Goal: Communication & Community: Answer question/provide support

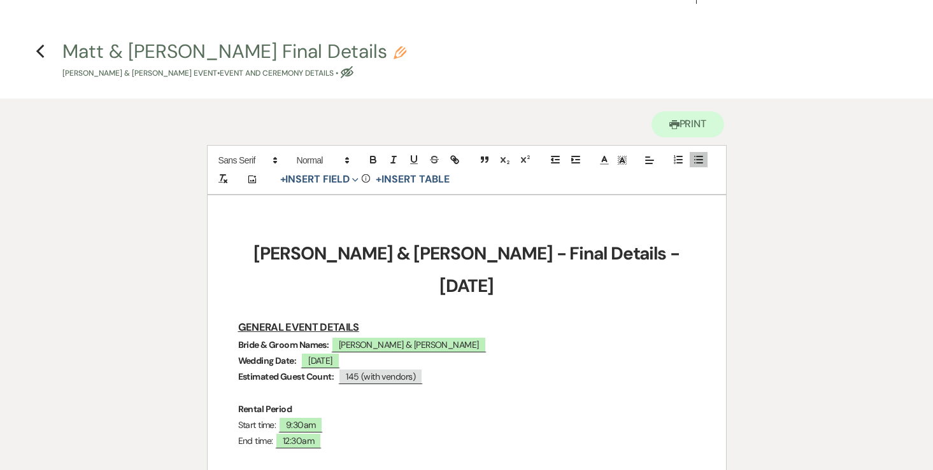
scroll to position [24, 0]
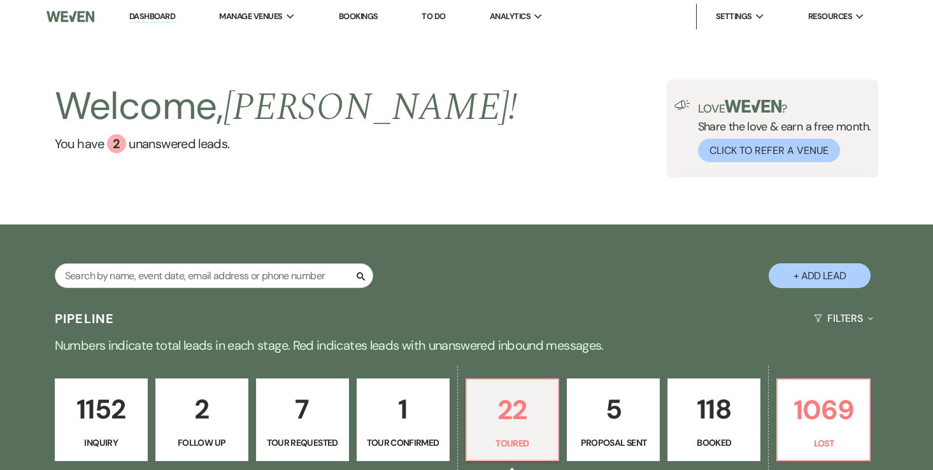
select select "5"
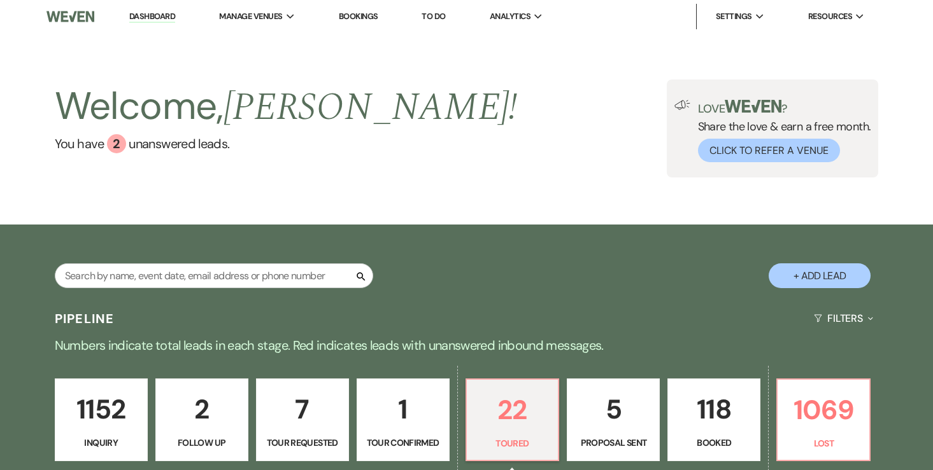
select select "5"
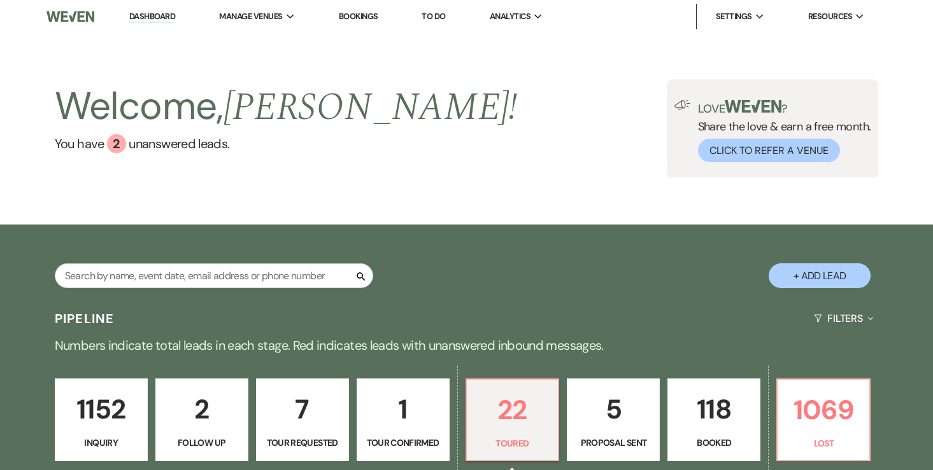
select select "5"
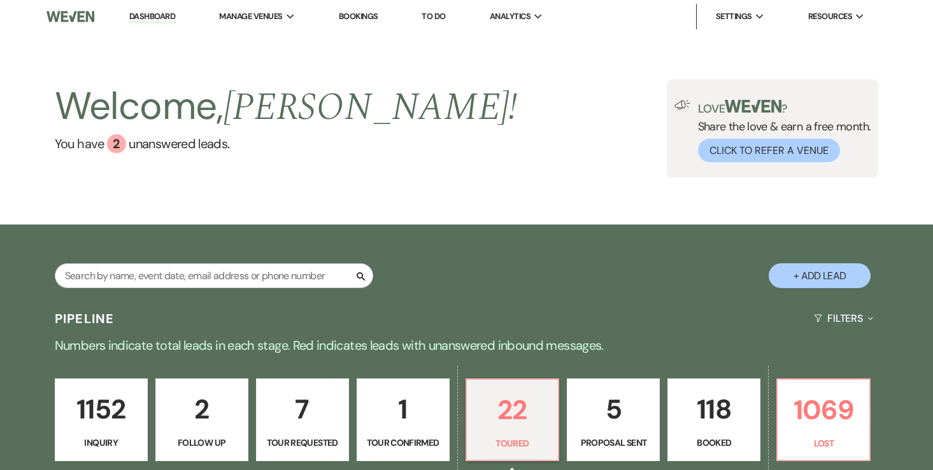
select select "5"
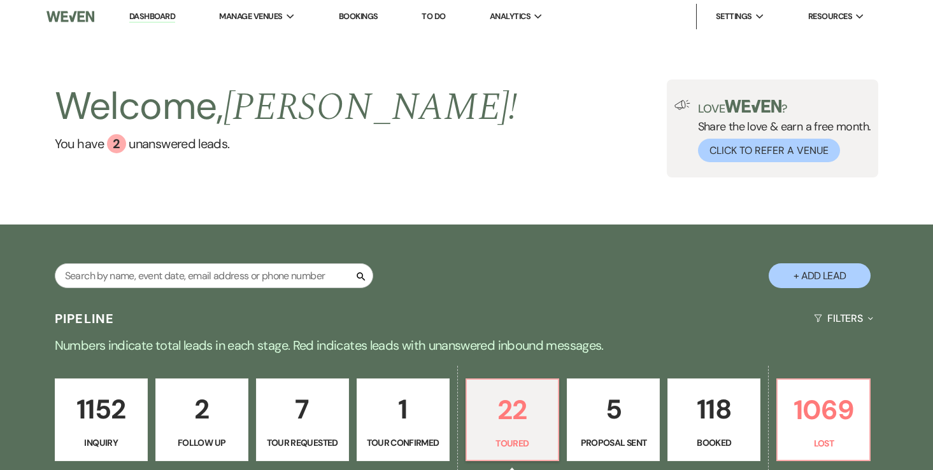
select select "5"
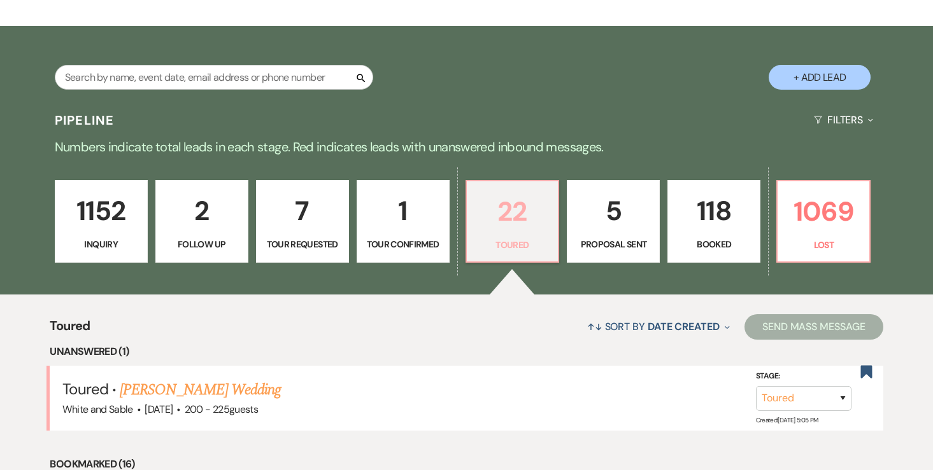
click at [510, 212] on p "22" at bounding box center [512, 211] width 76 height 43
click at [195, 392] on link "Noelle Greenwalt's Wedding" at bounding box center [200, 390] width 161 height 23
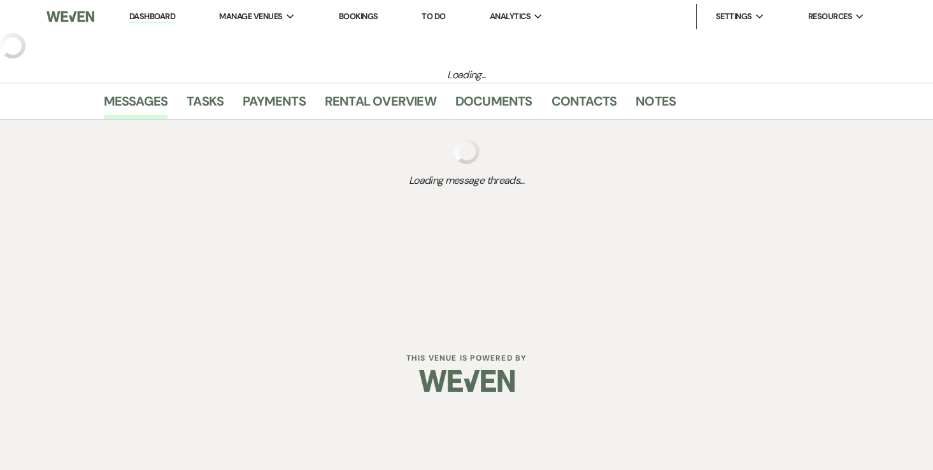
select select "5"
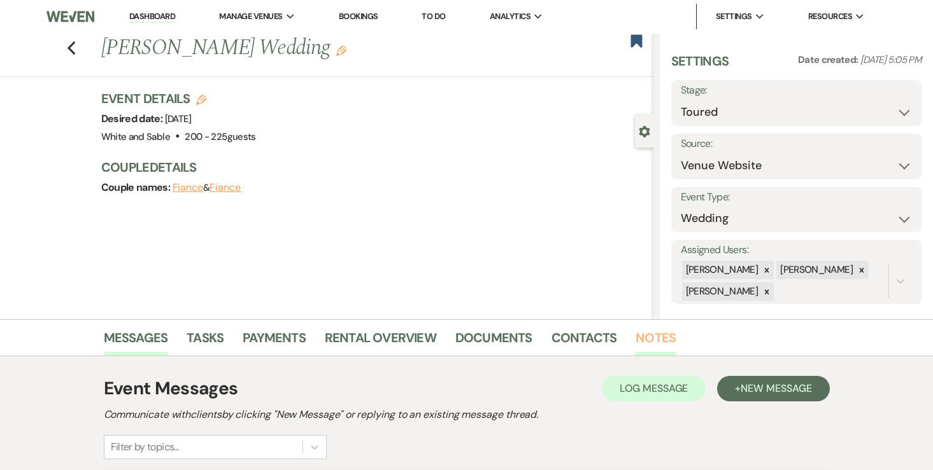
click at [638, 339] on link "Notes" at bounding box center [655, 342] width 40 height 28
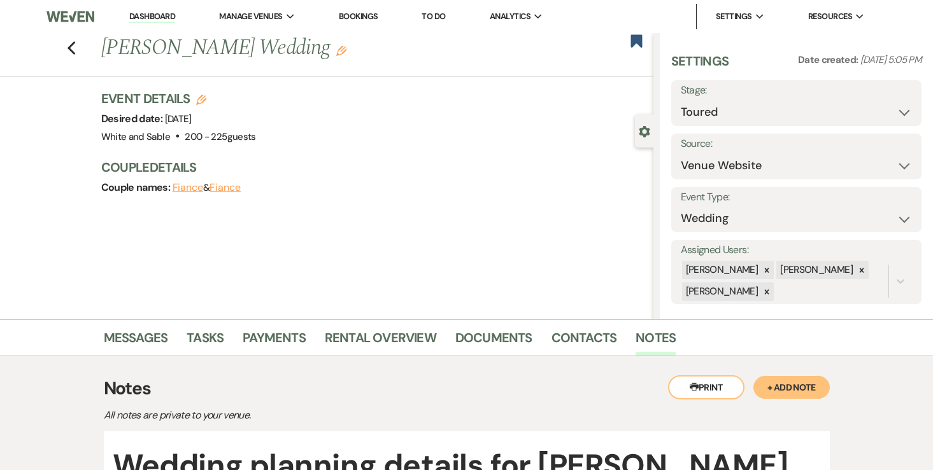
click at [161, 15] on link "Dashboard" at bounding box center [152, 17] width 46 height 12
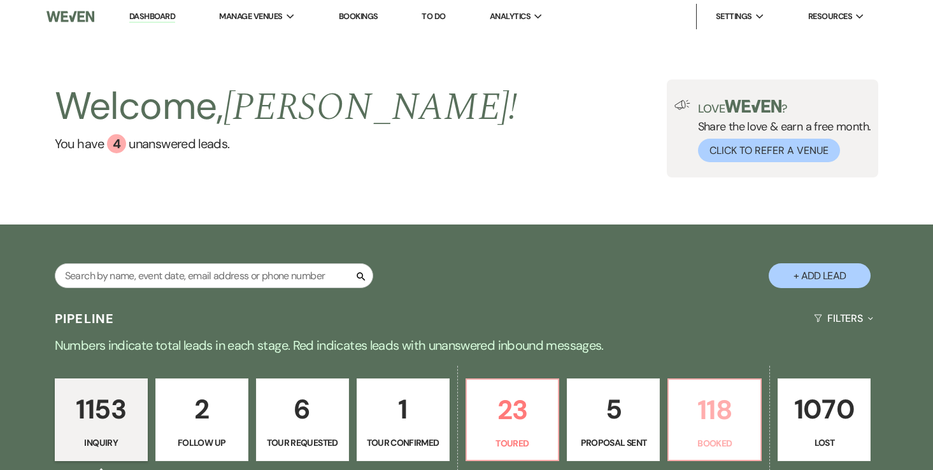
click at [695, 412] on p "118" at bounding box center [714, 410] width 76 height 43
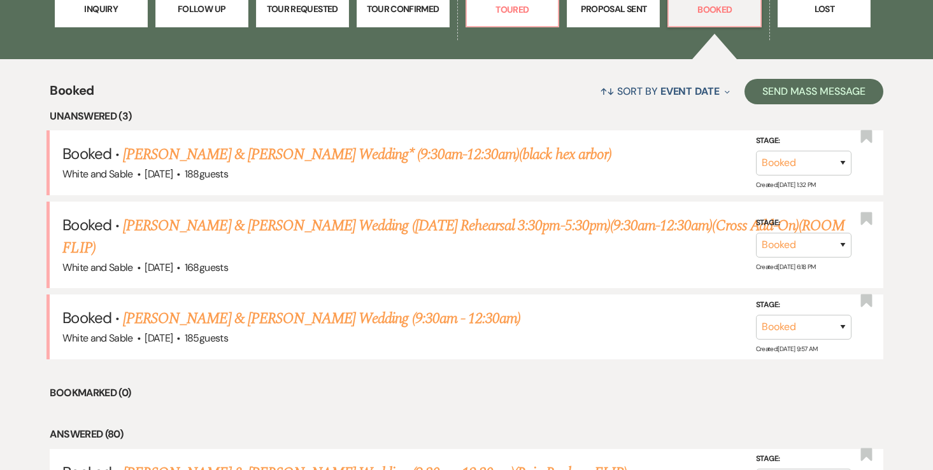
scroll to position [440, 0]
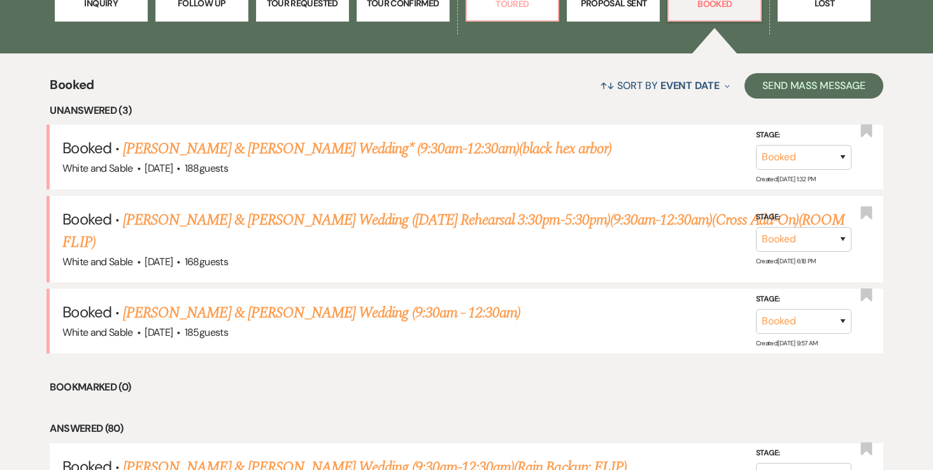
click at [516, 7] on p "Toured" at bounding box center [512, 4] width 76 height 14
select select "5"
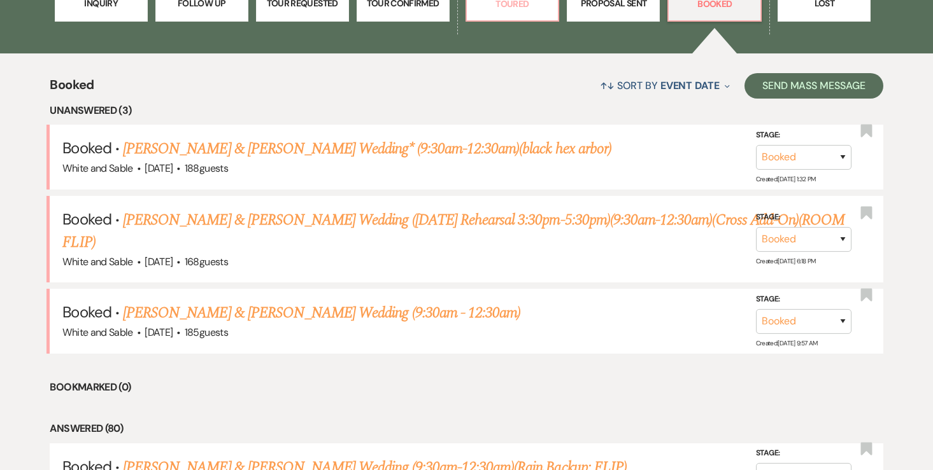
select select "5"
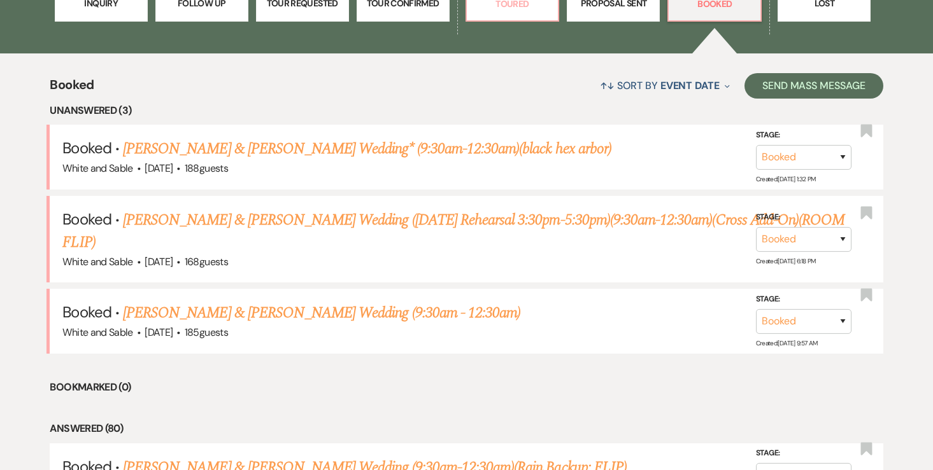
select select "5"
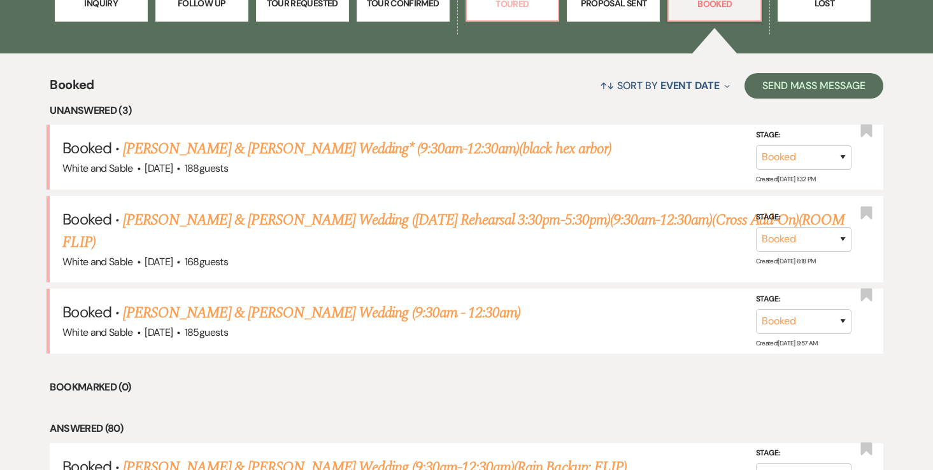
select select "5"
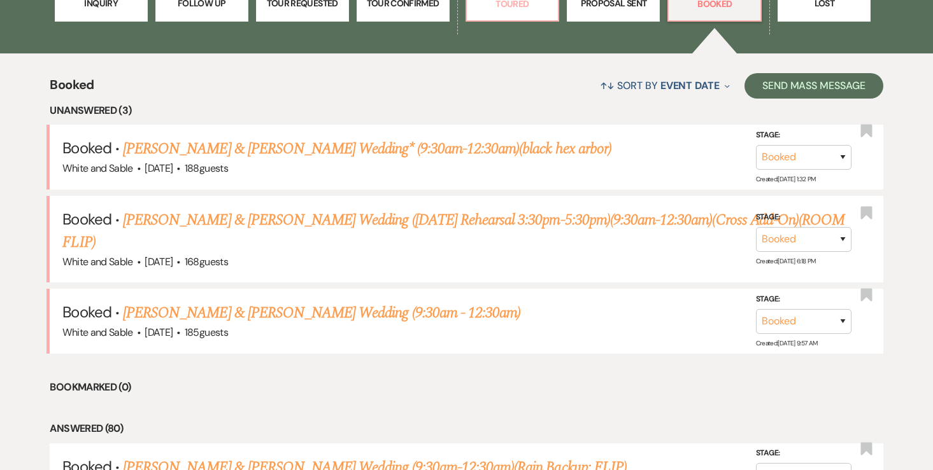
select select "5"
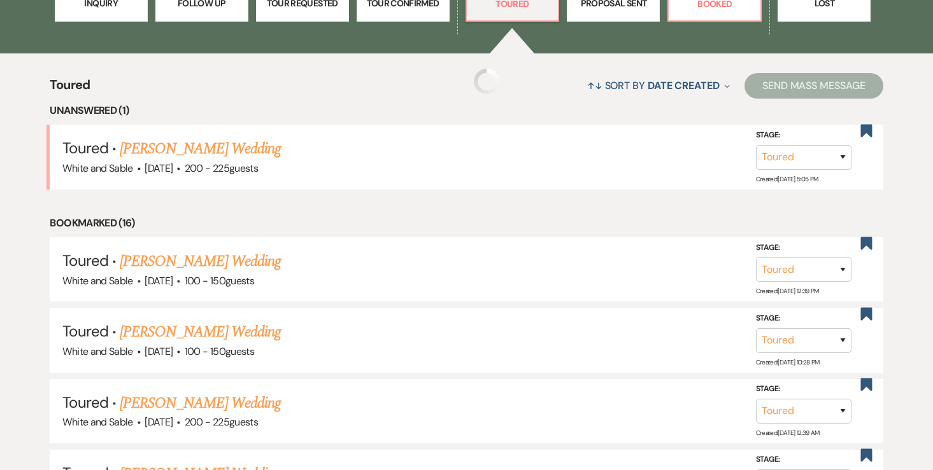
select select "5"
click at [259, 146] on link "Noelle Greenwalt's Wedding" at bounding box center [200, 148] width 161 height 23
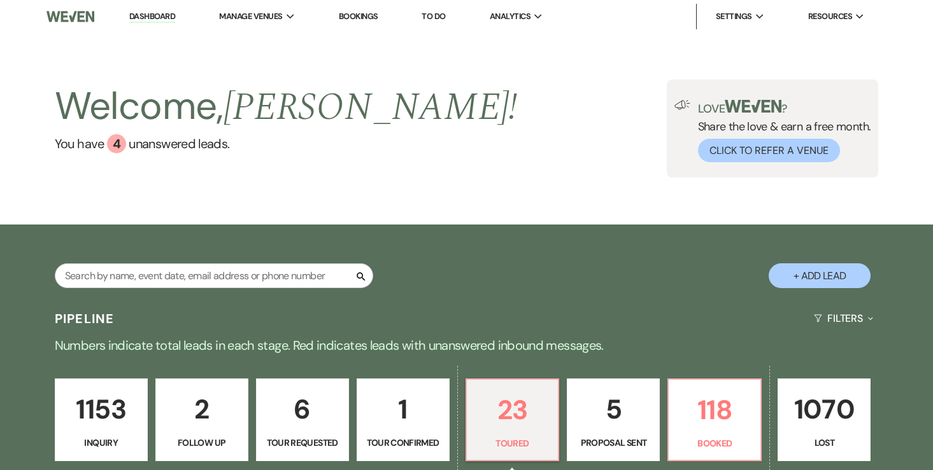
select select "5"
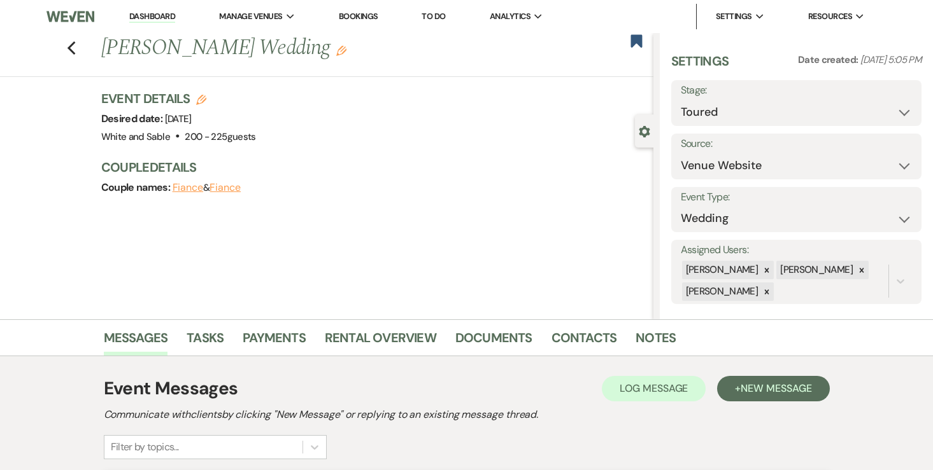
click at [202, 103] on icon "Edit" at bounding box center [201, 100] width 10 height 10
select select "684"
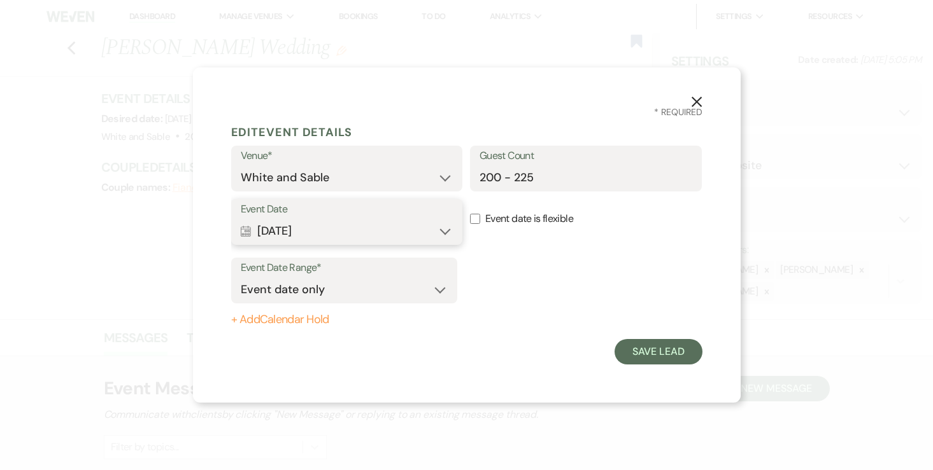
click at [388, 222] on button "Calendar May 14, 2026 Expand" at bounding box center [347, 230] width 213 height 25
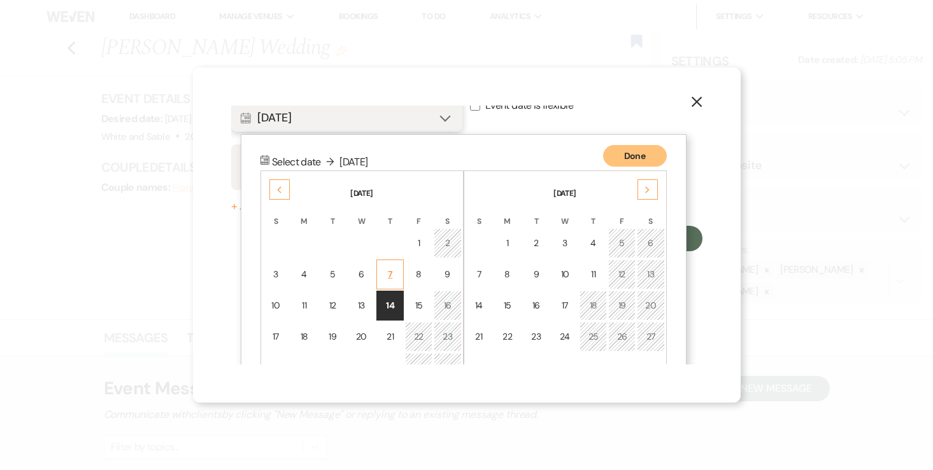
scroll to position [163, 0]
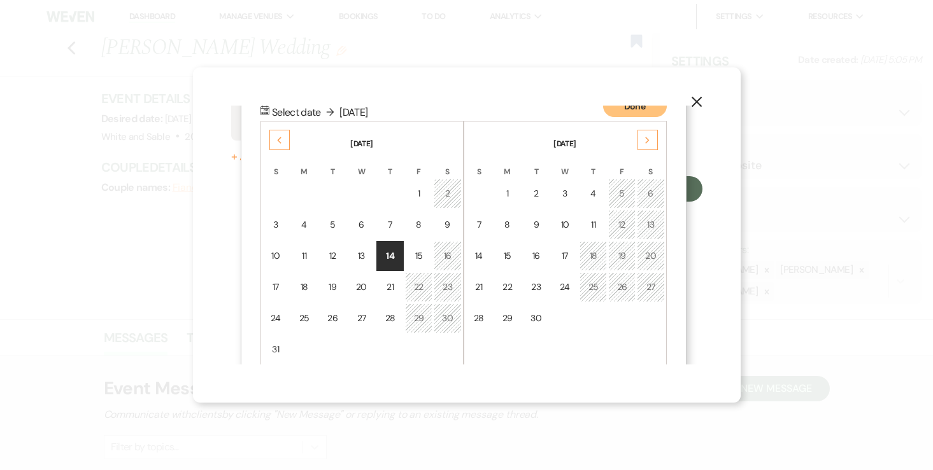
click at [389, 258] on div "14" at bounding box center [389, 256] width 11 height 13
click at [387, 104] on div "X * Required Edit Event Details Venue* White and Sable Guest Count 200 - 225 Ev…" at bounding box center [466, 235] width 547 height 336
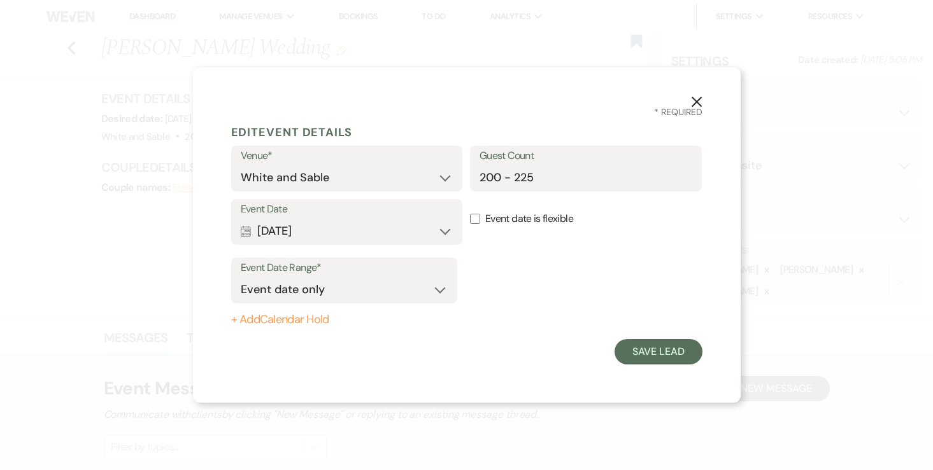
scroll to position [0, 0]
click at [296, 325] on button "+ Add Calendar Hold" at bounding box center [344, 320] width 226 height 13
select select "false"
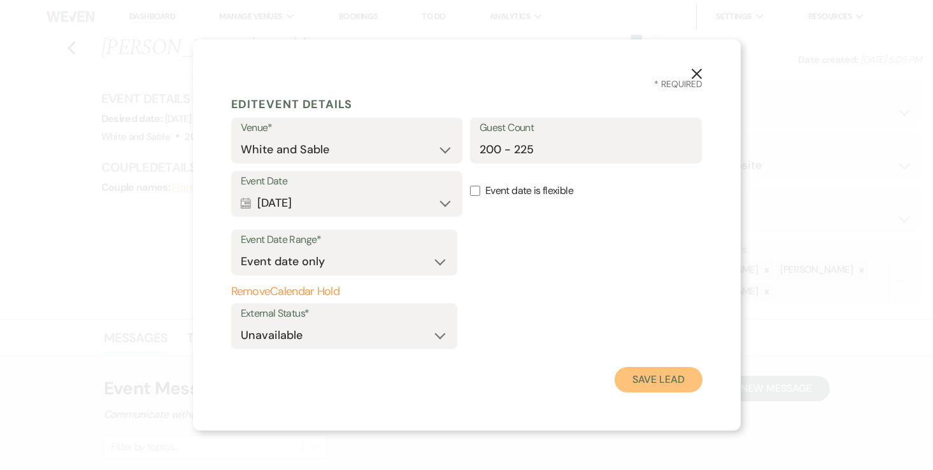
click at [620, 377] on button "Save Lead" at bounding box center [657, 379] width 87 height 25
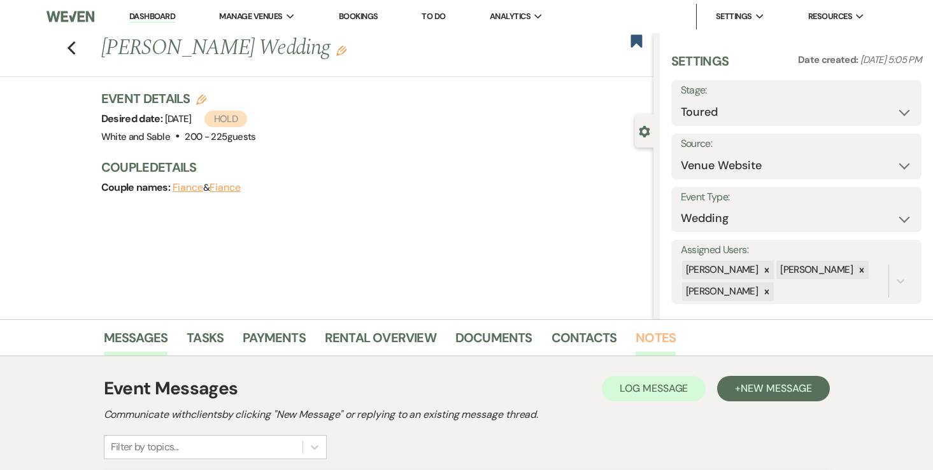
click at [635, 340] on link "Notes" at bounding box center [655, 342] width 40 height 28
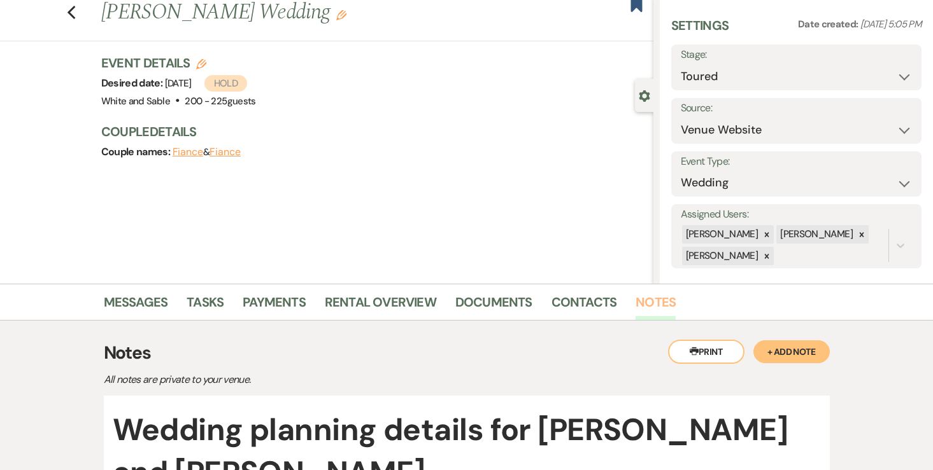
scroll to position [20, 0]
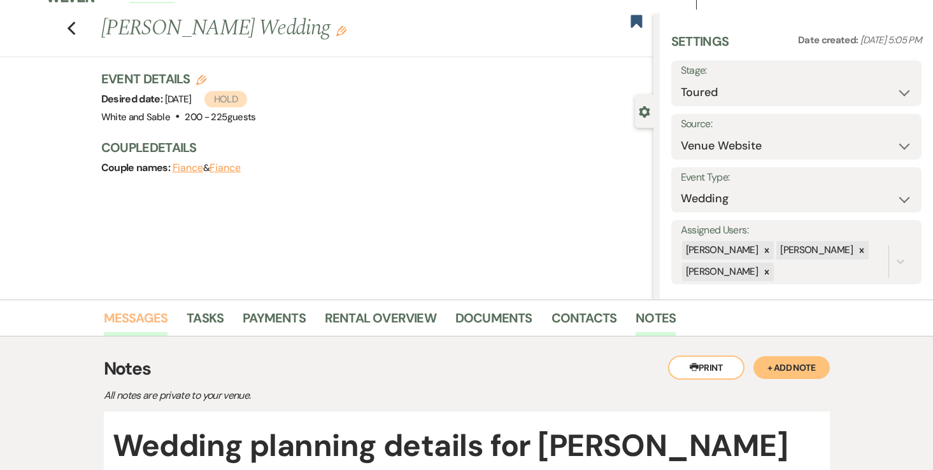
click at [118, 323] on link "Messages" at bounding box center [136, 322] width 64 height 28
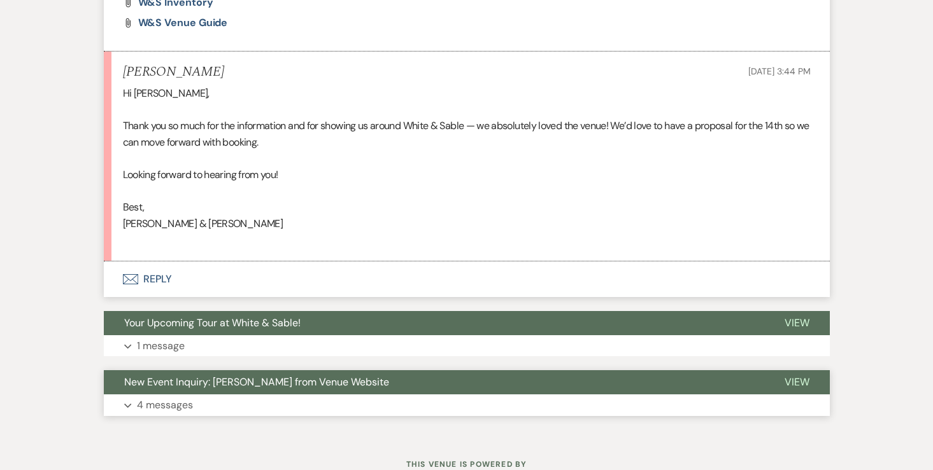
scroll to position [931, 0]
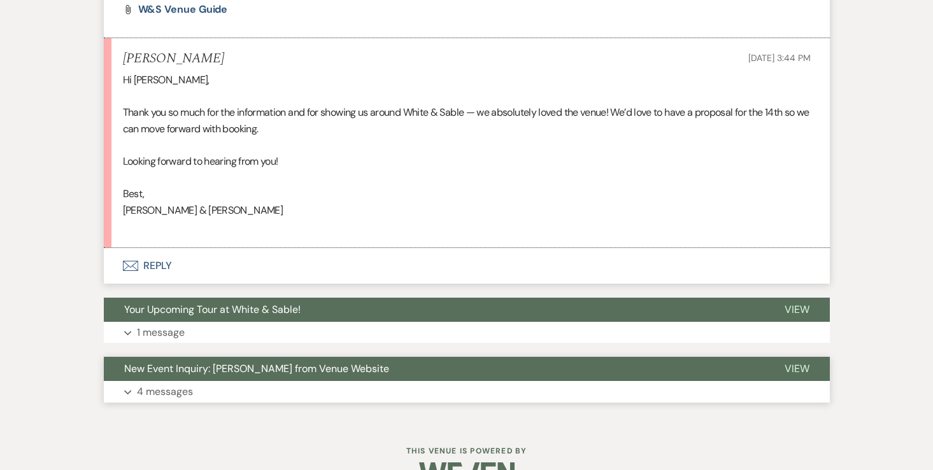
click at [177, 386] on p "4 messages" at bounding box center [165, 392] width 56 height 17
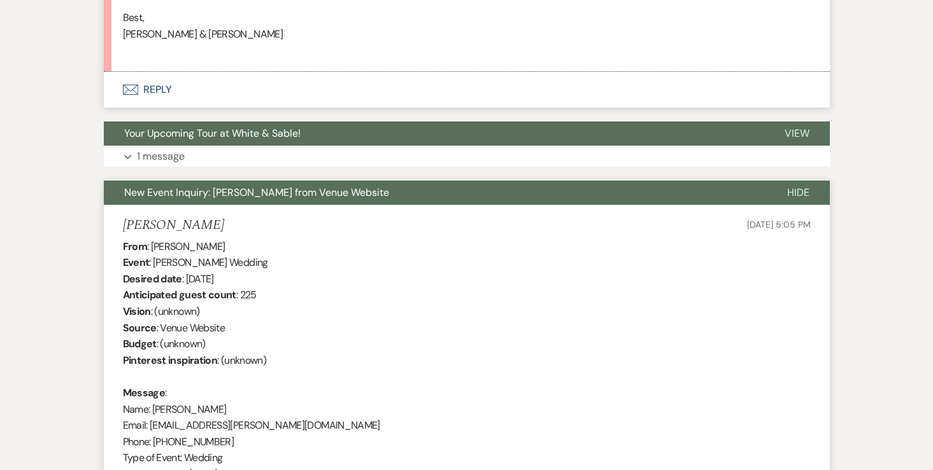
scroll to position [1057, 0]
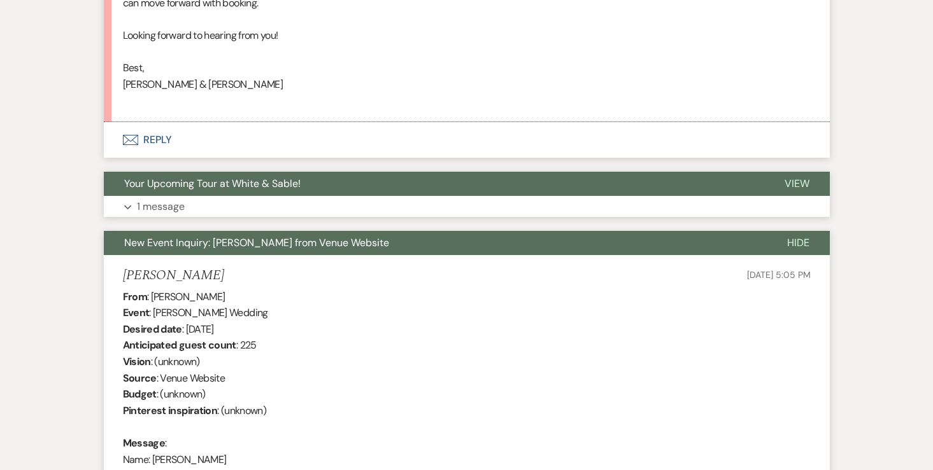
click at [166, 210] on p "1 message" at bounding box center [161, 207] width 48 height 17
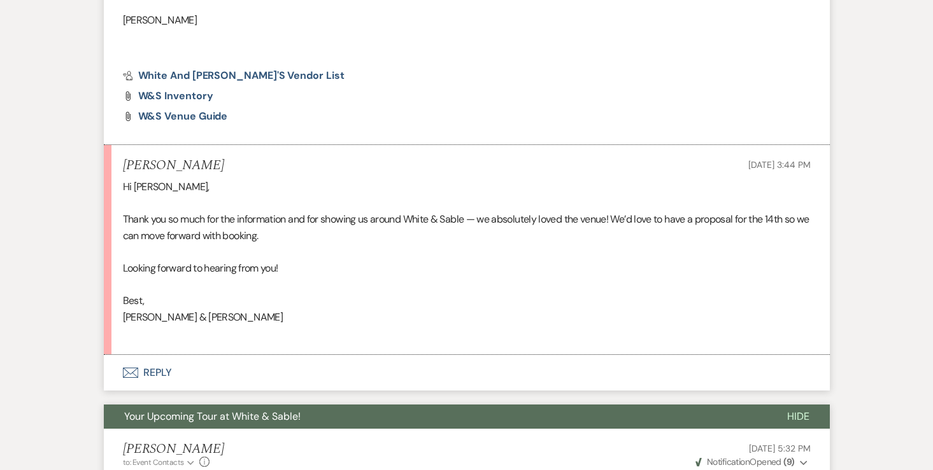
scroll to position [810, 0]
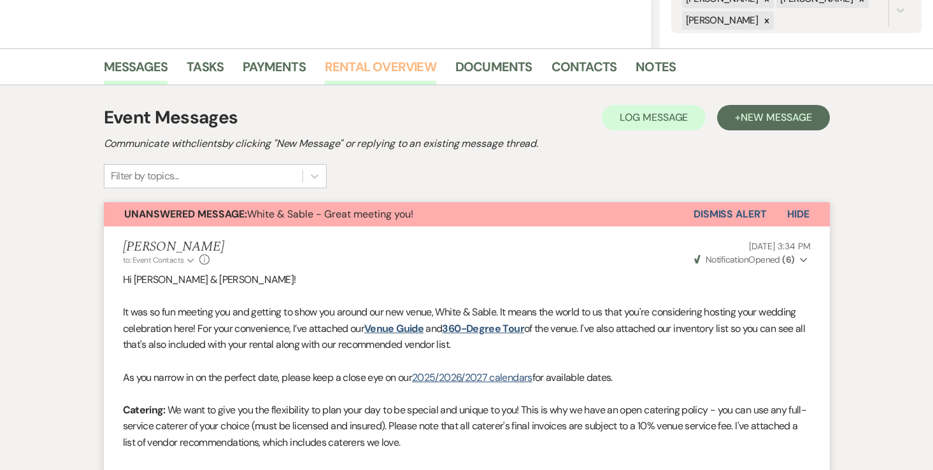
click at [402, 66] on link "Rental Overview" at bounding box center [380, 71] width 111 height 28
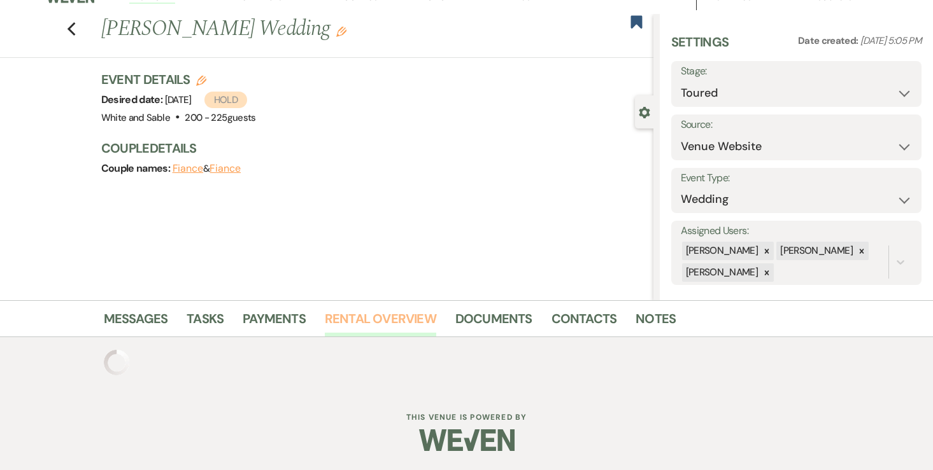
scroll to position [120, 0]
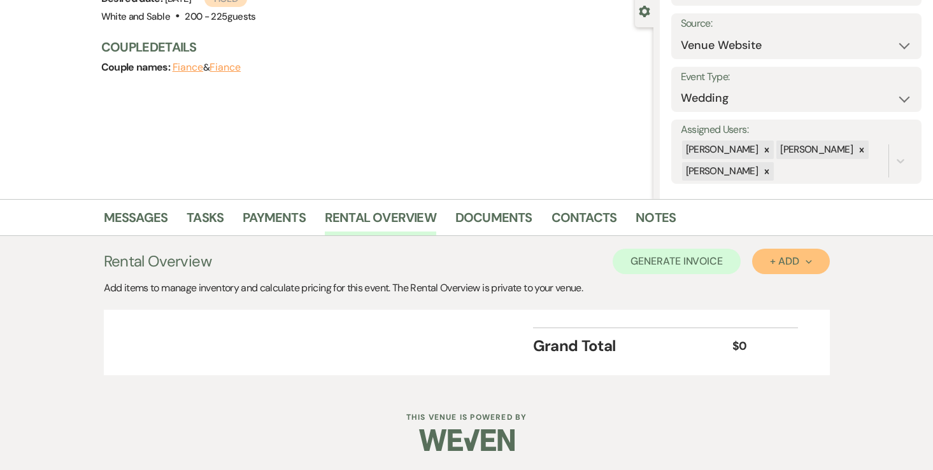
click at [797, 268] on button "+ Add Next" at bounding box center [790, 261] width 77 height 25
click at [786, 283] on button "Item" at bounding box center [784, 291] width 64 height 20
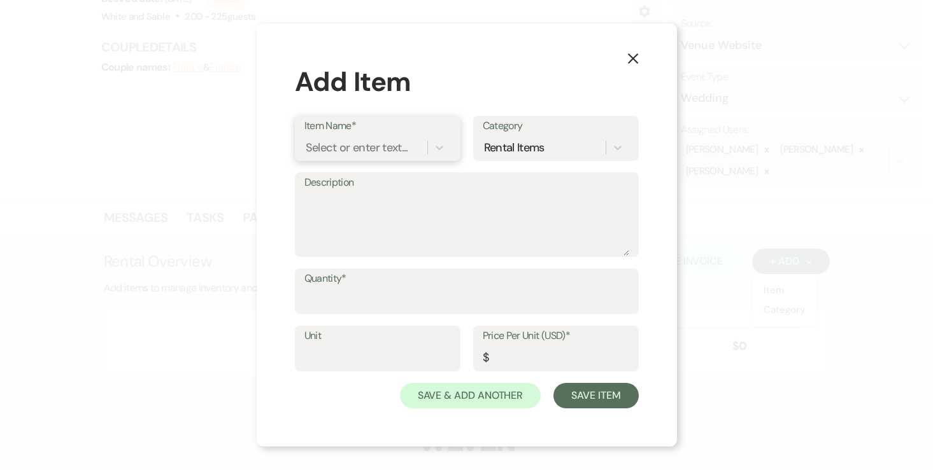
click at [381, 149] on div "Select or enter text..." at bounding box center [357, 147] width 102 height 17
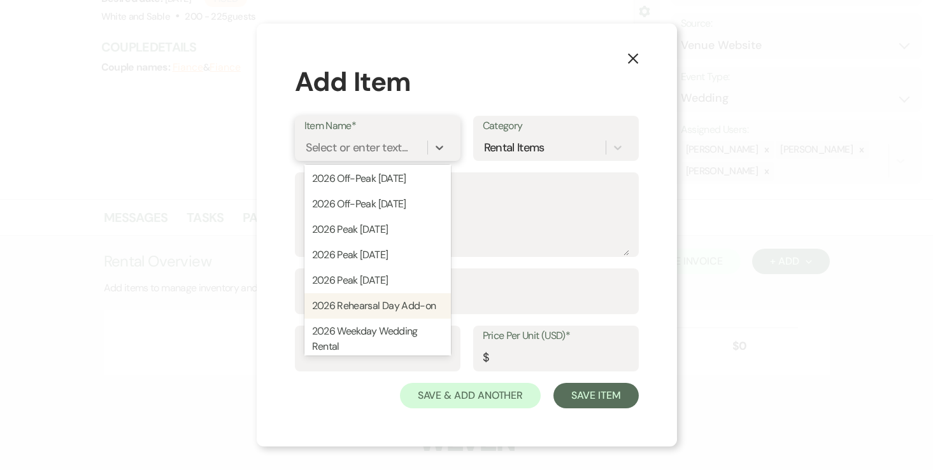
scroll to position [349, 0]
click at [395, 325] on div "2026 Weekday Wedding Rental" at bounding box center [377, 337] width 146 height 41
type input "6000"
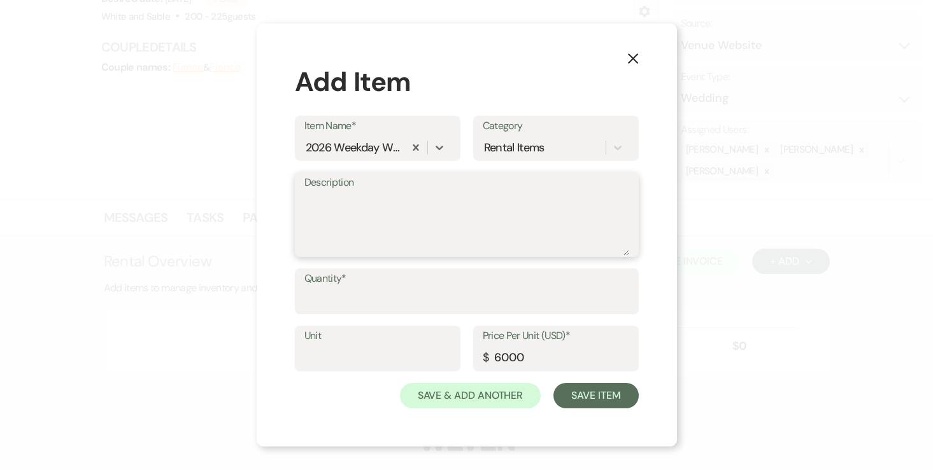
click at [434, 240] on textarea "Description" at bounding box center [466, 224] width 325 height 64
click at [412, 295] on input "Quantity*" at bounding box center [466, 300] width 325 height 25
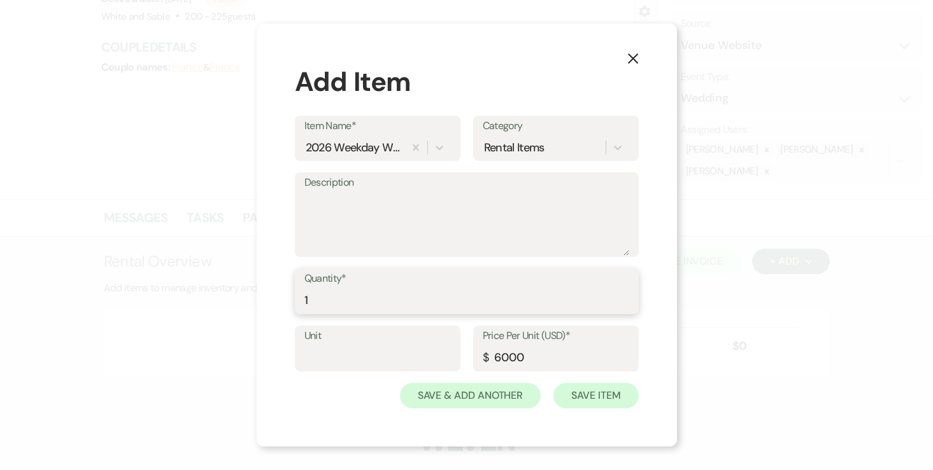
type input "1"
click at [591, 396] on button "Save Item" at bounding box center [595, 395] width 85 height 25
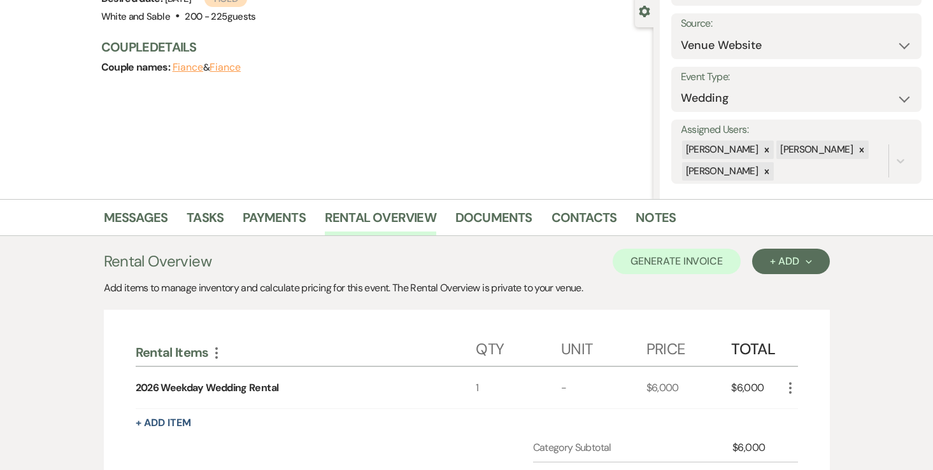
click at [128, 204] on div "Messages Tasks Payments Rental Overview Documents Contacts Notes" at bounding box center [466, 217] width 933 height 37
click at [128, 216] on link "Messages" at bounding box center [136, 222] width 64 height 28
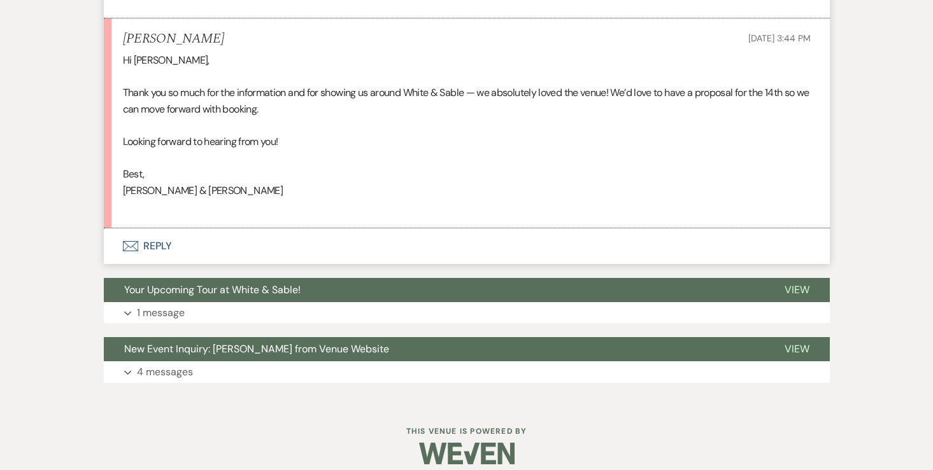
scroll to position [964, 0]
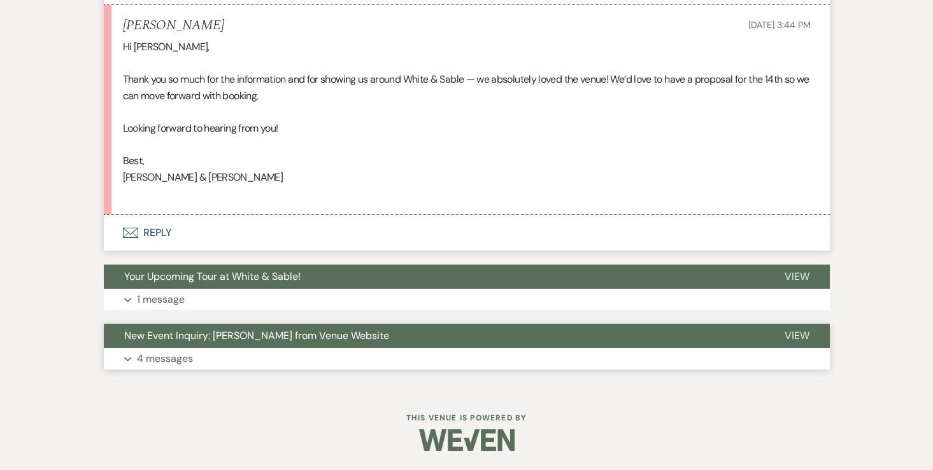
click at [187, 357] on p "4 messages" at bounding box center [165, 359] width 56 height 17
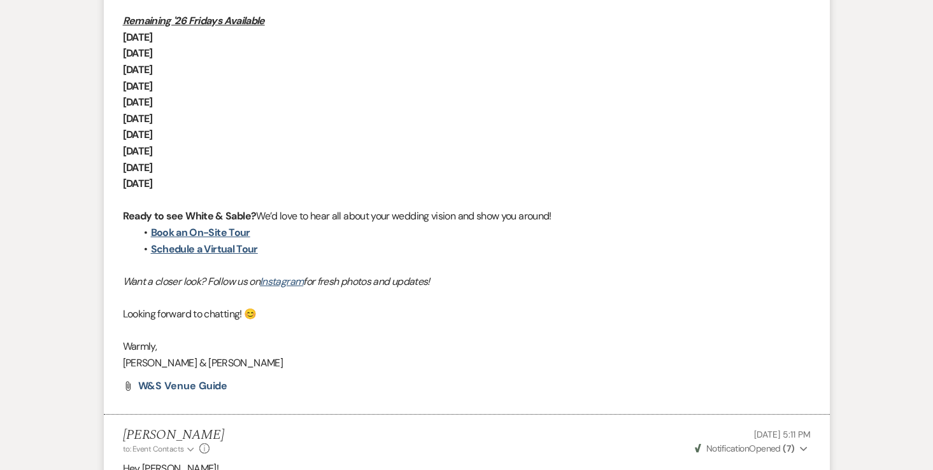
scroll to position [1947, 0]
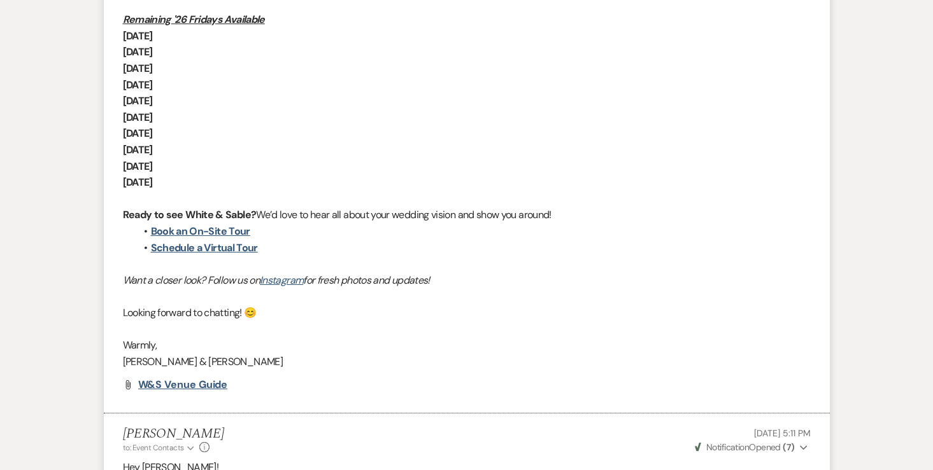
click at [190, 384] on span "W&S Venue Guide" at bounding box center [183, 384] width 90 height 13
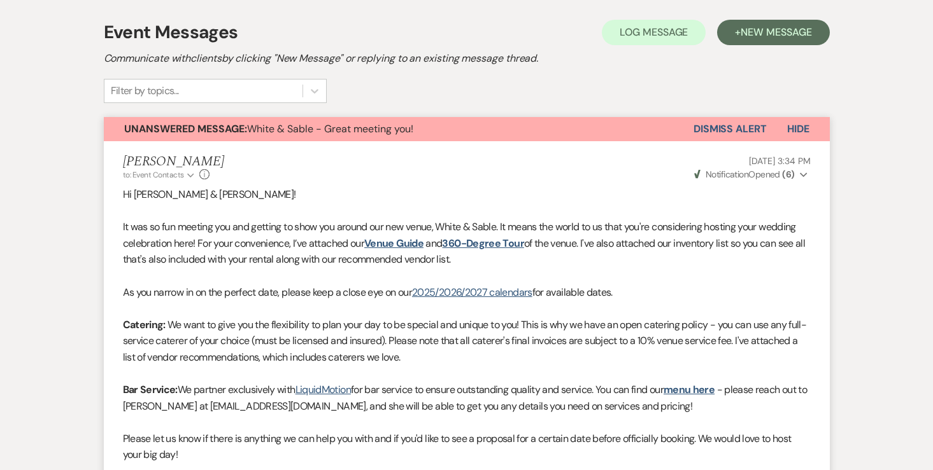
scroll to position [0, 0]
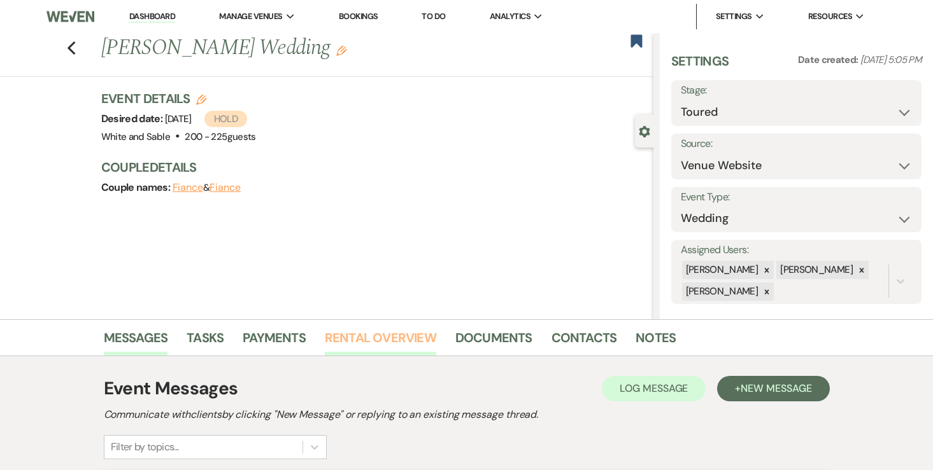
click at [417, 342] on link "Rental Overview" at bounding box center [380, 342] width 111 height 28
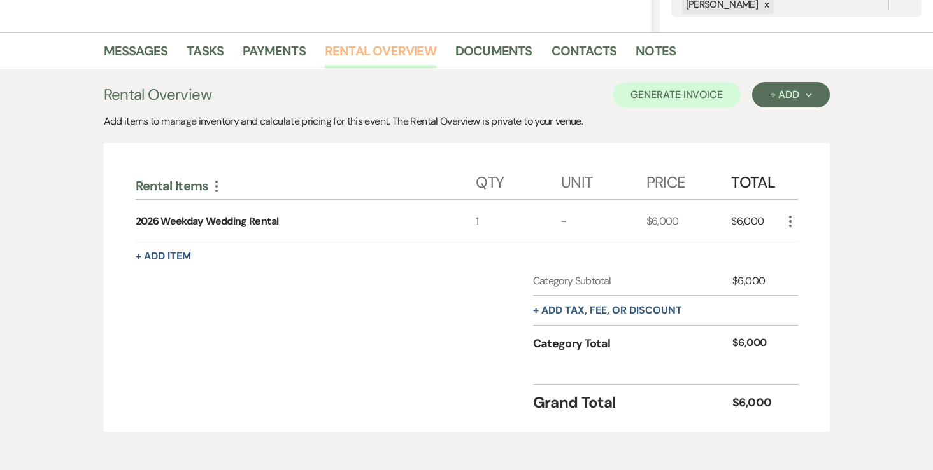
scroll to position [292, 0]
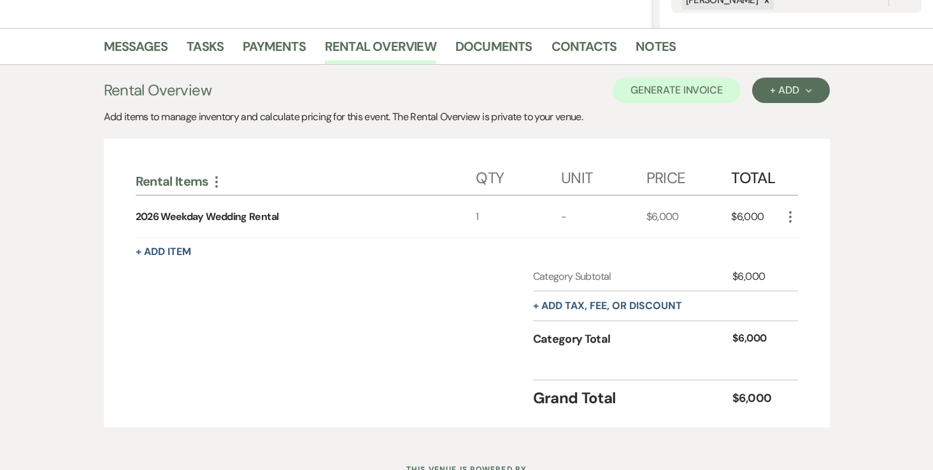
click at [790, 221] on use "button" at bounding box center [790, 216] width 3 height 11
click at [796, 244] on icon "Pencil" at bounding box center [800, 242] width 8 height 10
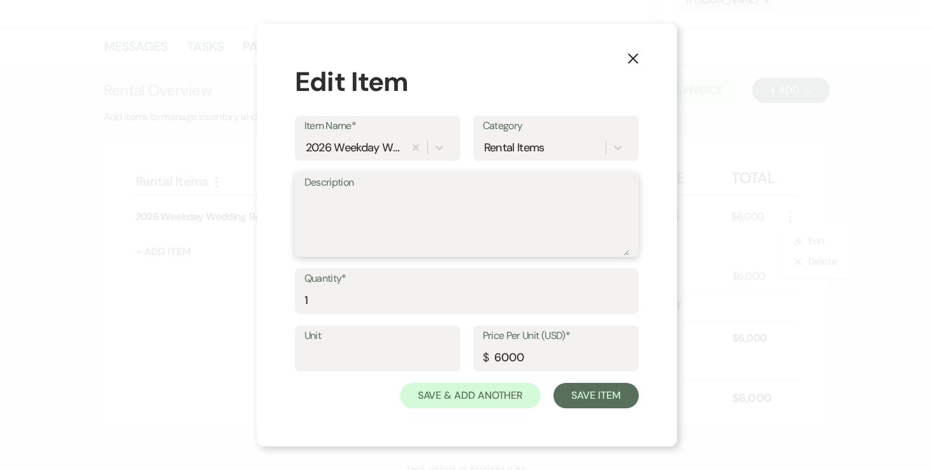
click at [431, 219] on textarea "Description" at bounding box center [466, 224] width 325 height 64
type textarea "12:00pm - 11:00pm (11 hour rental)"
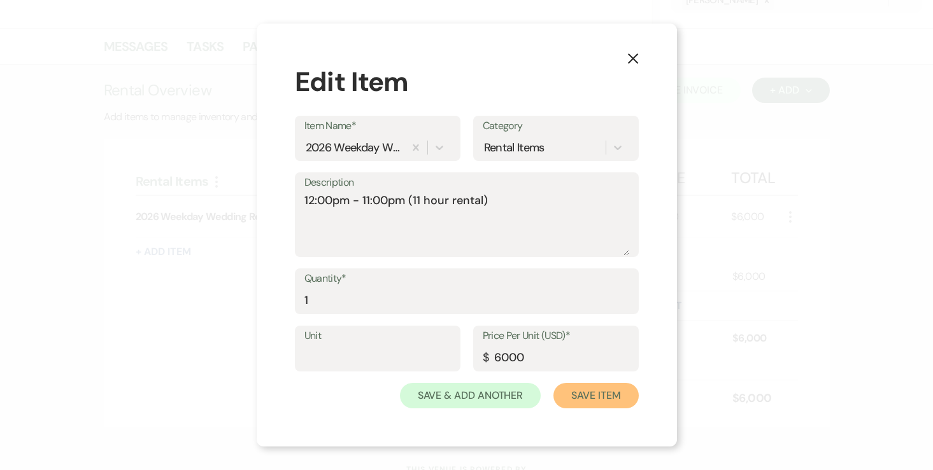
click at [602, 405] on button "Save Item" at bounding box center [595, 395] width 85 height 25
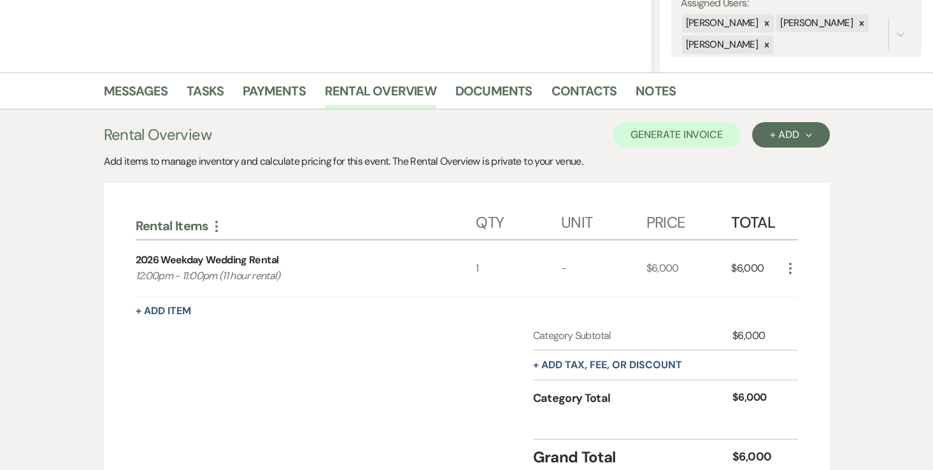
scroll to position [244, 0]
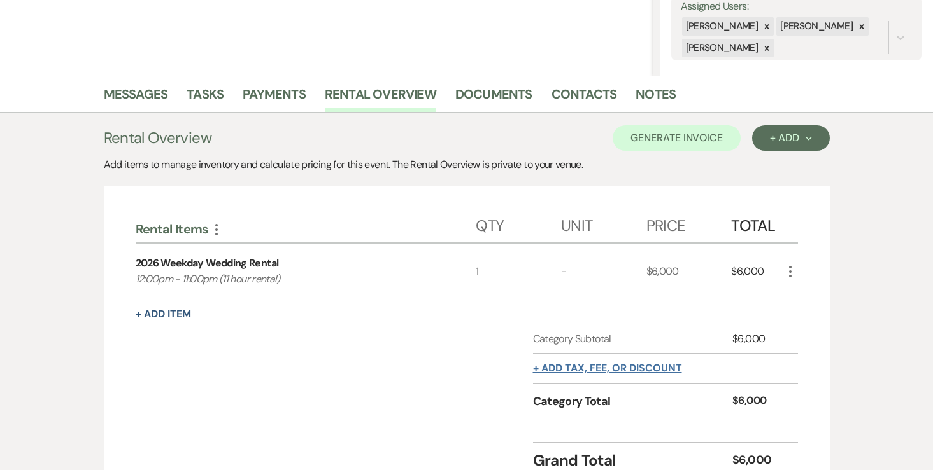
click at [598, 363] on button "+ Add tax, fee, or discount" at bounding box center [607, 368] width 149 height 10
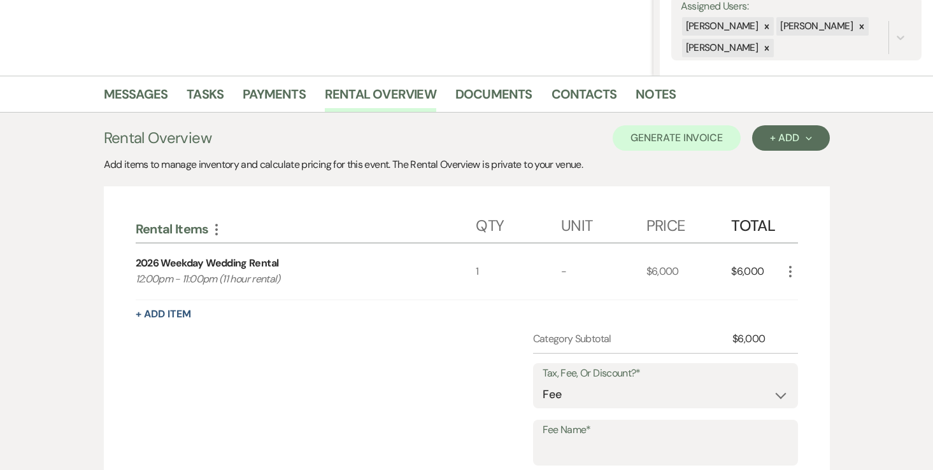
scroll to position [293, 0]
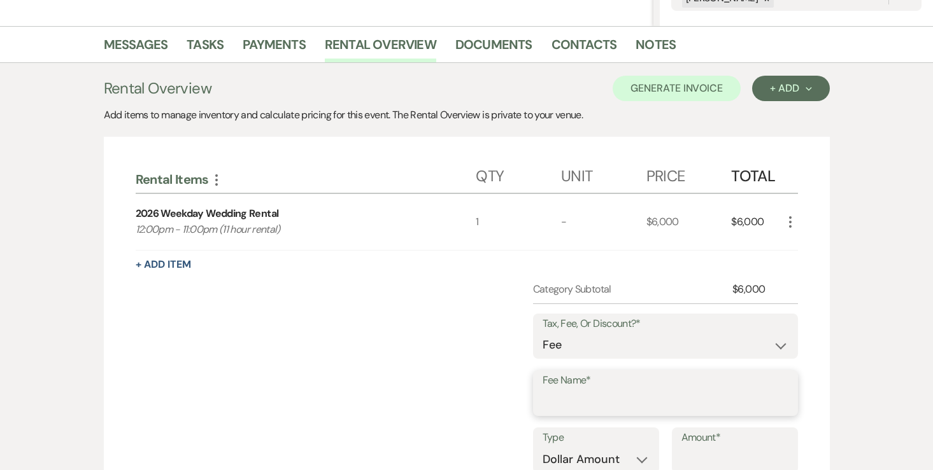
click at [594, 393] on input "Fee Name*" at bounding box center [665, 402] width 246 height 25
type input "Credit Card Fee"
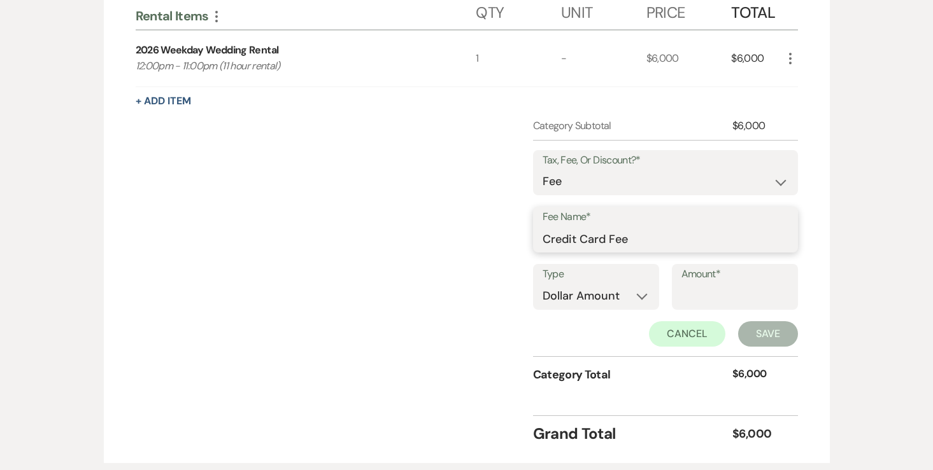
scroll to position [456, 0]
click at [614, 303] on select "Dollar Amount Percentage" at bounding box center [595, 297] width 107 height 25
select select "false"
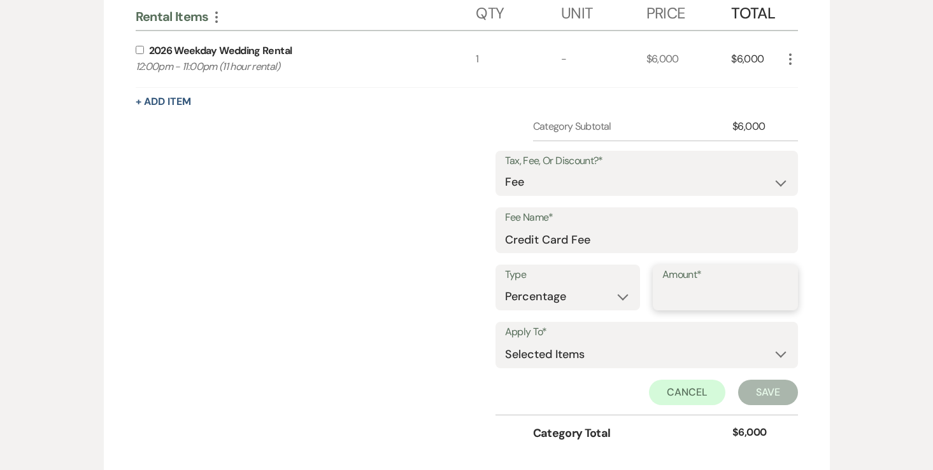
click at [696, 299] on input "Amount*" at bounding box center [725, 297] width 126 height 25
type input "3"
click at [606, 351] on select "Selected Items Category Subtotal (before all Taxes/Fees/Discounts) Category Tot…" at bounding box center [646, 354] width 283 height 25
select select "2"
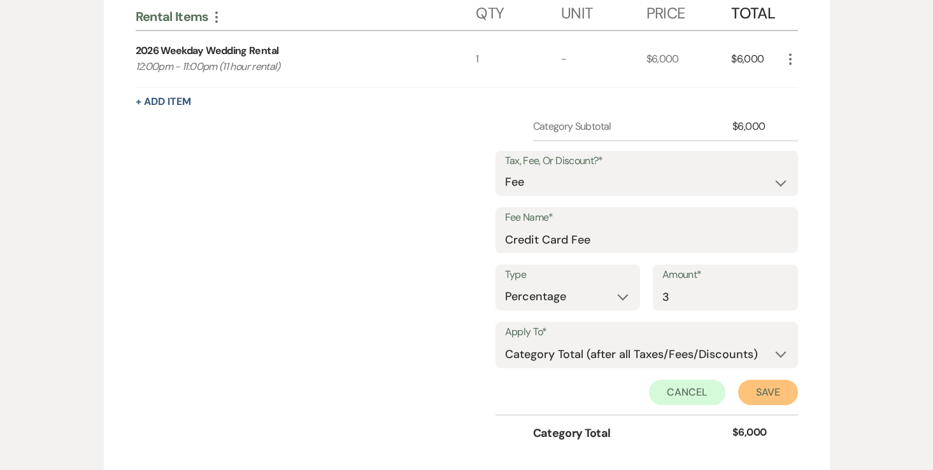
click at [751, 388] on button "Save" at bounding box center [768, 392] width 60 height 25
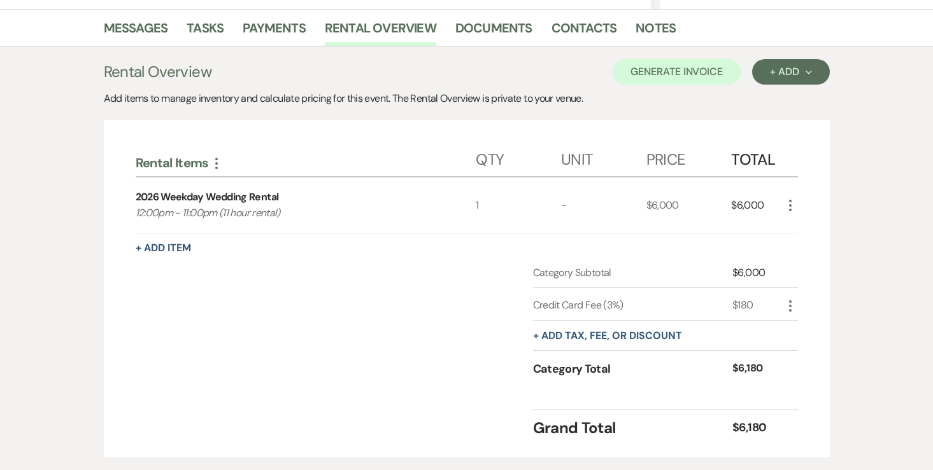
scroll to position [288, 0]
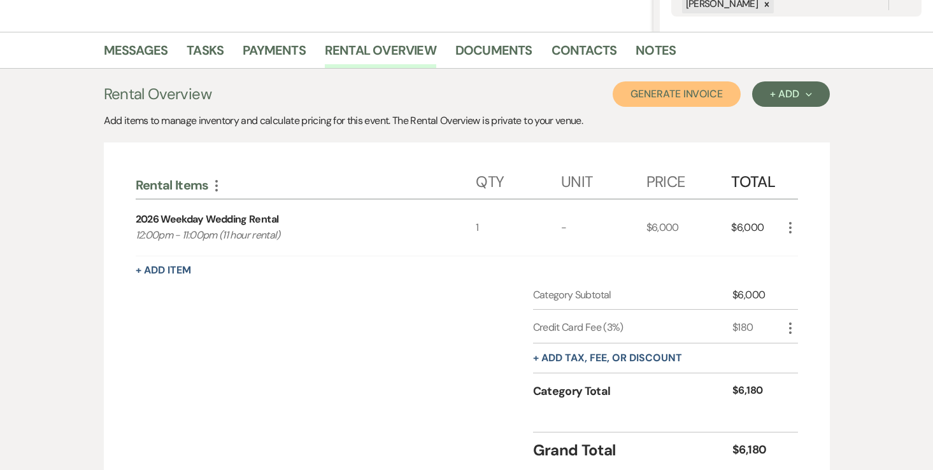
click at [702, 99] on button "Generate Invoice" at bounding box center [676, 93] width 128 height 25
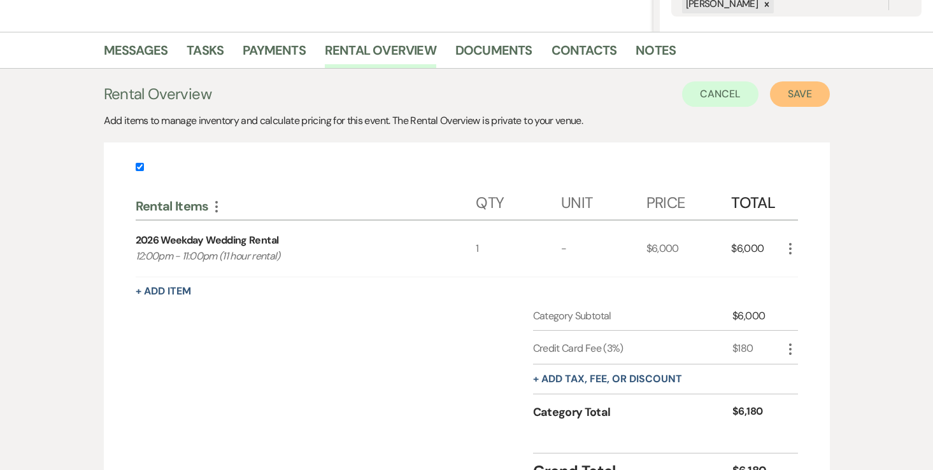
click at [794, 87] on button "Save" at bounding box center [800, 93] width 60 height 25
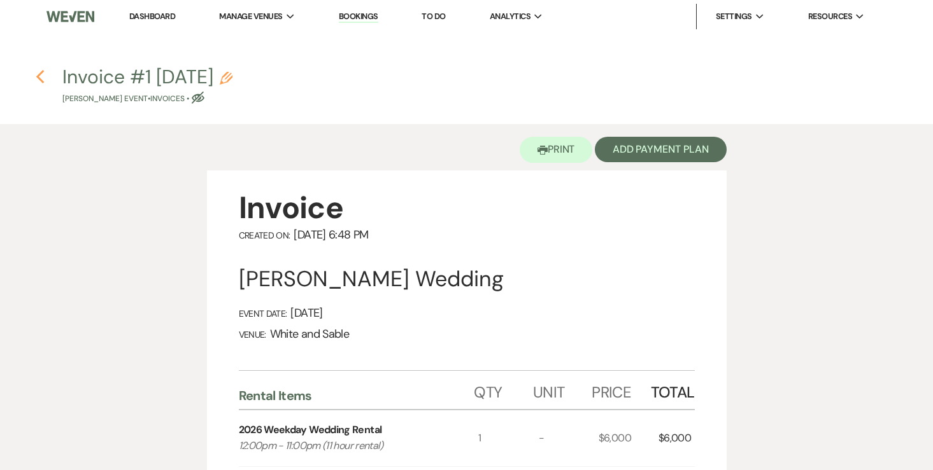
click at [38, 76] on use "button" at bounding box center [40, 77] width 8 height 14
select select "5"
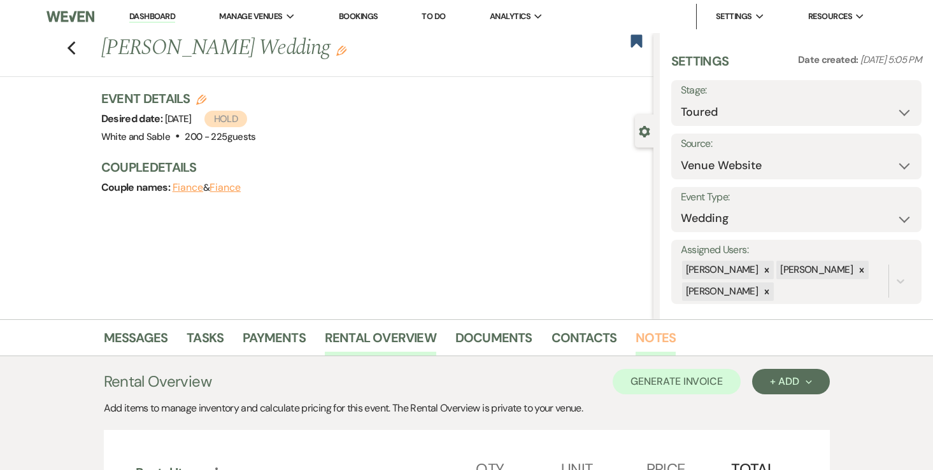
click at [637, 336] on link "Notes" at bounding box center [655, 342] width 40 height 28
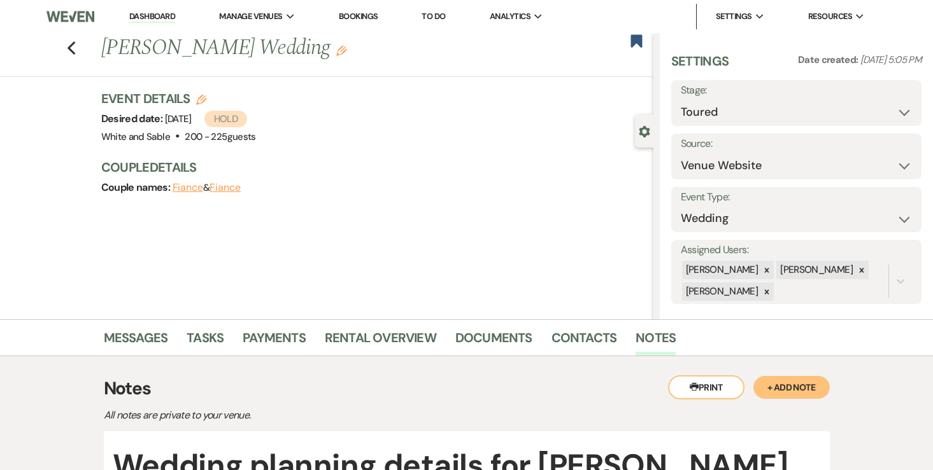
click at [165, 19] on link "Dashboard" at bounding box center [152, 17] width 46 height 12
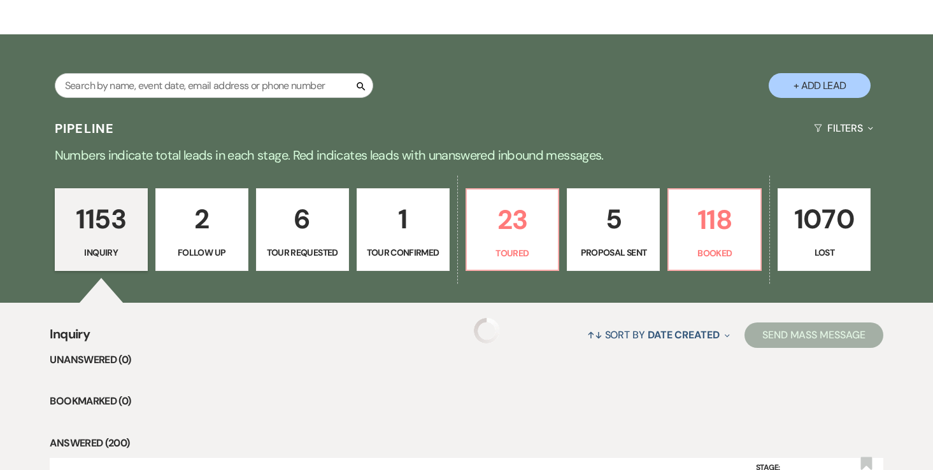
scroll to position [197, 0]
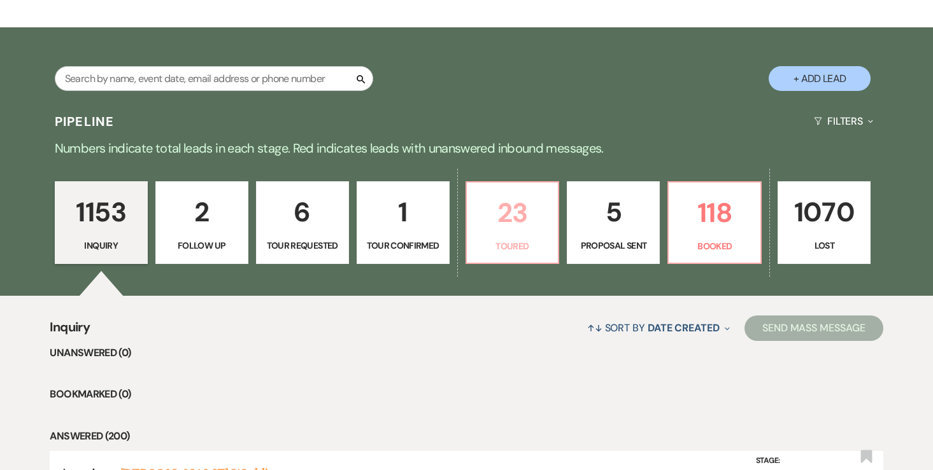
click at [513, 221] on p "23" at bounding box center [512, 213] width 76 height 43
select select "5"
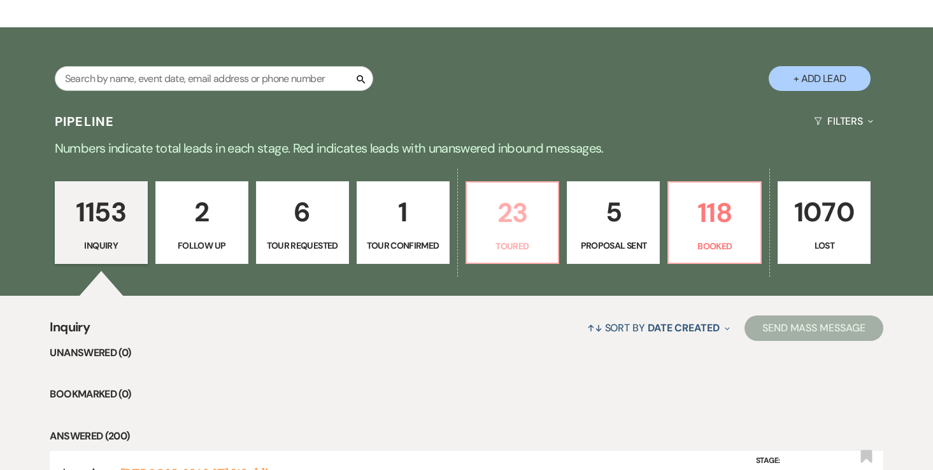
select select "5"
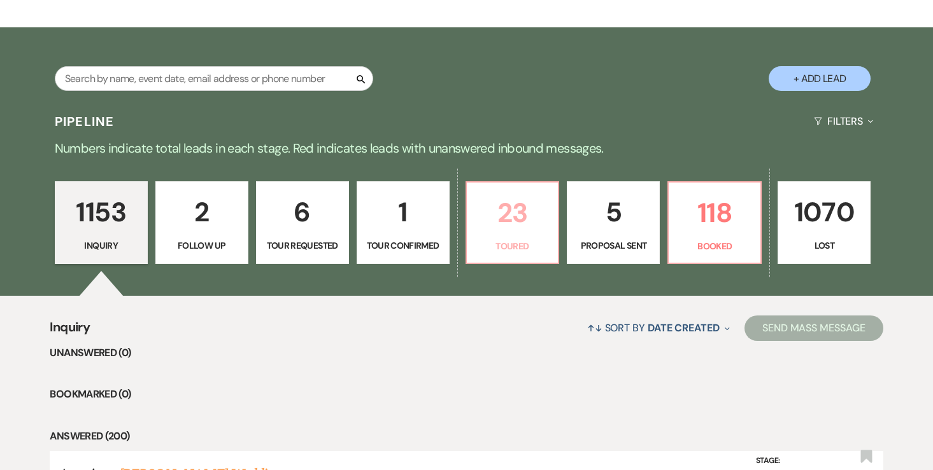
select select "5"
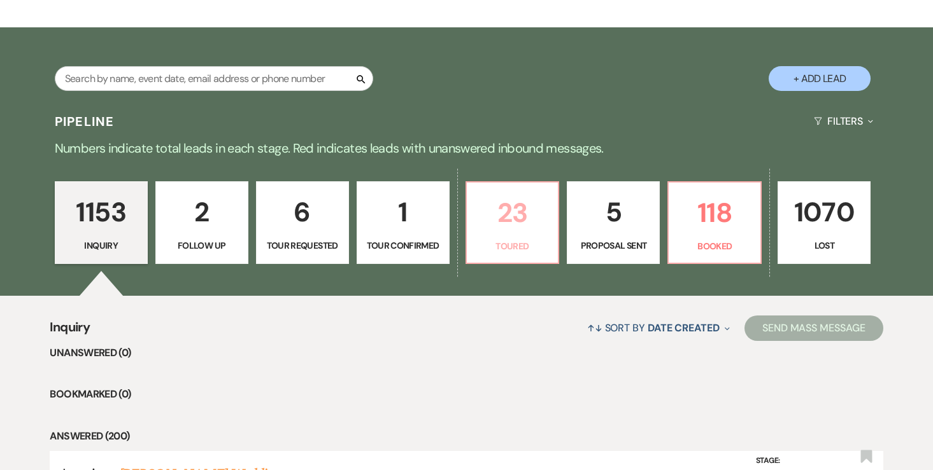
select select "5"
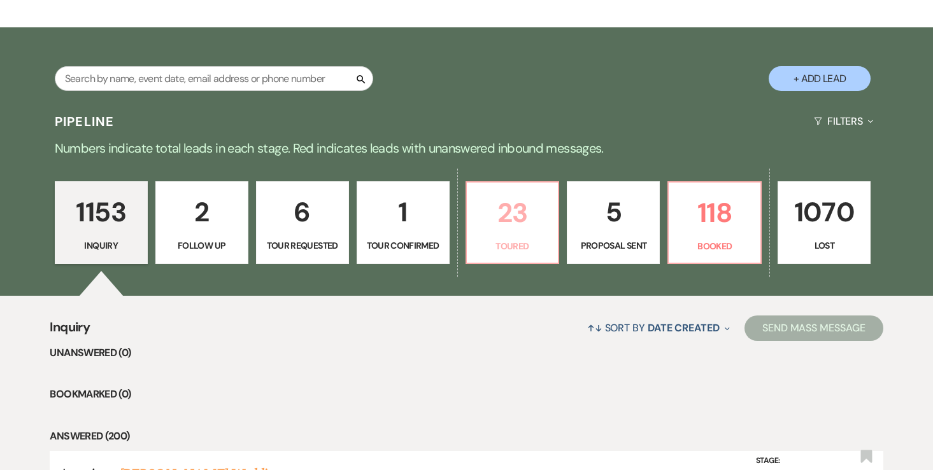
select select "5"
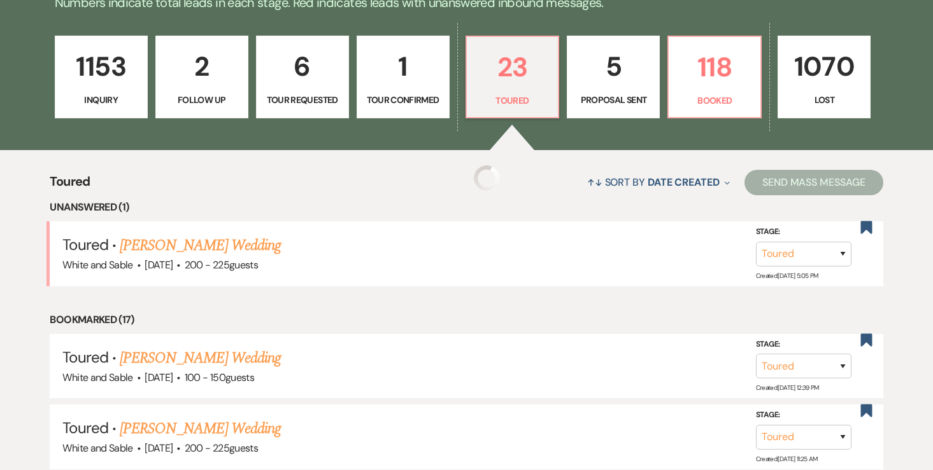
select select "5"
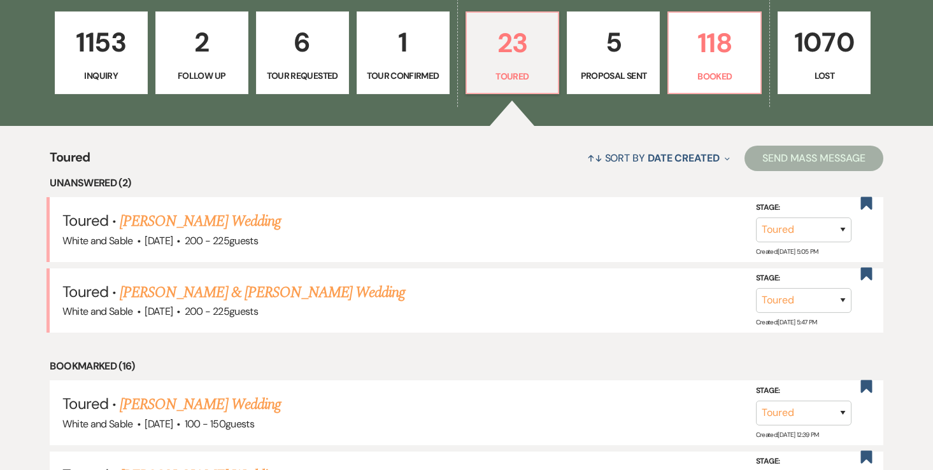
scroll to position [369, 0]
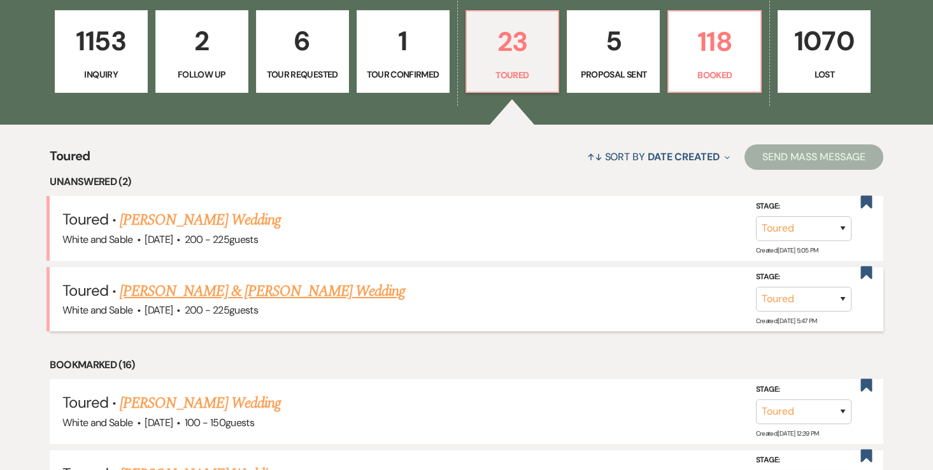
click at [318, 297] on link "[PERSON_NAME] & [PERSON_NAME] Wedding" at bounding box center [262, 291] width 285 height 23
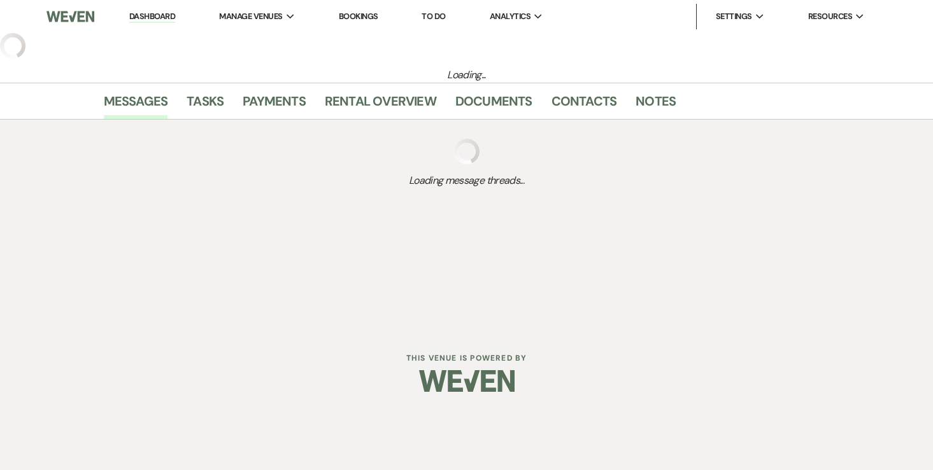
select select "5"
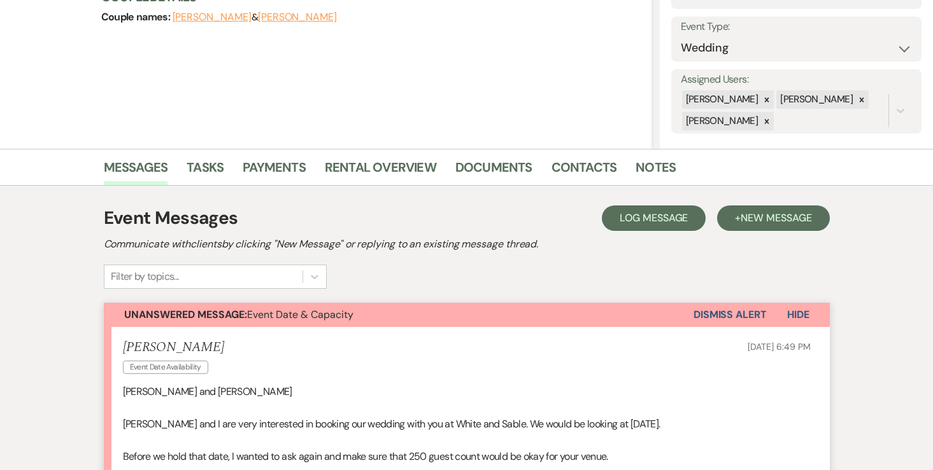
scroll to position [180, 0]
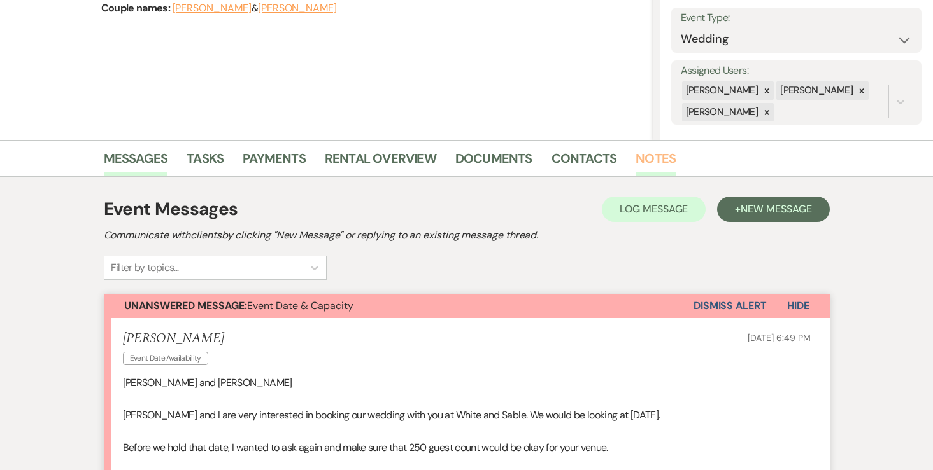
click at [658, 160] on link "Notes" at bounding box center [655, 162] width 40 height 28
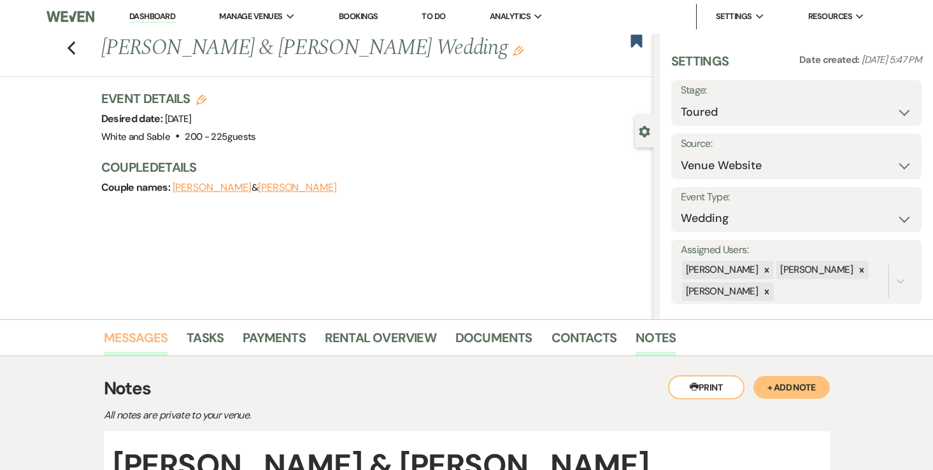
click at [148, 342] on link "Messages" at bounding box center [136, 342] width 64 height 28
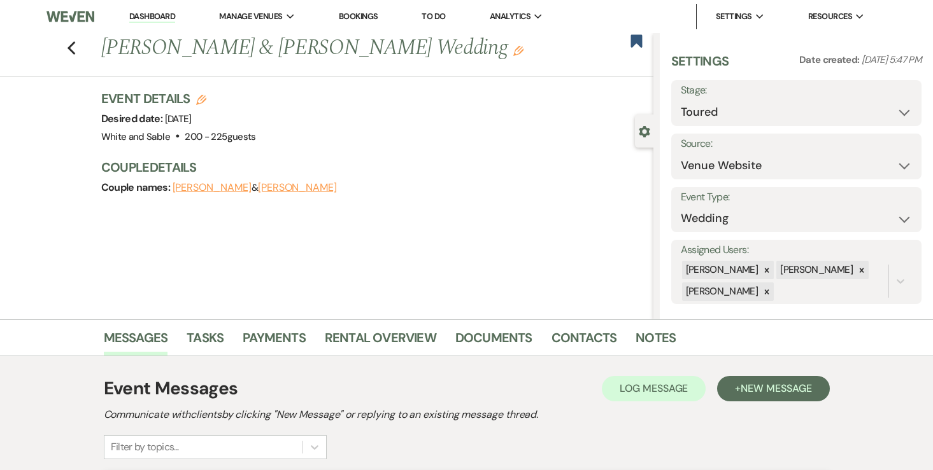
click at [201, 94] on button "Edit" at bounding box center [201, 99] width 10 height 11
select select "684"
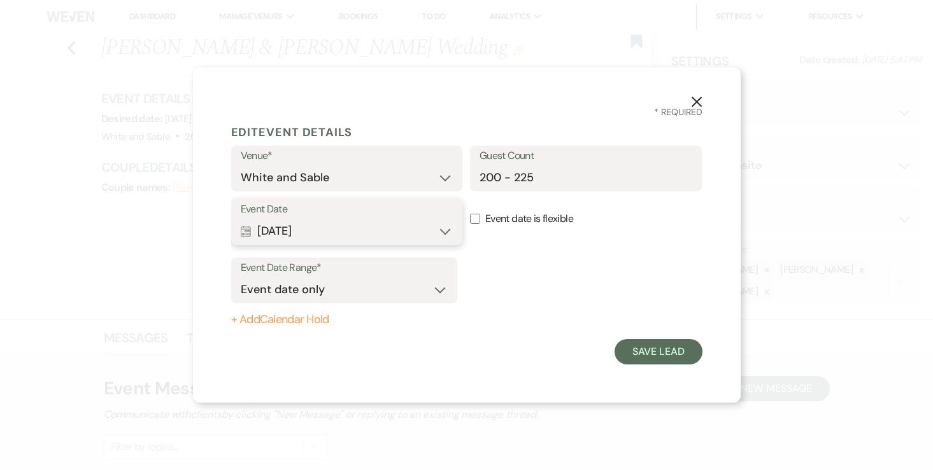
click at [320, 232] on button "Calendar Sep 13, 2026 Expand" at bounding box center [347, 230] width 213 height 25
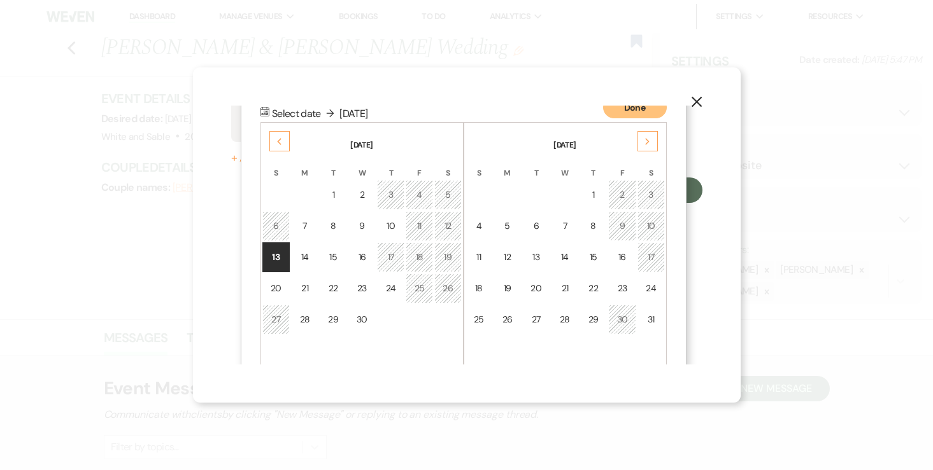
scroll to position [163, 0]
click at [644, 143] on icon "Next" at bounding box center [647, 141] width 6 height 8
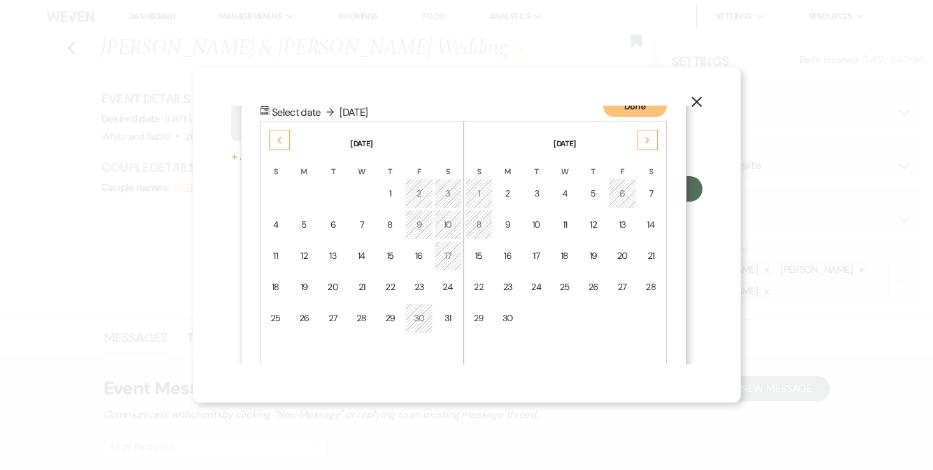
click at [644, 143] on icon "Next" at bounding box center [647, 141] width 6 height 8
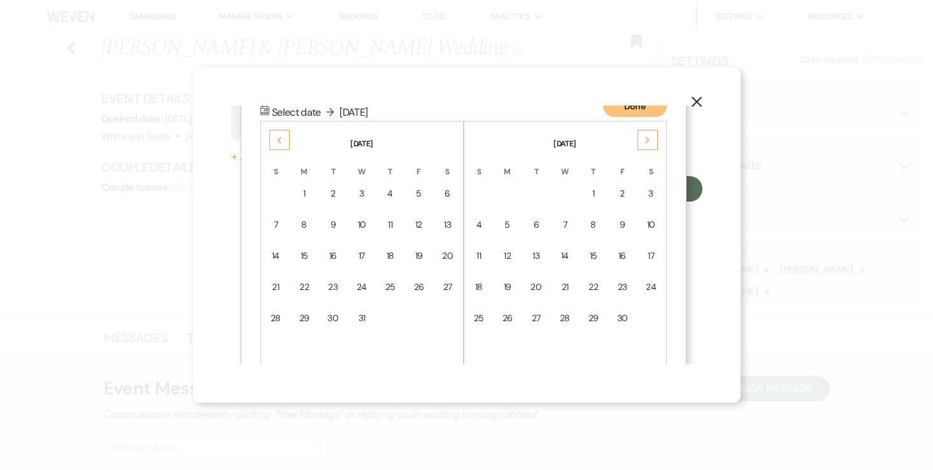
click at [644, 143] on icon "Next" at bounding box center [647, 141] width 6 height 8
click at [651, 227] on div "12" at bounding box center [650, 224] width 11 height 13
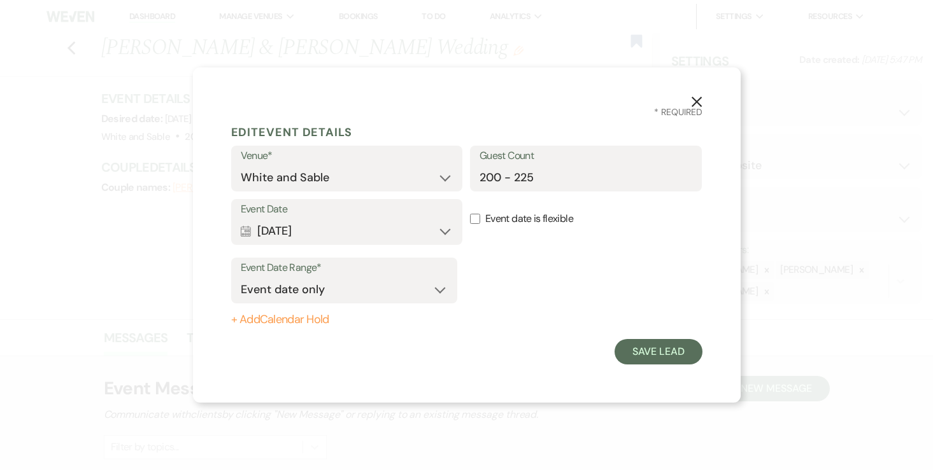
scroll to position [0, 0]
click at [287, 329] on form "Edit Event Details Venue* White and Sable Guest Count 200 - 225 Event Date Cale…" at bounding box center [466, 242] width 471 height 246
click at [287, 323] on button "+ Add Calendar Hold" at bounding box center [344, 320] width 226 height 13
select select "false"
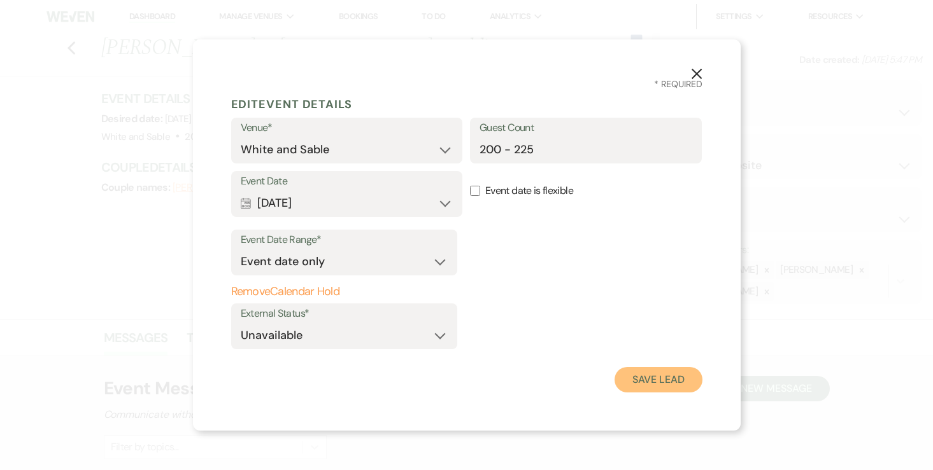
click at [644, 377] on button "Save Lead" at bounding box center [657, 379] width 87 height 25
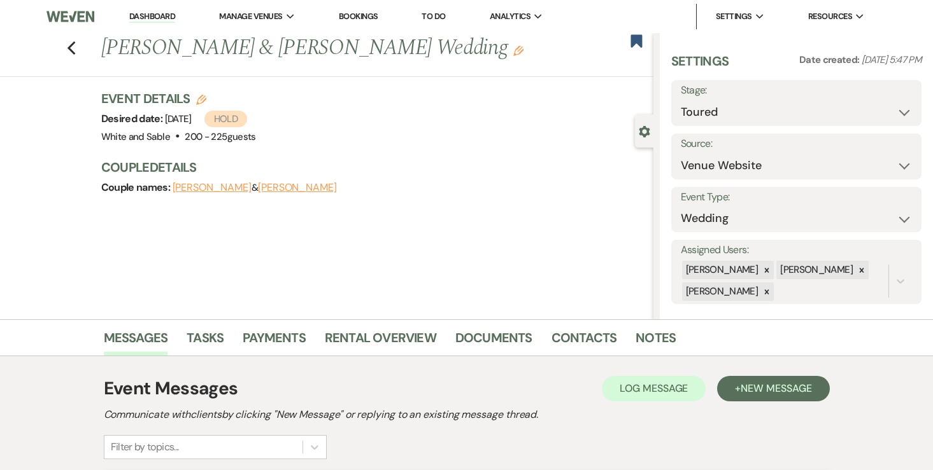
click at [155, 13] on link "Dashboard" at bounding box center [152, 17] width 46 height 12
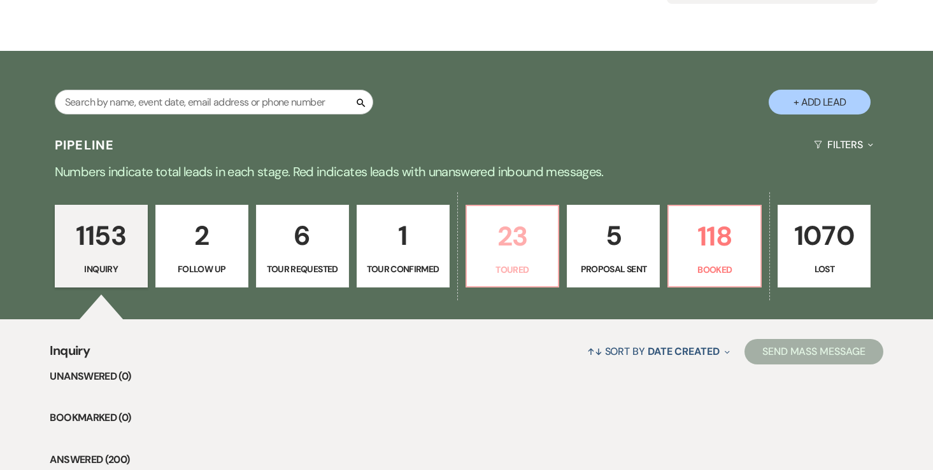
click at [508, 257] on p "23" at bounding box center [512, 236] width 76 height 43
select select "5"
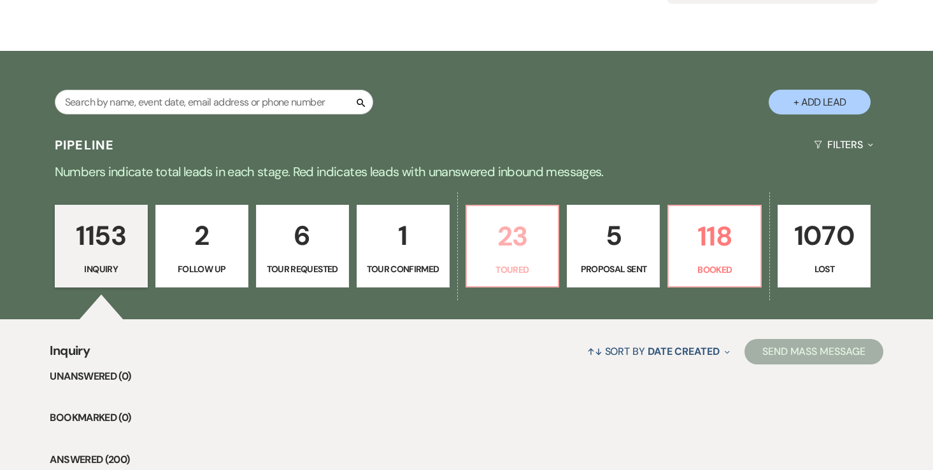
select select "5"
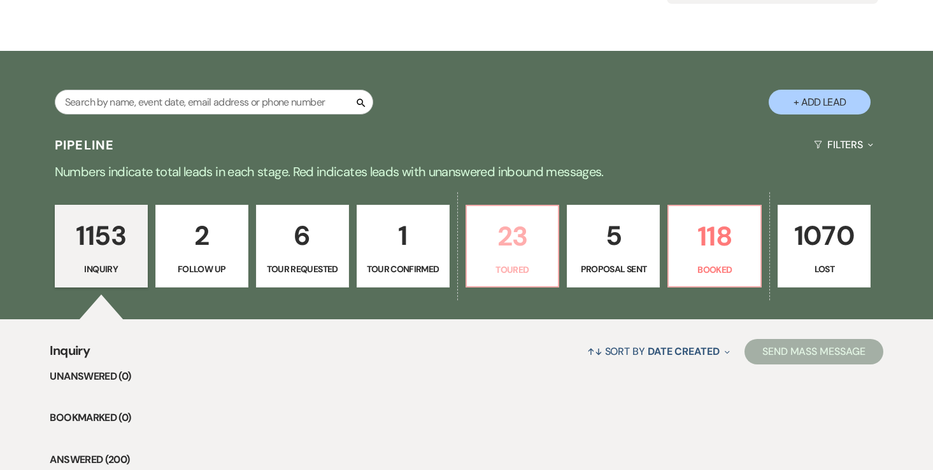
select select "5"
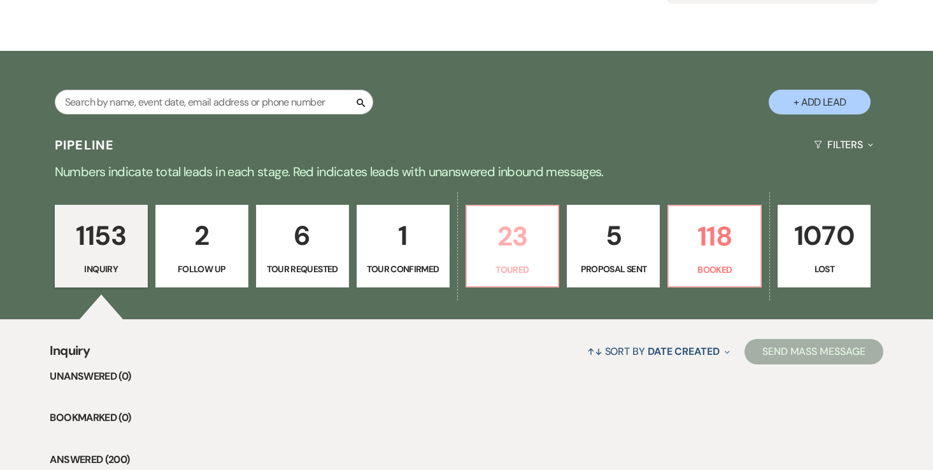
select select "5"
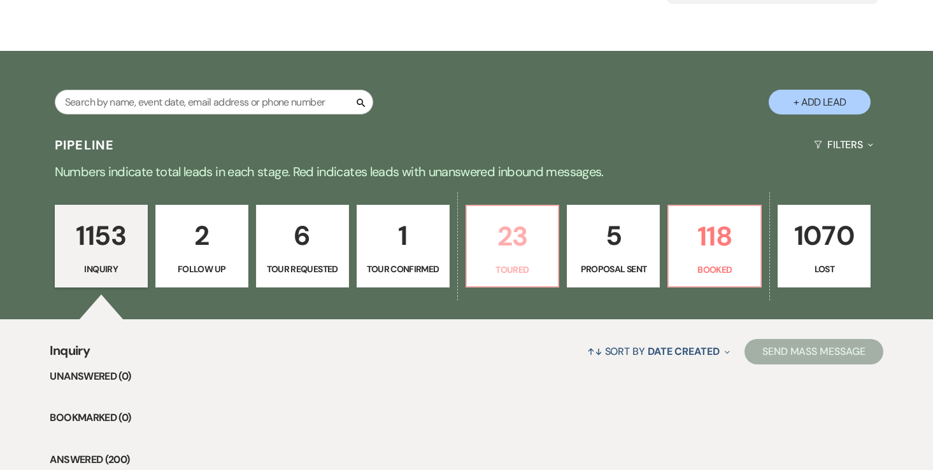
select select "5"
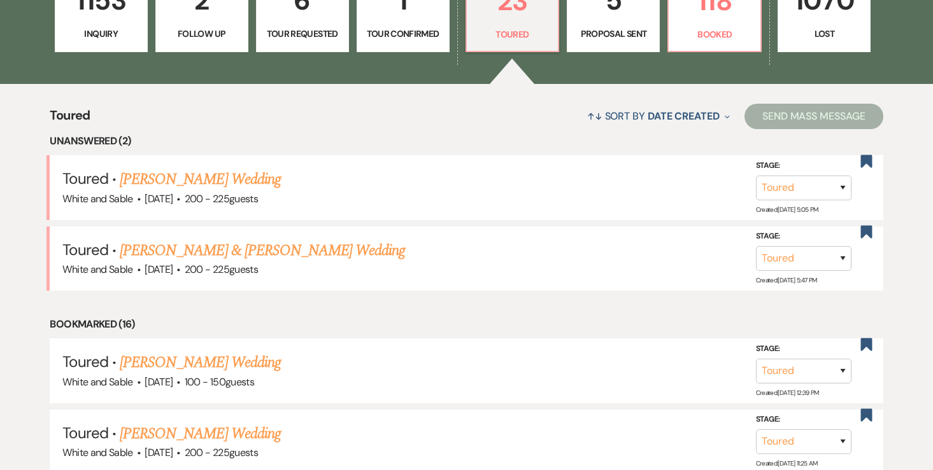
scroll to position [410, 0]
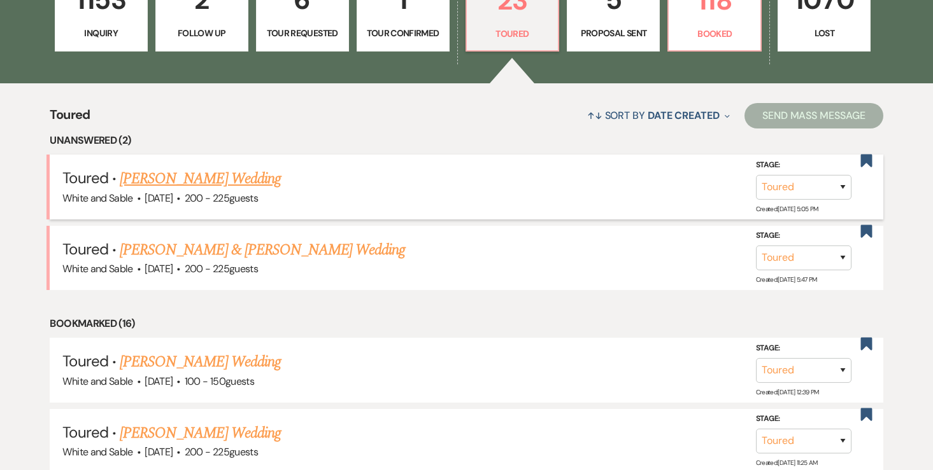
click at [266, 181] on link "[PERSON_NAME] Wedding" at bounding box center [200, 178] width 161 height 23
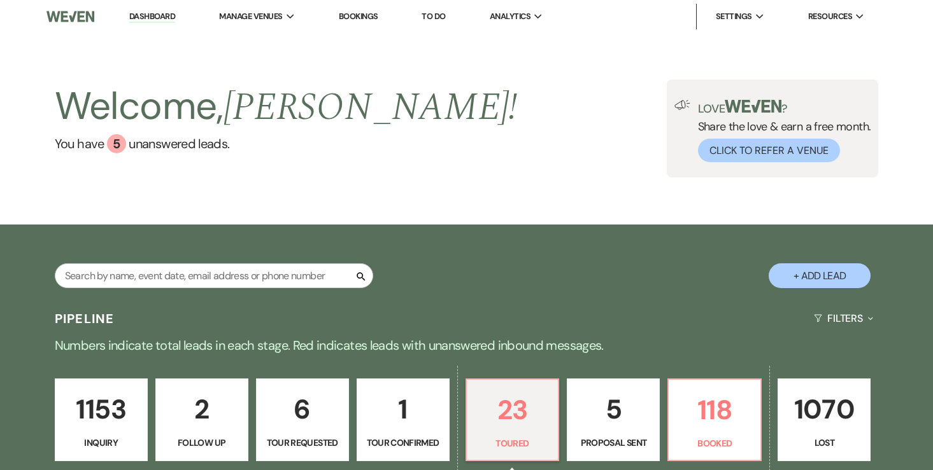
select select "5"
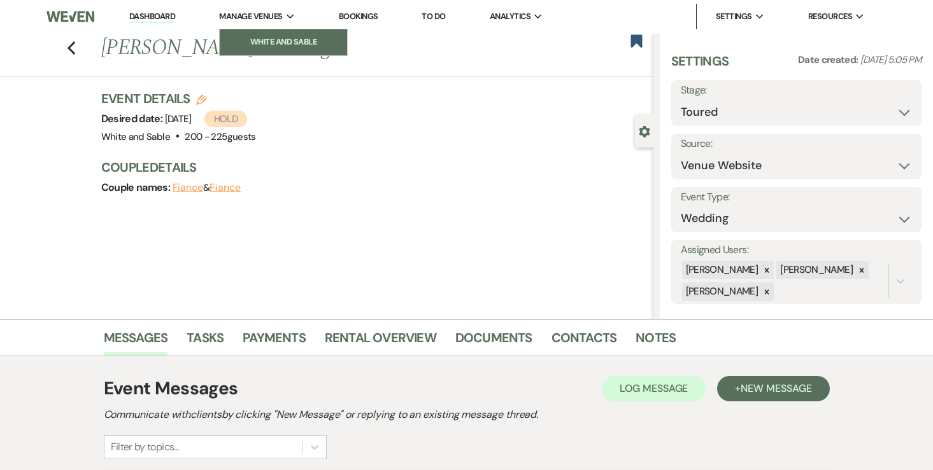
click at [251, 32] on link "White and Sable" at bounding box center [283, 41] width 127 height 25
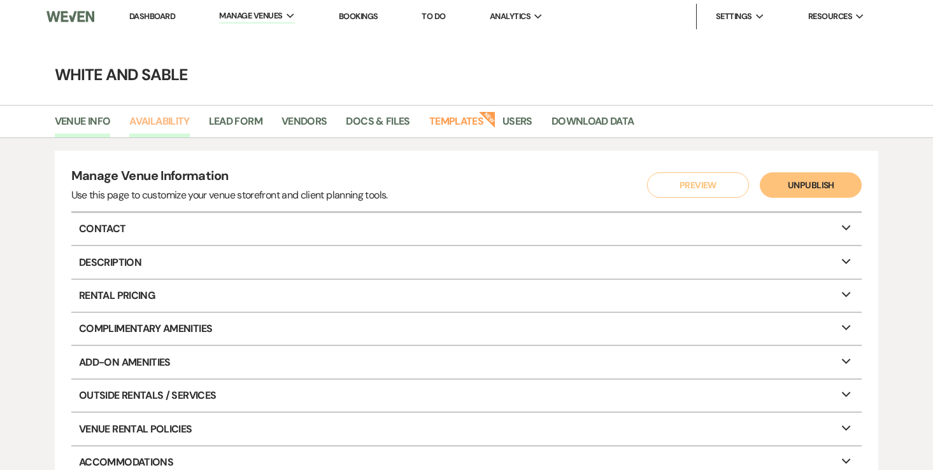
click at [177, 124] on link "Availability" at bounding box center [159, 125] width 60 height 24
select select "2"
select select "2026"
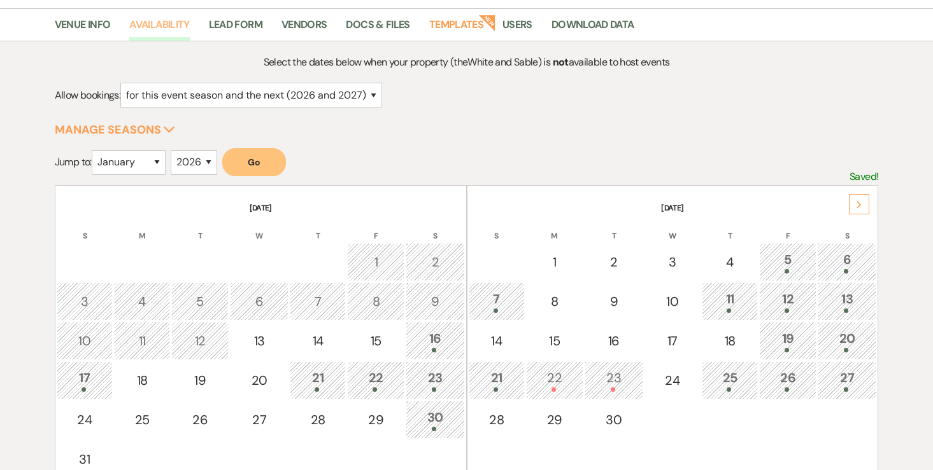
scroll to position [99, 0]
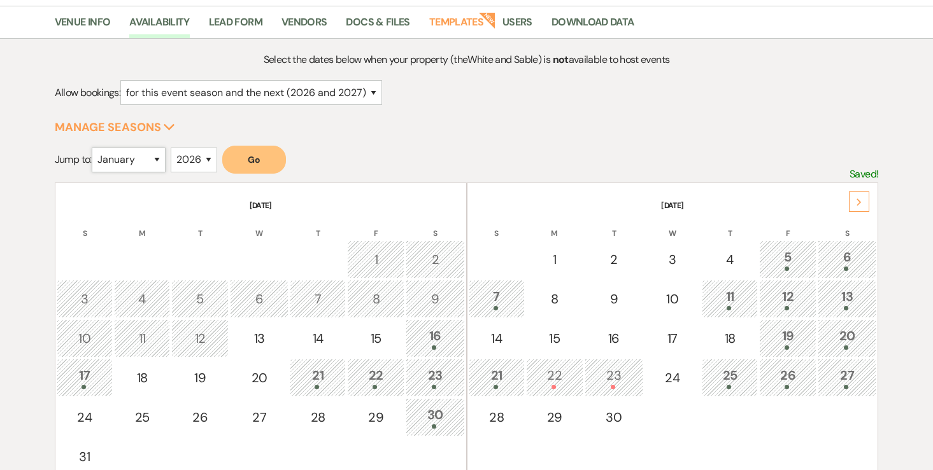
click at [154, 157] on select "January February March April May June July August September October November De…" at bounding box center [129, 160] width 74 height 25
select select "5"
click at [258, 157] on button "Go" at bounding box center [254, 160] width 64 height 28
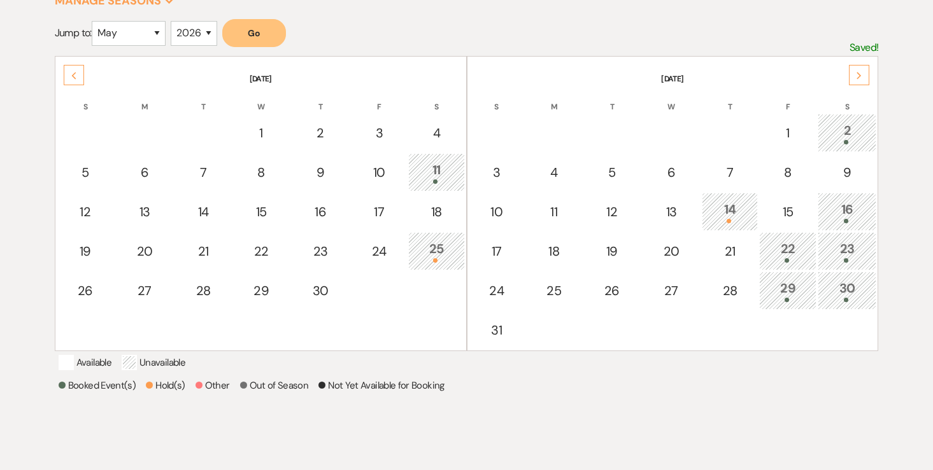
scroll to position [230, 0]
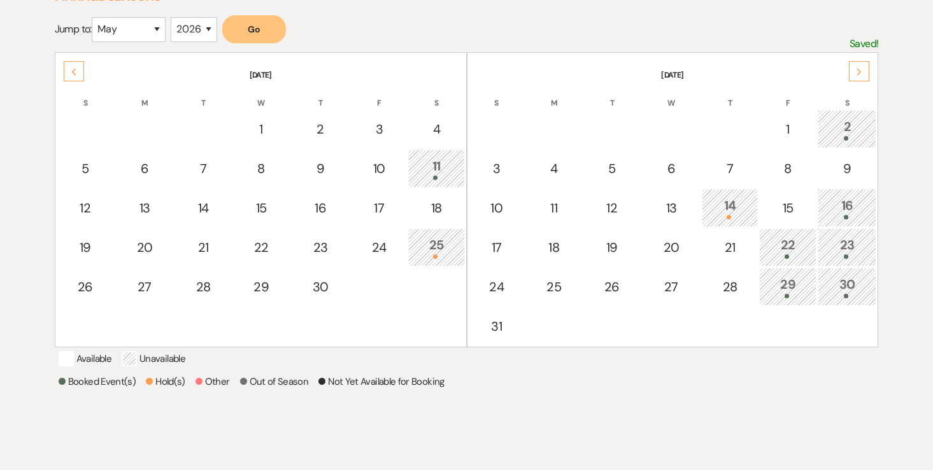
click at [848, 211] on div "16" at bounding box center [846, 208] width 45 height 24
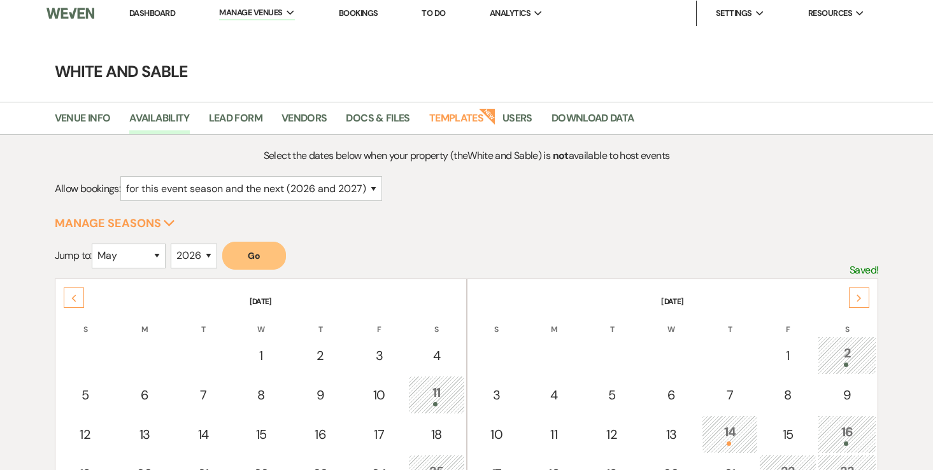
scroll to position [0, 0]
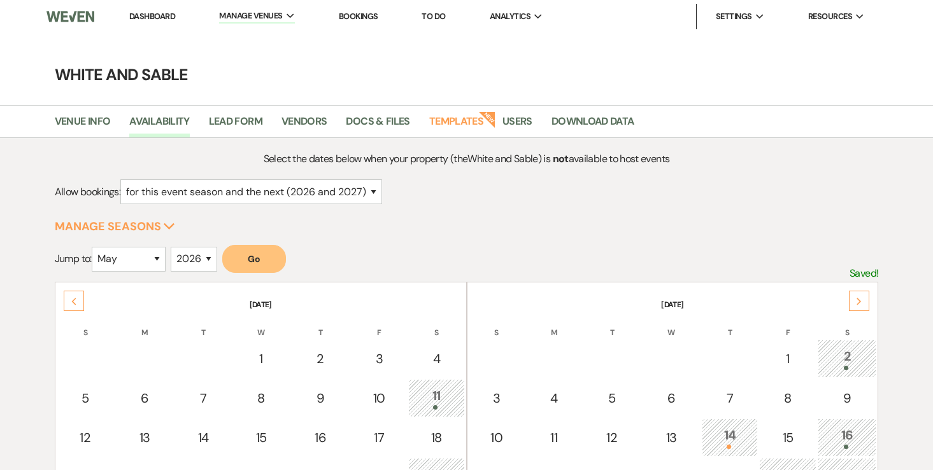
click at [172, 15] on link "Dashboard" at bounding box center [152, 16] width 46 height 11
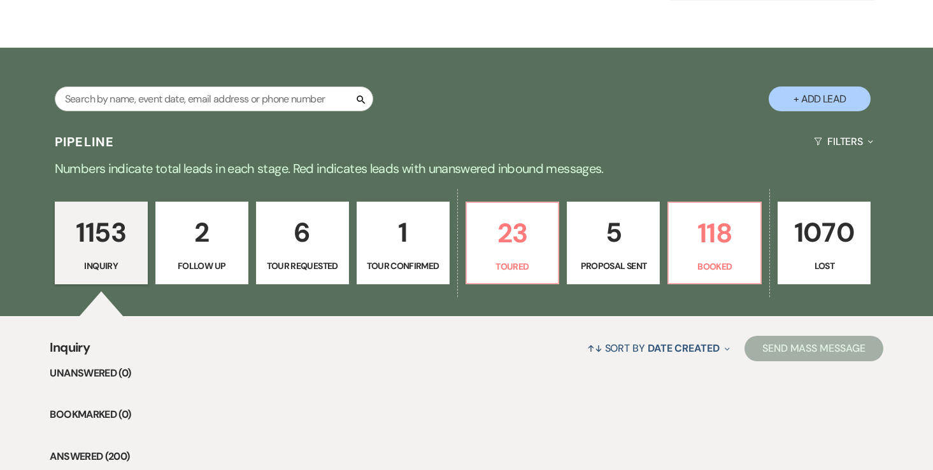
scroll to position [233, 0]
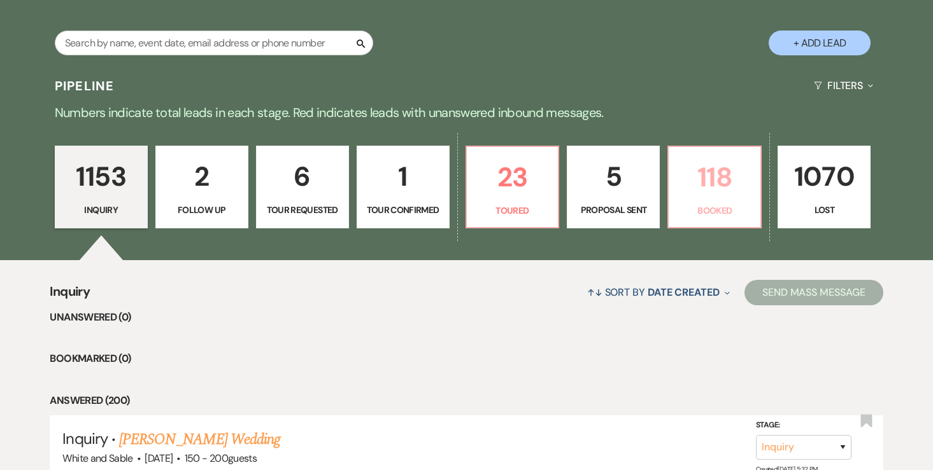
click at [728, 184] on p "118" at bounding box center [714, 177] width 76 height 43
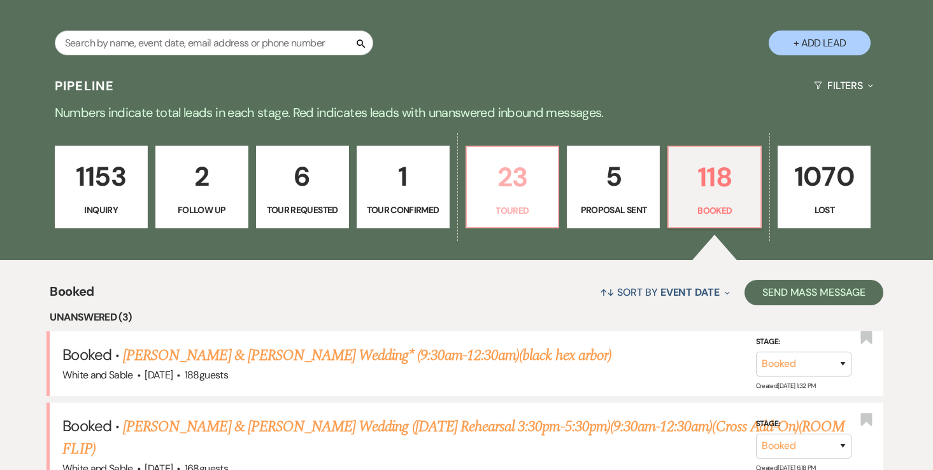
click at [509, 181] on p "23" at bounding box center [512, 177] width 76 height 43
select select "5"
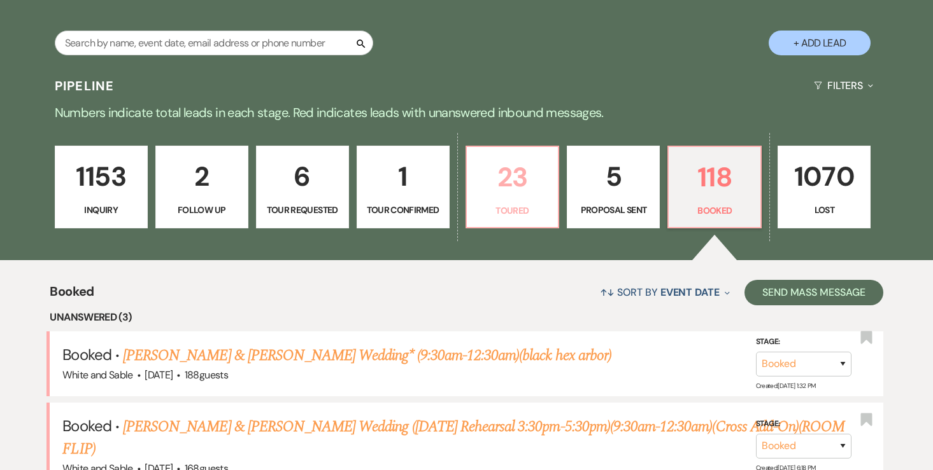
select select "5"
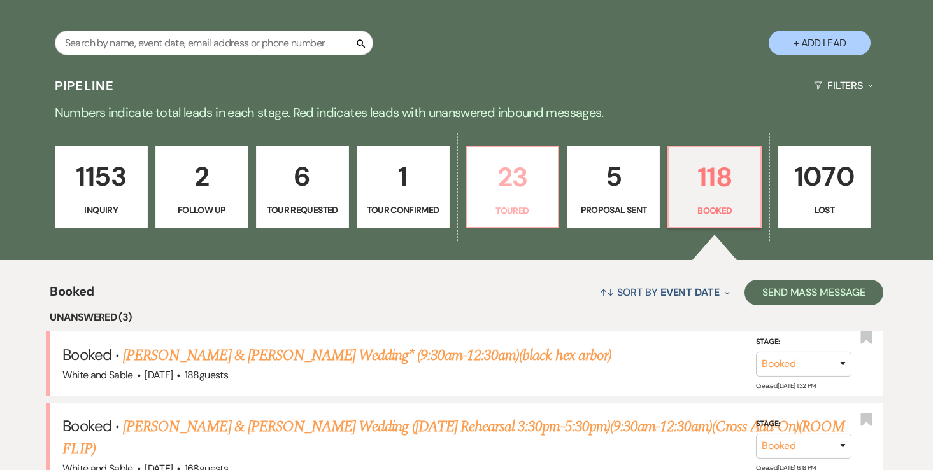
select select "5"
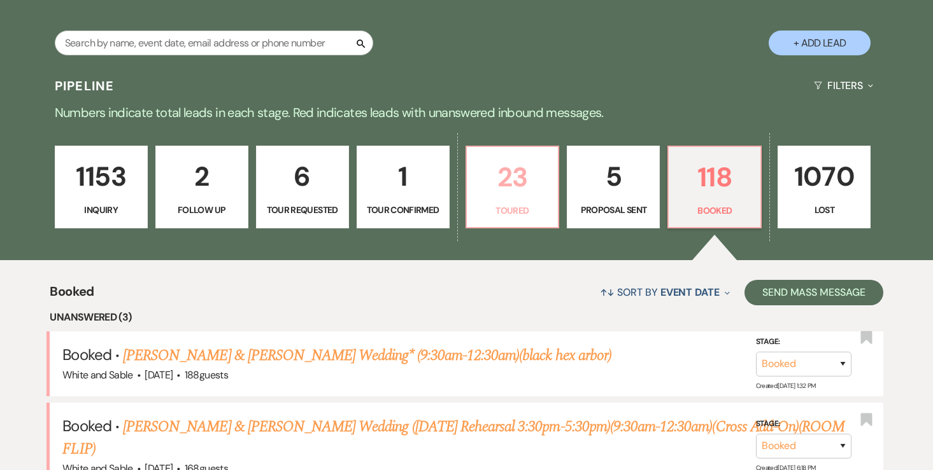
select select "5"
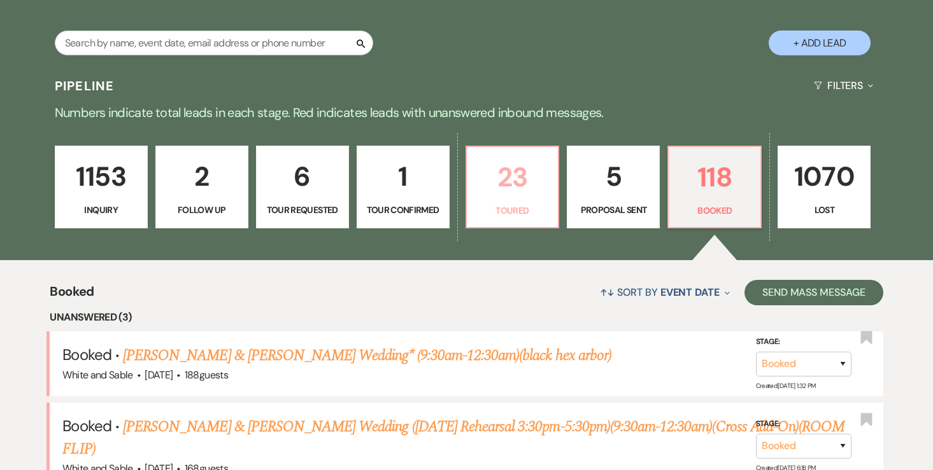
select select "5"
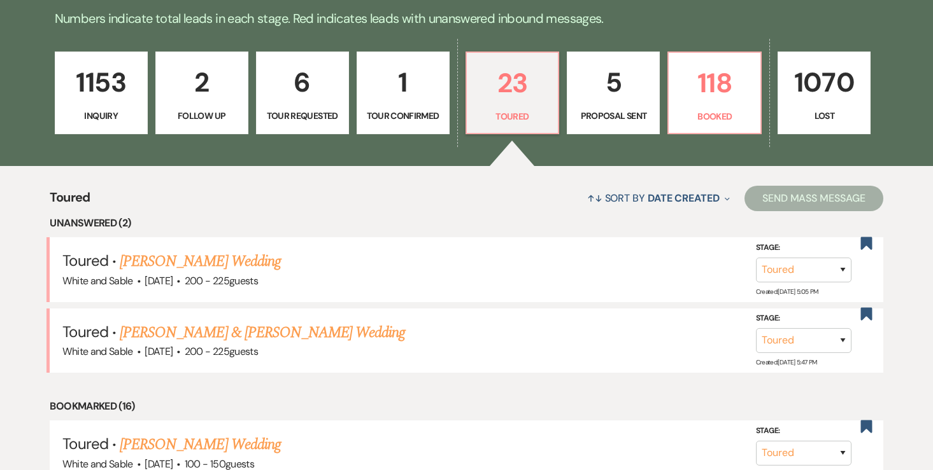
scroll to position [328, 0]
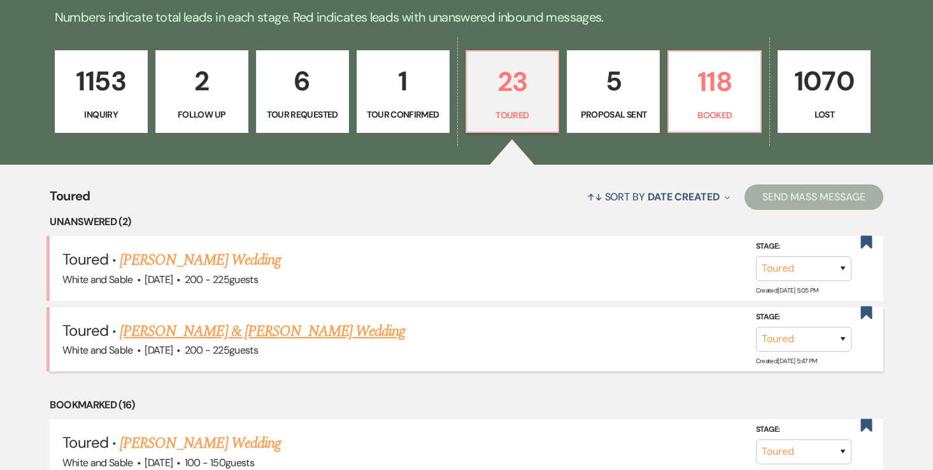
click at [246, 329] on link "[PERSON_NAME] & [PERSON_NAME] Wedding" at bounding box center [262, 331] width 285 height 23
select select "5"
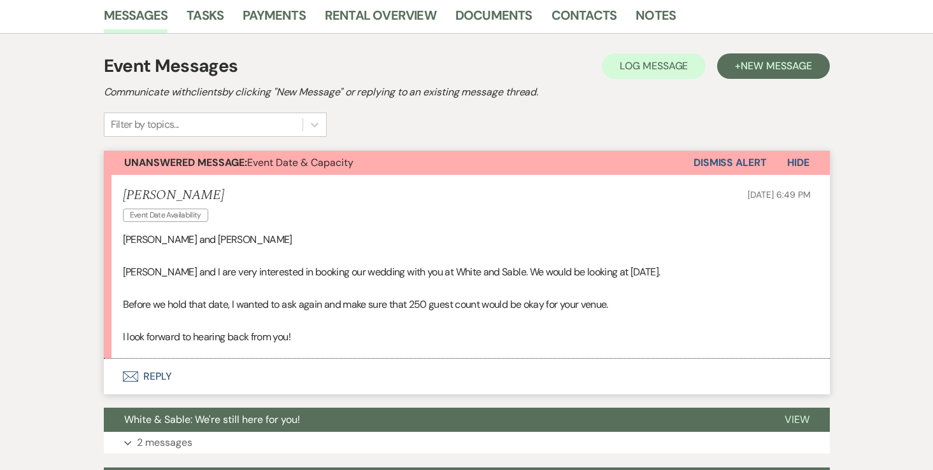
scroll to position [304, 0]
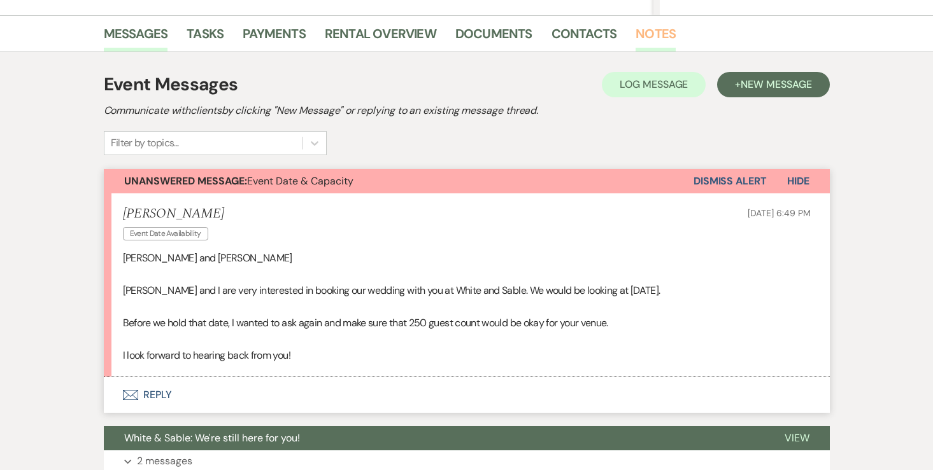
click at [651, 32] on link "Notes" at bounding box center [655, 38] width 40 height 28
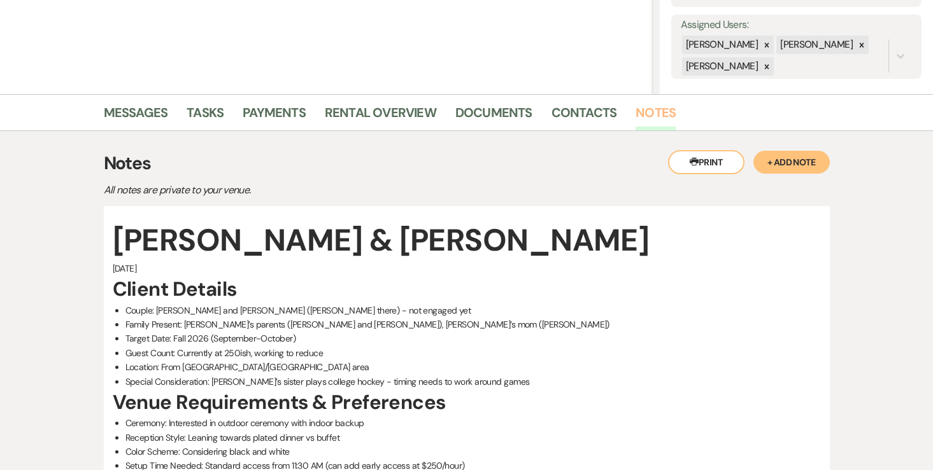
scroll to position [207, 0]
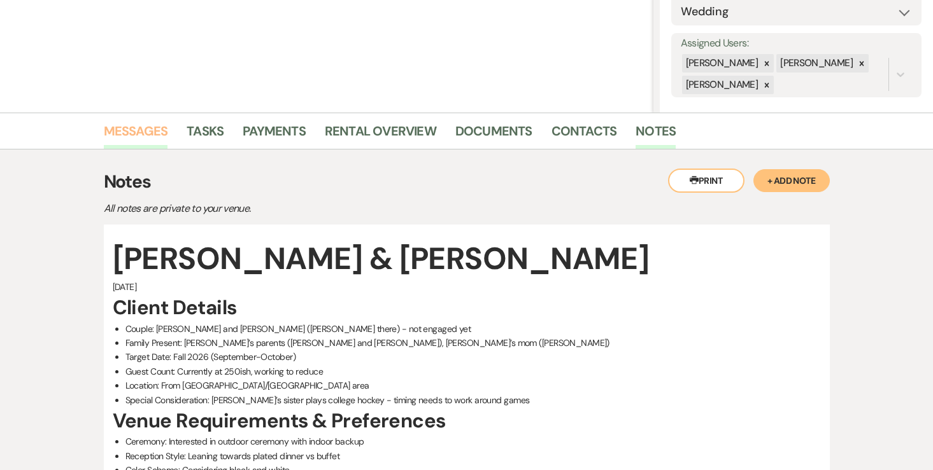
click at [139, 128] on link "Messages" at bounding box center [136, 135] width 64 height 28
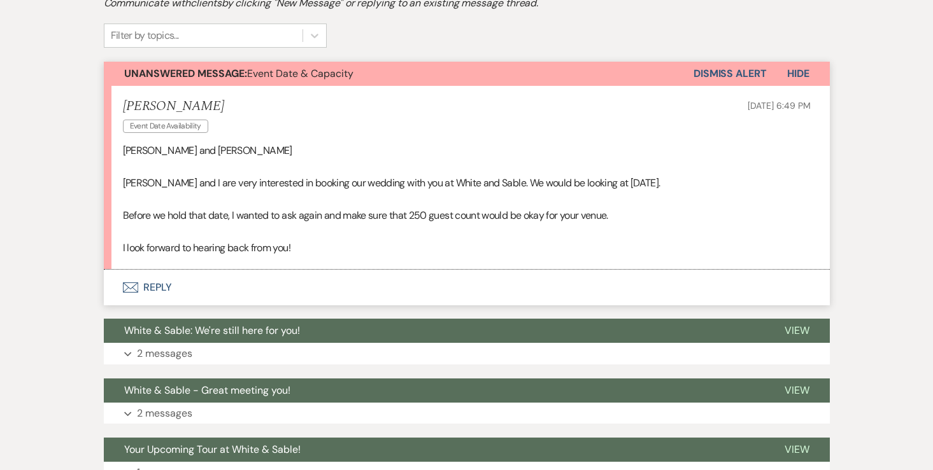
scroll to position [535, 0]
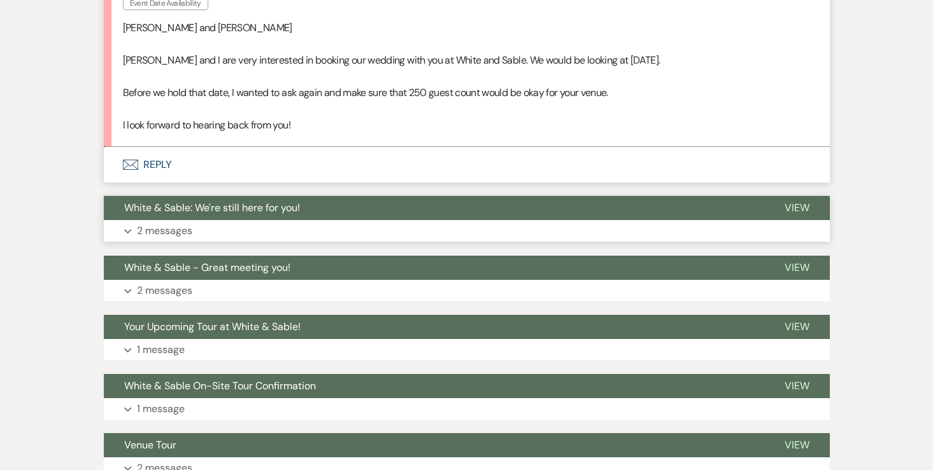
click at [172, 234] on p "2 messages" at bounding box center [164, 231] width 55 height 17
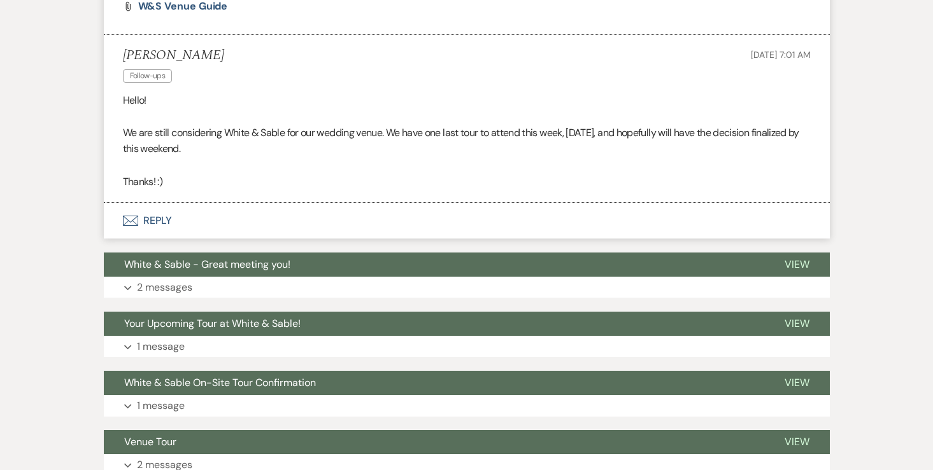
scroll to position [989, 0]
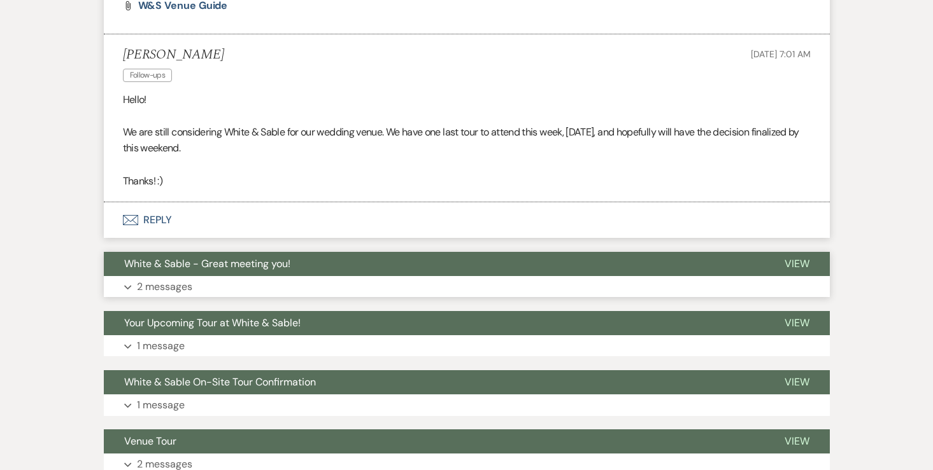
click at [181, 296] on button "Expand 2 messages" at bounding box center [467, 287] width 726 height 22
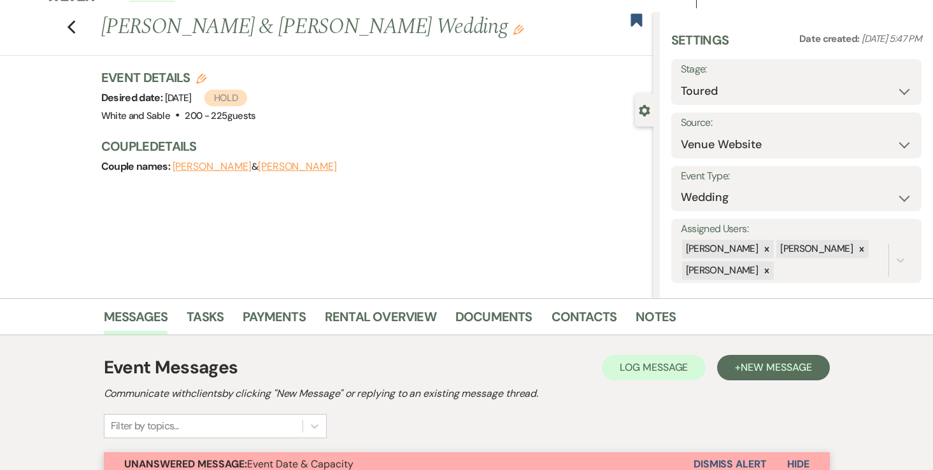
scroll to position [24, 0]
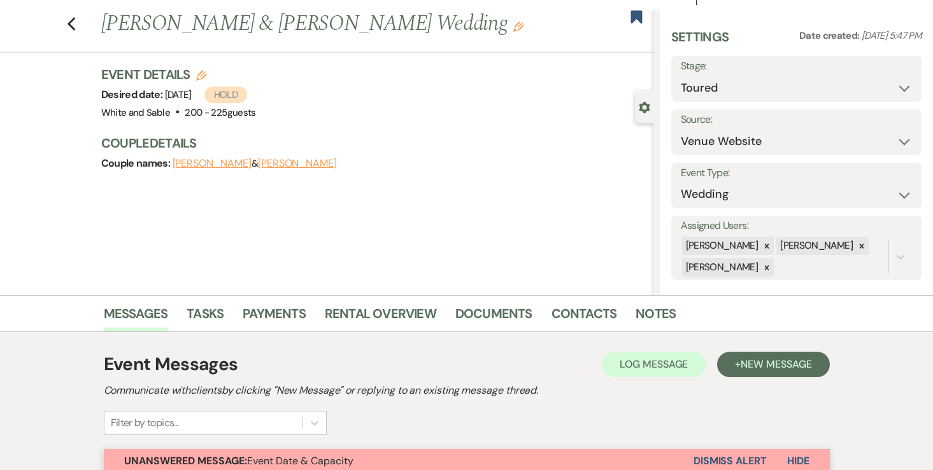
click at [667, 302] on li "Notes" at bounding box center [664, 316] width 59 height 31
click at [649, 313] on link "Notes" at bounding box center [655, 318] width 40 height 28
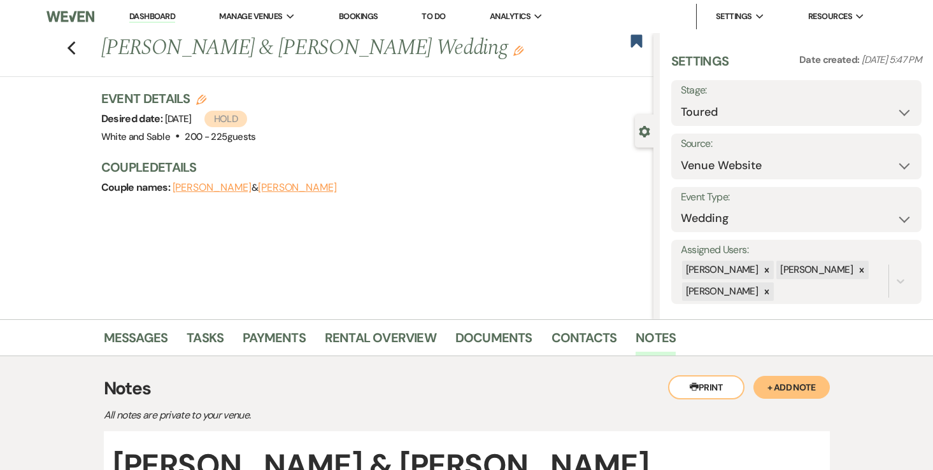
click at [135, 18] on link "Dashboard" at bounding box center [152, 17] width 46 height 12
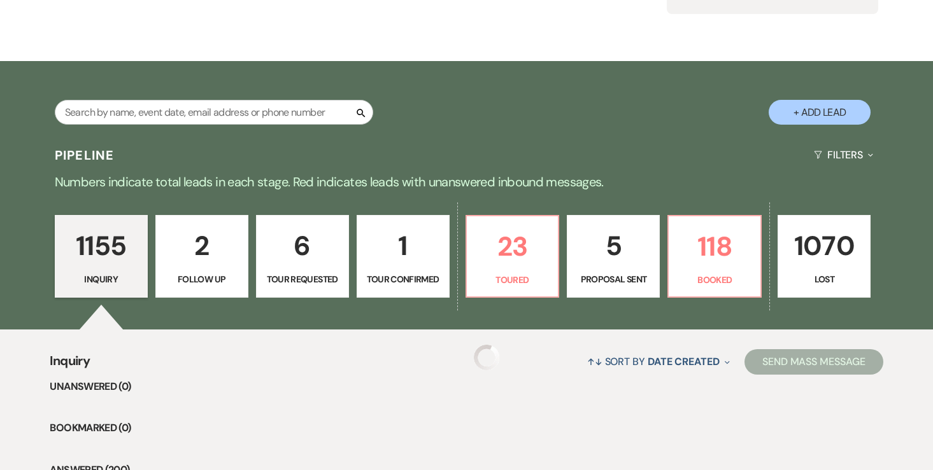
scroll to position [200, 0]
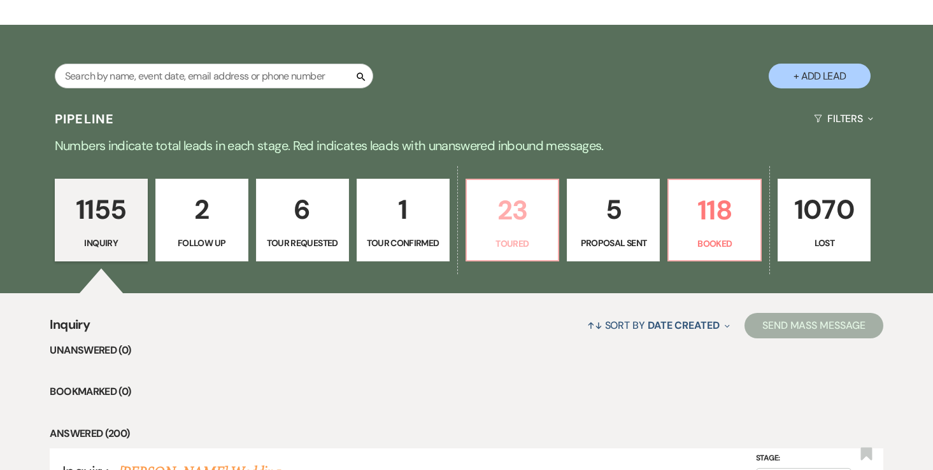
click at [510, 204] on p "23" at bounding box center [512, 210] width 76 height 43
select select "5"
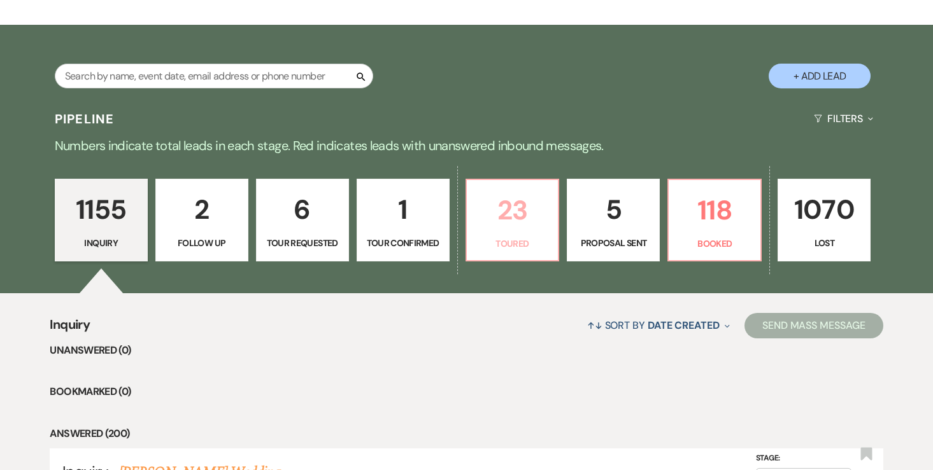
select select "5"
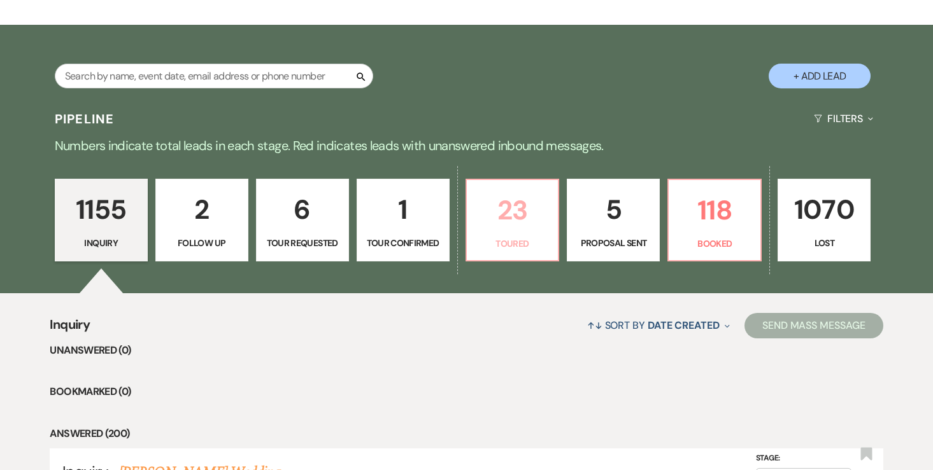
select select "5"
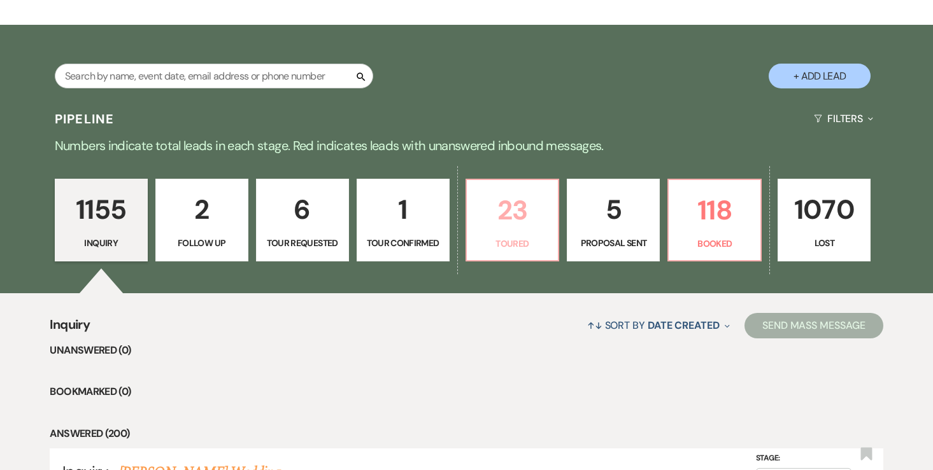
select select "5"
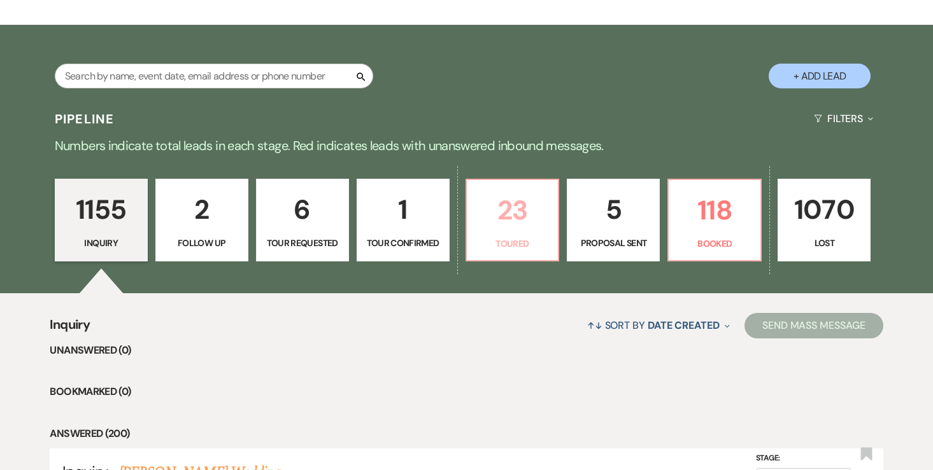
select select "5"
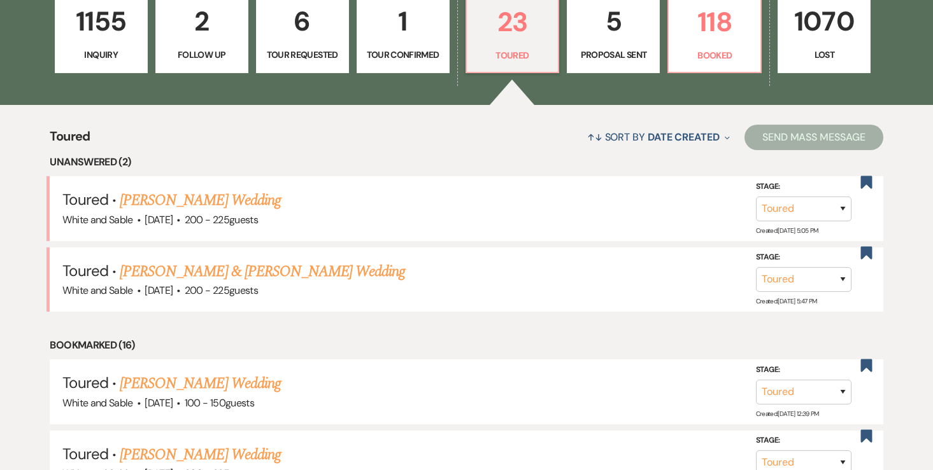
scroll to position [392, 0]
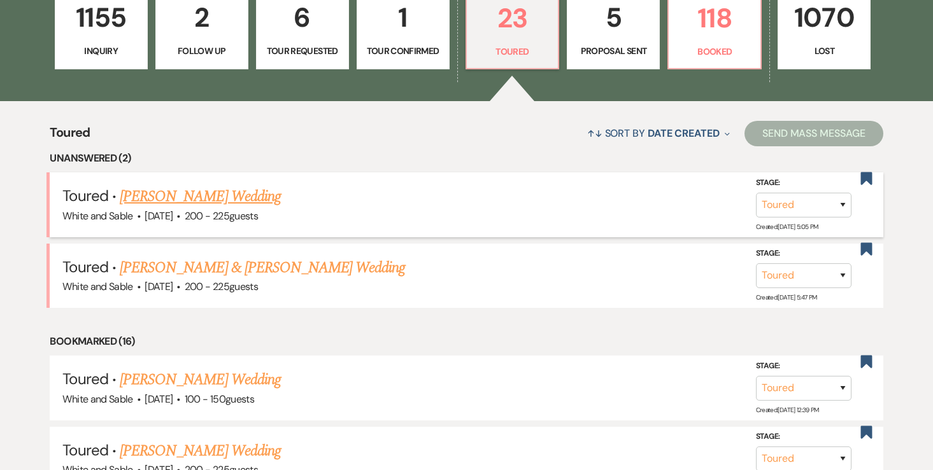
click at [252, 207] on link "[PERSON_NAME] Wedding" at bounding box center [200, 196] width 161 height 23
select select "5"
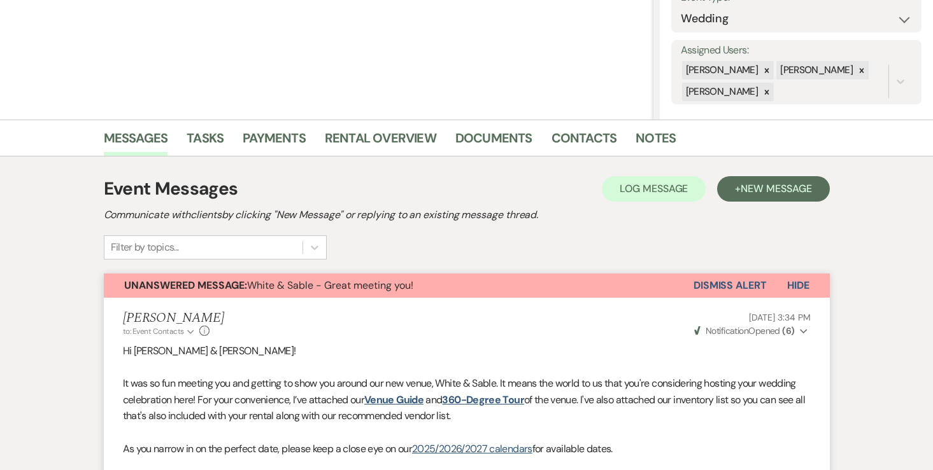
scroll to position [209, 0]
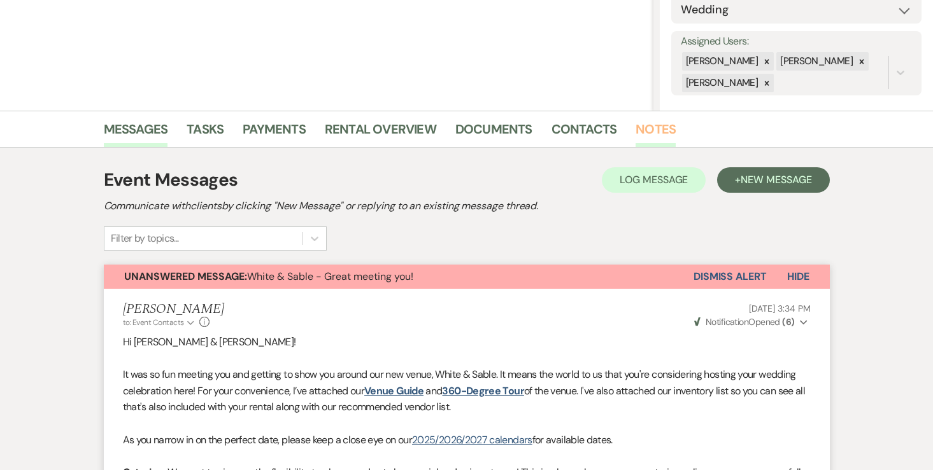
click at [642, 123] on link "Notes" at bounding box center [655, 133] width 40 height 28
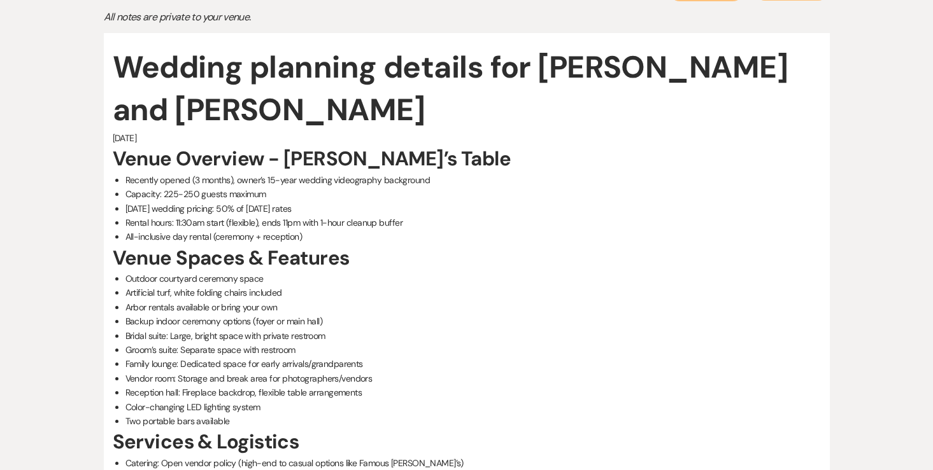
scroll to position [403, 0]
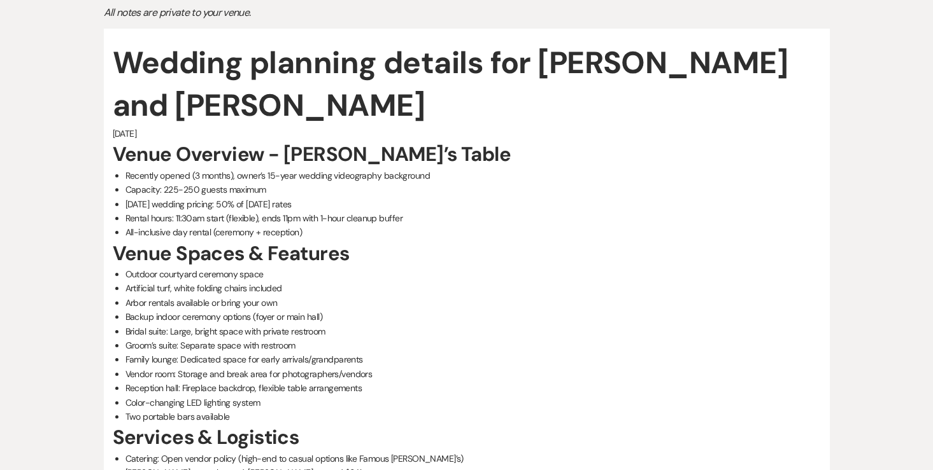
click at [150, 183] on li "Capacity: 225-250 guests maximum" at bounding box center [472, 190] width 695 height 14
click at [182, 183] on li "Capacity: 225-250 guests maximum" at bounding box center [472, 190] width 695 height 14
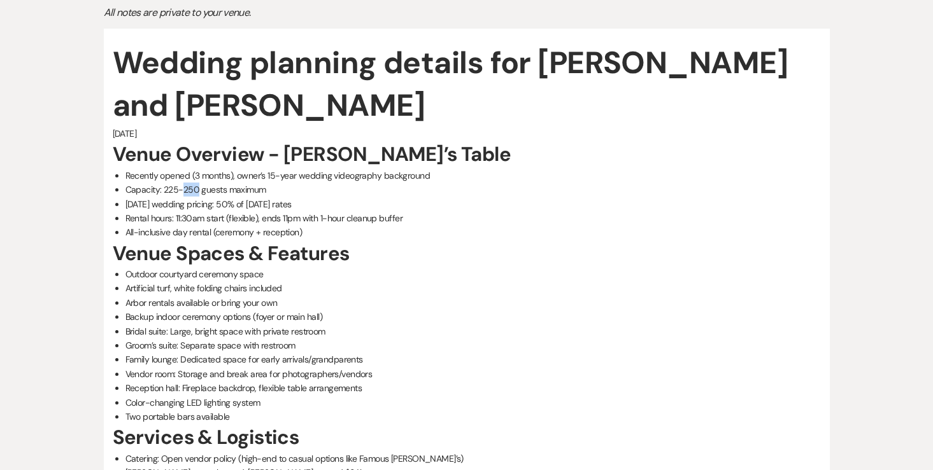
click at [182, 183] on li "Capacity: 225-250 guests maximum" at bounding box center [472, 190] width 695 height 14
click at [213, 183] on li "Capacity: 225-250 guests maximum" at bounding box center [472, 190] width 695 height 14
click at [262, 310] on li "Backup indoor ceremony options (foyer or main hall)" at bounding box center [472, 317] width 695 height 14
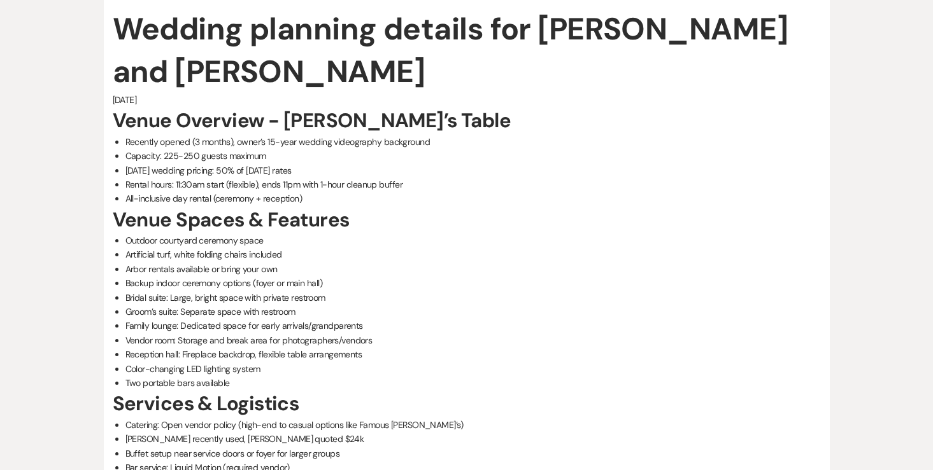
click at [234, 334] on li "Vendor room: Storage and break area for photographers/vendors" at bounding box center [472, 341] width 695 height 14
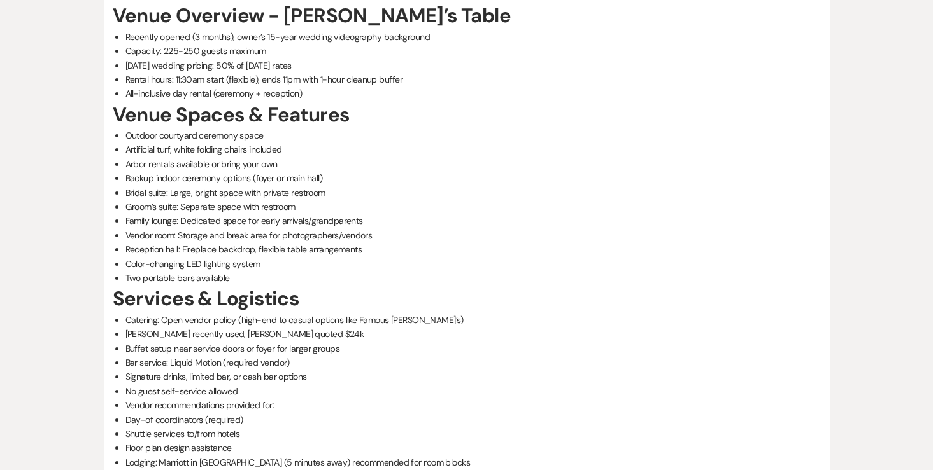
scroll to position [543, 0]
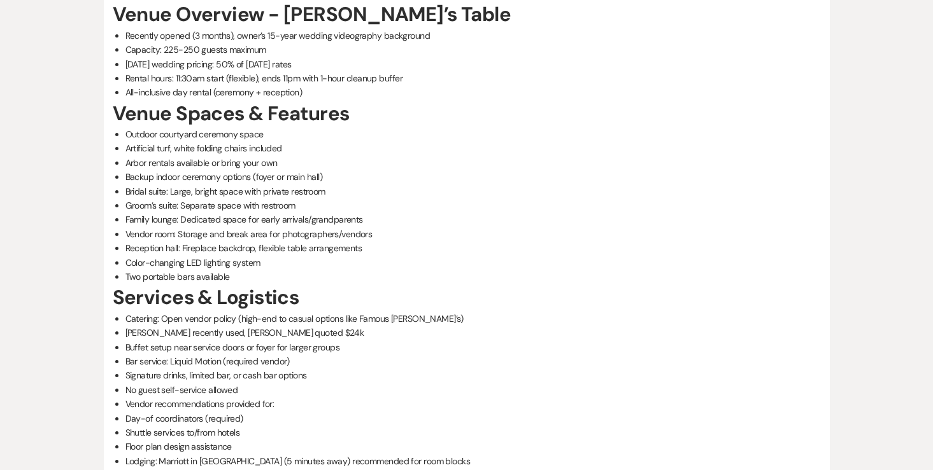
click at [213, 341] on li "Buffet setup near service doors or foyer for larger groups" at bounding box center [472, 348] width 695 height 14
click at [214, 355] on li "Bar service: Liquid Motion (required vendor)" at bounding box center [472, 362] width 695 height 14
click at [206, 326] on li "Donatelli’s recently used, Theo quoted $24k" at bounding box center [472, 333] width 695 height 14
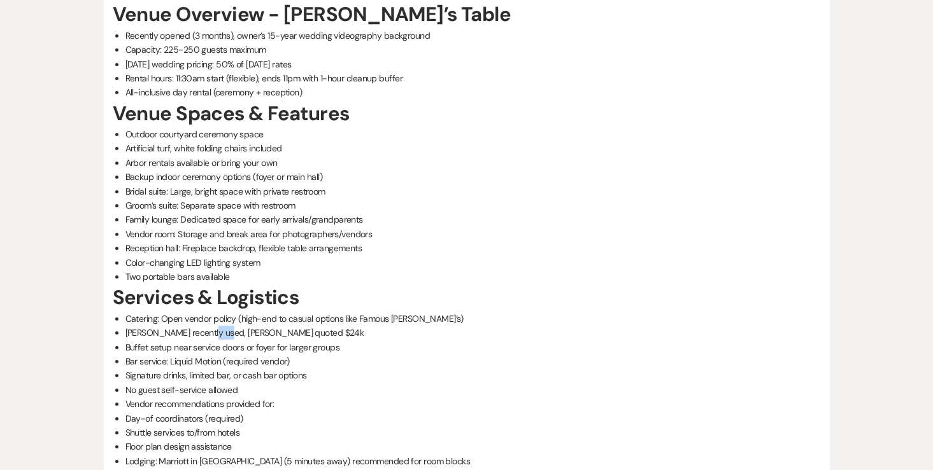
click at [206, 326] on li "Donatelli’s recently used, Theo quoted $24k" at bounding box center [472, 333] width 695 height 14
click at [211, 326] on li "Donatelli’s recently used, Theo quoted $24k" at bounding box center [472, 333] width 695 height 14
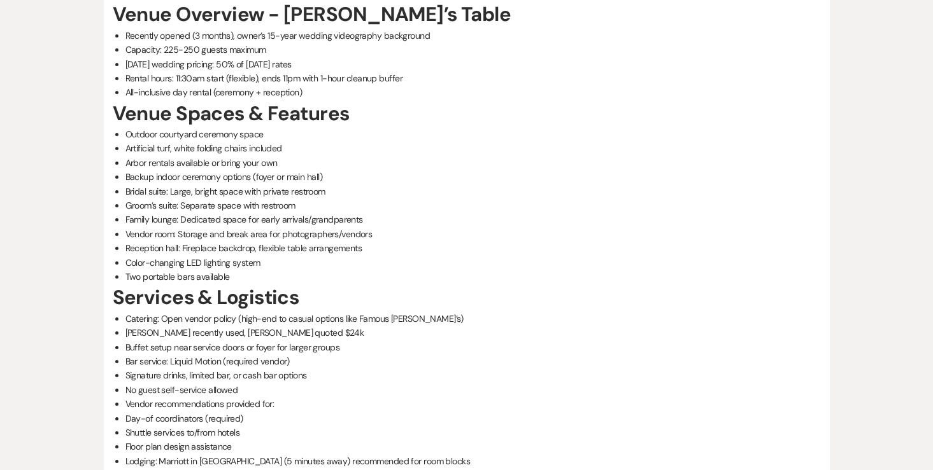
click at [187, 454] on li "Lodging: Marriott in Blaine (5 minutes away) recommended for room blocks" at bounding box center [472, 461] width 695 height 14
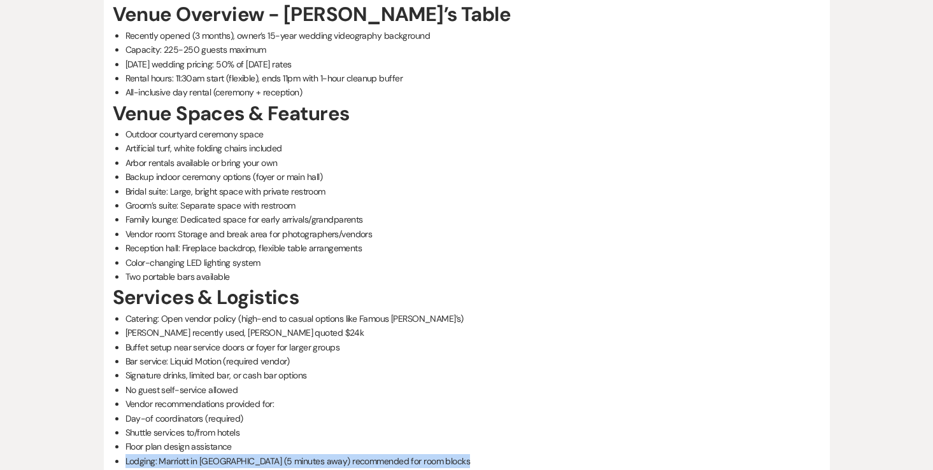
click at [187, 454] on li "Lodging: Marriott in Blaine (5 minutes away) recommended for room blocks" at bounding box center [472, 461] width 695 height 14
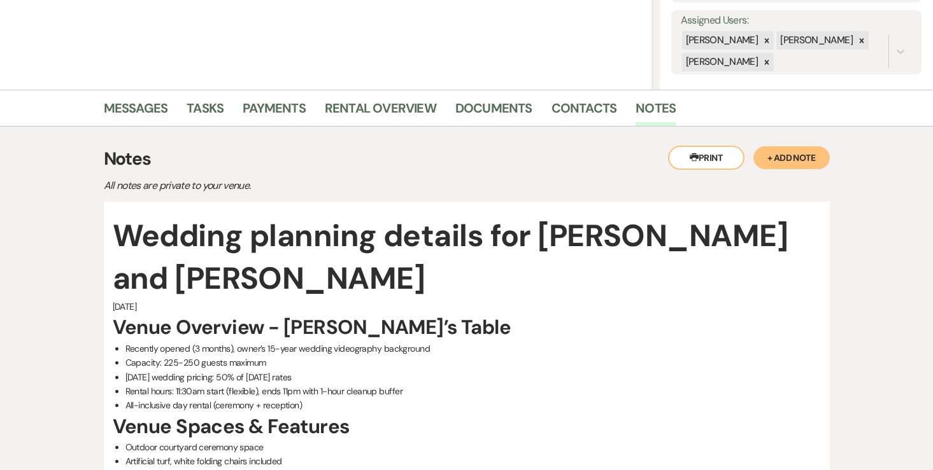
scroll to position [0, 0]
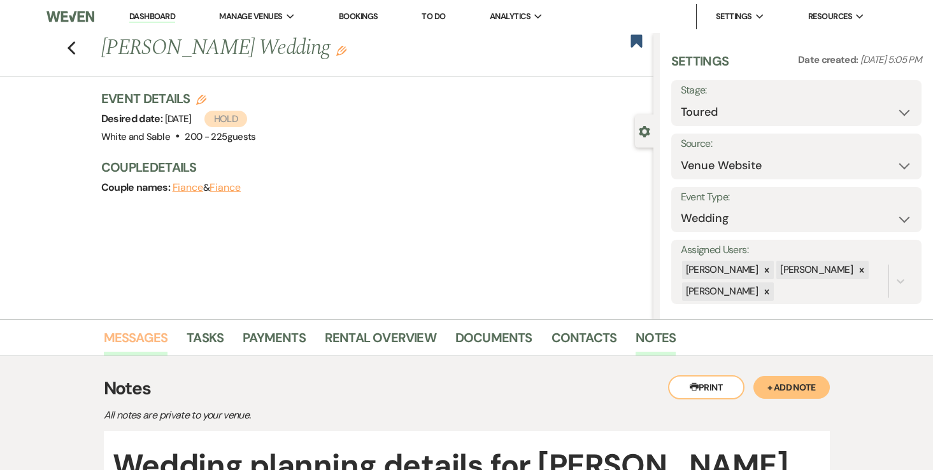
click at [148, 328] on link "Messages" at bounding box center [136, 342] width 64 height 28
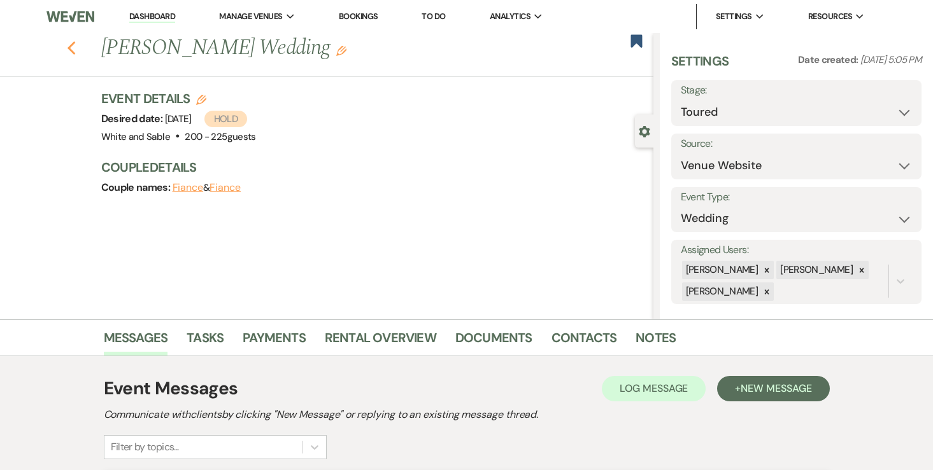
click at [73, 51] on icon "Previous" at bounding box center [72, 48] width 10 height 15
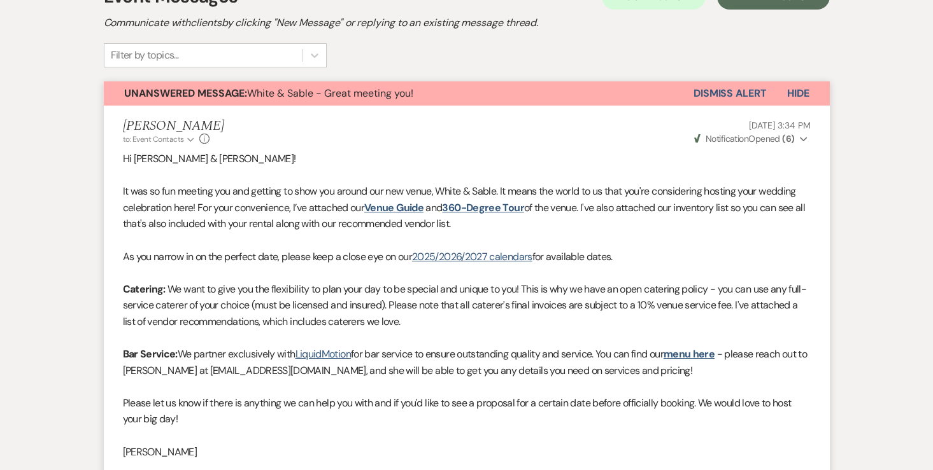
select select "5"
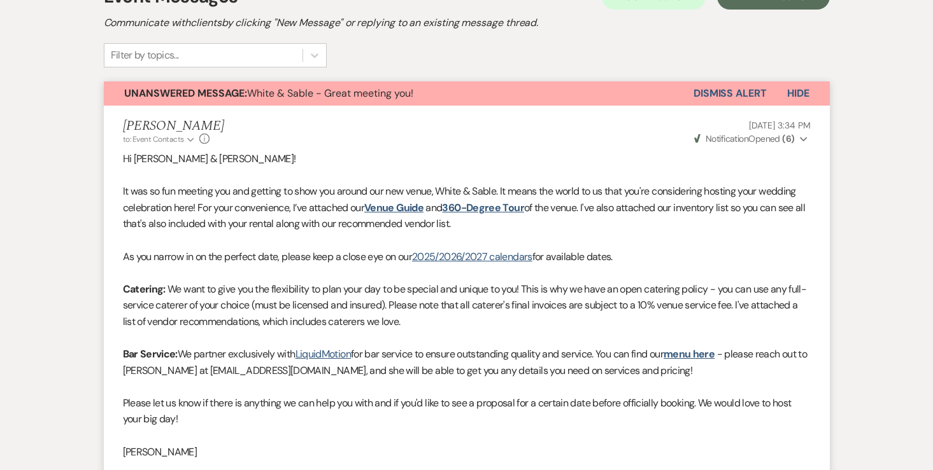
select select "5"
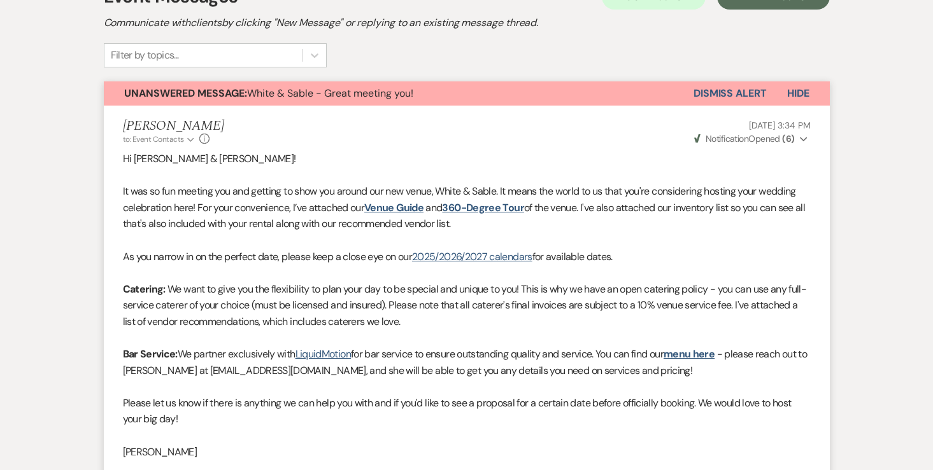
select select "5"
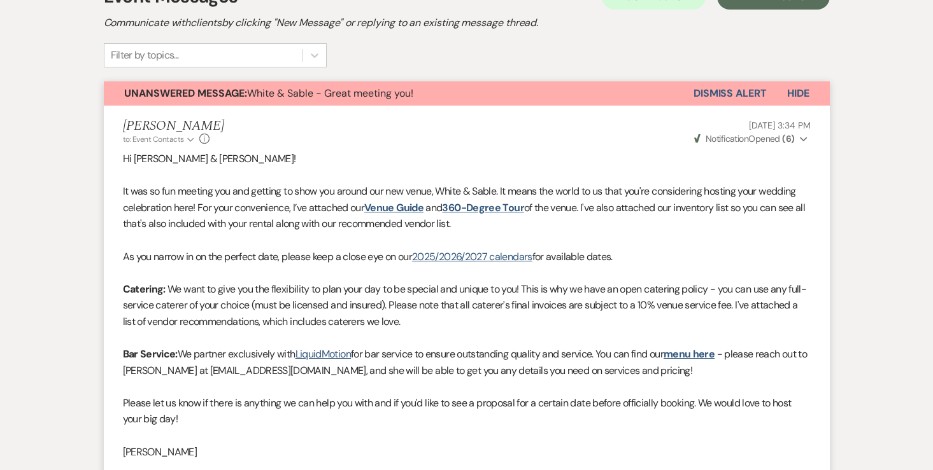
select select "5"
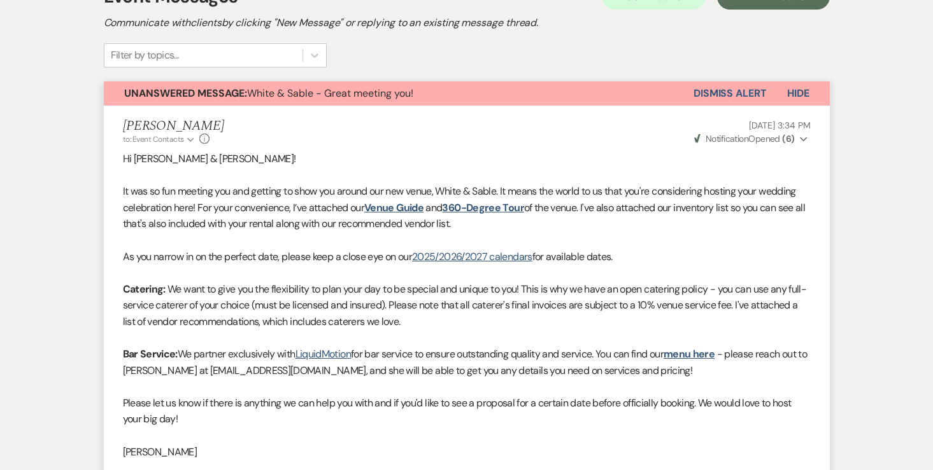
select select "5"
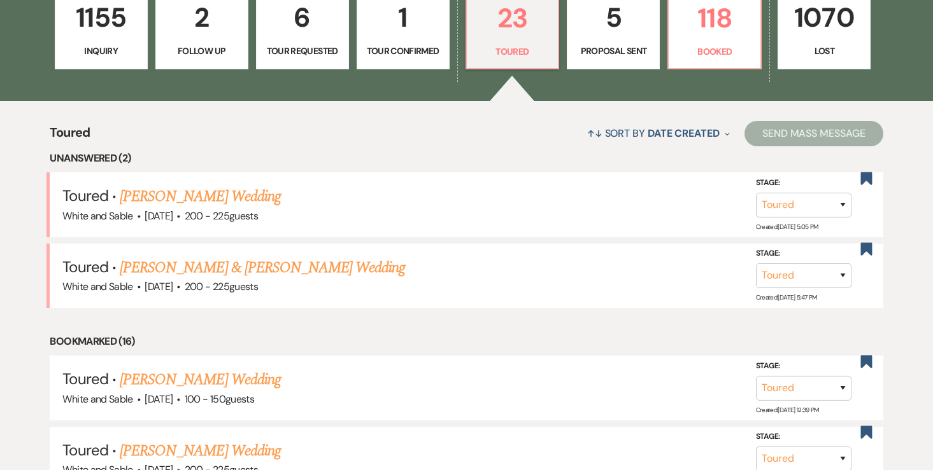
scroll to position [402, 0]
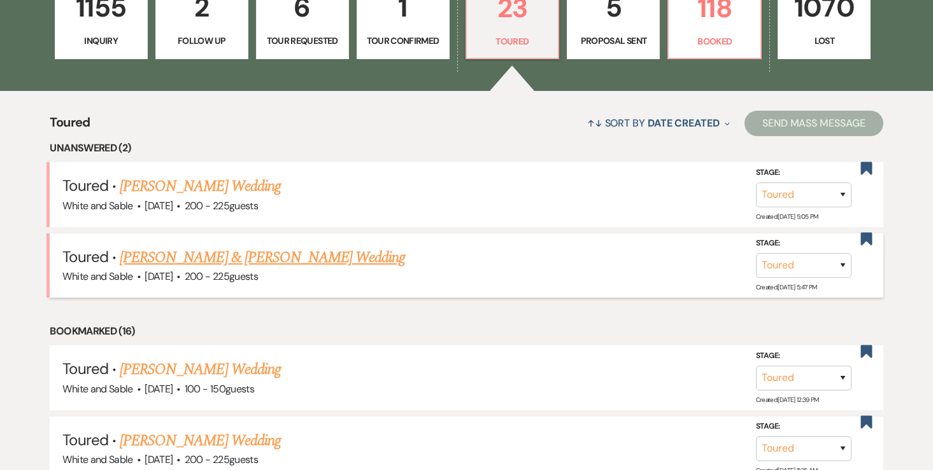
click at [185, 250] on link "[PERSON_NAME] & [PERSON_NAME] Wedding" at bounding box center [262, 257] width 285 height 23
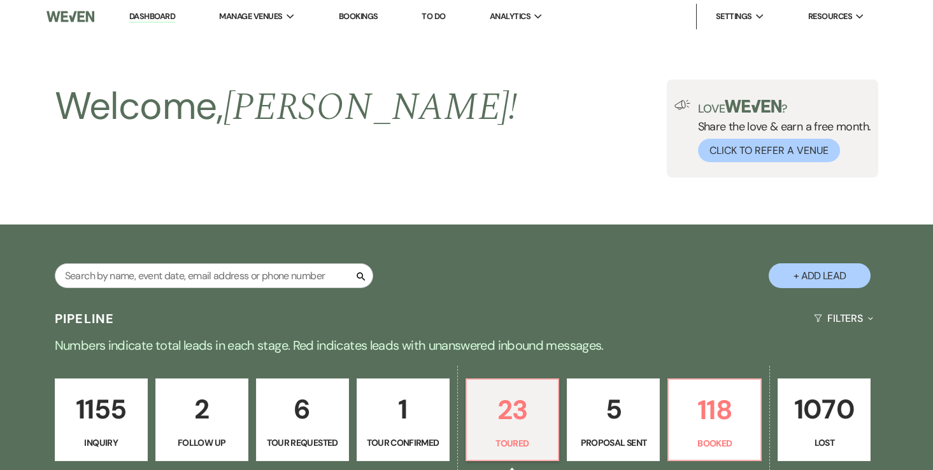
select select "5"
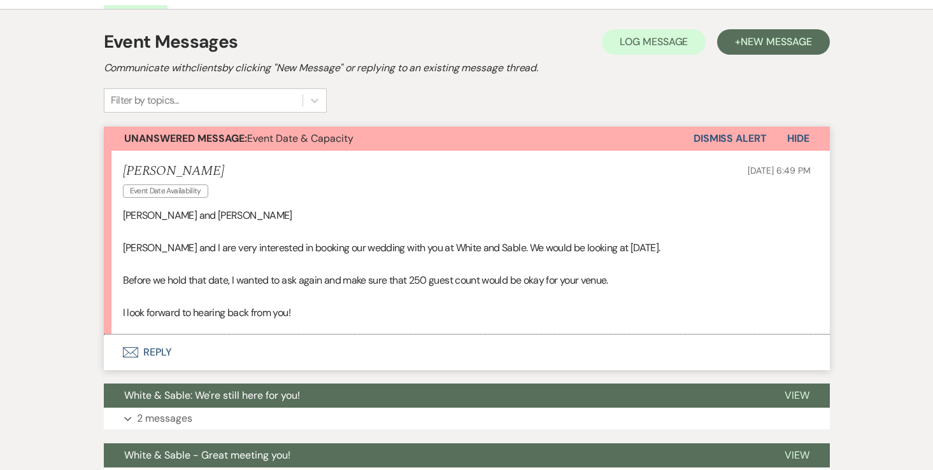
scroll to position [363, 0]
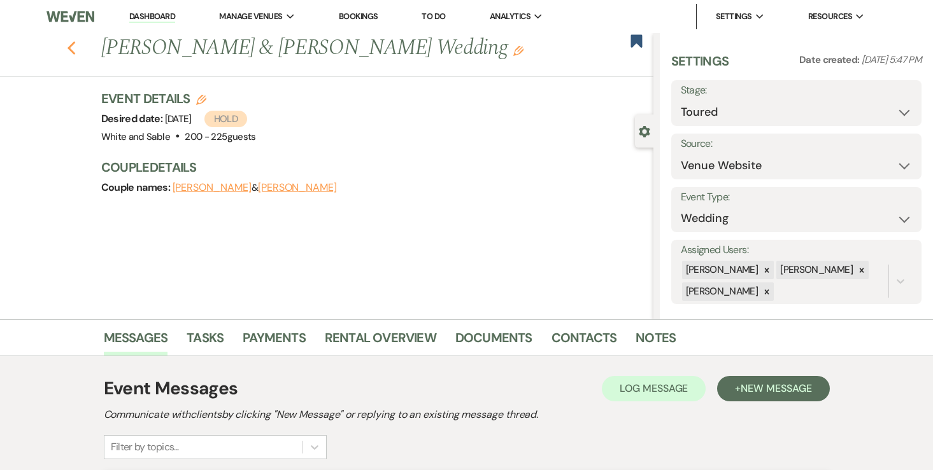
click at [67, 54] on icon "Previous" at bounding box center [72, 48] width 10 height 15
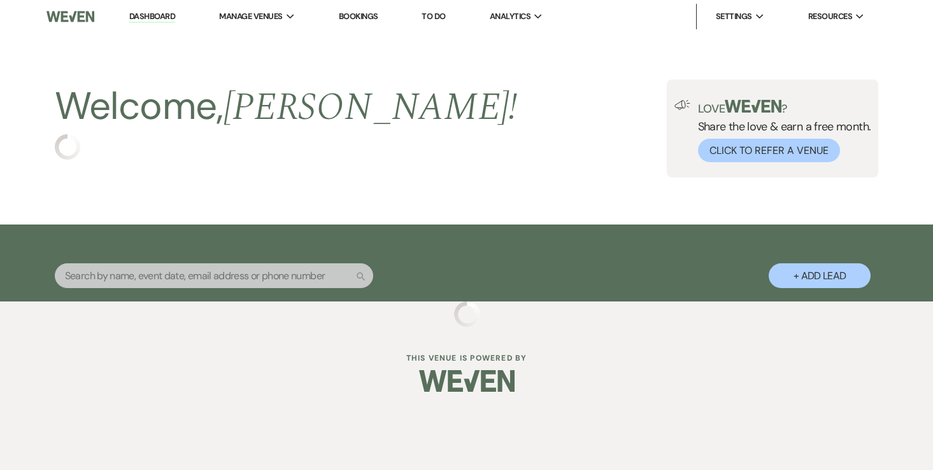
select select "5"
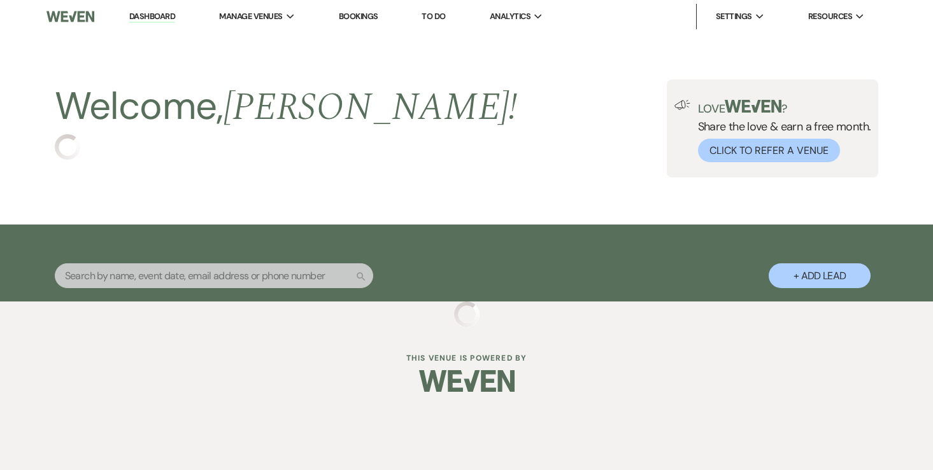
select select "5"
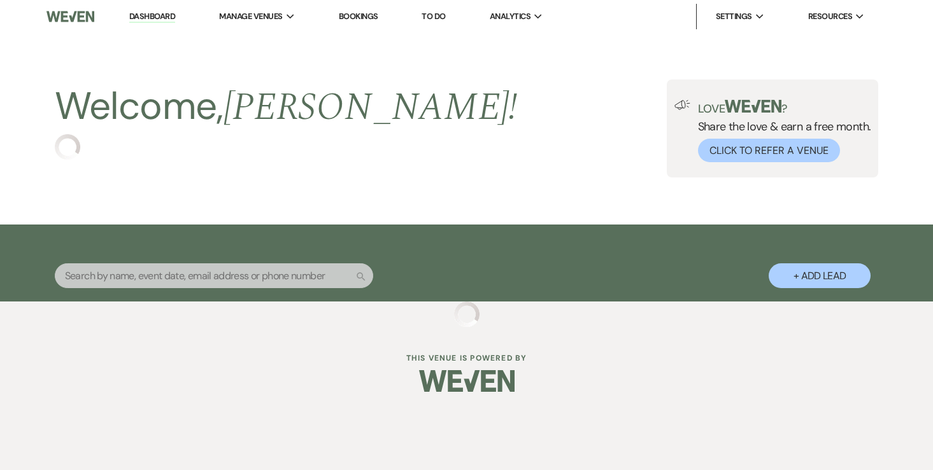
select select "5"
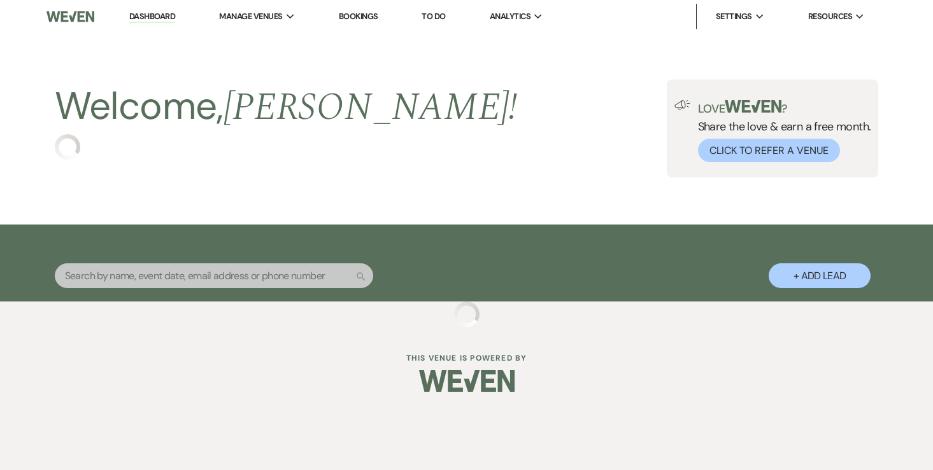
select select "5"
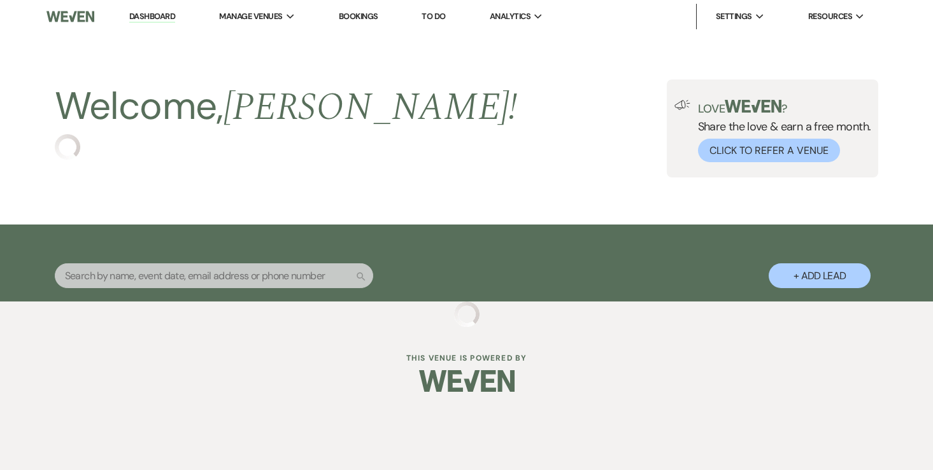
select select "5"
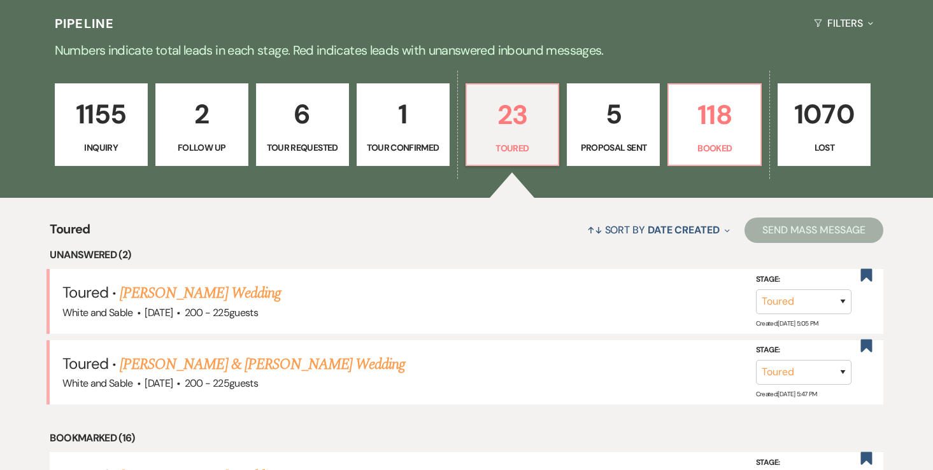
scroll to position [296, 0]
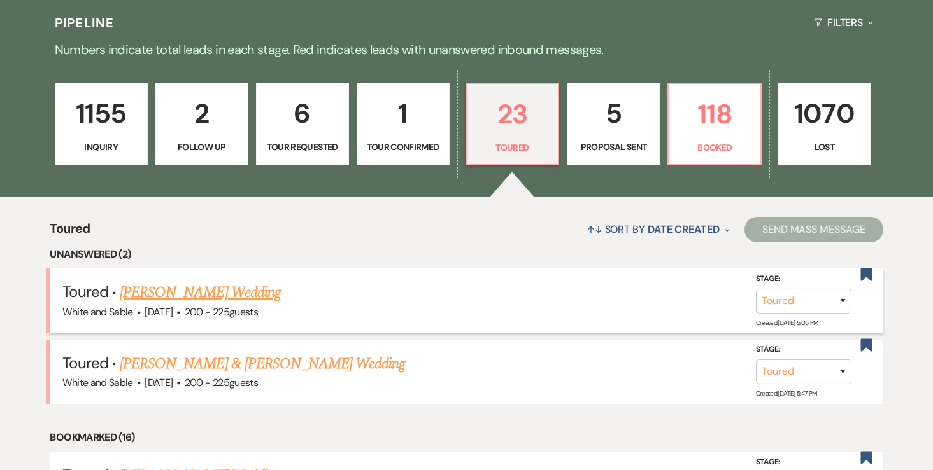
click at [254, 299] on link "Noelle Greenwalt's Wedding" at bounding box center [200, 292] width 161 height 23
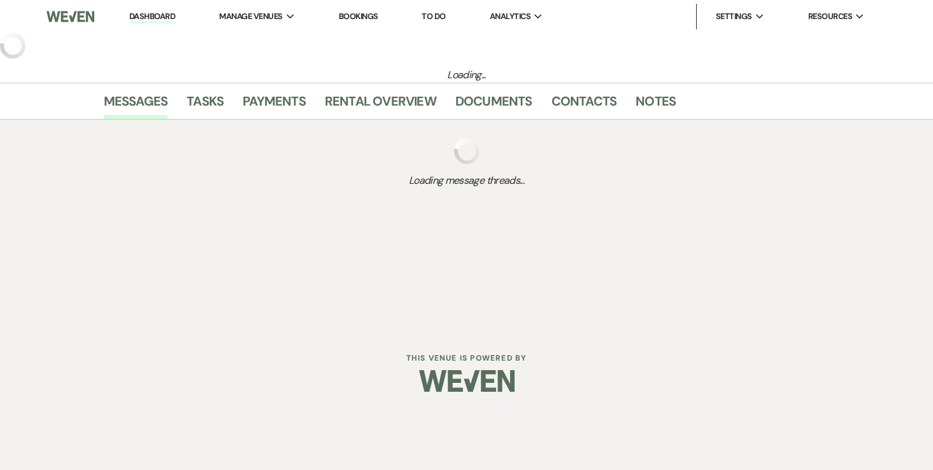
select select "5"
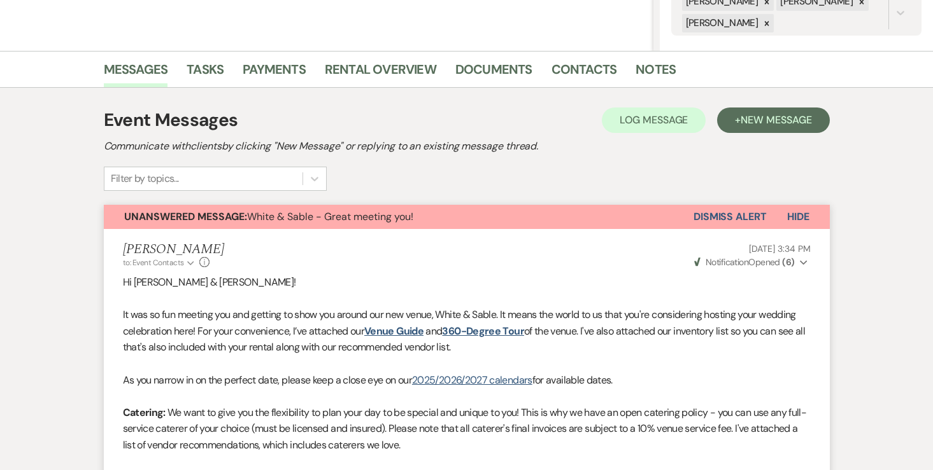
scroll to position [294, 0]
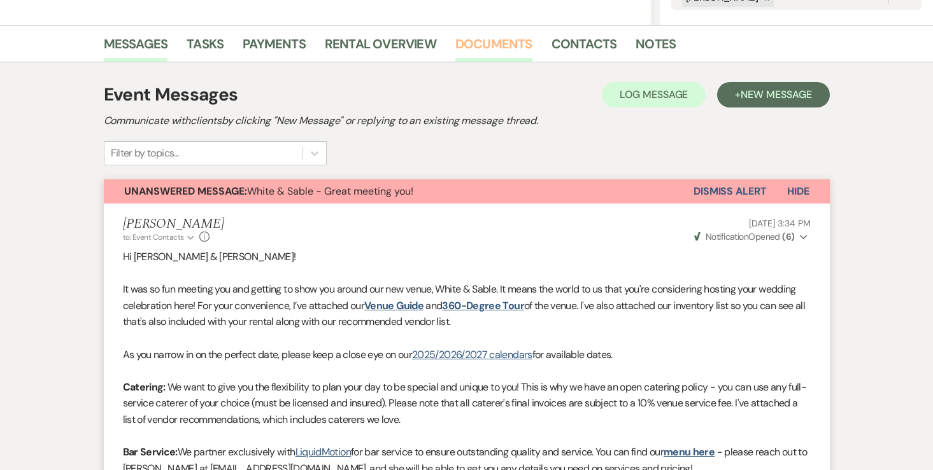
click at [472, 38] on link "Documents" at bounding box center [493, 48] width 77 height 28
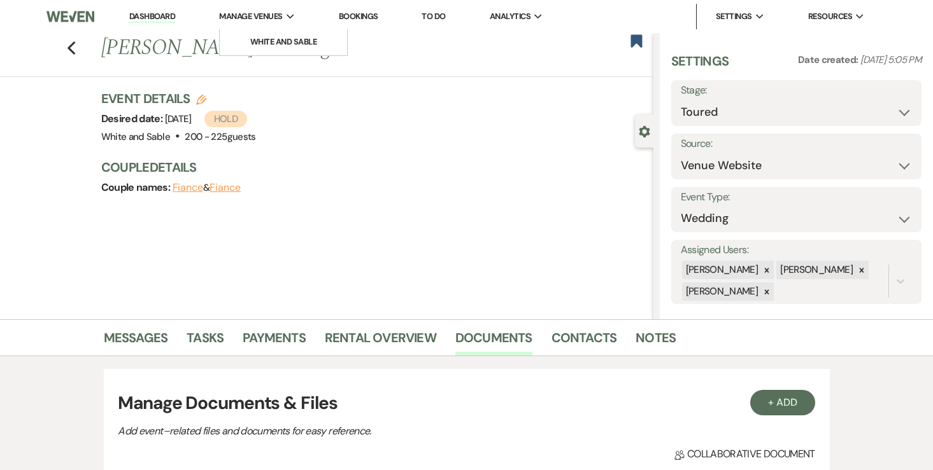
click at [295, 19] on div "Manage Venues Expand" at bounding box center [257, 16] width 76 height 13
click at [295, 36] on li "White and Sable" at bounding box center [283, 42] width 115 height 13
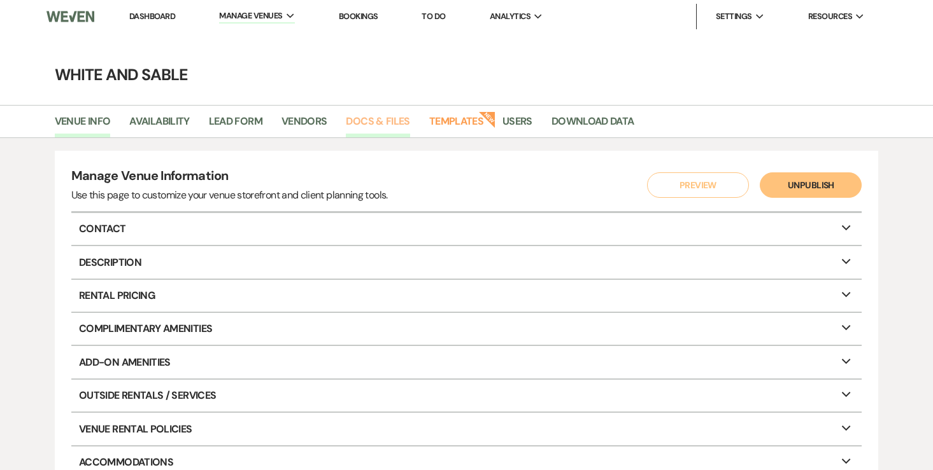
click at [393, 121] on link "Docs & Files" at bounding box center [378, 125] width 64 height 24
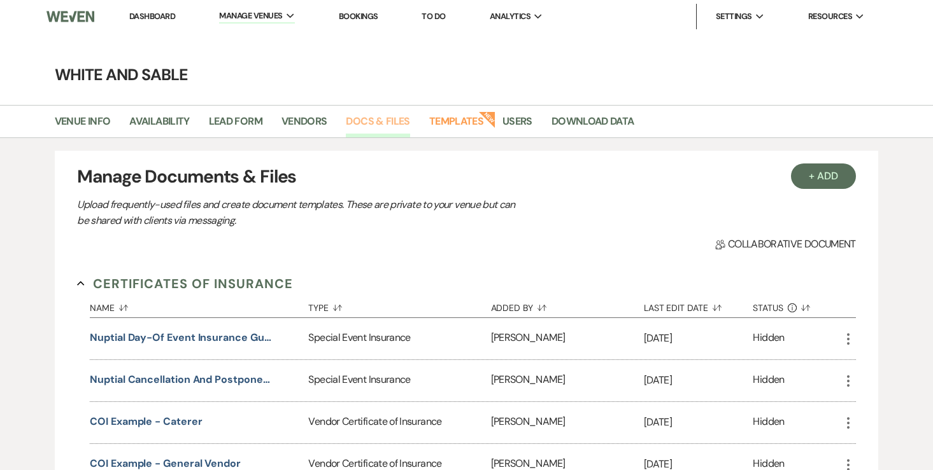
click at [390, 121] on link "Docs & Files" at bounding box center [378, 125] width 64 height 24
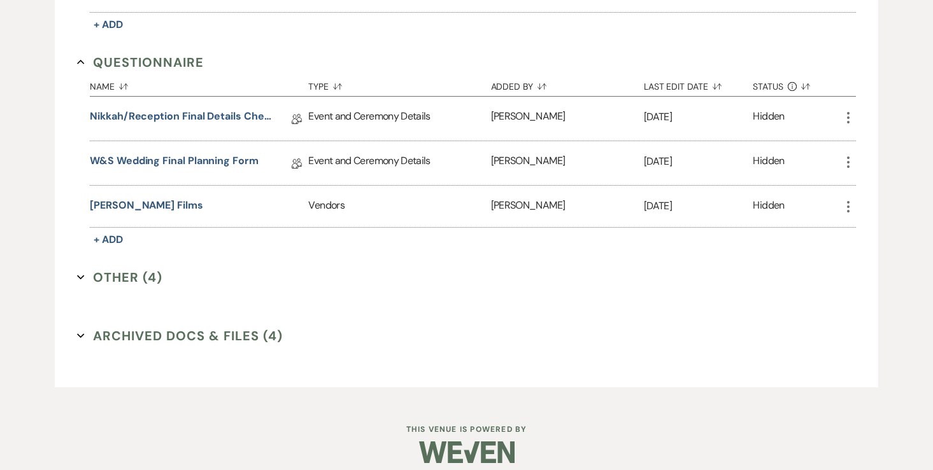
scroll to position [1978, 0]
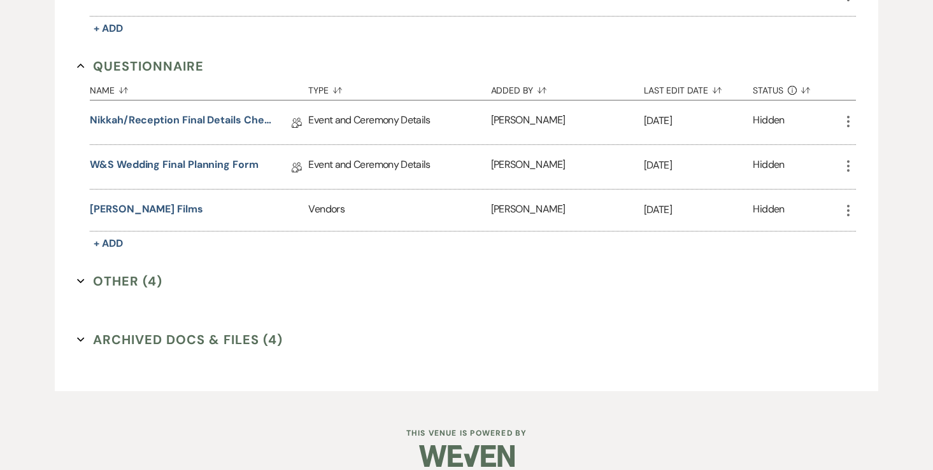
click at [236, 335] on button "Archived Docs & Files (4) Expand" at bounding box center [180, 339] width 206 height 19
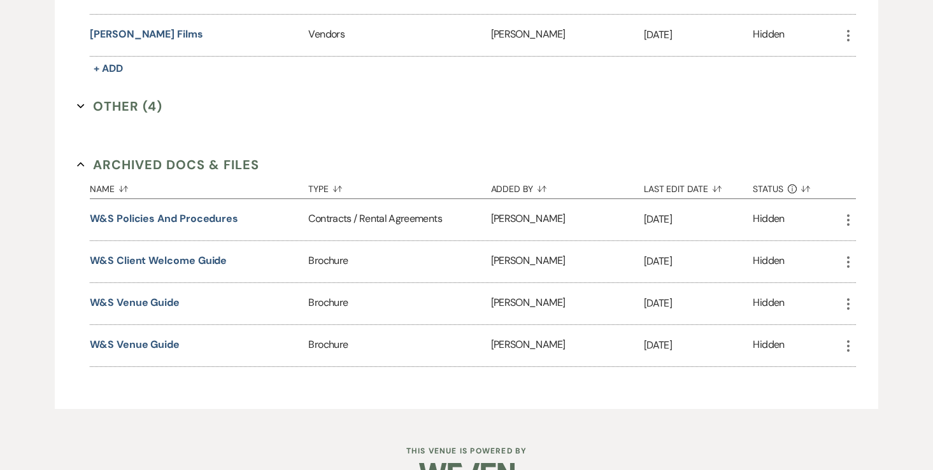
scroll to position [2155, 0]
click at [81, 160] on icon "Collapse" at bounding box center [81, 164] width 8 height 8
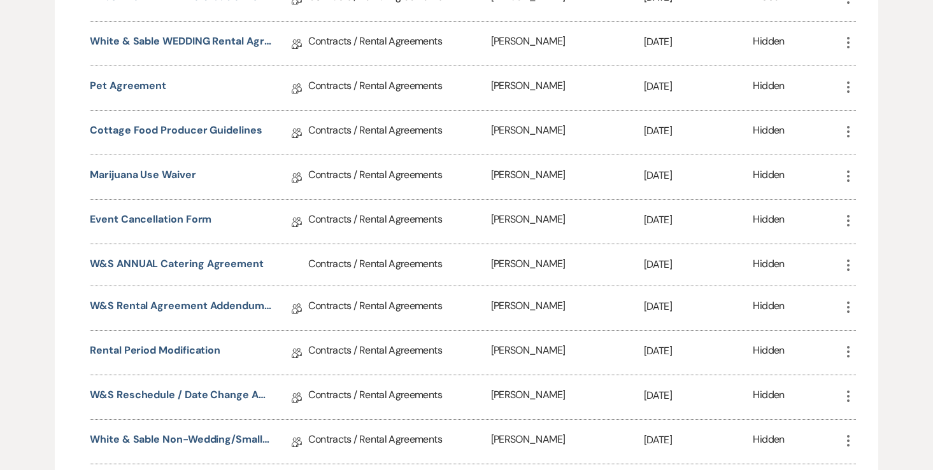
scroll to position [0, 0]
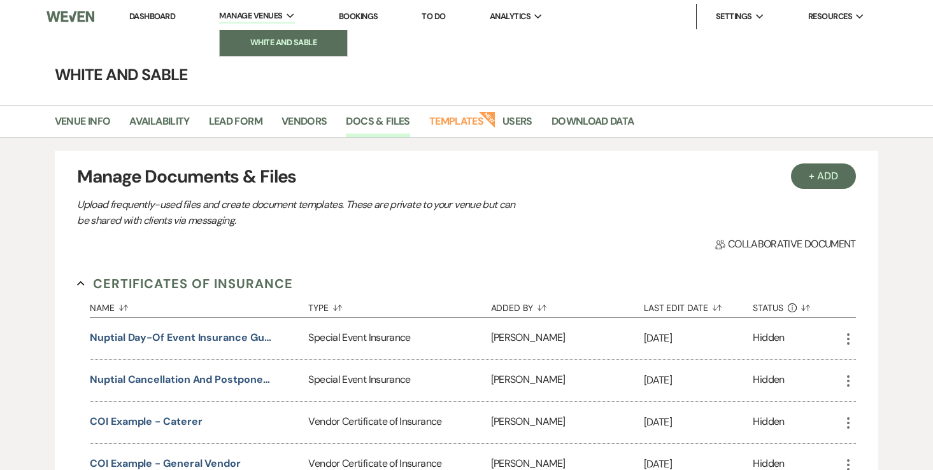
click at [263, 43] on li "White and Sable" at bounding box center [283, 42] width 115 height 13
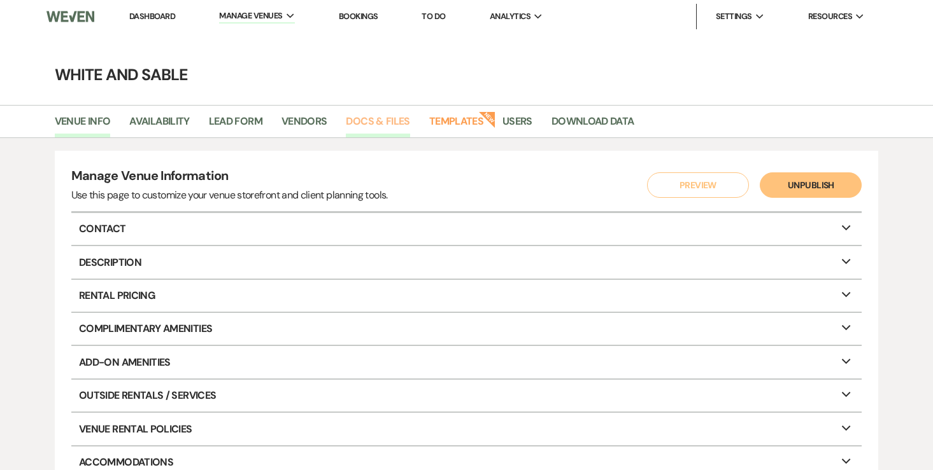
click at [386, 123] on link "Docs & Files" at bounding box center [378, 125] width 64 height 24
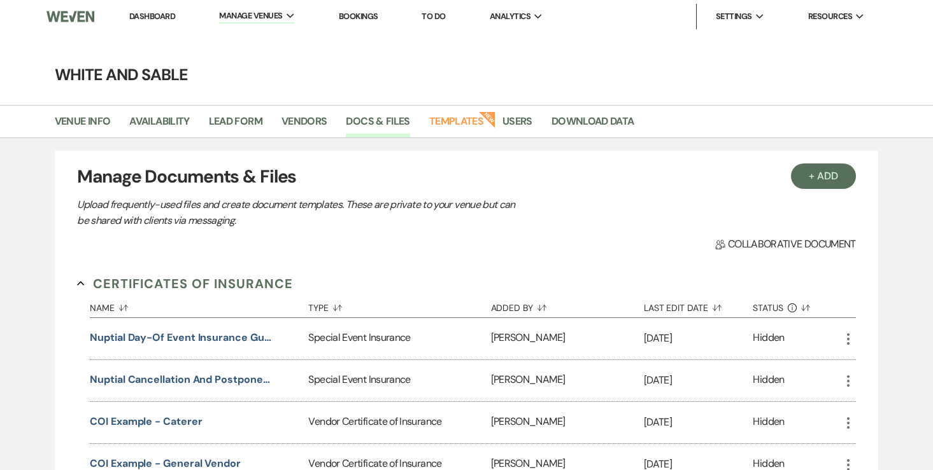
click at [842, 188] on h3 "Manage Documents & Files" at bounding box center [466, 177] width 779 height 27
click at [828, 176] on button "+ Add" at bounding box center [823, 176] width 65 height 25
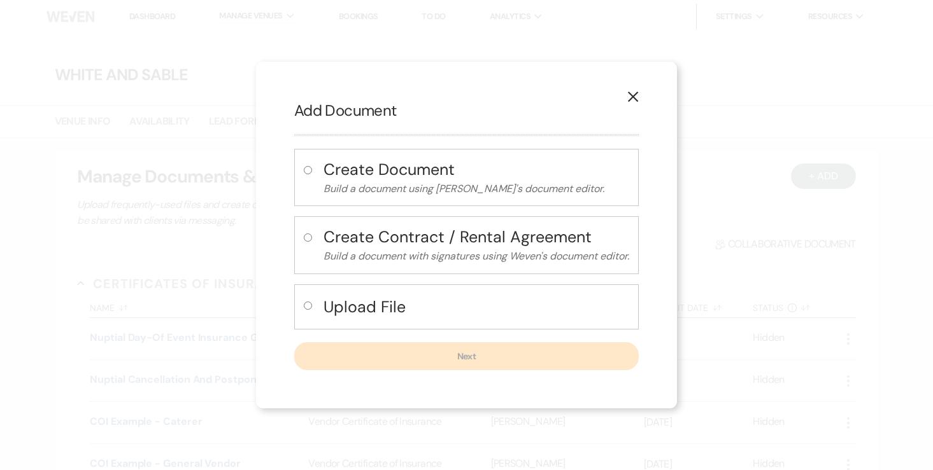
click at [307, 306] on input "radio" at bounding box center [308, 306] width 8 height 8
radio input "true"
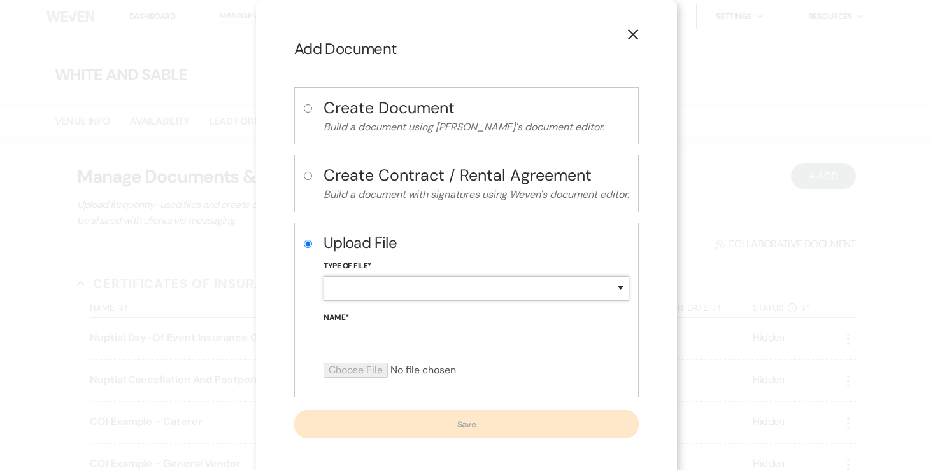
click at [385, 283] on select "Special Event Insurance Vendor Certificate of Insurance Contracts / Rental Agre…" at bounding box center [476, 288] width 306 height 25
select select "24"
click at [404, 343] on input "Name*" at bounding box center [476, 340] width 306 height 25
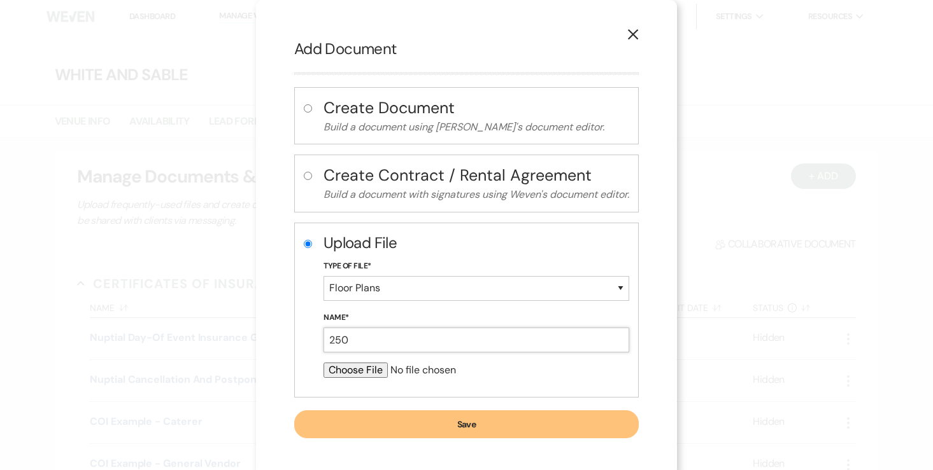
type input "250 Guest Examples"
click at [372, 374] on input "file" at bounding box center [476, 370] width 306 height 15
type input "C:\fakepath\250 Guest Examples.pdf"
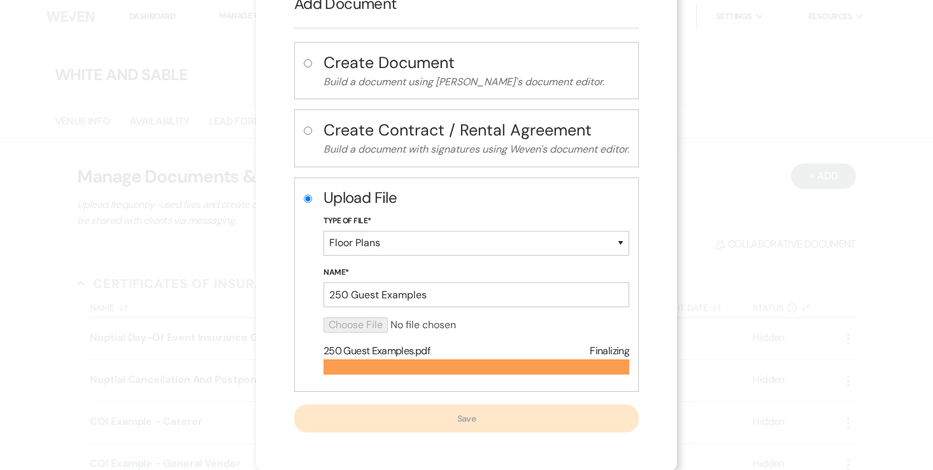
scroll to position [13, 0]
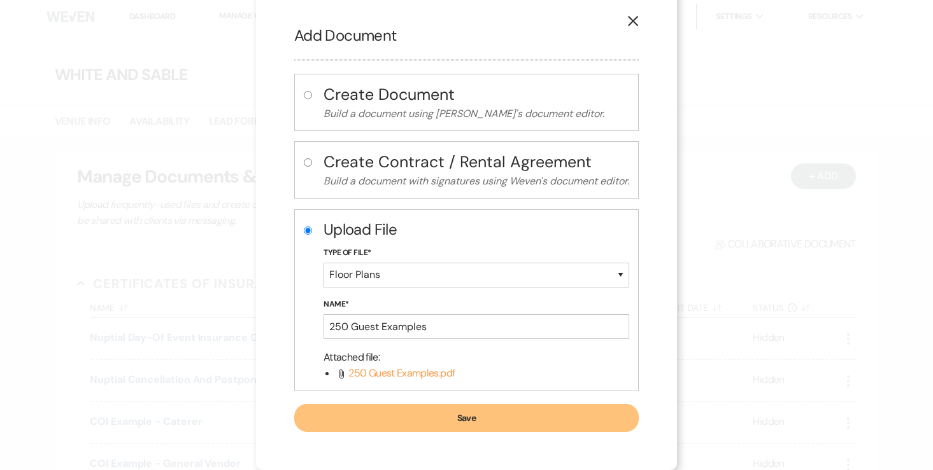
click at [435, 419] on button "Save" at bounding box center [466, 418] width 344 height 28
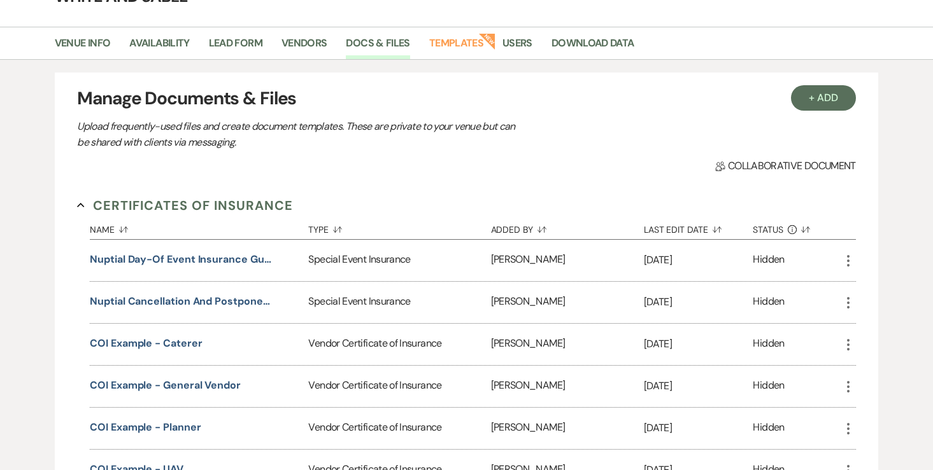
scroll to position [29, 0]
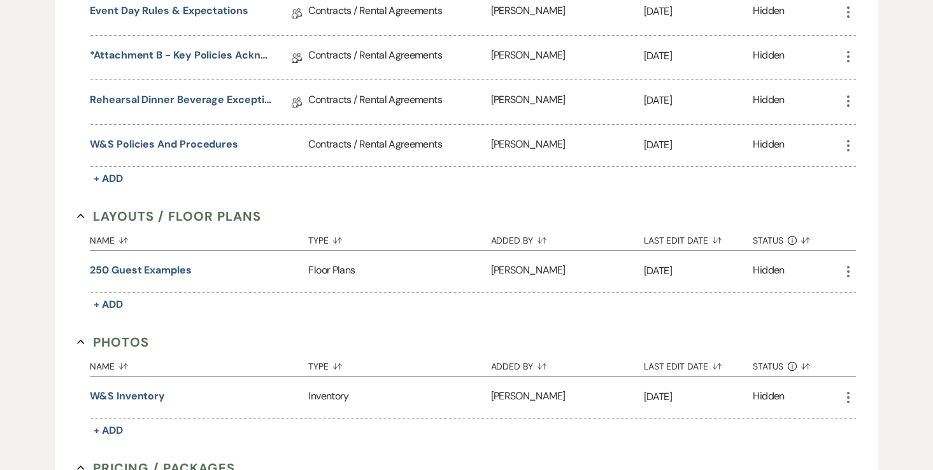
scroll to position [1370, 0]
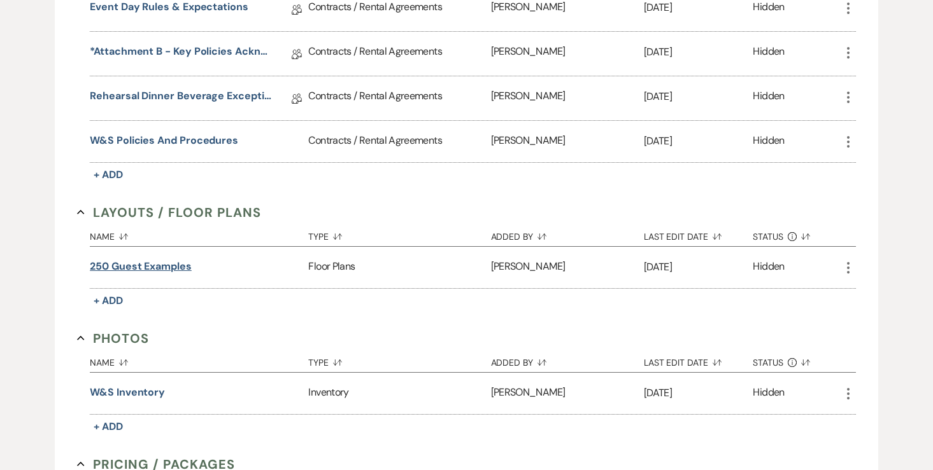
click at [176, 259] on button "250 Guest Examples" at bounding box center [141, 266] width 102 height 15
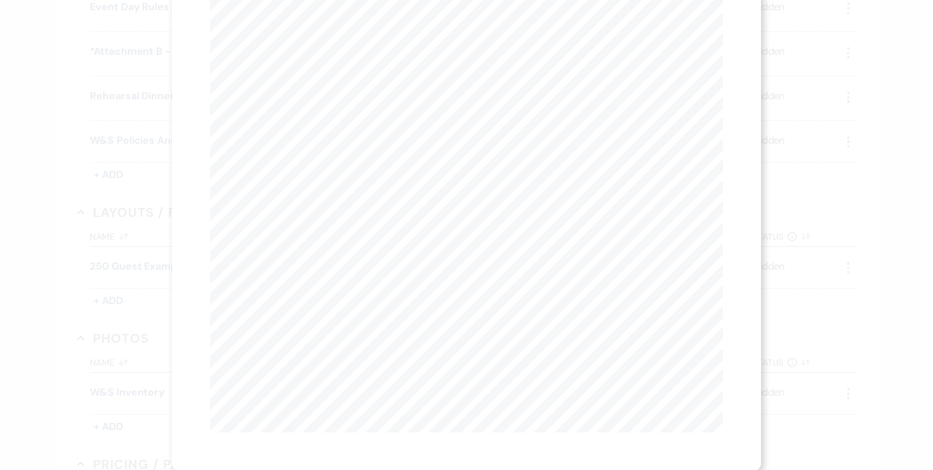
scroll to position [0, 0]
click at [362, 52] on button "Next Next" at bounding box center [361, 46] width 33 height 10
click at [369, 45] on button "Next Next" at bounding box center [360, 46] width 33 height 10
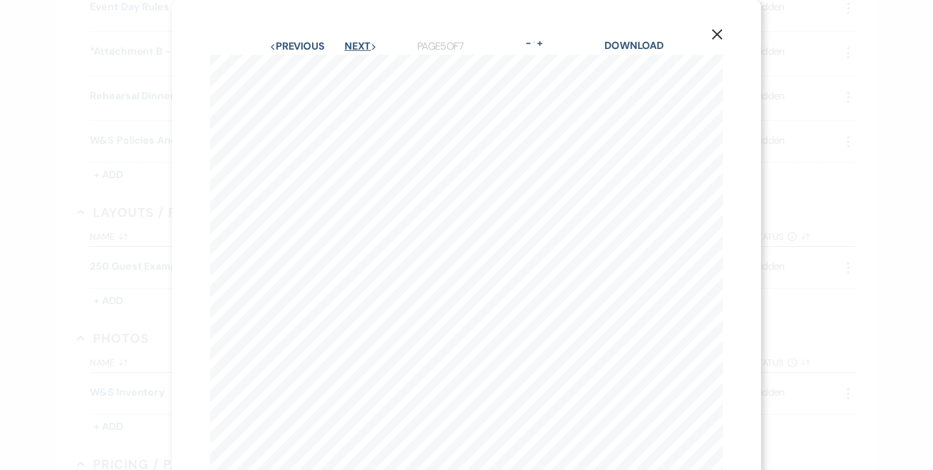
click at [368, 45] on button "Next Next" at bounding box center [360, 46] width 33 height 10
click at [725, 33] on button "X" at bounding box center [716, 34] width 19 height 22
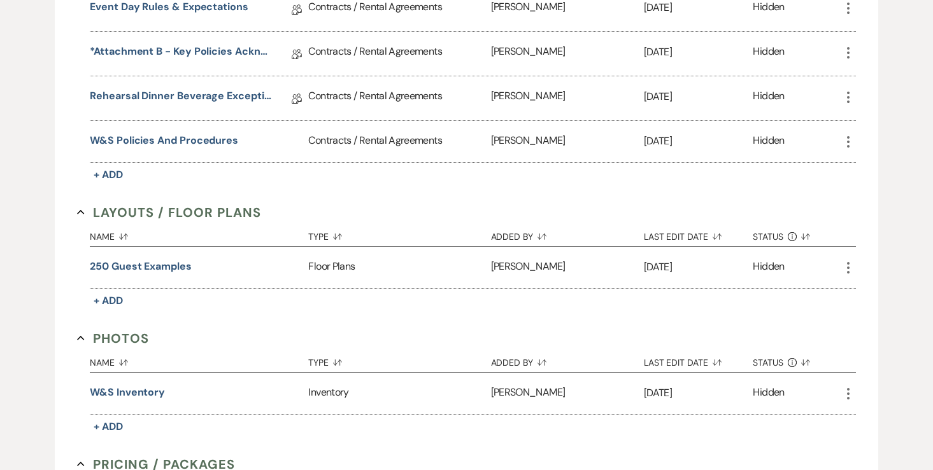
click at [847, 260] on icon "More" at bounding box center [847, 267] width 15 height 15
click at [866, 326] on button "Close Delete X Delete" at bounding box center [883, 337] width 87 height 22
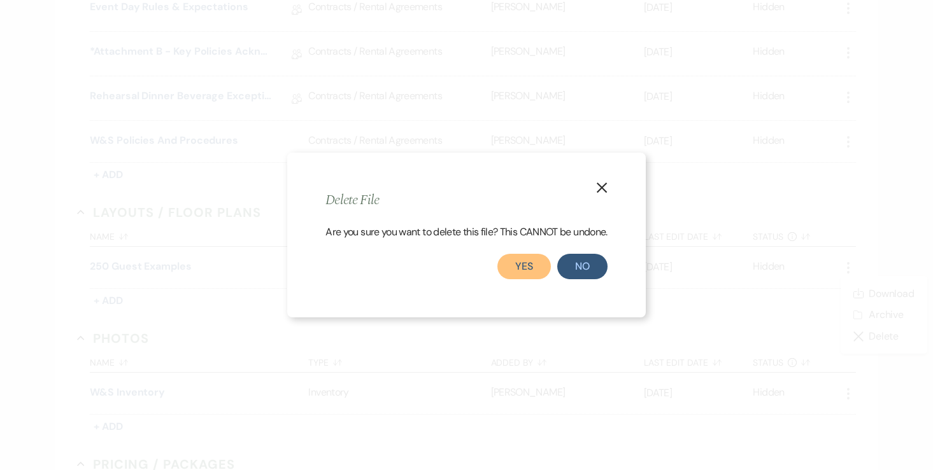
click at [532, 265] on button "Yes" at bounding box center [523, 266] width 53 height 25
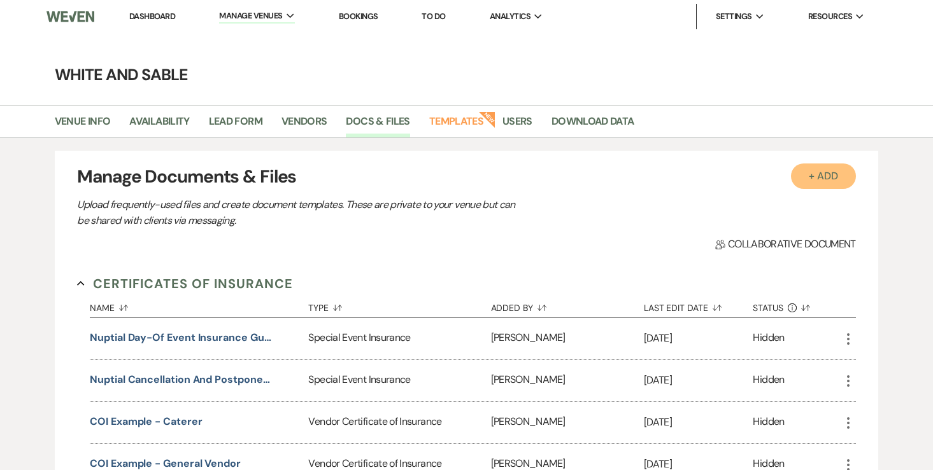
click at [819, 171] on button "+ Add" at bounding box center [823, 176] width 65 height 25
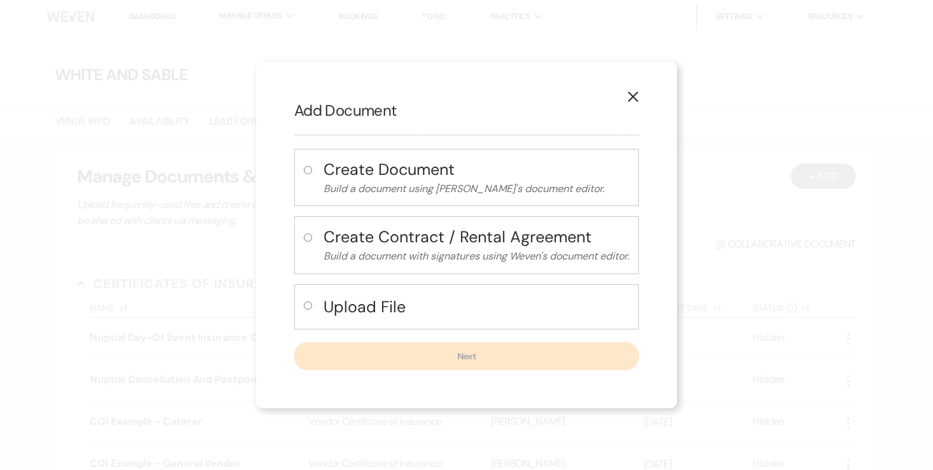
click at [304, 305] on input "radio" at bounding box center [308, 306] width 8 height 8
radio input "true"
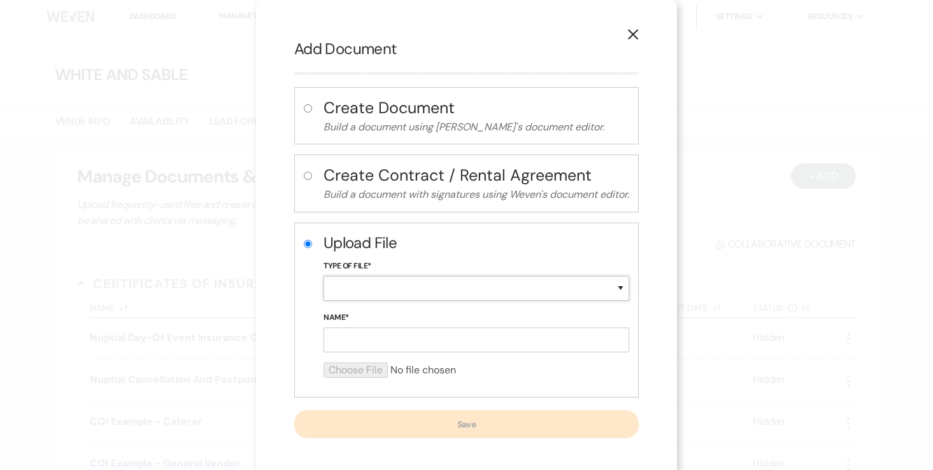
click at [350, 292] on select "Special Event Insurance Vendor Certificate of Insurance Contracts / Rental Agre…" at bounding box center [476, 288] width 306 height 25
select select "24"
click at [374, 340] on input "Name*" at bounding box center [476, 340] width 306 height 25
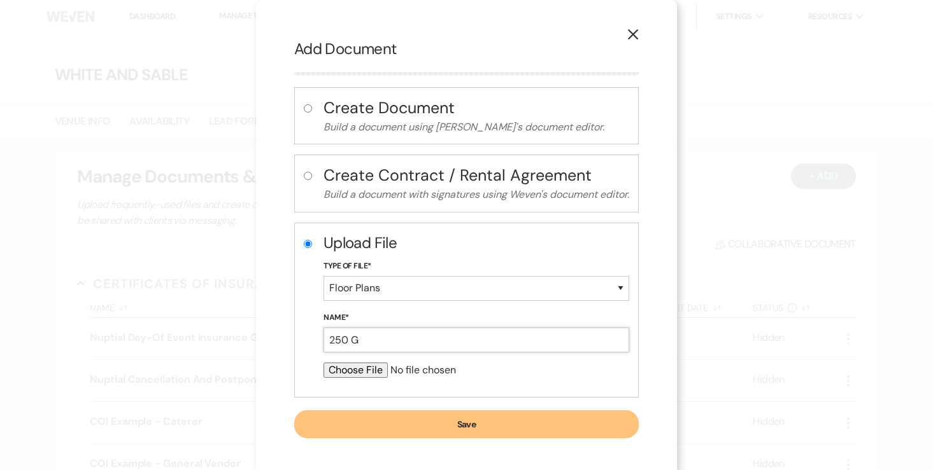
type input "250 Guest Examples"
click at [374, 369] on input "file" at bounding box center [476, 370] width 306 height 15
click at [366, 372] on input "file" at bounding box center [476, 370] width 306 height 15
type input "C:\fakepath\250 Guest Examples (2).pdf"
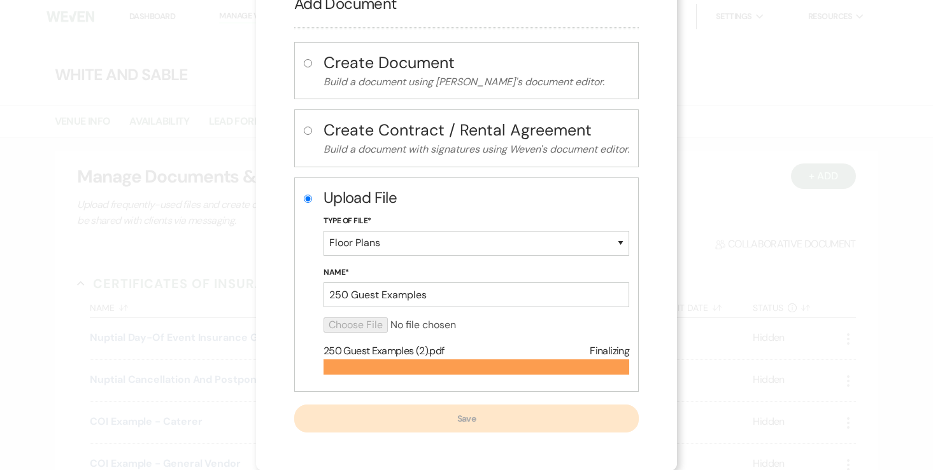
scroll to position [13, 0]
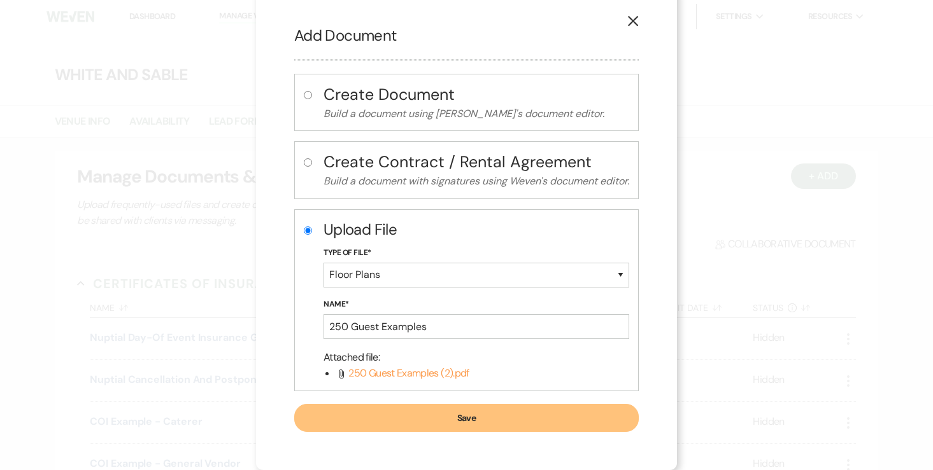
click at [464, 412] on button "Save" at bounding box center [466, 418] width 344 height 28
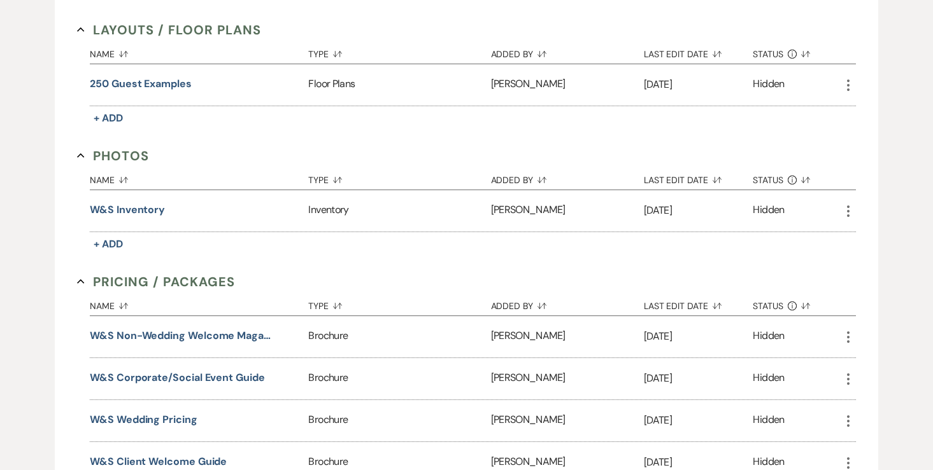
scroll to position [1552, 0]
click at [183, 77] on button "250 Guest Examples" at bounding box center [141, 84] width 102 height 15
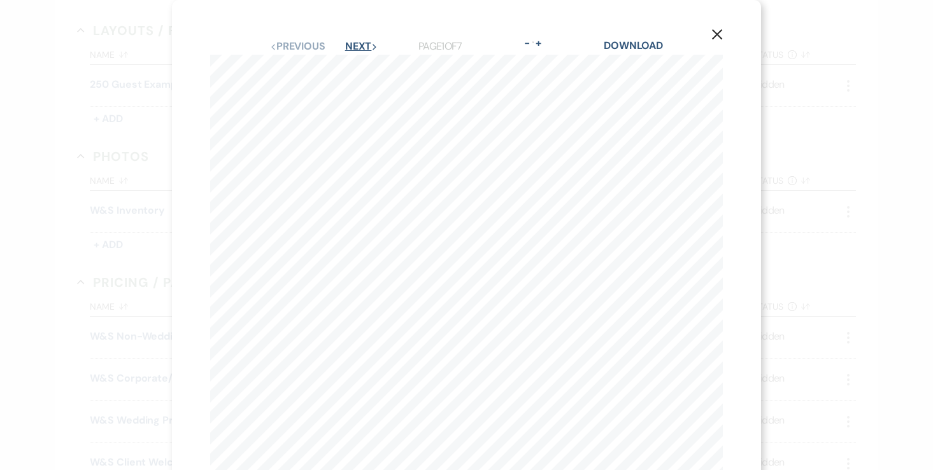
click at [362, 46] on button "Next Next" at bounding box center [361, 46] width 33 height 10
click at [369, 80] on div "Previous Previous Next Next Page 2 of 7 - Zoom + Download 250 Examples - Dec 25…" at bounding box center [466, 294] width 513 height 513
click at [721, 34] on icon "X" at bounding box center [716, 34] width 11 height 11
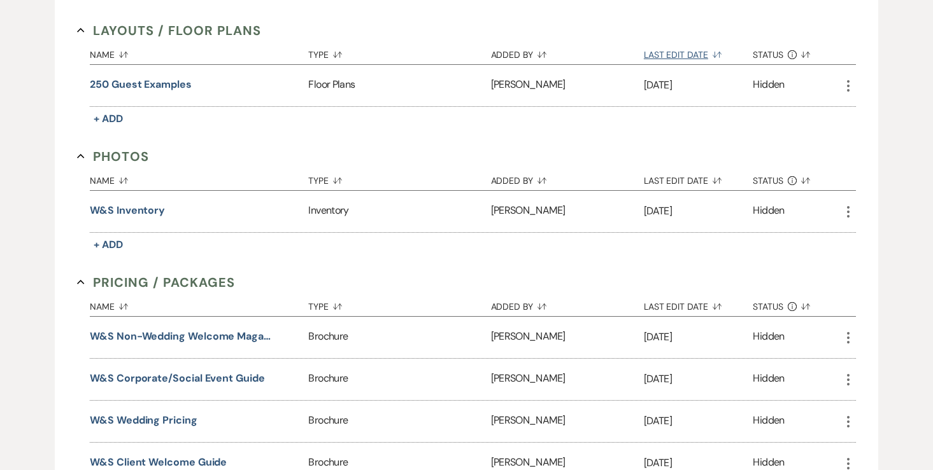
click at [726, 40] on button "Last Edit Date Sort Default" at bounding box center [698, 52] width 109 height 24
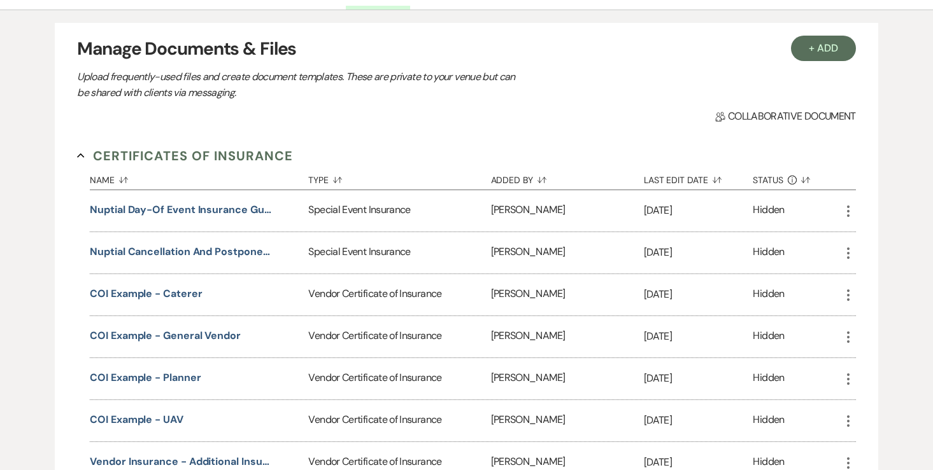
scroll to position [0, 0]
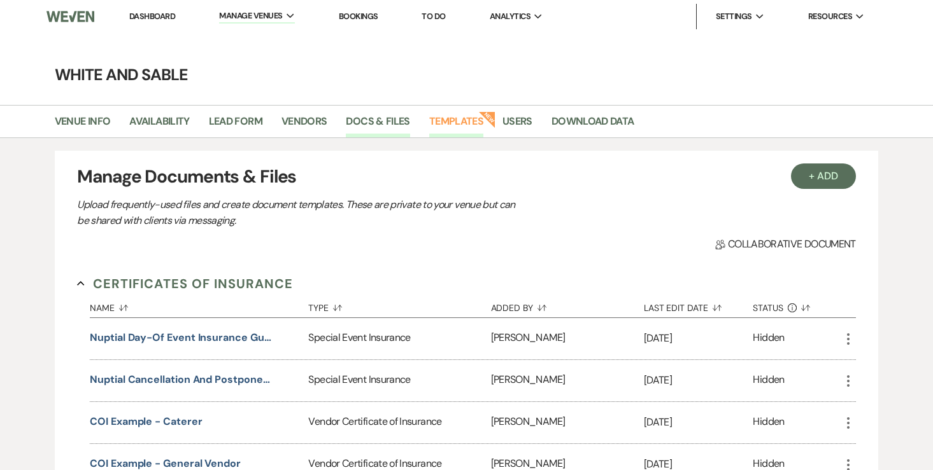
click at [460, 120] on link "Templates" at bounding box center [456, 125] width 54 height 24
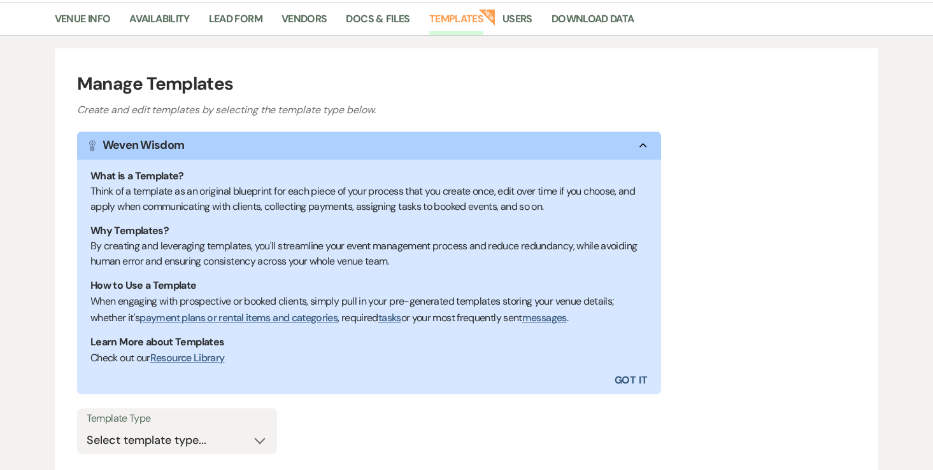
scroll to position [215, 0]
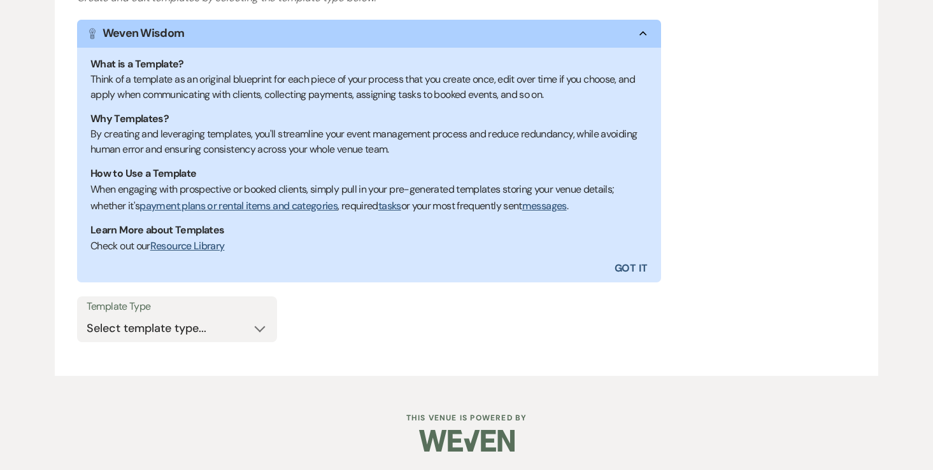
click at [173, 309] on label "Template Type" at bounding box center [177, 307] width 181 height 18
click at [167, 320] on select "Select template type... Task List Message Templates Payment Plan Inventory Item…" at bounding box center [177, 328] width 181 height 25
select select "Message Templates"
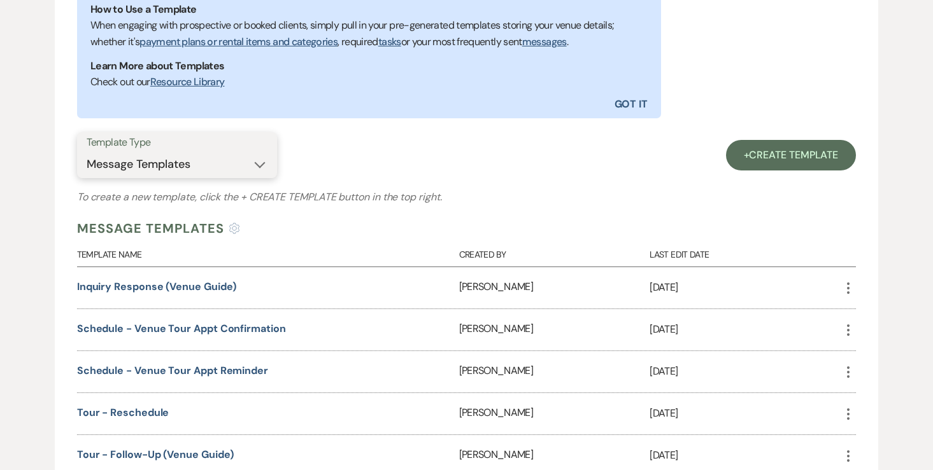
scroll to position [386, 0]
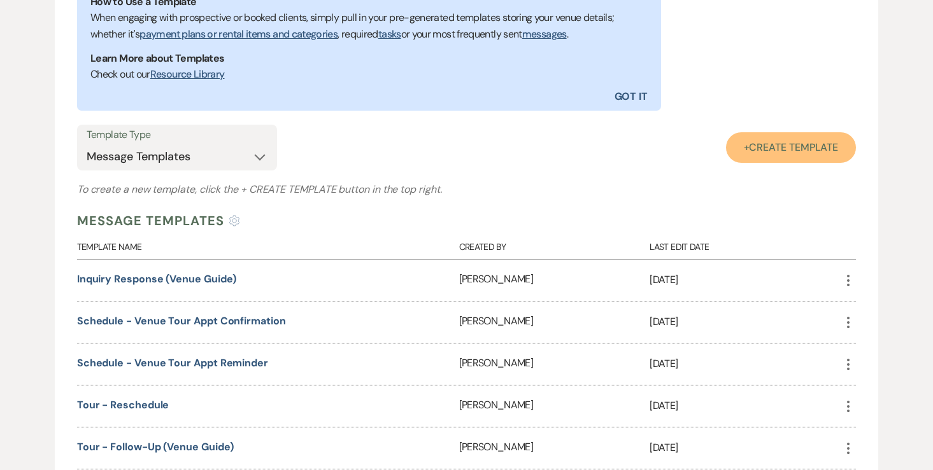
click at [756, 148] on span "Create Template" at bounding box center [793, 147] width 89 height 13
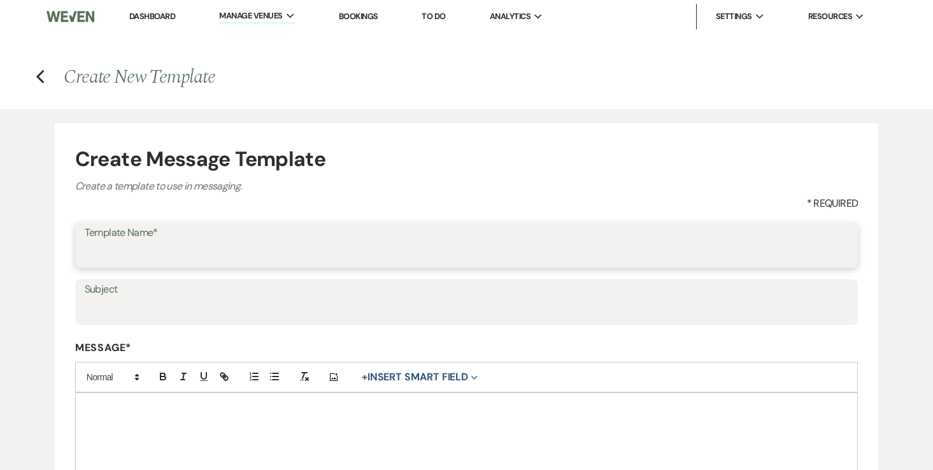
click at [194, 253] on input "Template Name*" at bounding box center [467, 254] width 764 height 25
type input "250 Guest Count Considerations"
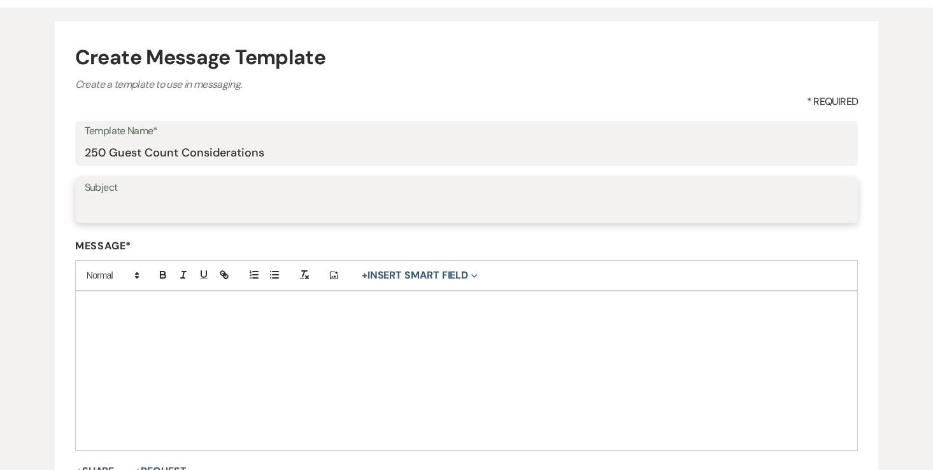
scroll to position [116, 0]
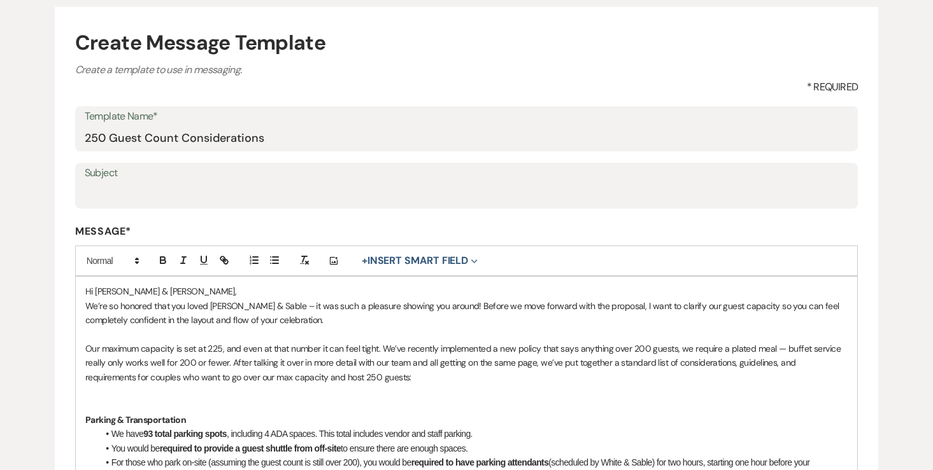
drag, startPoint x: 166, startPoint y: 289, endPoint x: 32, endPoint y: 285, distance: 134.4
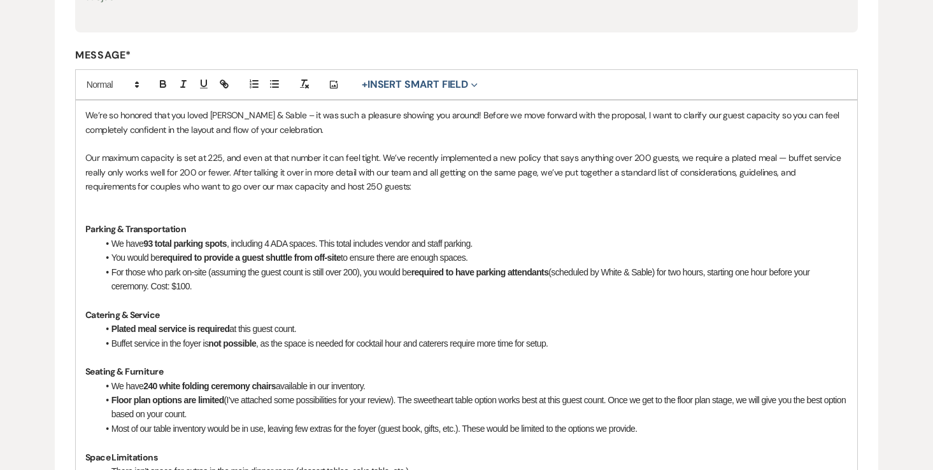
scroll to position [363, 0]
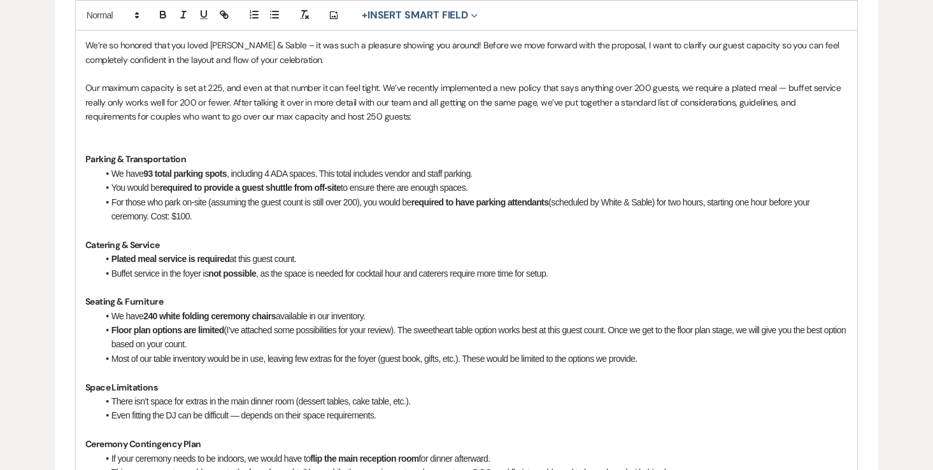
drag, startPoint x: 104, startPoint y: 174, endPoint x: 209, endPoint y: 208, distance: 110.7
click at [209, 208] on ul "We have 93 total parking spots , including 4 ADA spaces. This total includes ve…" at bounding box center [473, 195] width 750 height 57
click at [216, 181] on li "You would be required to provide a guest shuttle from off-site to ensure there …" at bounding box center [473, 188] width 750 height 14
drag, startPoint x: 201, startPoint y: 218, endPoint x: 96, endPoint y: 170, distance: 115.1
click at [96, 170] on div "We’re so honored that you loved [PERSON_NAME] & Sable – it was such a pleasure …" at bounding box center [467, 316] width 782 height 571
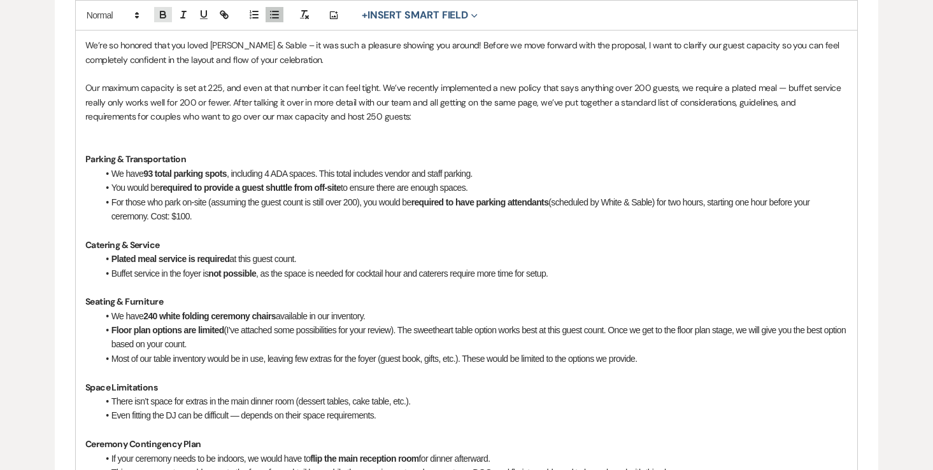
click at [165, 19] on icon "button" at bounding box center [162, 14] width 11 height 11
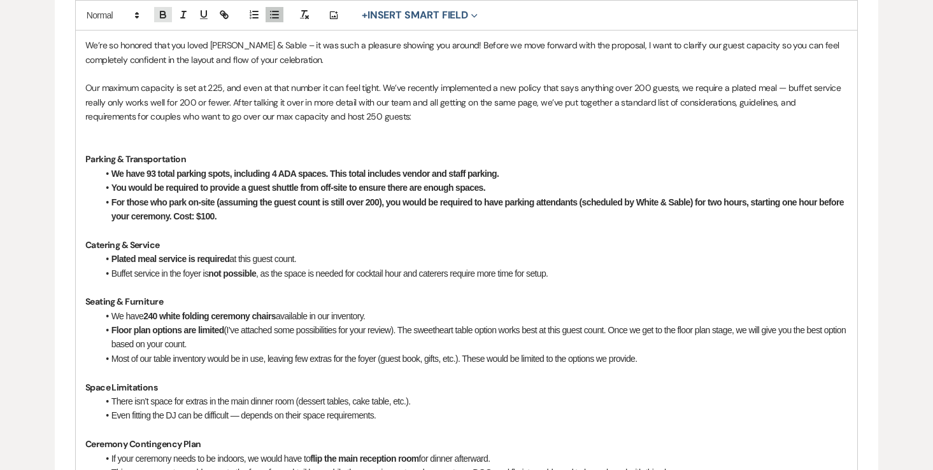
click at [164, 18] on icon "button" at bounding box center [162, 16] width 5 height 3
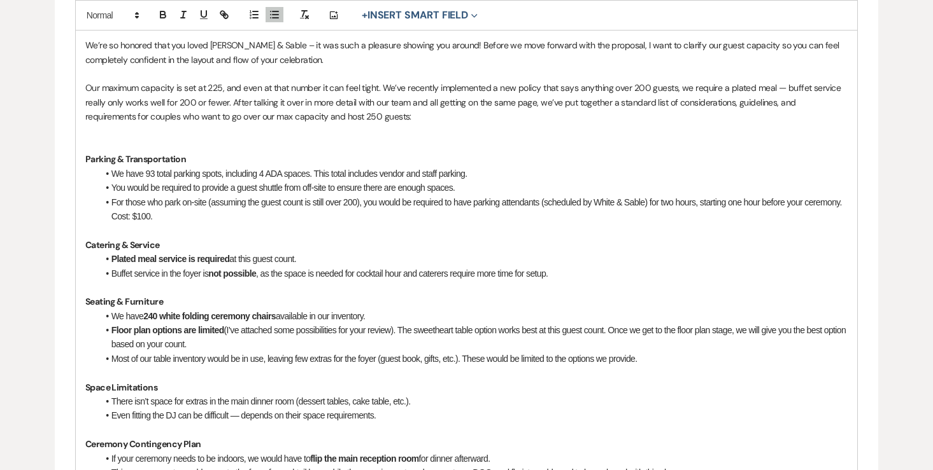
click at [191, 188] on li "You would be required to provide a guest shuttle from off-site to ensure there …" at bounding box center [473, 188] width 750 height 14
drag, startPoint x: 162, startPoint y: 189, endPoint x: 287, endPoint y: 189, distance: 124.8
click at [287, 189] on li "You would be required to provide a guest shuttle from off-site to ensure there …" at bounding box center [473, 188] width 750 height 14
click at [164, 16] on icon "button" at bounding box center [162, 14] width 11 height 11
drag, startPoint x: 416, startPoint y: 204, endPoint x: 527, endPoint y: 206, distance: 111.4
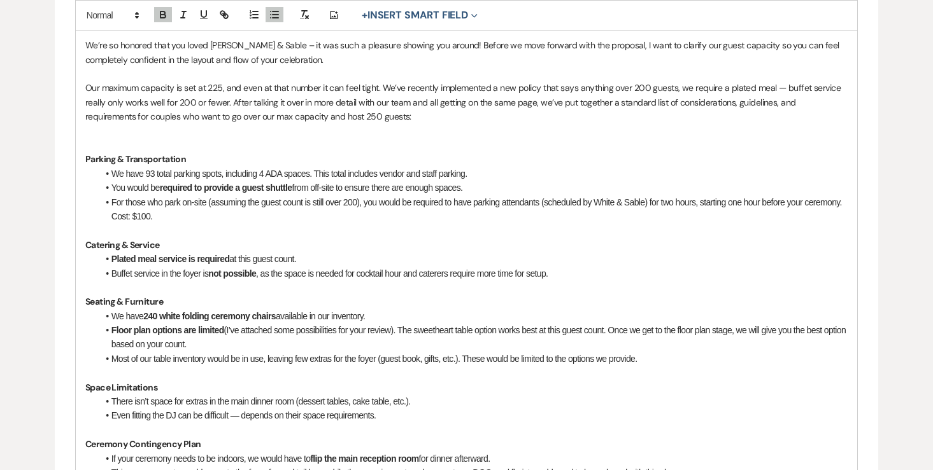
click at [527, 206] on li "For those who park on-site (assuming the guest count is still over 200), you wo…" at bounding box center [473, 209] width 750 height 29
drag, startPoint x: 416, startPoint y: 201, endPoint x: 540, endPoint y: 199, distance: 124.1
click at [540, 199] on li "For those who park on-site (assuming the guest count is still over 200), you wo…" at bounding box center [473, 209] width 750 height 29
drag, startPoint x: 545, startPoint y: 200, endPoint x: 414, endPoint y: 198, distance: 130.5
click at [414, 198] on li "For those who park on-site (assuming the guest count is still over 200), you wo…" at bounding box center [473, 209] width 750 height 29
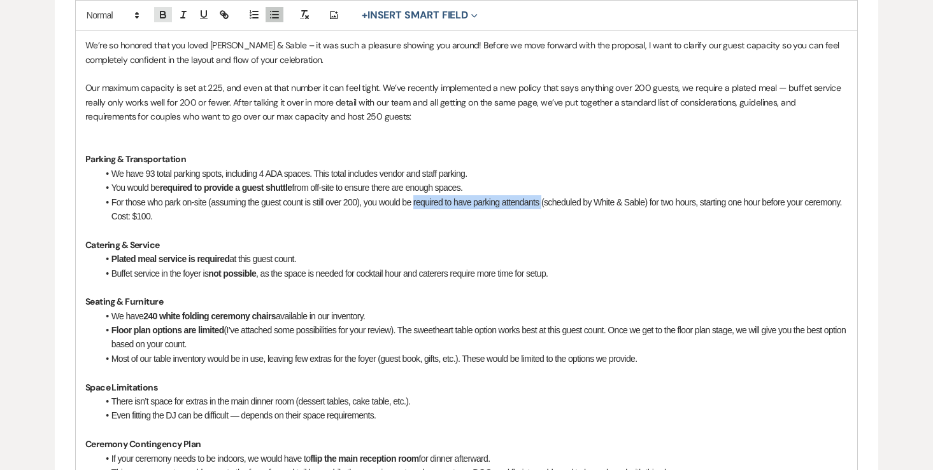
click at [156, 15] on button "button" at bounding box center [163, 14] width 18 height 15
click at [193, 218] on li "For those who park on-site (assuming the guest count is still over 200), you wo…" at bounding box center [473, 209] width 750 height 29
drag, startPoint x: 197, startPoint y: 211, endPoint x: 150, endPoint y: 211, distance: 47.1
click at [150, 211] on li "For those who park on-site (assuming the guest count is still over 200), you wo…" at bounding box center [473, 209] width 750 height 29
click at [146, 218] on li "For those who park on-site (assuming the guest count is still over 200), you wo…" at bounding box center [473, 209] width 750 height 29
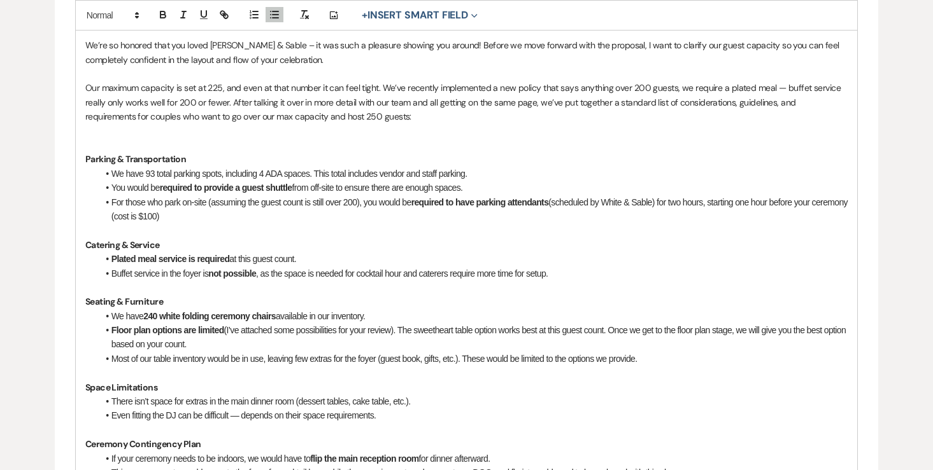
click at [225, 218] on li "For those who park on-site (assuming the guest count is still over 200), you wo…" at bounding box center [473, 209] width 750 height 29
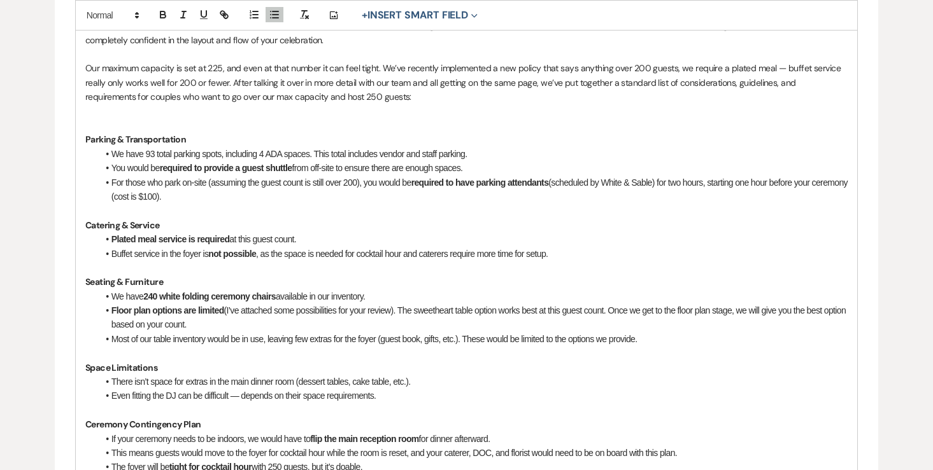
scroll to position [392, 0]
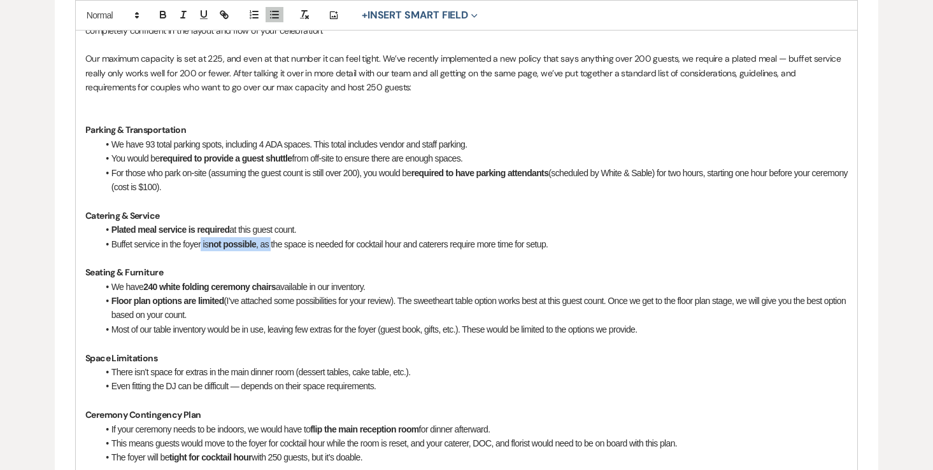
drag, startPoint x: 201, startPoint y: 241, endPoint x: 274, endPoint y: 239, distance: 73.2
click at [274, 240] on li "Buffet service in the foyer is not possible , as the space is needed for cockta…" at bounding box center [473, 244] width 750 height 14
click at [166, 18] on icon "button" at bounding box center [162, 14] width 11 height 11
click at [166, 17] on icon "button" at bounding box center [162, 14] width 11 height 11
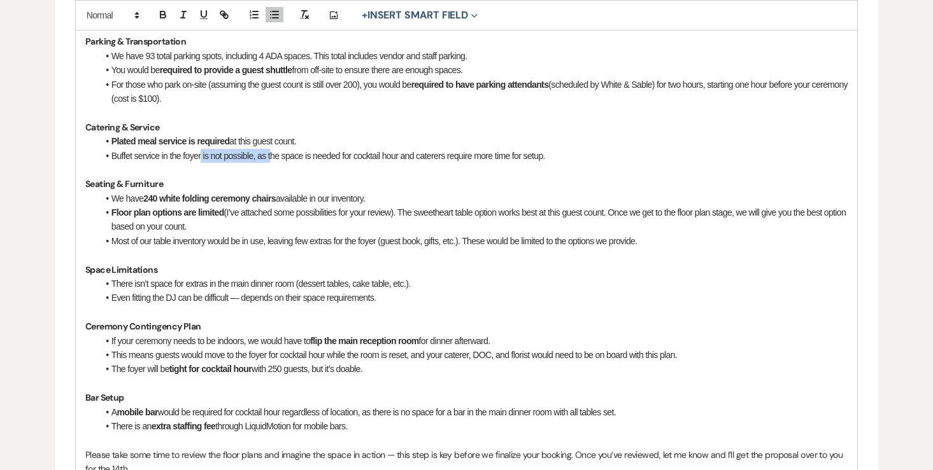
scroll to position [488, 0]
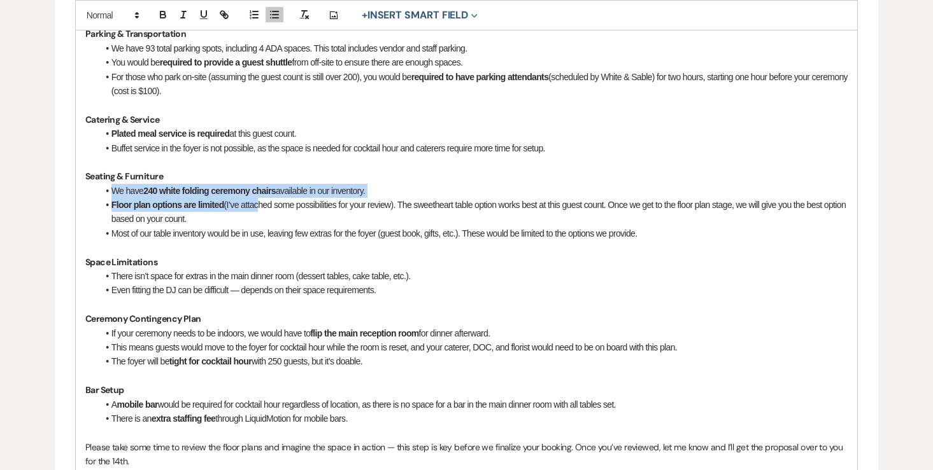
drag, startPoint x: 95, startPoint y: 193, endPoint x: 257, endPoint y: 206, distance: 162.2
click at [257, 206] on div "We’re so honored that you loved White & Sable – it was such a pleasure showing …" at bounding box center [467, 190] width 782 height 571
click at [165, 14] on icon "button" at bounding box center [162, 14] width 11 height 11
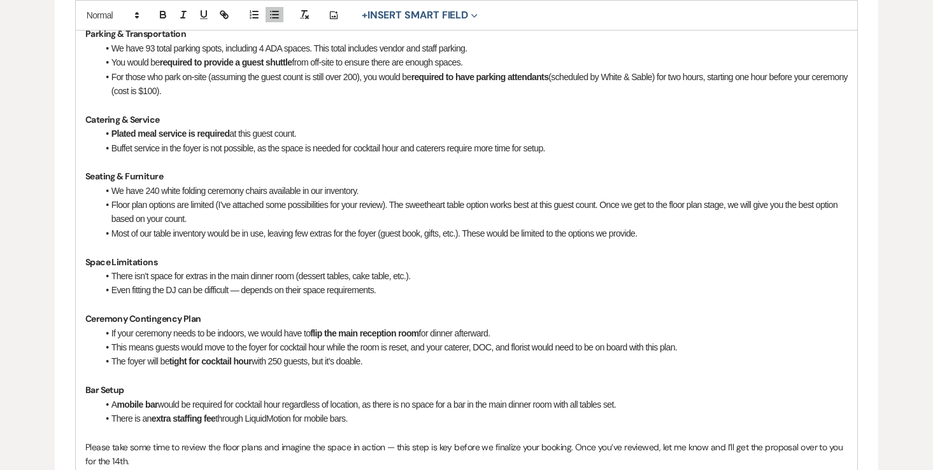
click at [383, 218] on li "Floor plan options are limited (I’ve attached some possibilities for your revie…" at bounding box center [473, 212] width 750 height 29
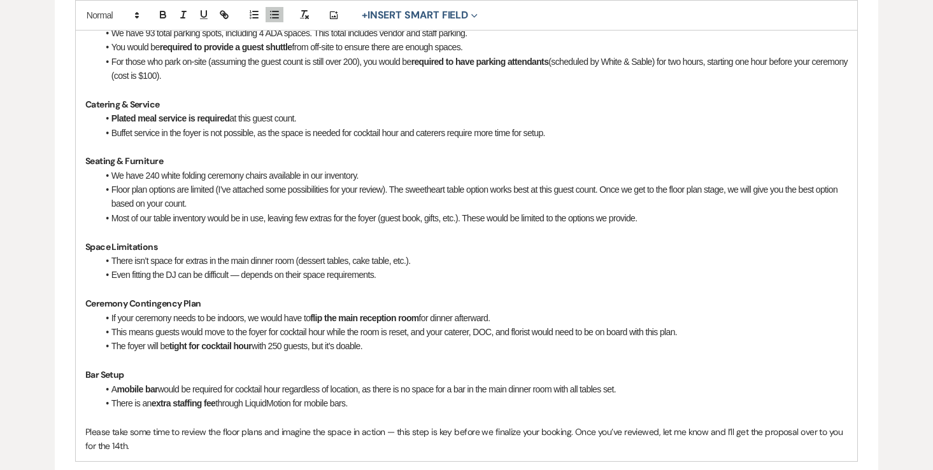
scroll to position [508, 0]
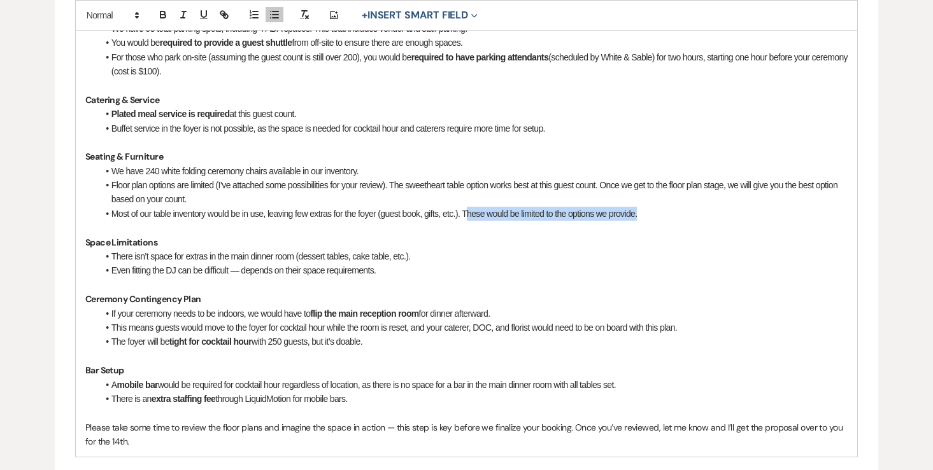
drag, startPoint x: 651, startPoint y: 214, endPoint x: 470, endPoint y: 213, distance: 180.8
click at [470, 213] on li "Most of our table inventory would be in use, leaving few extras for the foyer (…" at bounding box center [473, 214] width 750 height 14
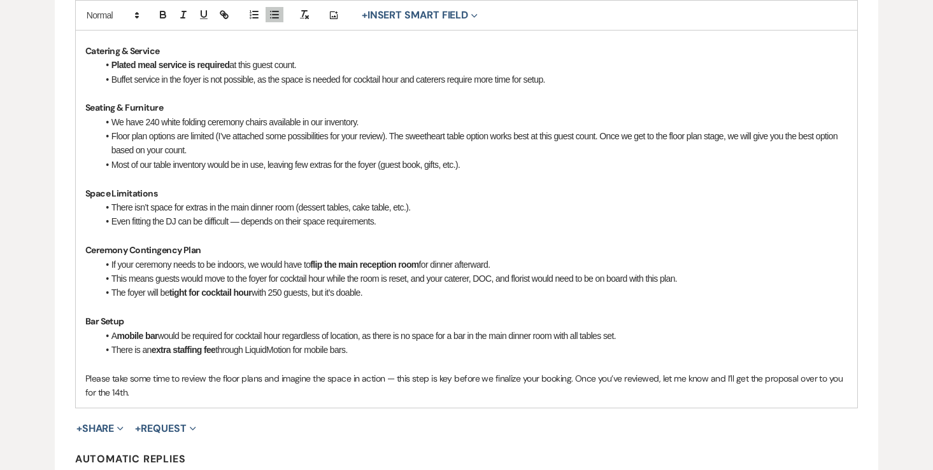
scroll to position [558, 0]
click at [146, 106] on strong "Seating & Furniture" at bounding box center [124, 106] width 78 height 11
click at [146, 105] on strong "Seating & Furniture" at bounding box center [124, 106] width 78 height 11
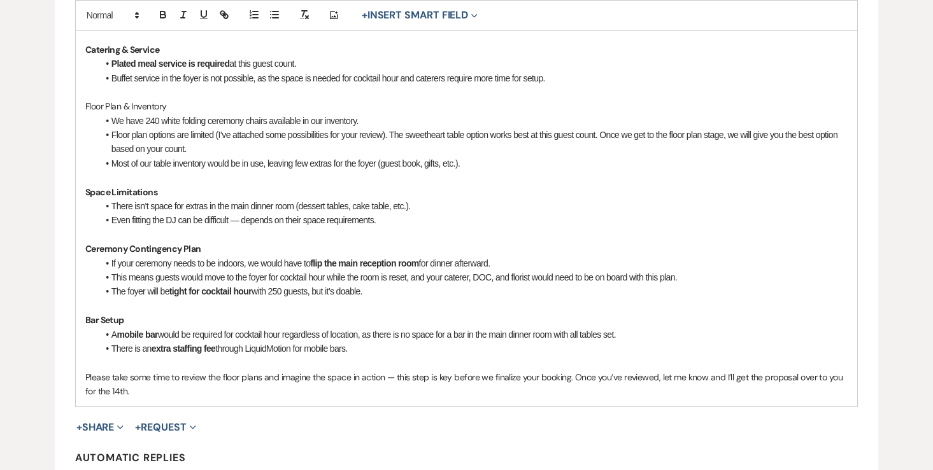
click at [128, 104] on p "Floor Plan & Inventory" at bounding box center [466, 106] width 763 height 14
click at [165, 10] on icon "button" at bounding box center [162, 14] width 11 height 11
click at [109, 201] on li "There isn’t space for extras in the main dinner room (dessert tables, cake tabl…" at bounding box center [473, 206] width 750 height 14
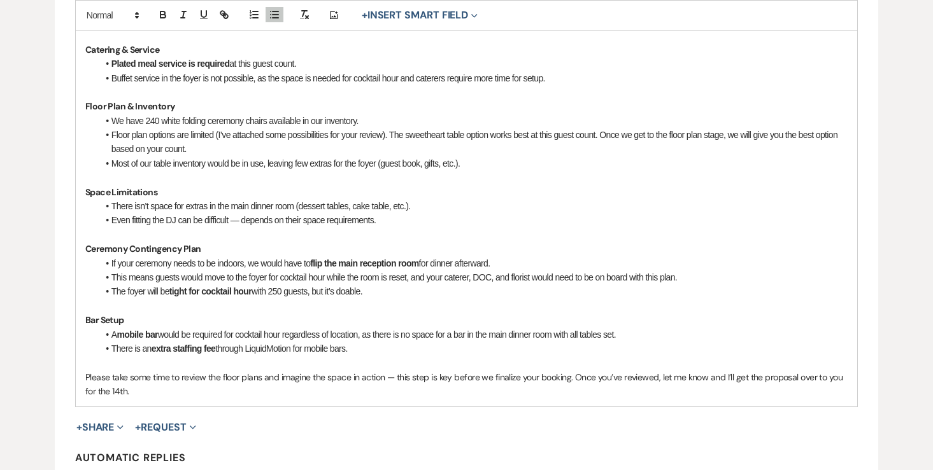
click at [110, 190] on strong "Space Limitations" at bounding box center [121, 192] width 72 height 11
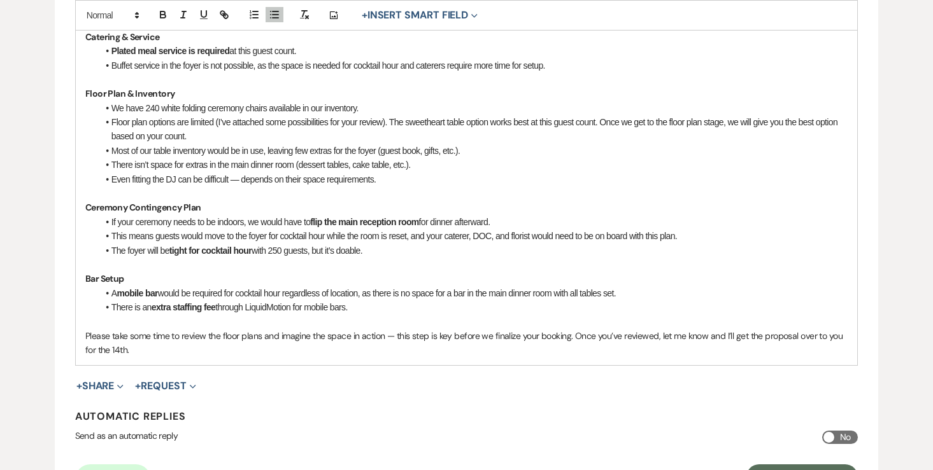
scroll to position [572, 0]
click at [236, 179] on li "Even fitting the DJ can be difficult — depends on their space requirements." at bounding box center [473, 178] width 750 height 14
click at [236, 250] on strong "tight for cocktail hour" at bounding box center [210, 249] width 82 height 10
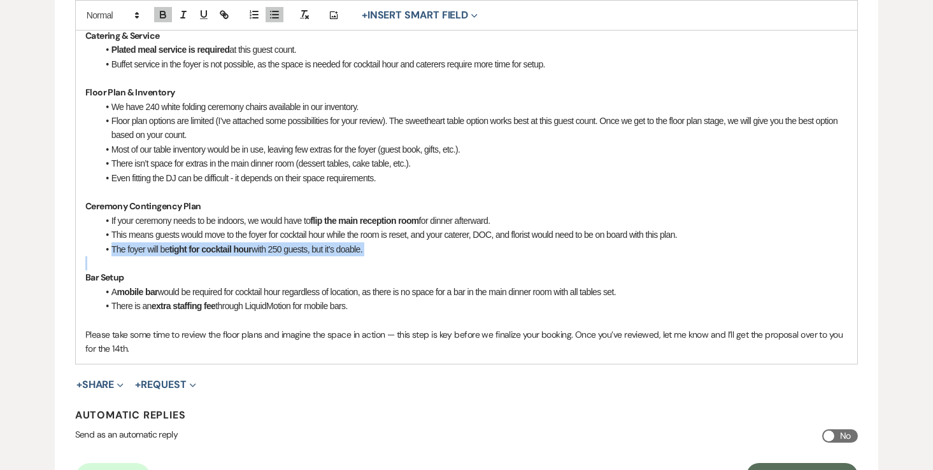
click at [236, 250] on strong "tight for cocktail hour" at bounding box center [210, 249] width 82 height 10
click at [163, 13] on icon "button" at bounding box center [162, 14] width 11 height 11
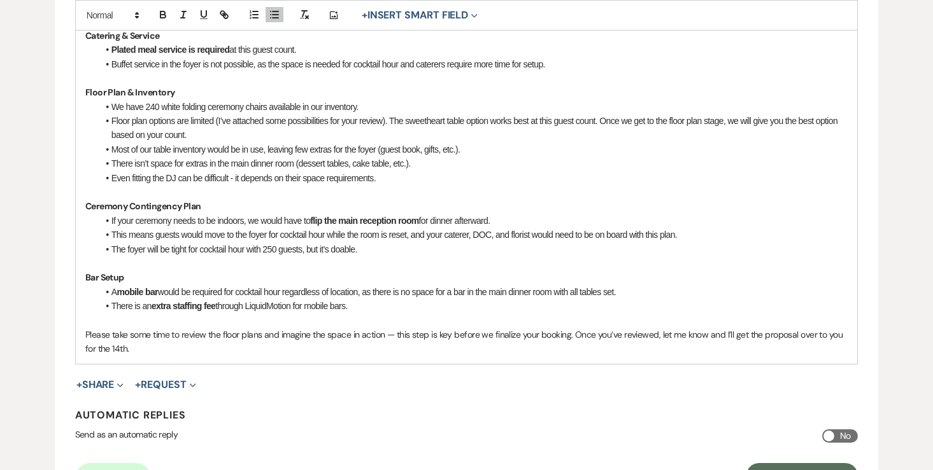
click at [179, 299] on li "There is an extra staffing fee through LiquidMotion for mobile bars." at bounding box center [473, 306] width 750 height 14
drag, startPoint x: 229, startPoint y: 293, endPoint x: 162, endPoint y: 292, distance: 66.9
click at [162, 292] on li "A mobile bar would be required for cocktail hour regardless of location, as the…" at bounding box center [473, 292] width 750 height 14
click at [167, 18] on icon "button" at bounding box center [162, 14] width 11 height 11
click at [433, 295] on li "A mobile bar would be required for cocktail hour regardless of location, as the…" at bounding box center [473, 292] width 750 height 14
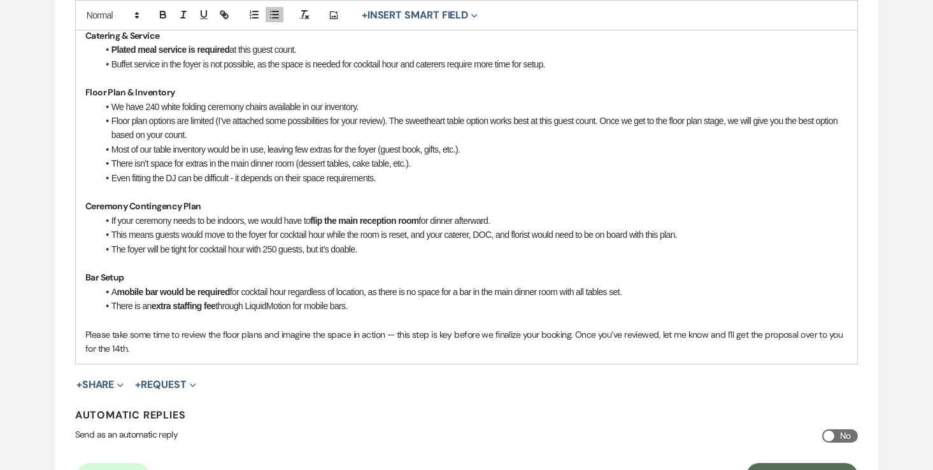
click at [404, 292] on li "A mobile bar would be required for cocktail hour regardless of location, as the…" at bounding box center [473, 292] width 750 height 14
drag, startPoint x: 384, startPoint y: 293, endPoint x: 670, endPoint y: 299, distance: 285.2
click at [670, 299] on ul "A mobile bar would be required for cocktail hour regardless of location, as the…" at bounding box center [473, 299] width 750 height 29
click at [186, 306] on strong "extra staffing fee" at bounding box center [183, 306] width 65 height 10
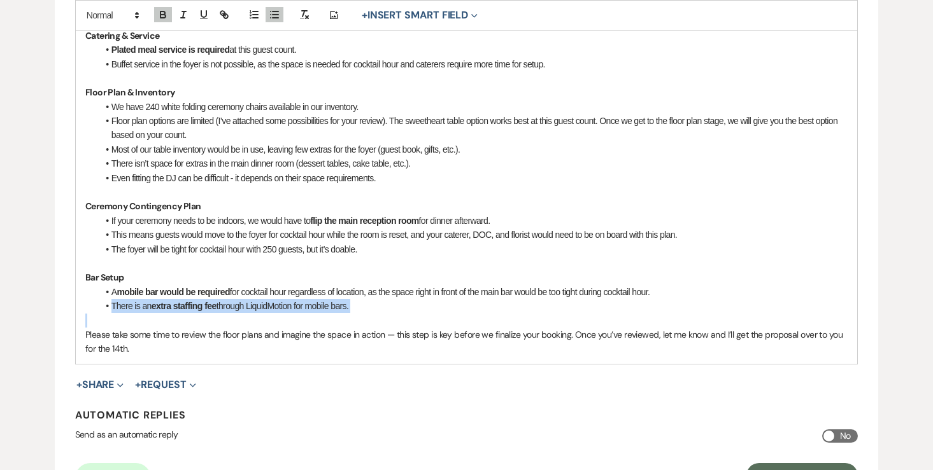
click at [186, 306] on strong "extra staffing fee" at bounding box center [183, 306] width 65 height 10
click at [165, 15] on icon "button" at bounding box center [162, 16] width 5 height 3
click at [260, 262] on p at bounding box center [466, 264] width 763 height 14
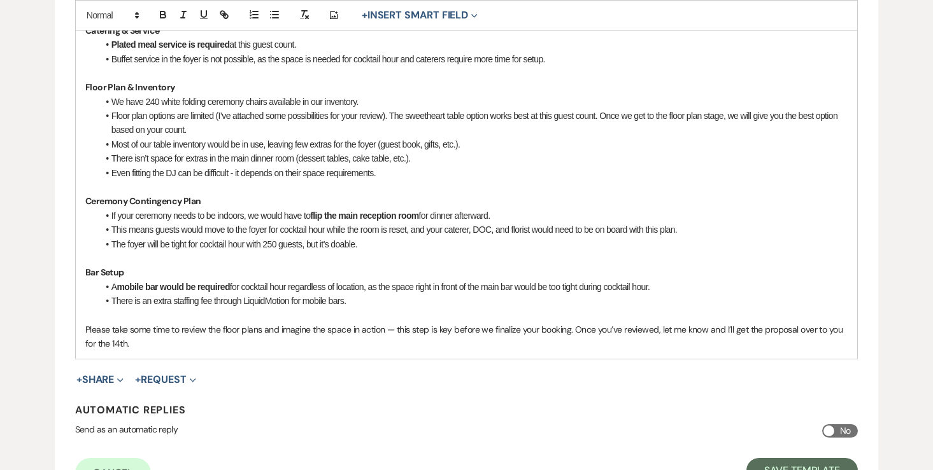
scroll to position [578, 0]
click at [199, 300] on li "There is an extra staffing fee through LiquidMotion for mobile bars." at bounding box center [473, 300] width 750 height 14
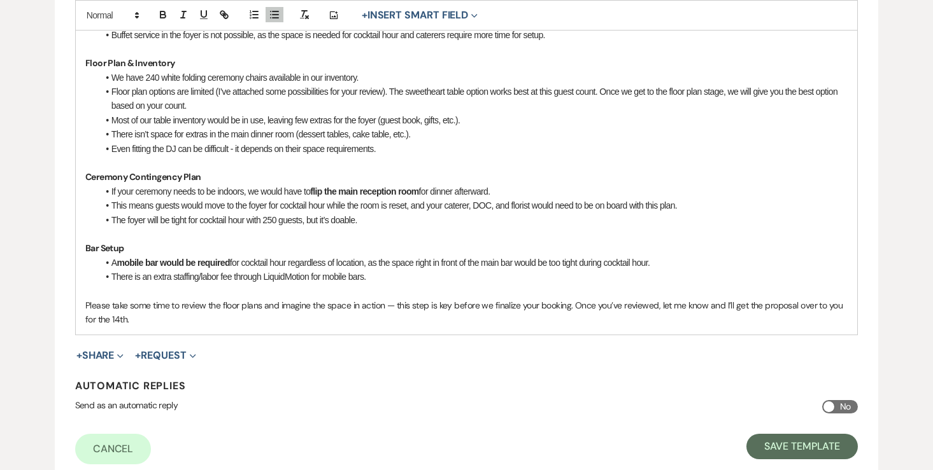
scroll to position [602, 0]
click at [166, 320] on p "Please take some time to review the floor plans and imagine the space in action…" at bounding box center [466, 312] width 763 height 29
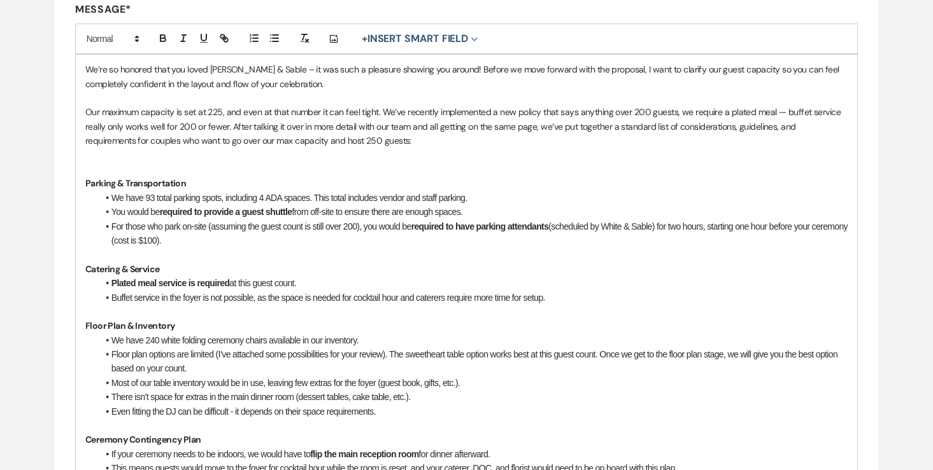
scroll to position [335, 0]
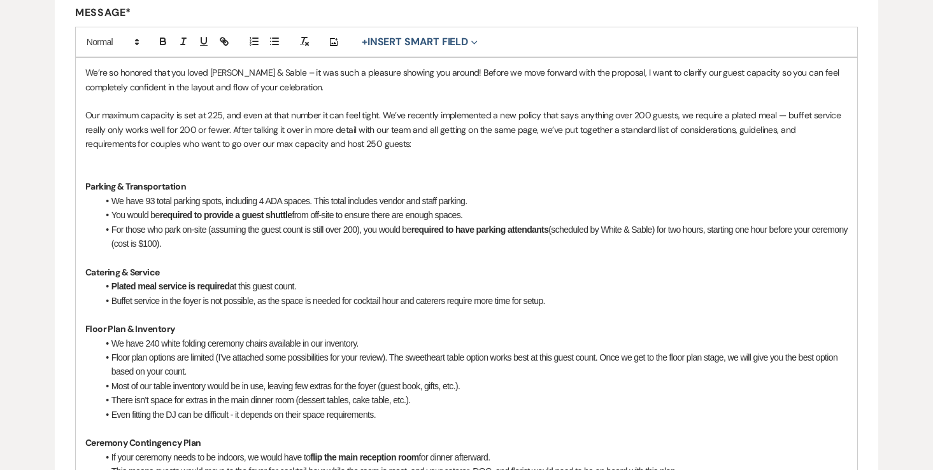
click at [191, 171] on p at bounding box center [466, 173] width 763 height 14
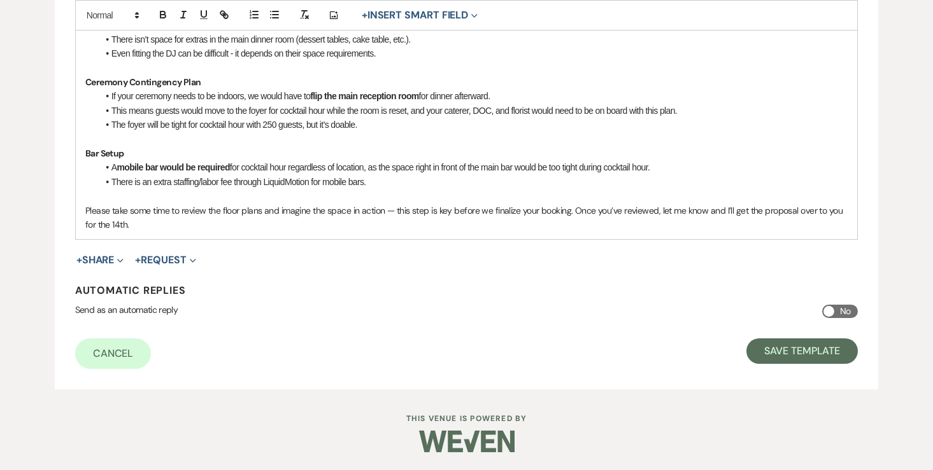
scroll to position [682, 0]
click at [763, 357] on button "Save Template" at bounding box center [801, 351] width 111 height 25
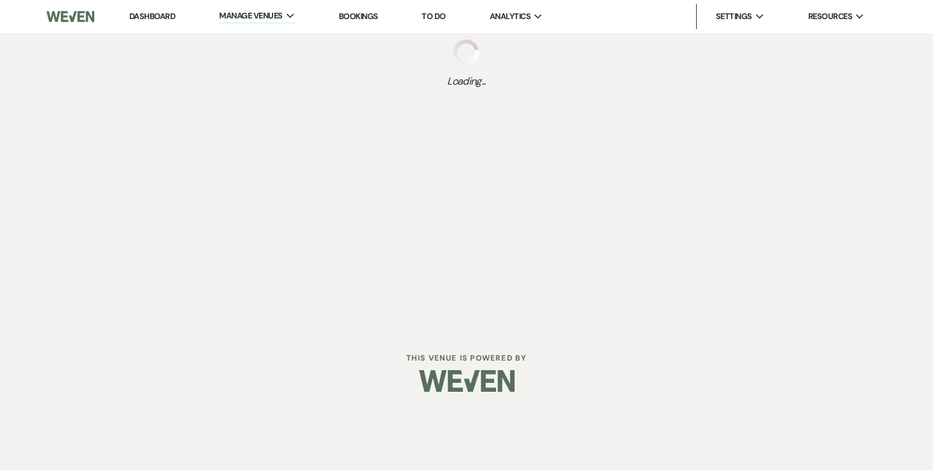
select select "Message Templates"
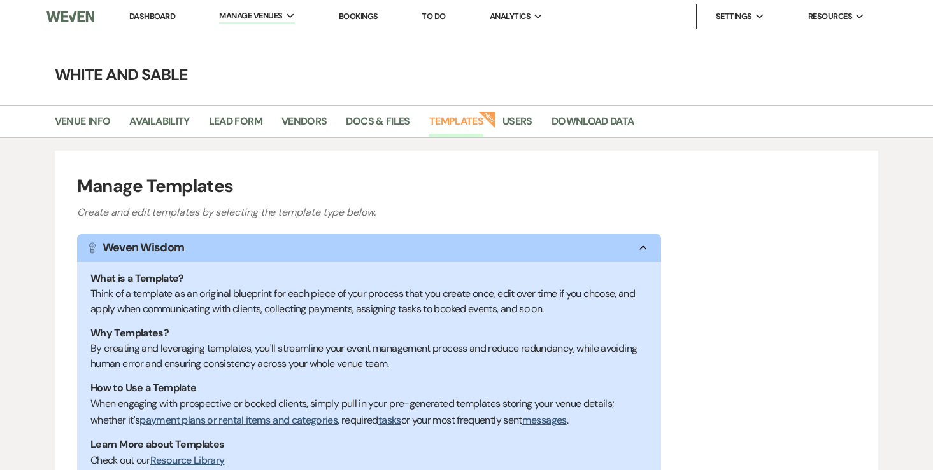
click at [163, 15] on link "Dashboard" at bounding box center [152, 16] width 46 height 11
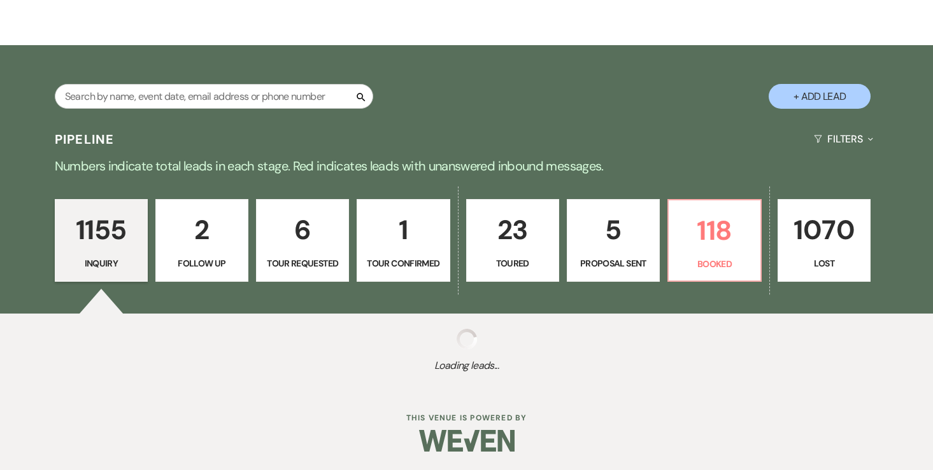
scroll to position [180, 0]
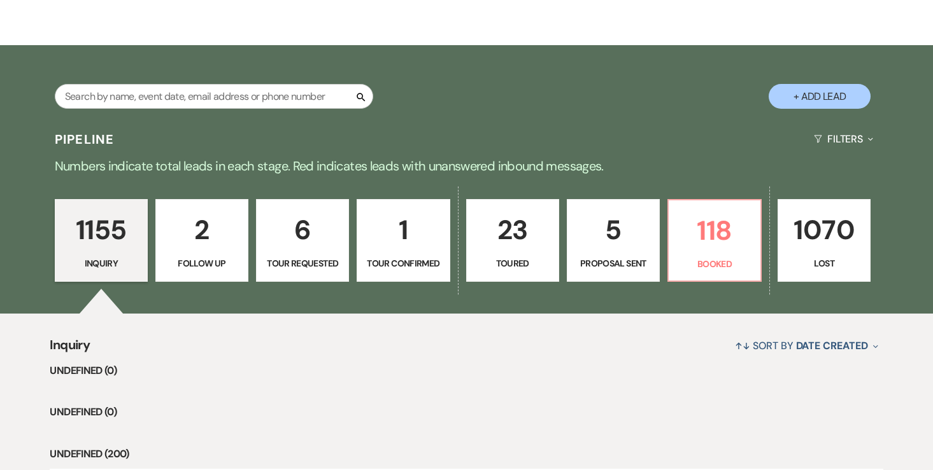
click at [525, 253] on link "23 Toured" at bounding box center [512, 240] width 93 height 83
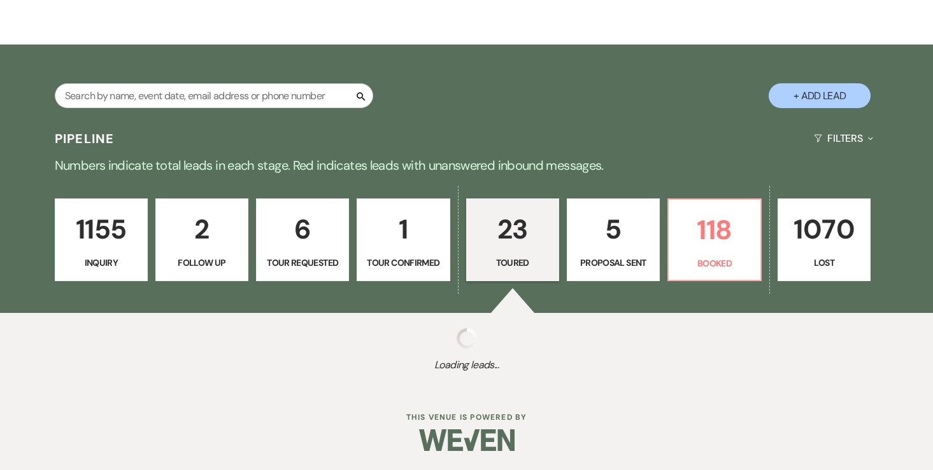
select select "5"
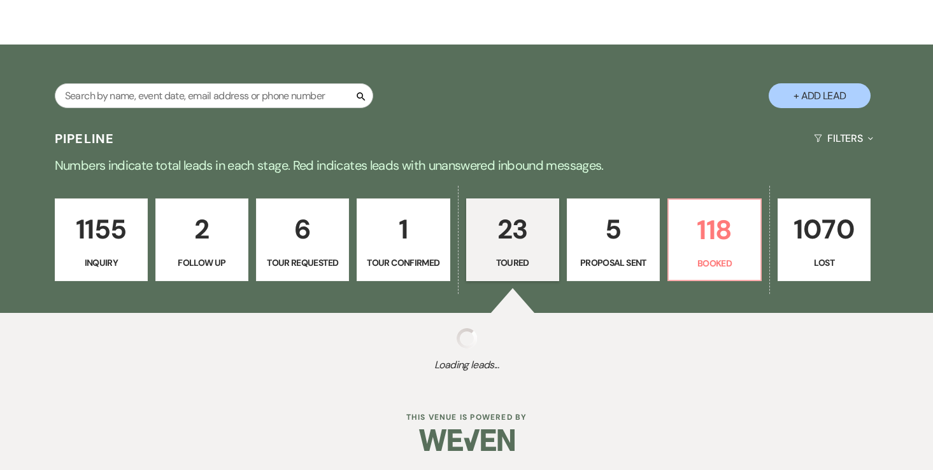
select select "5"
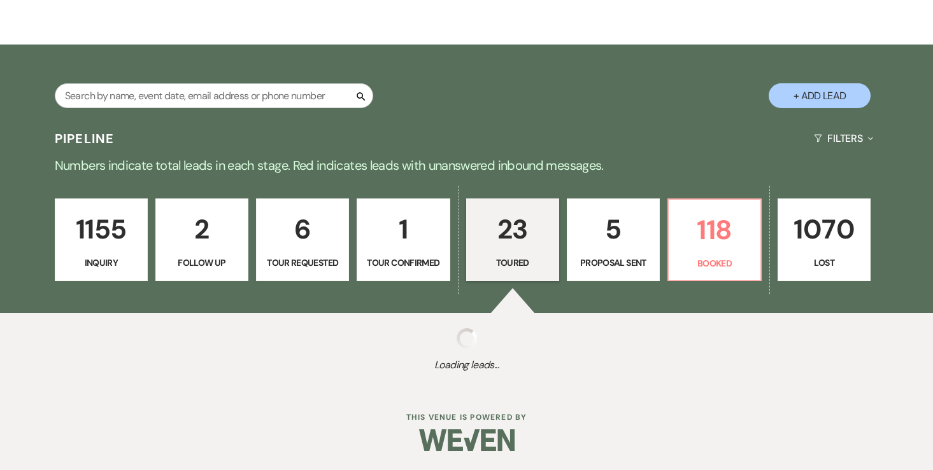
select select "5"
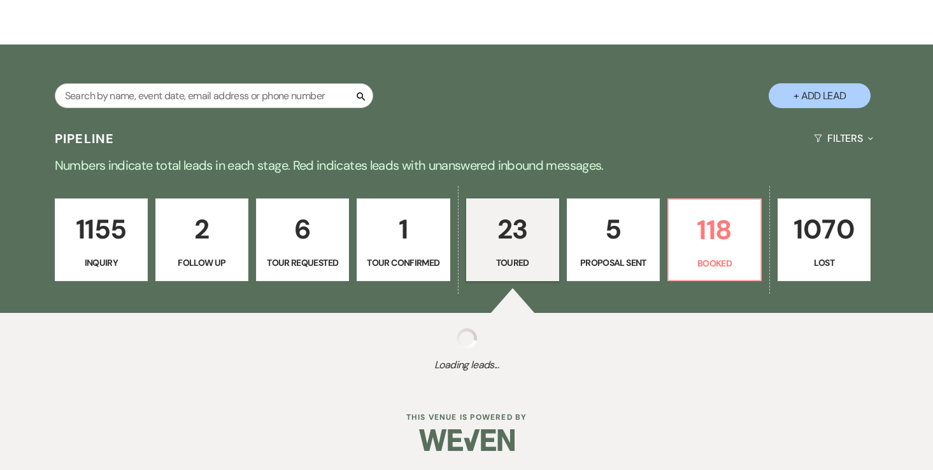
select select "5"
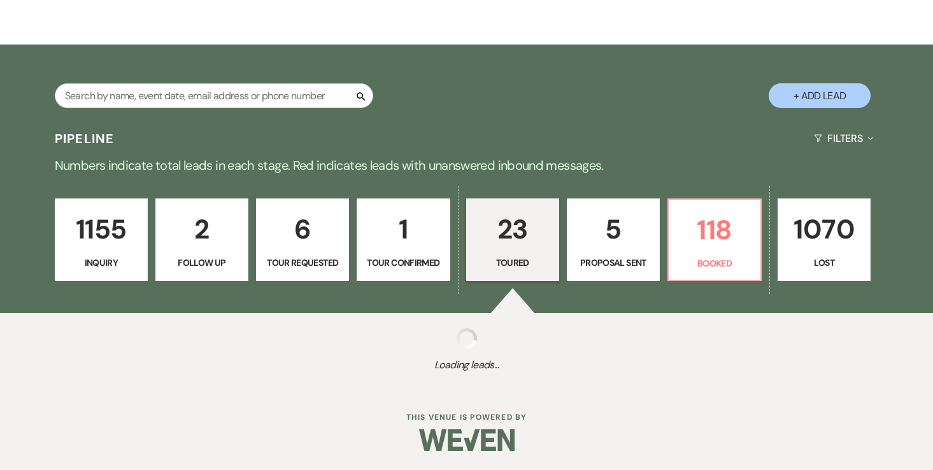
select select "5"
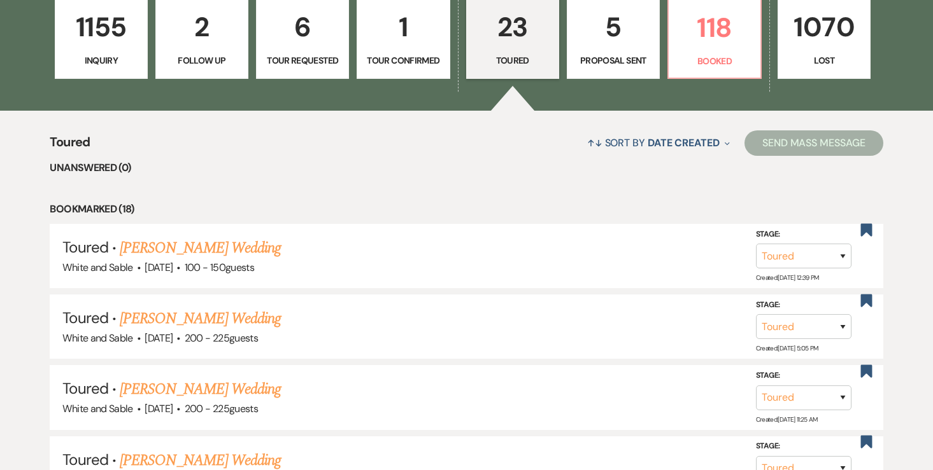
scroll to position [387, 0]
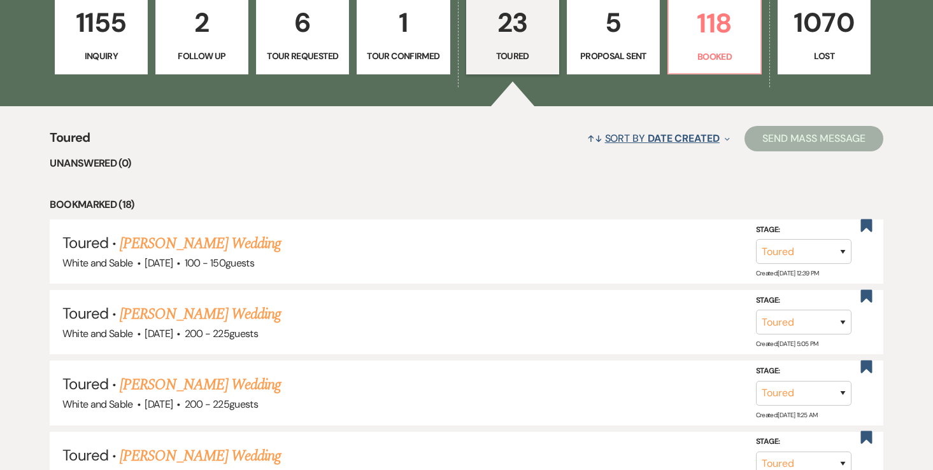
click at [671, 141] on span "Date Created" at bounding box center [683, 138] width 72 height 13
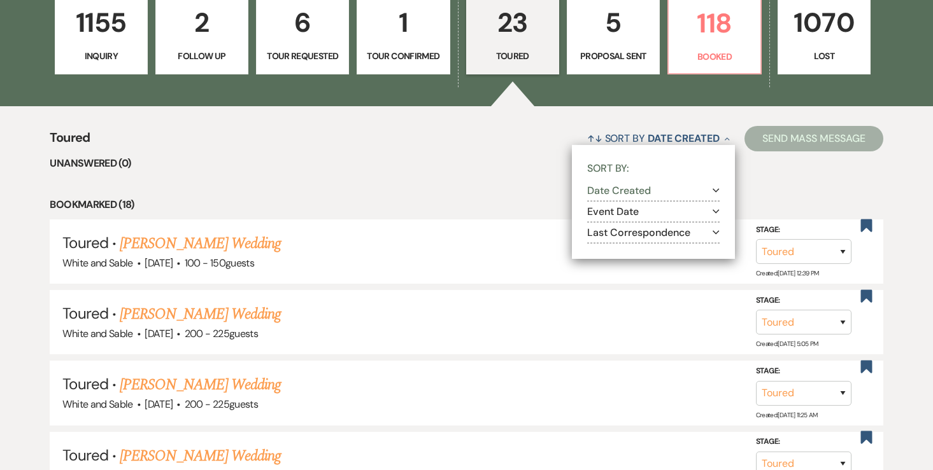
click at [647, 231] on button "Last Correspondence Expand" at bounding box center [653, 232] width 132 height 10
click at [606, 248] on input "Most recent to oldest" at bounding box center [607, 248] width 8 height 8
radio input "true"
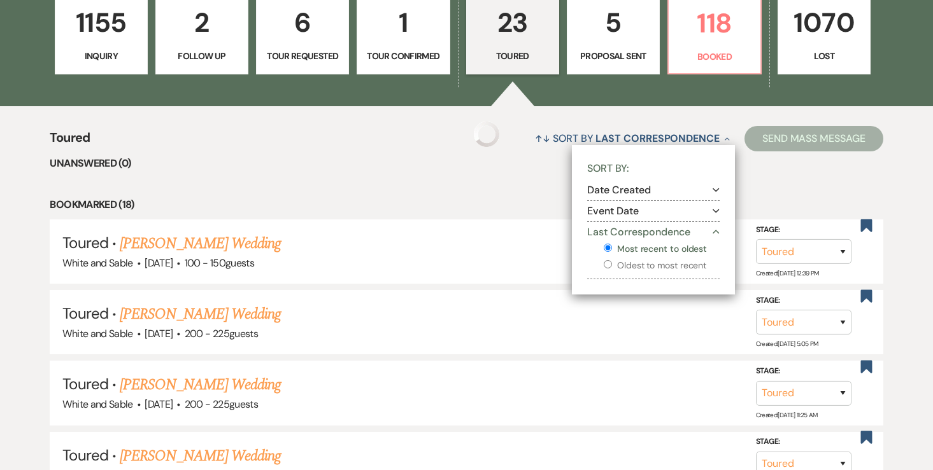
select select "5"
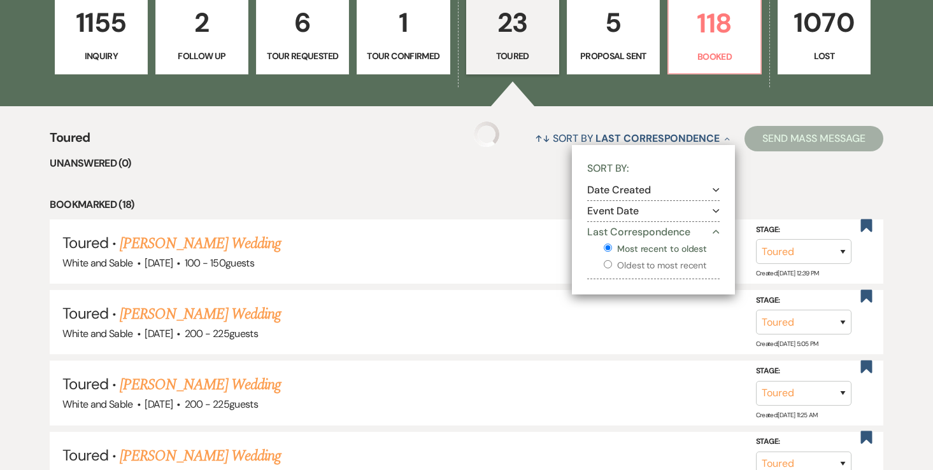
select select "5"
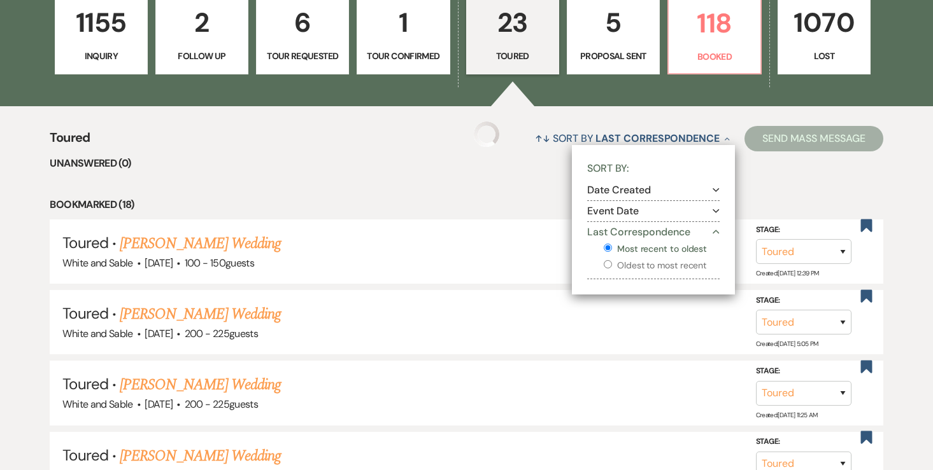
select select "5"
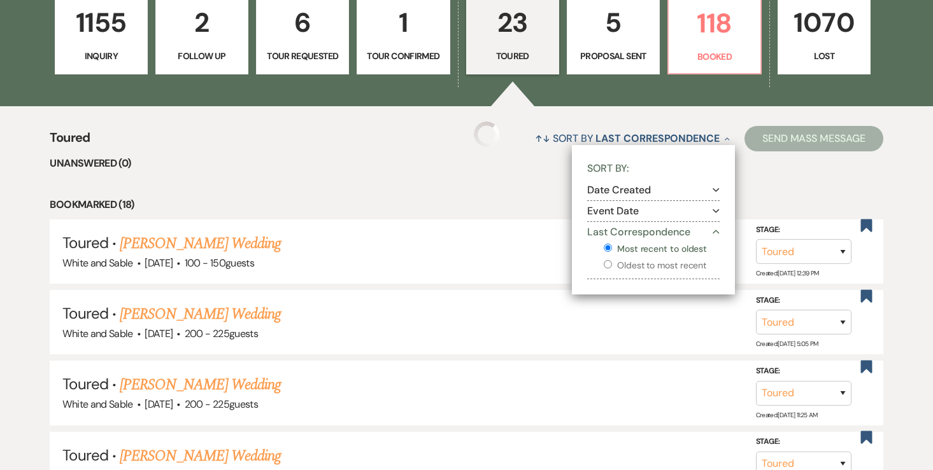
select select "5"
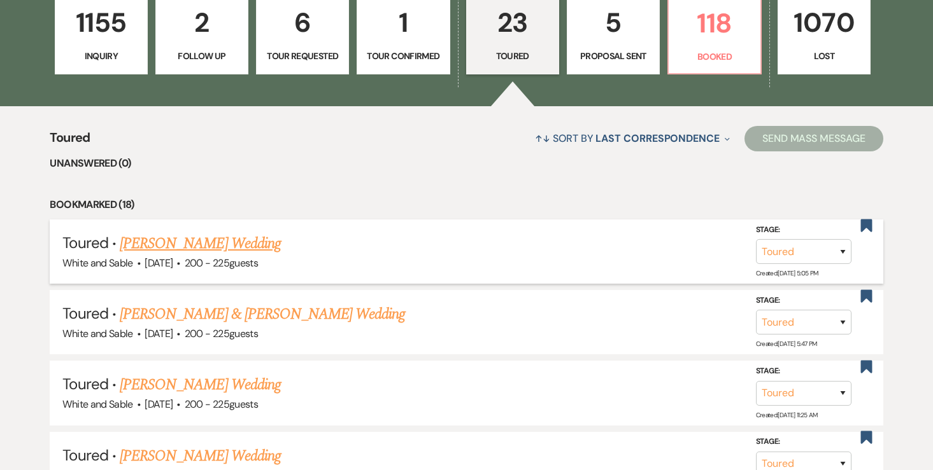
click at [268, 247] on link "[PERSON_NAME] Wedding" at bounding box center [200, 243] width 161 height 23
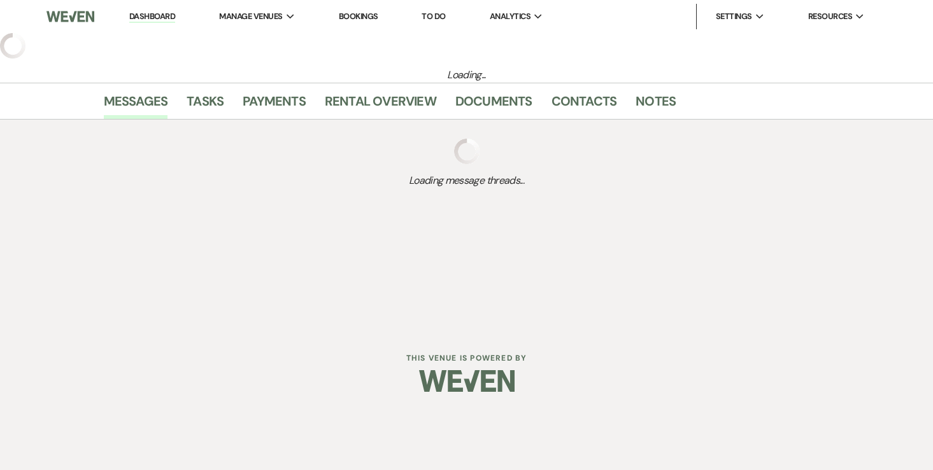
select select "5"
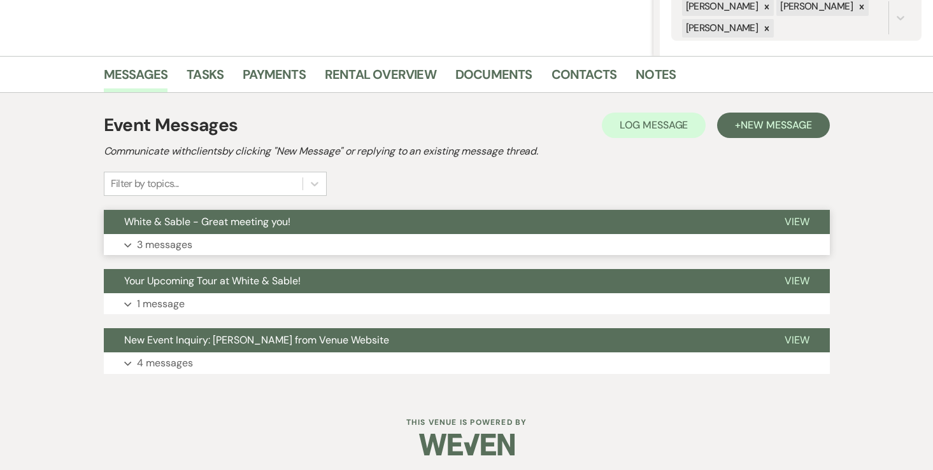
click at [173, 246] on p "3 messages" at bounding box center [164, 245] width 55 height 17
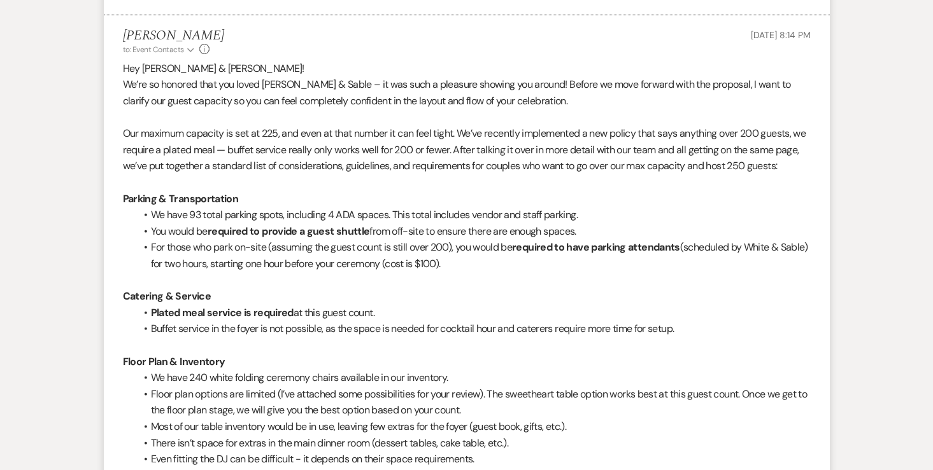
scroll to position [1169, 0]
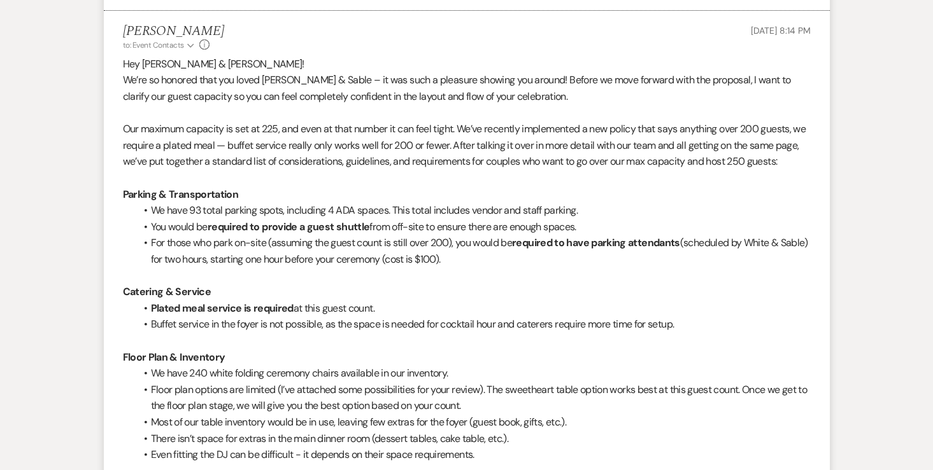
click at [703, 76] on p "We’re so honored that you loved [PERSON_NAME] & Sable – it was such a pleasure …" at bounding box center [466, 88] width 687 height 32
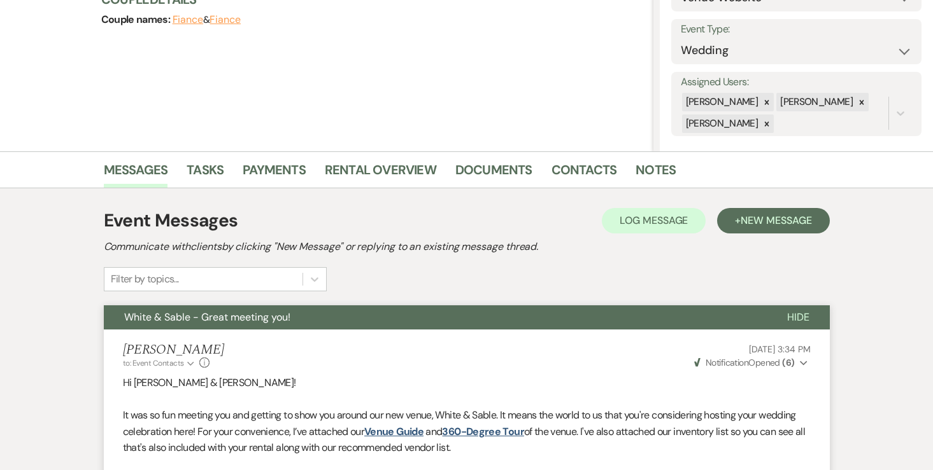
scroll to position [0, 0]
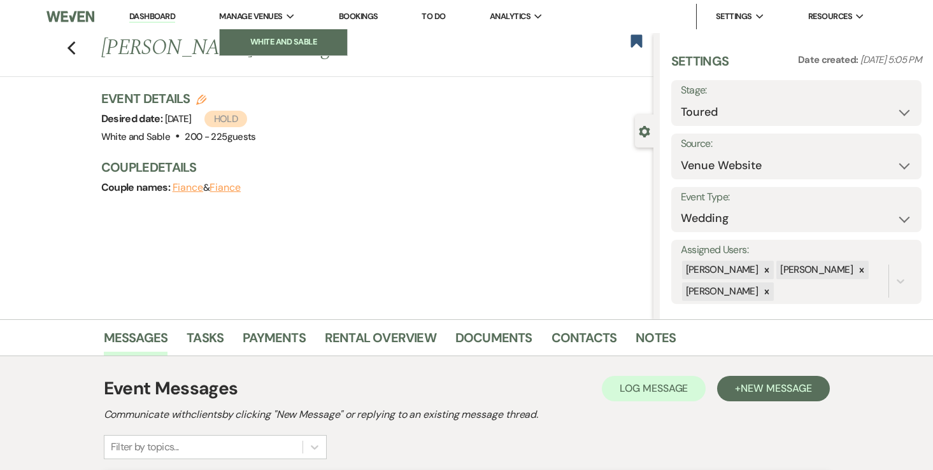
click at [260, 34] on link "White and Sable" at bounding box center [283, 41] width 127 height 25
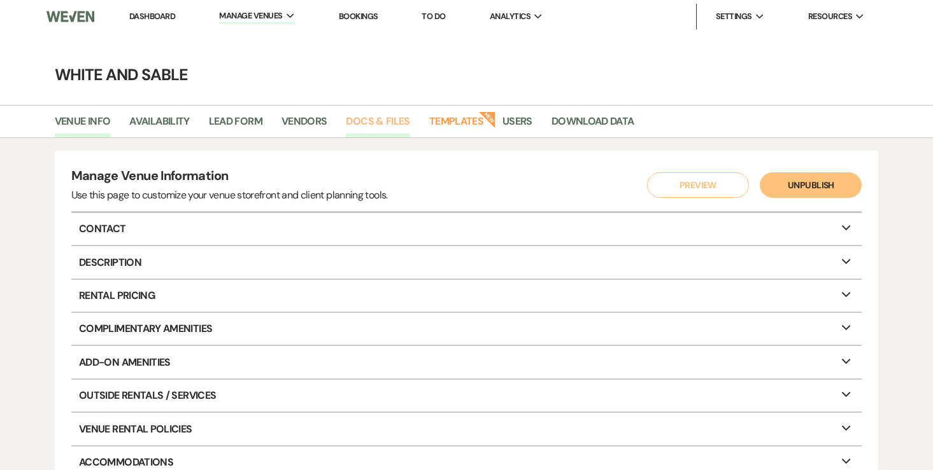
click at [383, 115] on link "Docs & Files" at bounding box center [378, 125] width 64 height 24
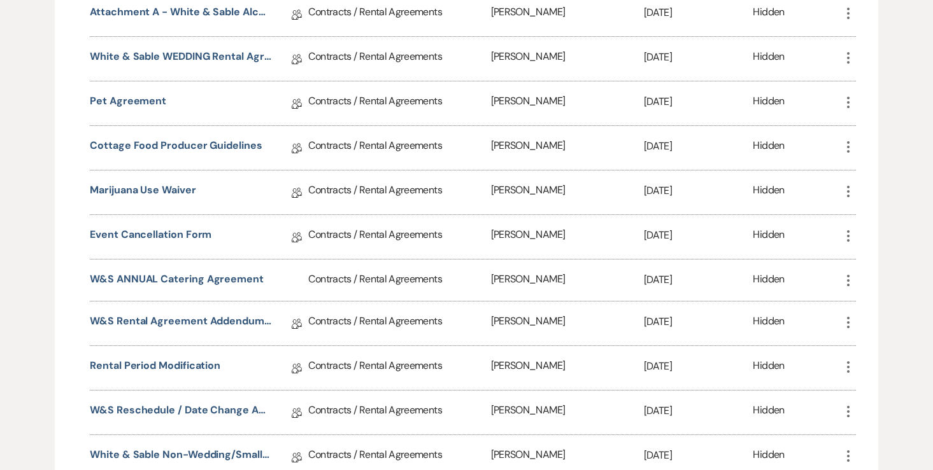
scroll to position [709, 0]
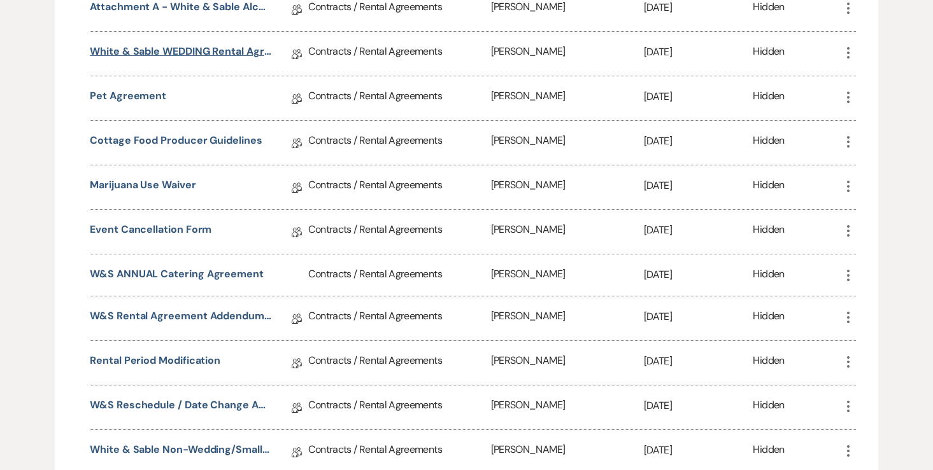
click at [246, 48] on link "White & Sable WEDDING Rental Agreement" at bounding box center [180, 54] width 181 height 20
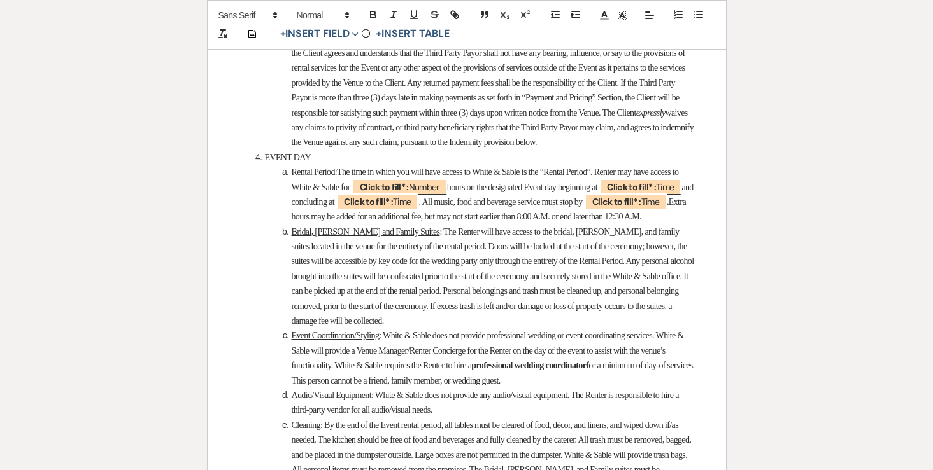
scroll to position [2609, 0]
click at [582, 206] on span ". All music, food and beverage service must stop by" at bounding box center [500, 201] width 164 height 10
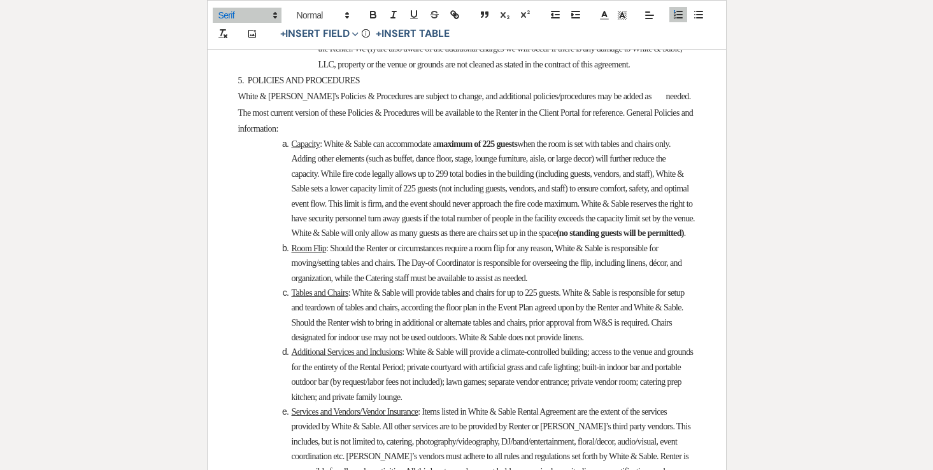
scroll to position [3786, 0]
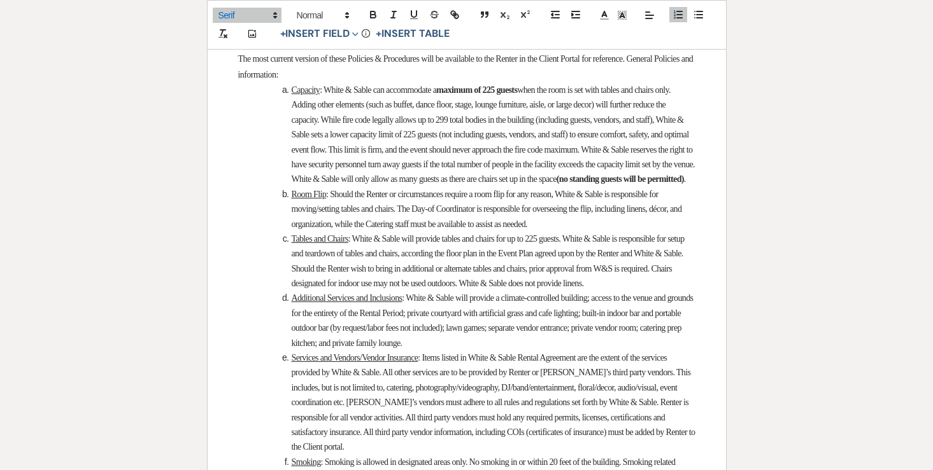
click at [391, 184] on span "when the room is set with tables and chairs only. Adding other elements (such a…" at bounding box center [494, 134] width 405 height 99
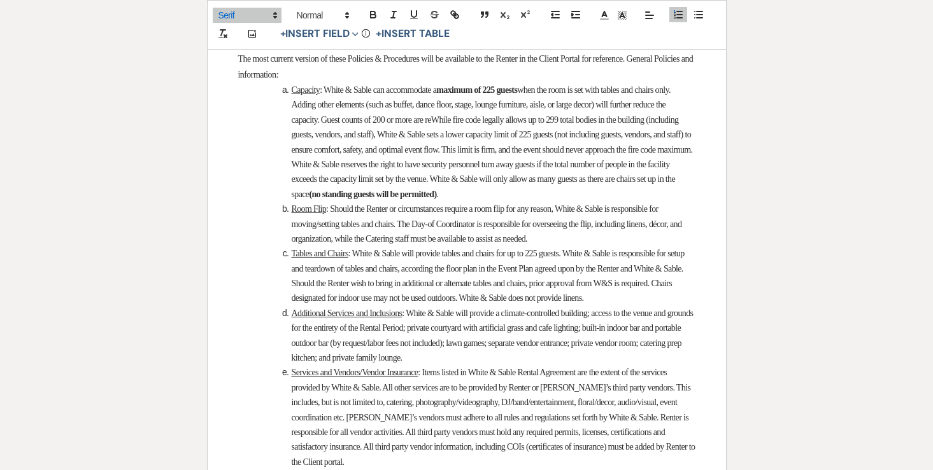
click at [393, 199] on span "when the room is set with tables and chairs only. Adding other elements (such a…" at bounding box center [493, 142] width 403 height 114
click at [505, 199] on span "when the room is set with tables and chairs only. Adding other elements (such a…" at bounding box center [494, 142] width 405 height 114
click at [533, 199] on span "when the room is set with tables and chairs only. Adding other elements (such a…" at bounding box center [494, 142] width 405 height 114
click at [553, 199] on span "when the room is set with tables and chairs only. Adding other elements (such a…" at bounding box center [494, 142] width 405 height 114
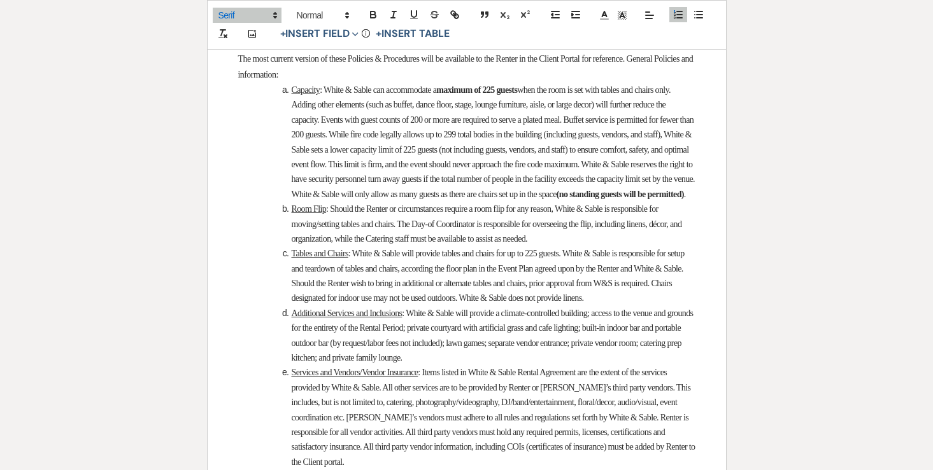
click at [321, 95] on span ": White & Sable can accommodate a" at bounding box center [378, 90] width 116 height 10
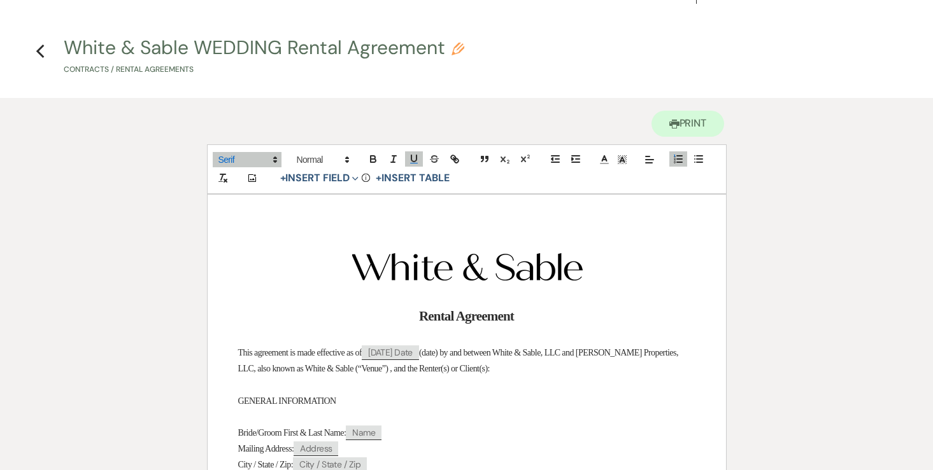
scroll to position [0, 0]
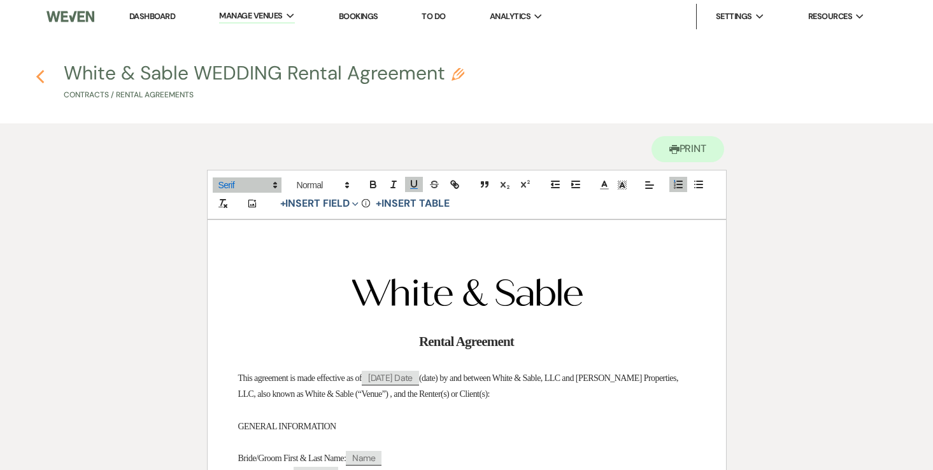
click at [39, 80] on use "button" at bounding box center [40, 77] width 8 height 14
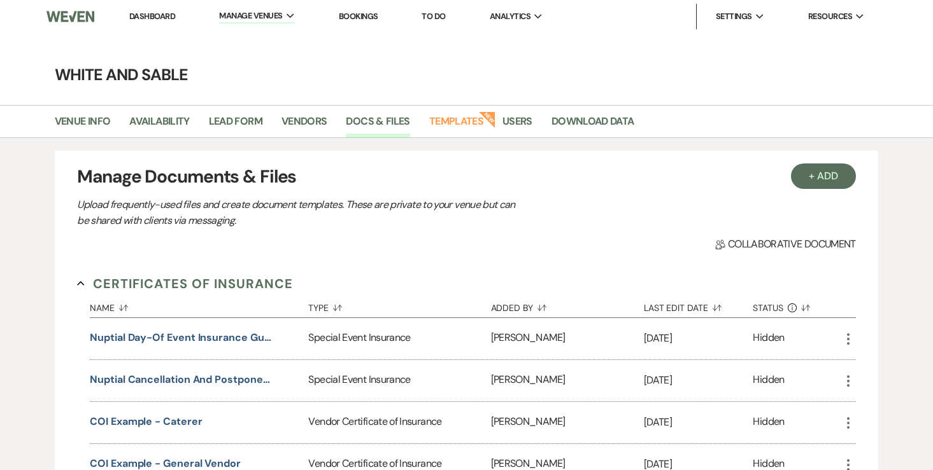
click at [163, 18] on link "Dashboard" at bounding box center [152, 16] width 46 height 11
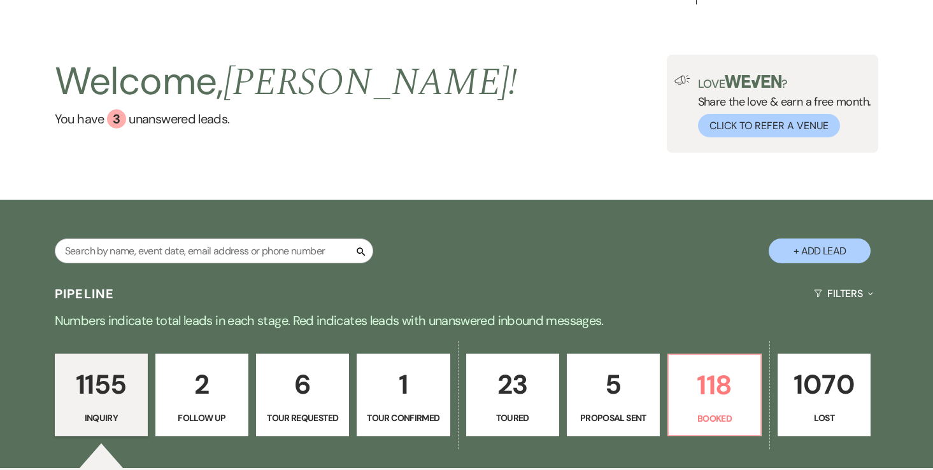
scroll to position [28, 0]
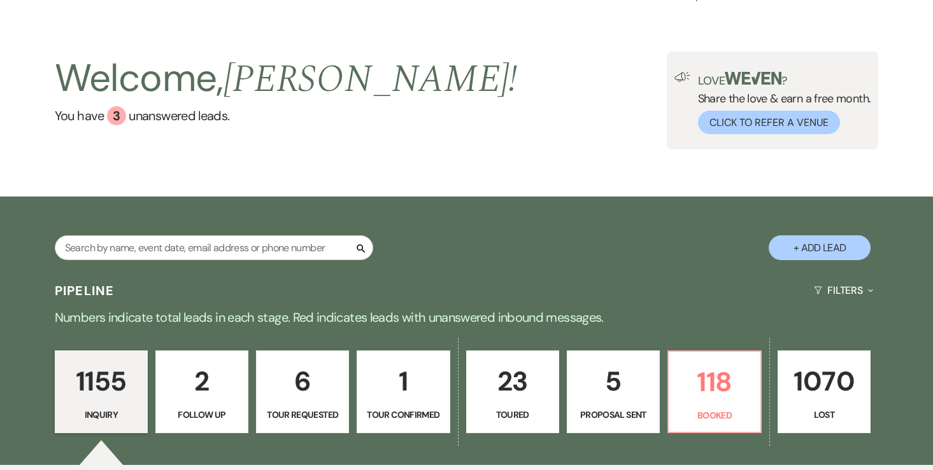
click at [505, 384] on p "23" at bounding box center [512, 381] width 76 height 43
select select "5"
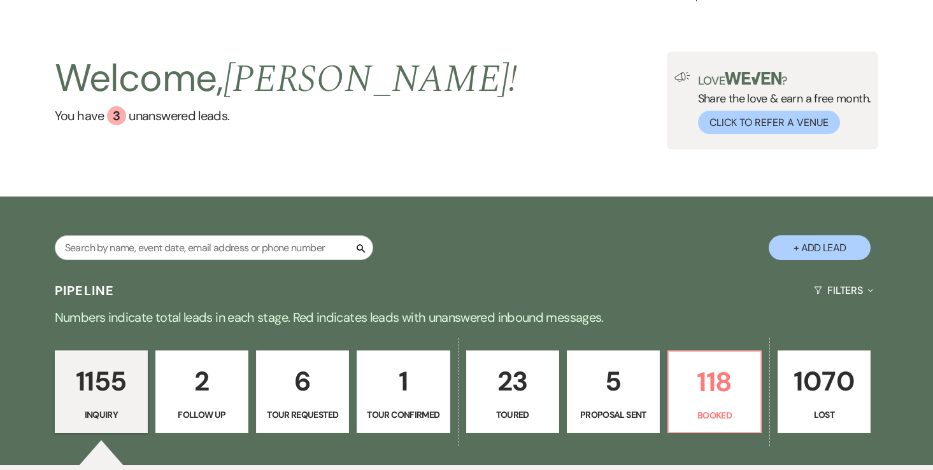
select select "5"
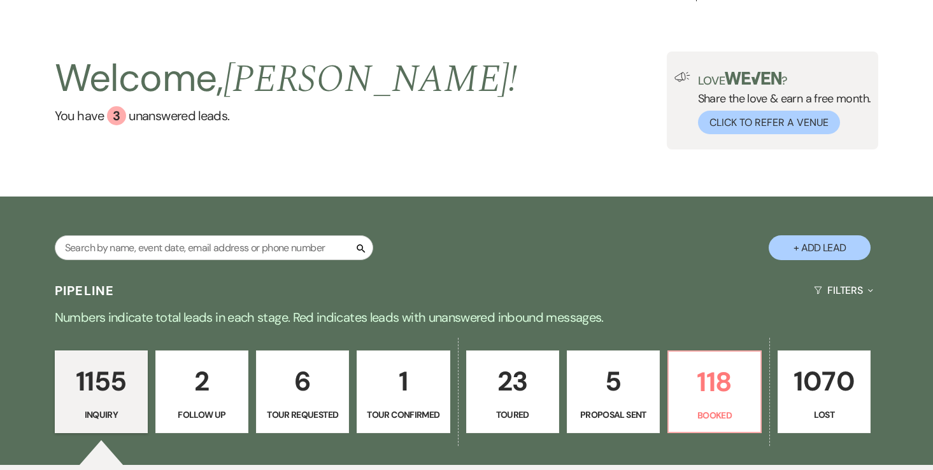
select select "5"
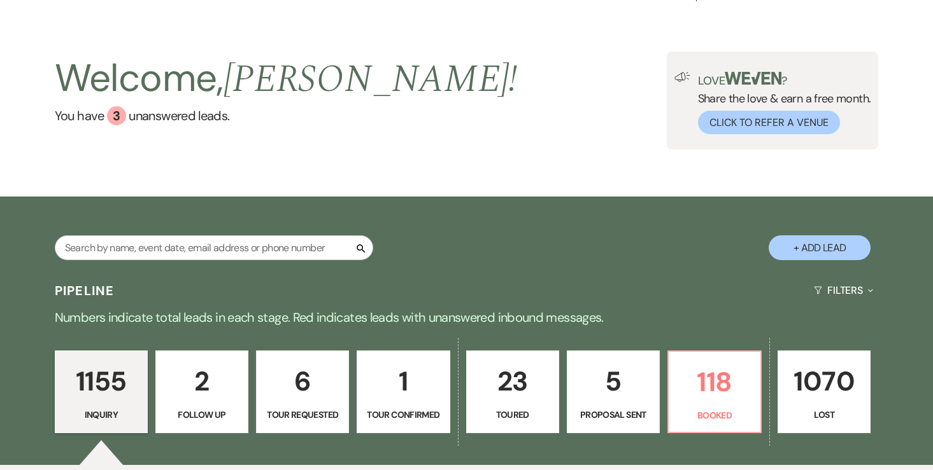
select select "5"
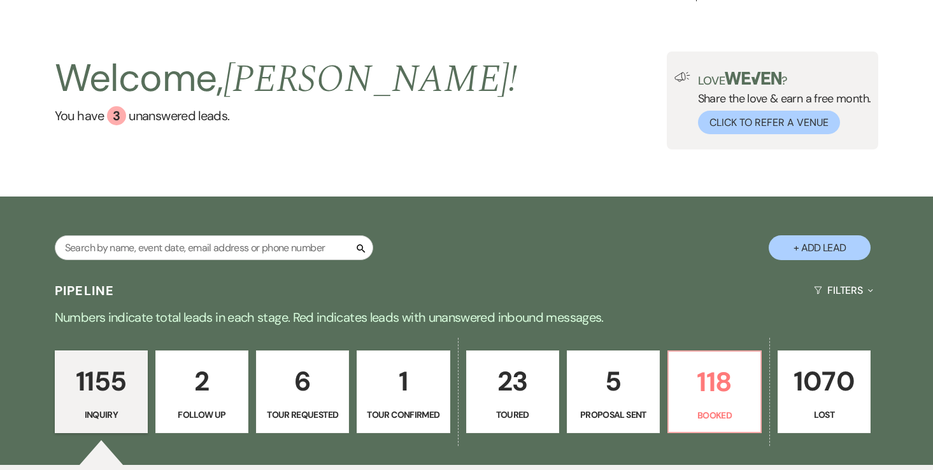
select select "5"
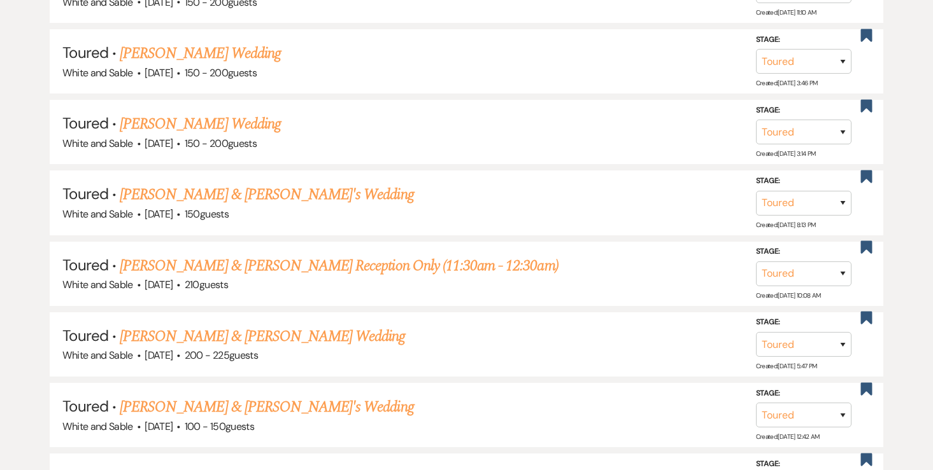
scroll to position [1358, 0]
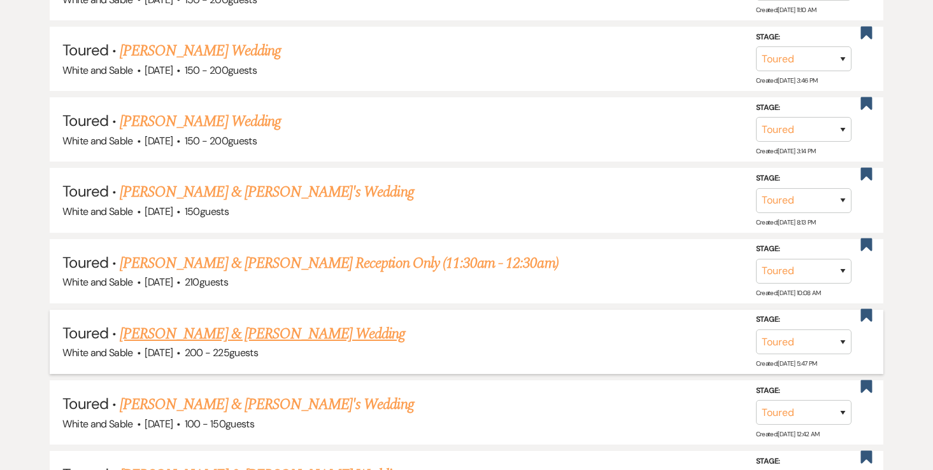
click at [247, 346] on span "200 - 225 guests" at bounding box center [221, 352] width 73 height 13
click at [248, 323] on link "[PERSON_NAME] & [PERSON_NAME] Wedding" at bounding box center [262, 334] width 285 height 23
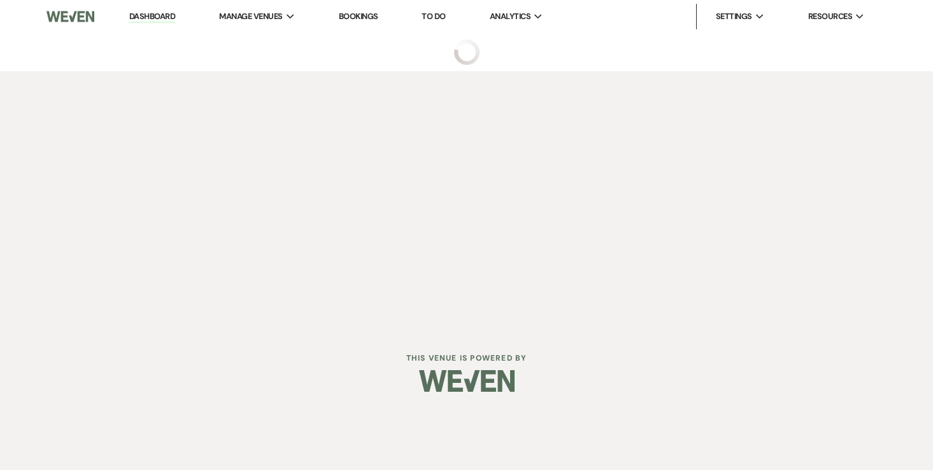
select select "5"
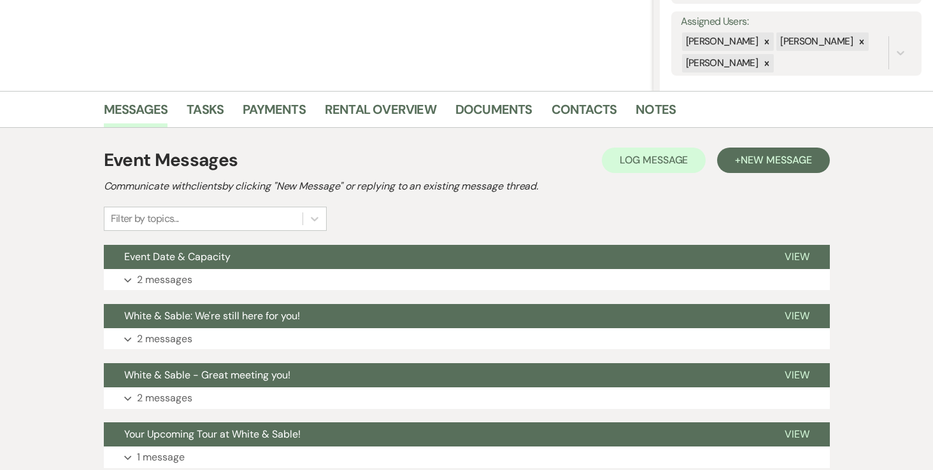
scroll to position [233, 0]
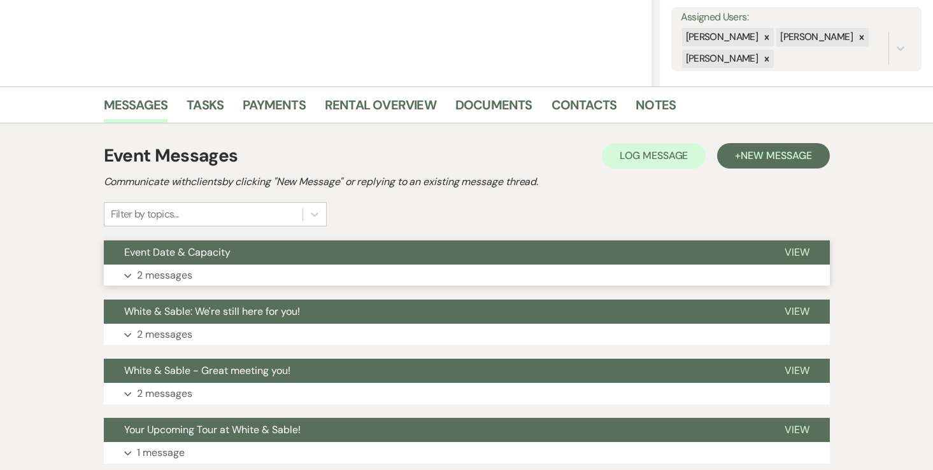
click at [178, 274] on p "2 messages" at bounding box center [164, 275] width 55 height 17
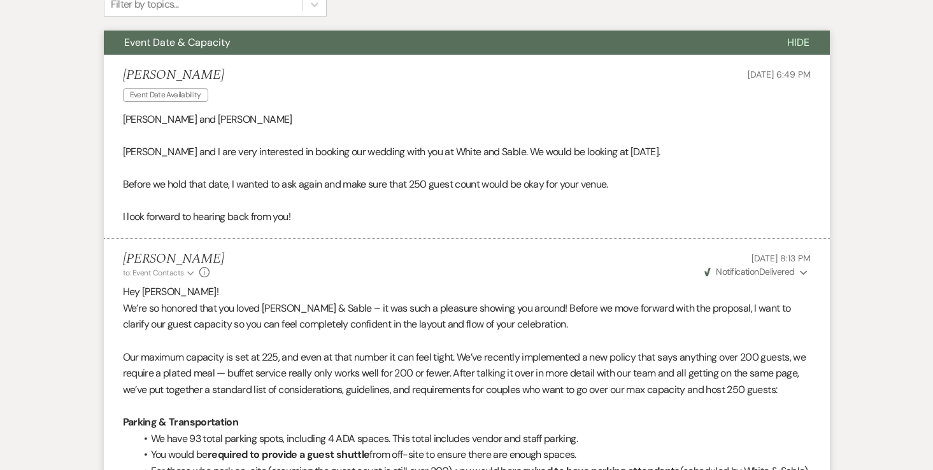
scroll to position [350, 0]
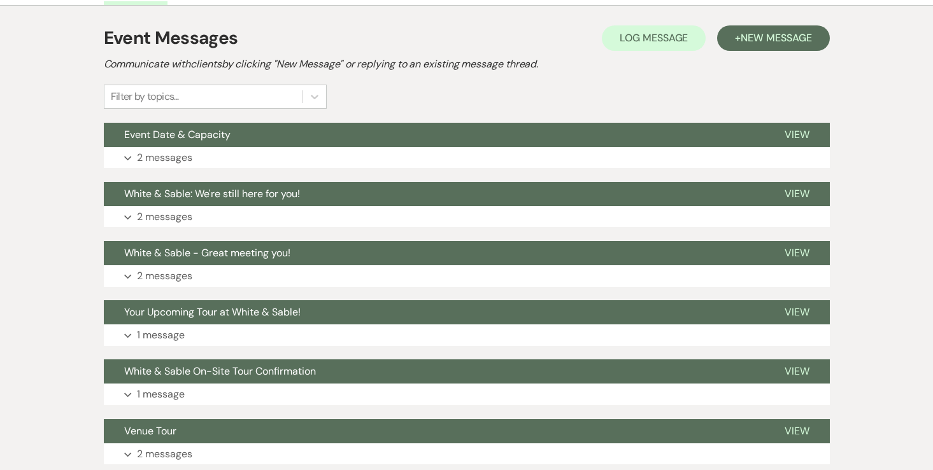
scroll to position [356, 0]
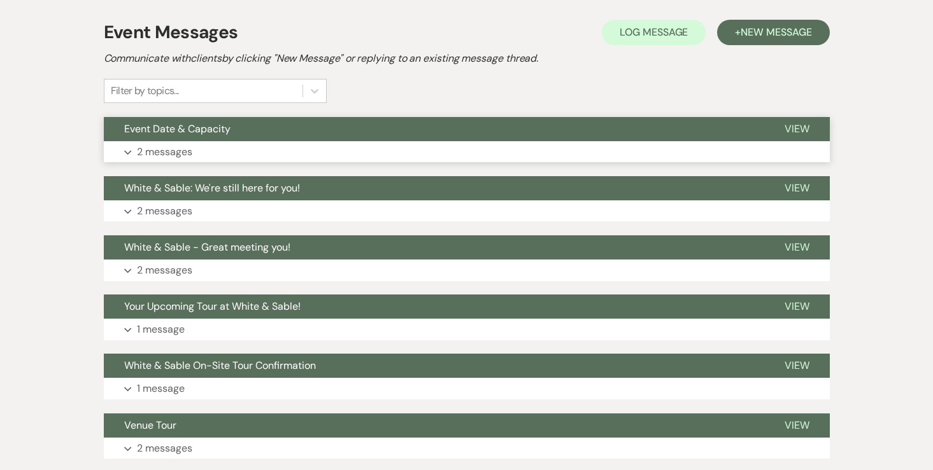
click at [189, 156] on p "2 messages" at bounding box center [164, 152] width 55 height 17
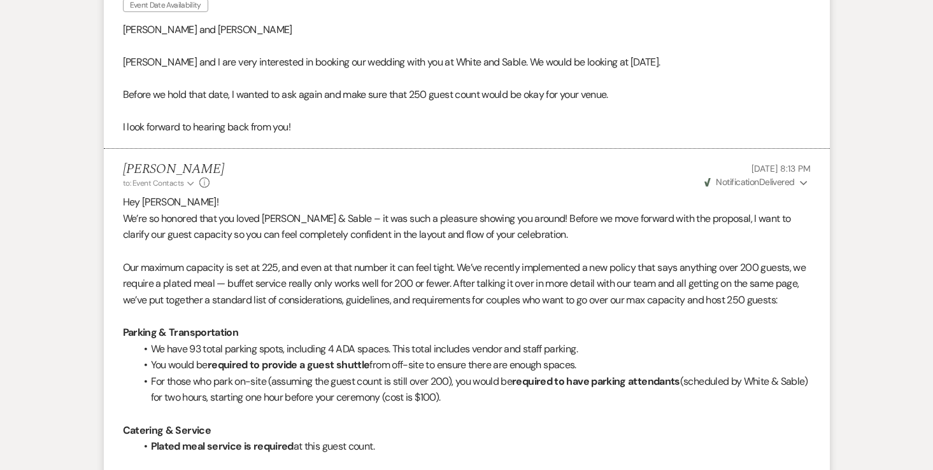
scroll to position [547, 0]
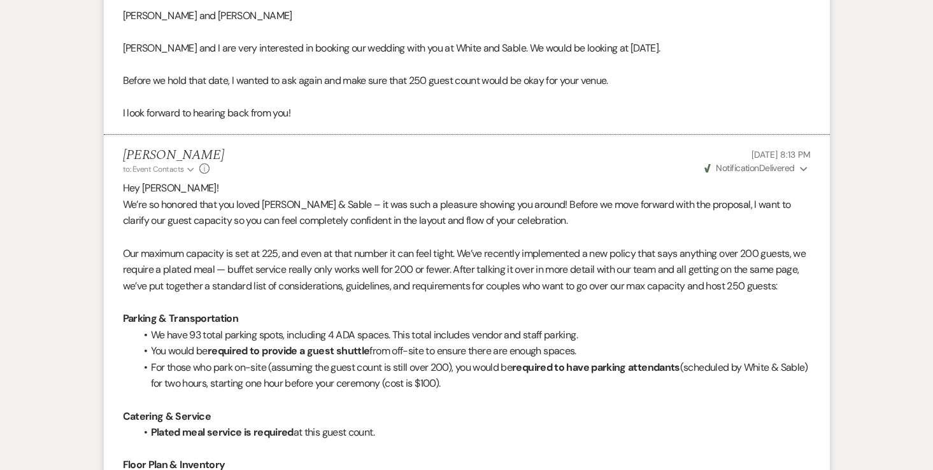
click at [800, 171] on icon "Expand" at bounding box center [804, 169] width 8 height 9
click at [596, 162] on div "[PERSON_NAME] to: Event Contacts Expand Info [DATE] 8:13 PM Weven Check Notific…" at bounding box center [466, 161] width 687 height 27
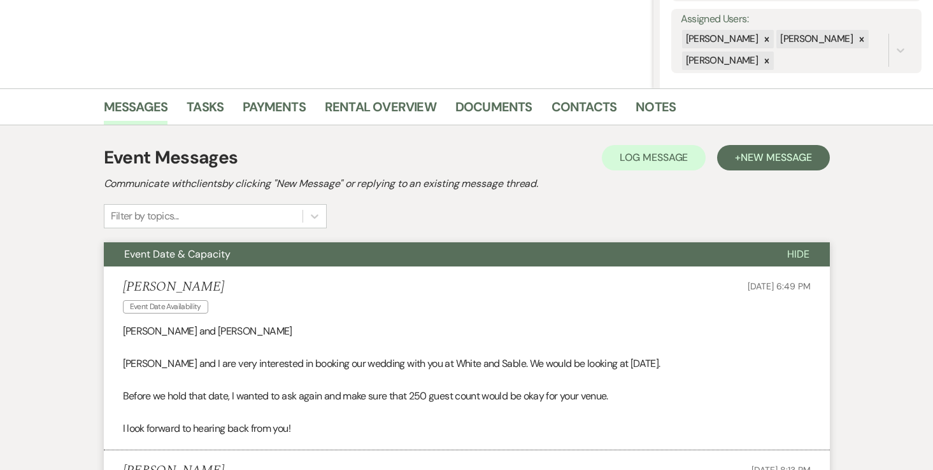
scroll to position [0, 0]
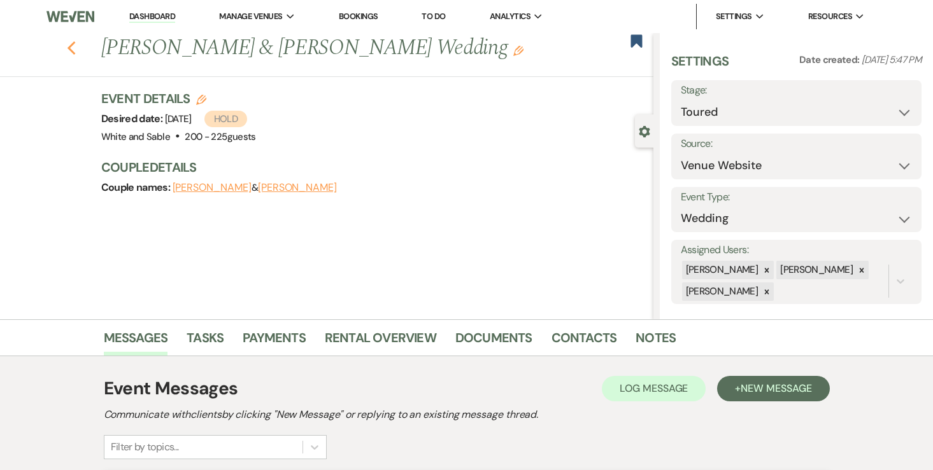
click at [68, 46] on icon "Previous" at bounding box center [72, 48] width 10 height 15
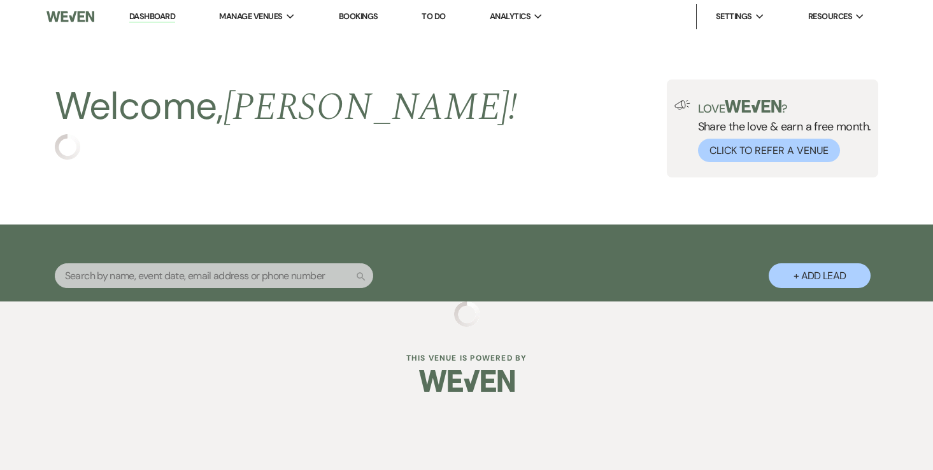
select select "5"
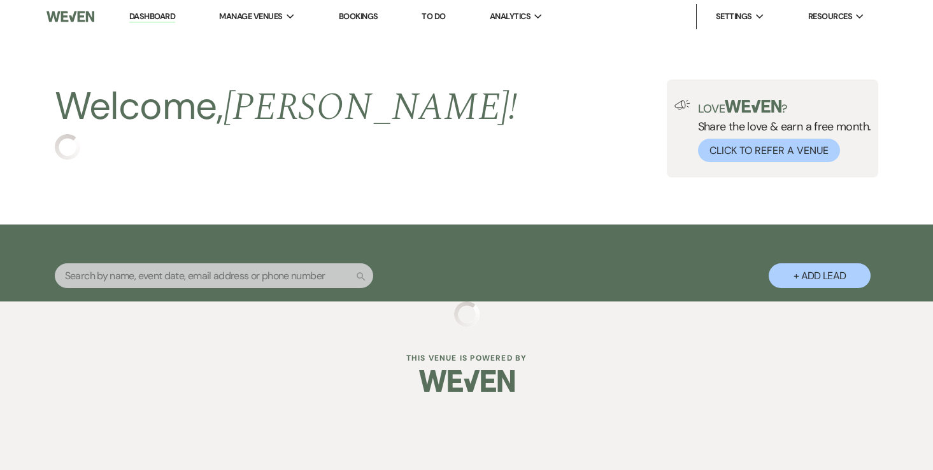
select select "5"
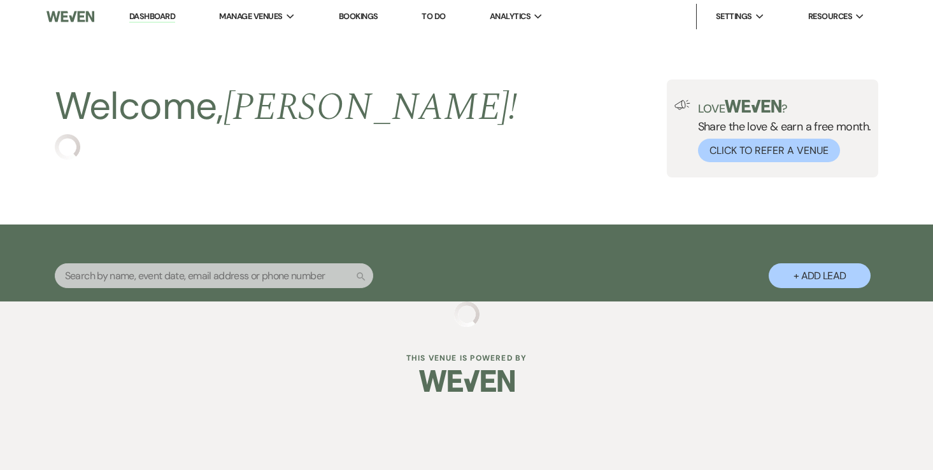
select select "5"
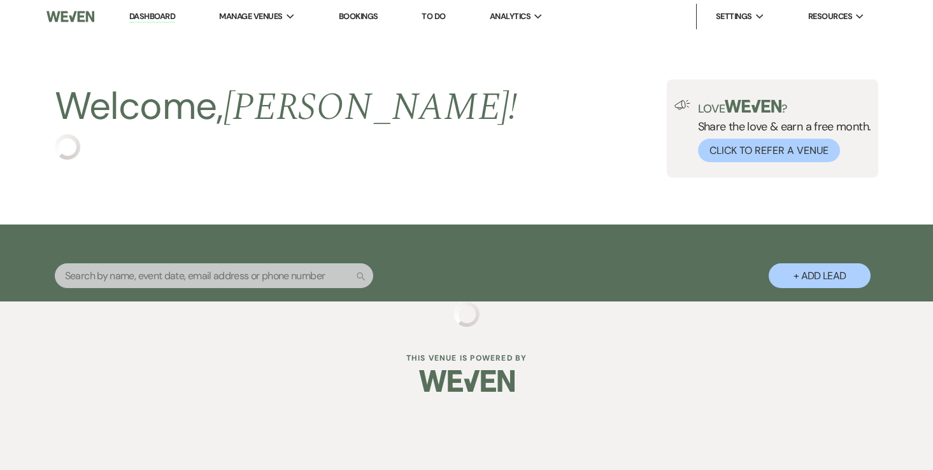
select select "5"
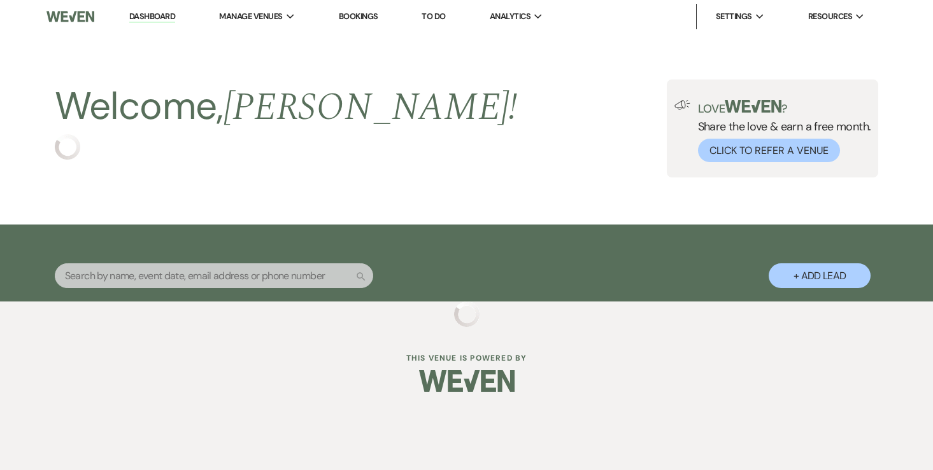
select select "5"
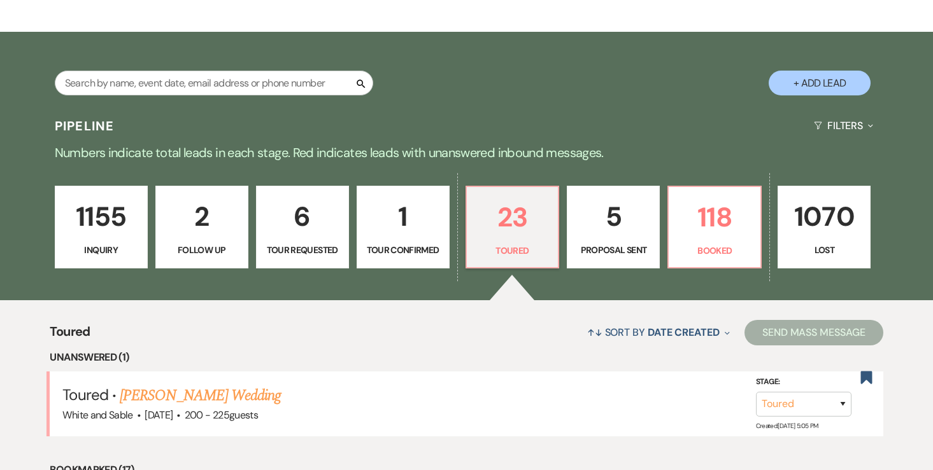
scroll to position [218, 0]
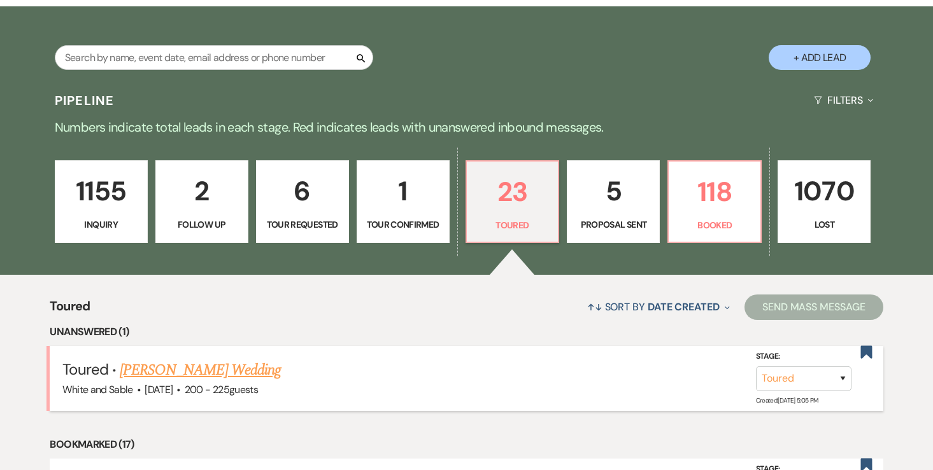
click at [212, 368] on link "[PERSON_NAME] Wedding" at bounding box center [200, 370] width 161 height 23
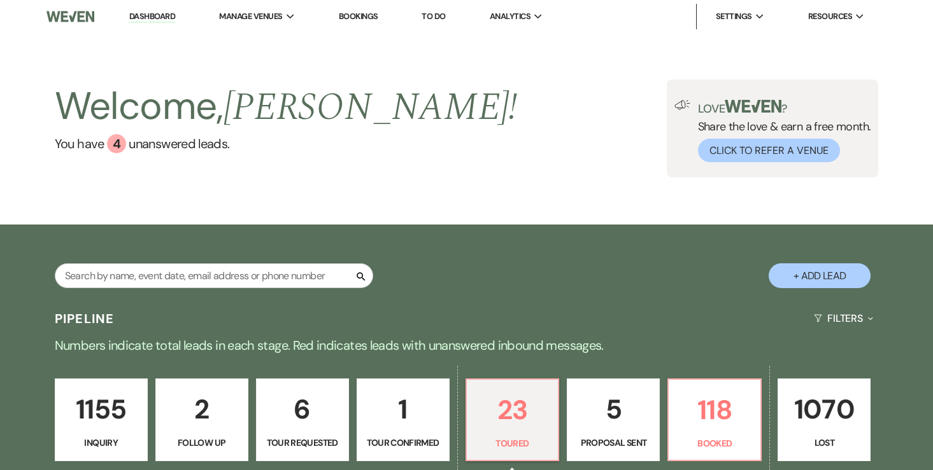
select select "5"
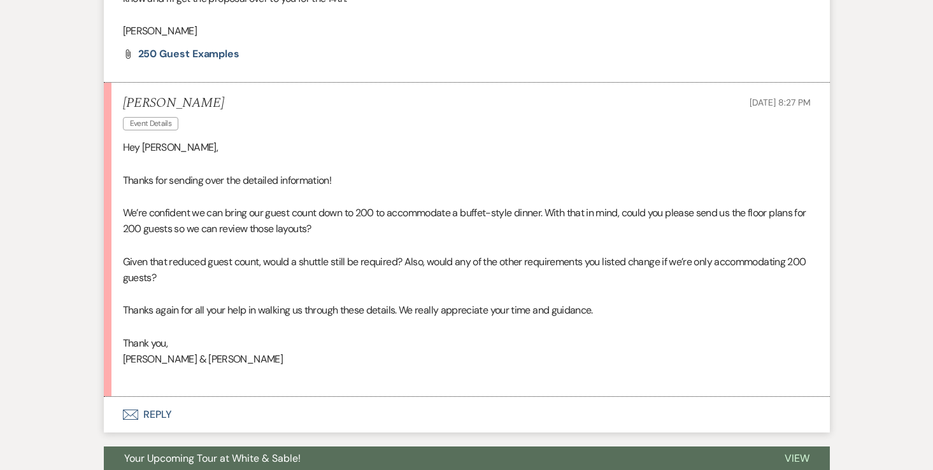
scroll to position [1928, 0]
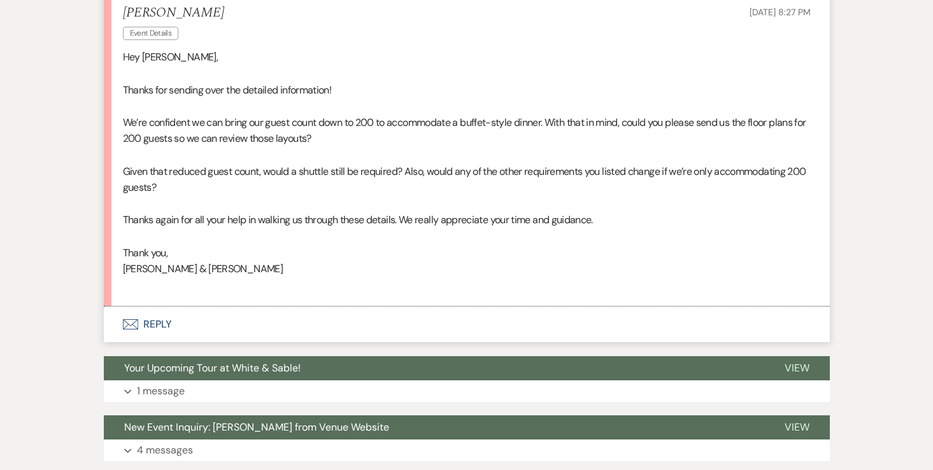
click at [160, 342] on button "Envelope Reply" at bounding box center [467, 325] width 726 height 36
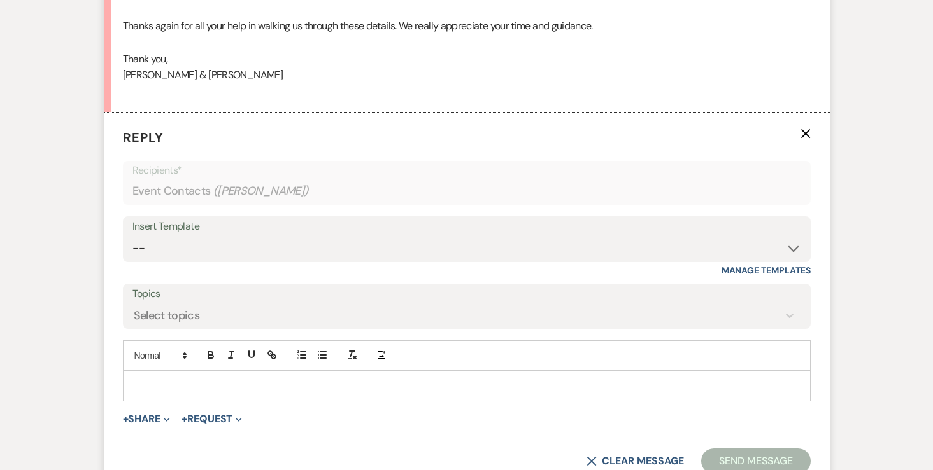
scroll to position [2148, 0]
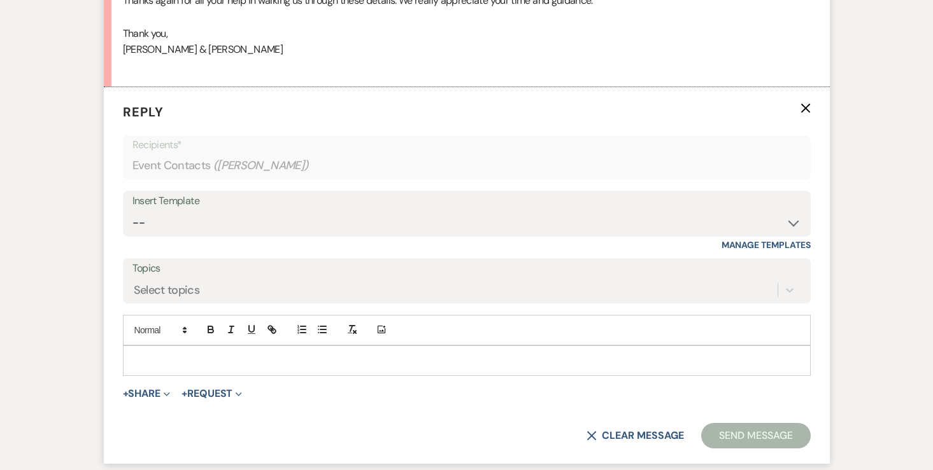
click at [196, 368] on p at bounding box center [466, 361] width 667 height 14
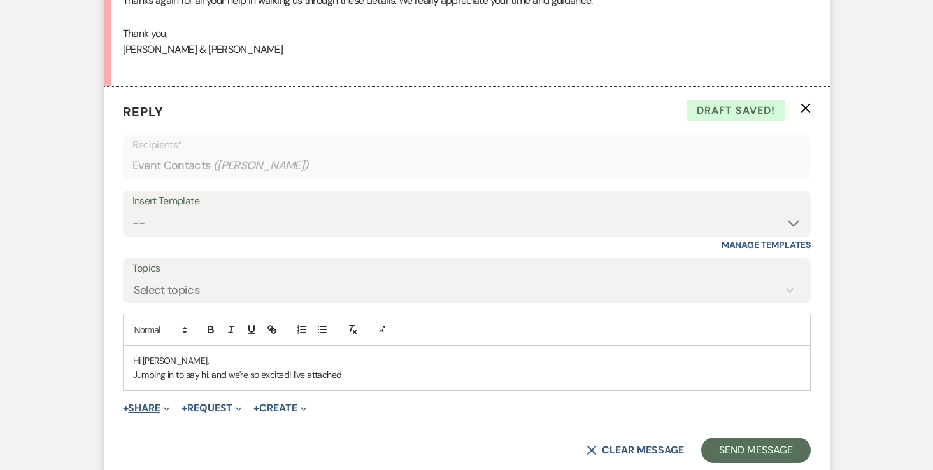
click at [136, 414] on button "+ Share Expand" at bounding box center [147, 409] width 48 height 10
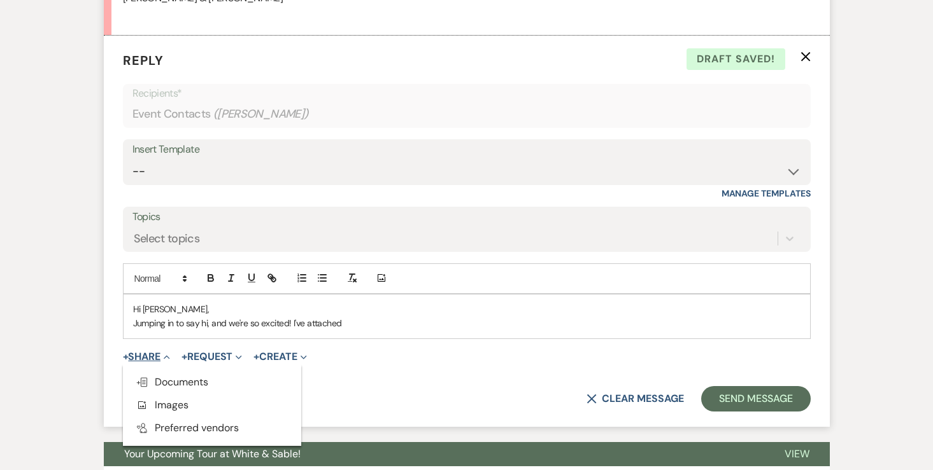
scroll to position [2204, 0]
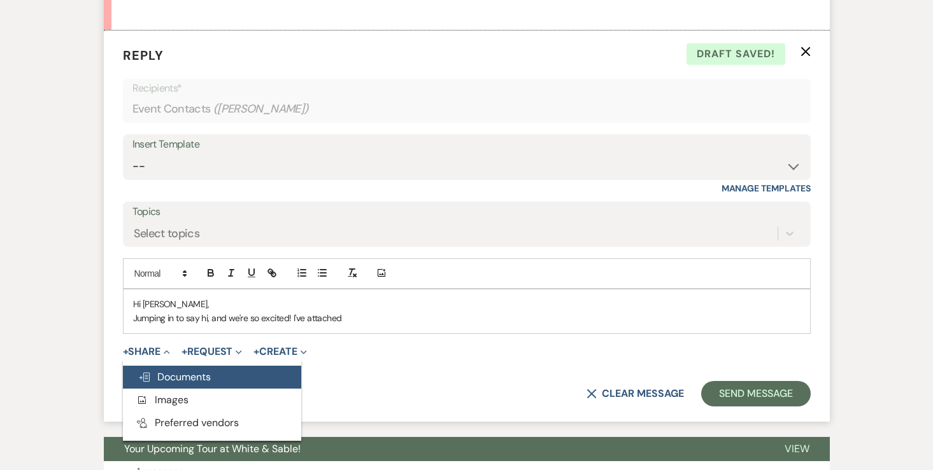
click at [160, 384] on button "Doc Upload Documents" at bounding box center [212, 377] width 178 height 23
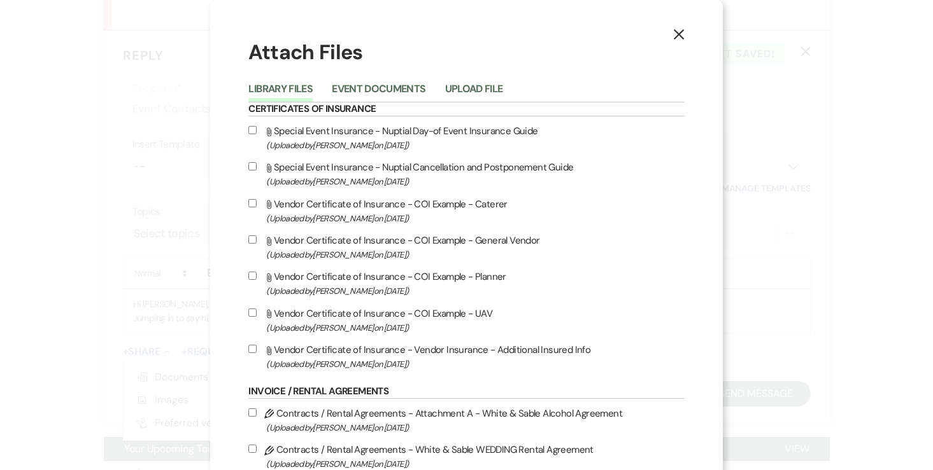
click at [508, 84] on li "Upload File" at bounding box center [483, 91] width 77 height 21
click at [477, 90] on button "Upload File" at bounding box center [474, 93] width 58 height 18
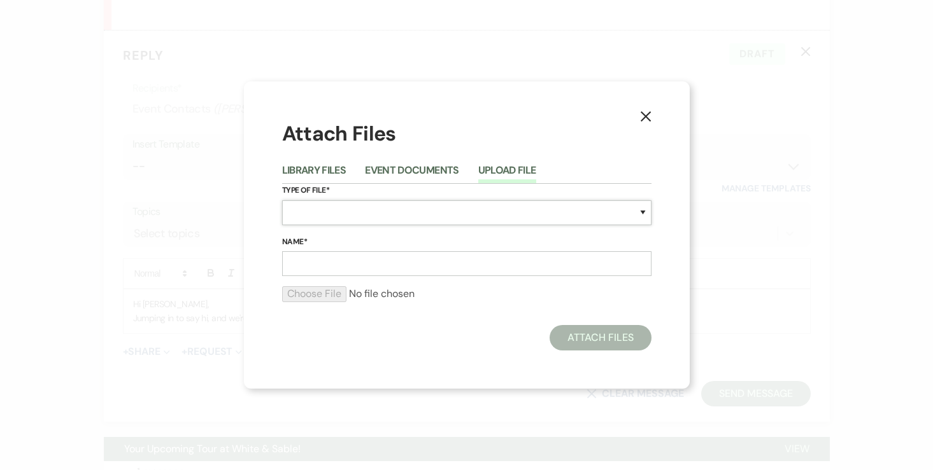
click at [344, 213] on select "Special Event Insurance Vendor Certificate of Insurance Contracts / Rental Agre…" at bounding box center [466, 213] width 369 height 25
select select "24"
click at [378, 267] on input "Name*" at bounding box center [466, 263] width 369 height 25
type input "200 Guest Examples"
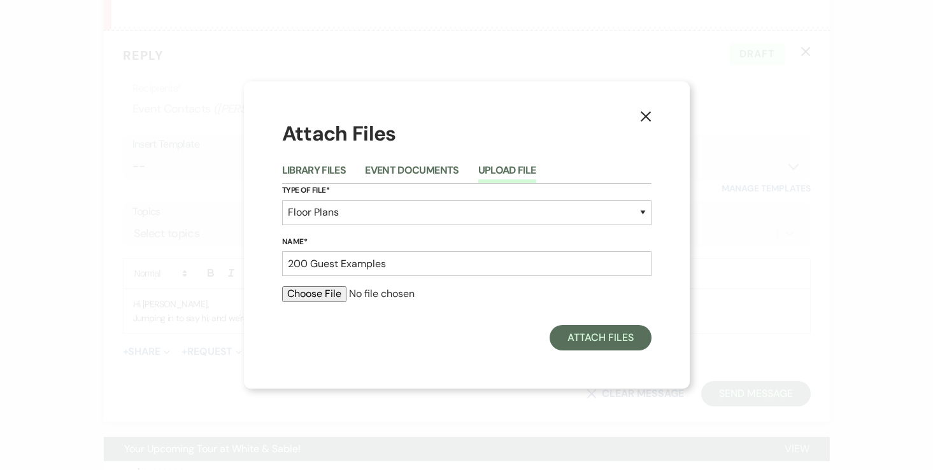
click at [303, 295] on input "file" at bounding box center [466, 293] width 369 height 15
type input "C:\fakepath\200 Guest Examples (1).pdf"
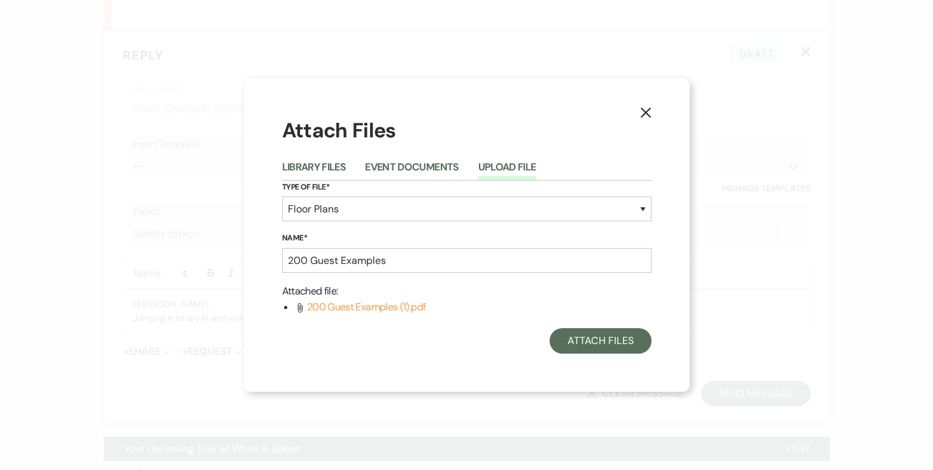
click at [606, 354] on div "X Attach Files Library Files Event Documents Upload File Type of File* Special …" at bounding box center [467, 235] width 446 height 314
click at [603, 349] on button "Attach Files" at bounding box center [599, 340] width 101 height 25
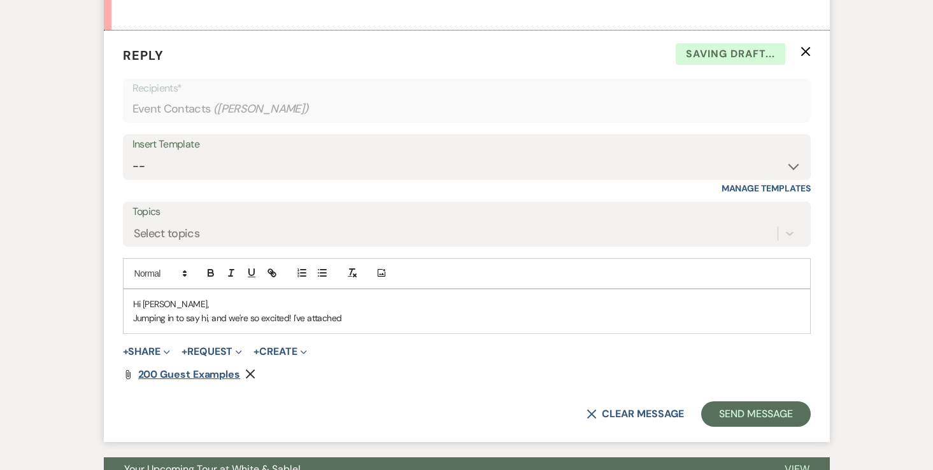
click at [201, 381] on span "200 Guest Examples" at bounding box center [189, 374] width 102 height 13
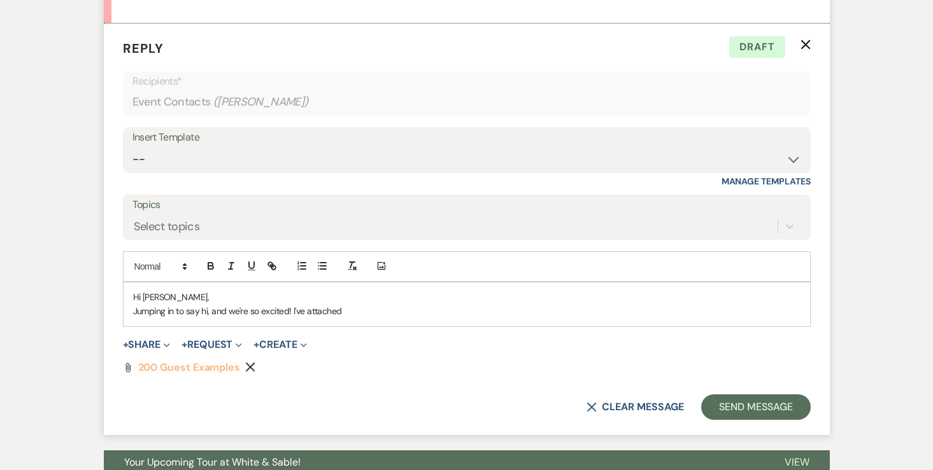
scroll to position [2212, 0]
click at [358, 318] on p "Jumping in to say hi, and we're so excited! I've attached" at bounding box center [466, 311] width 667 height 14
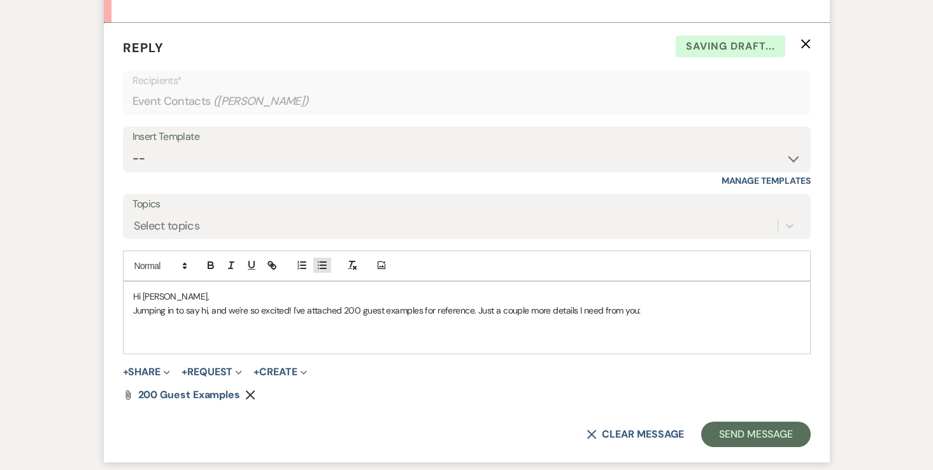
click at [318, 269] on line "button" at bounding box center [318, 269] width 0 height 0
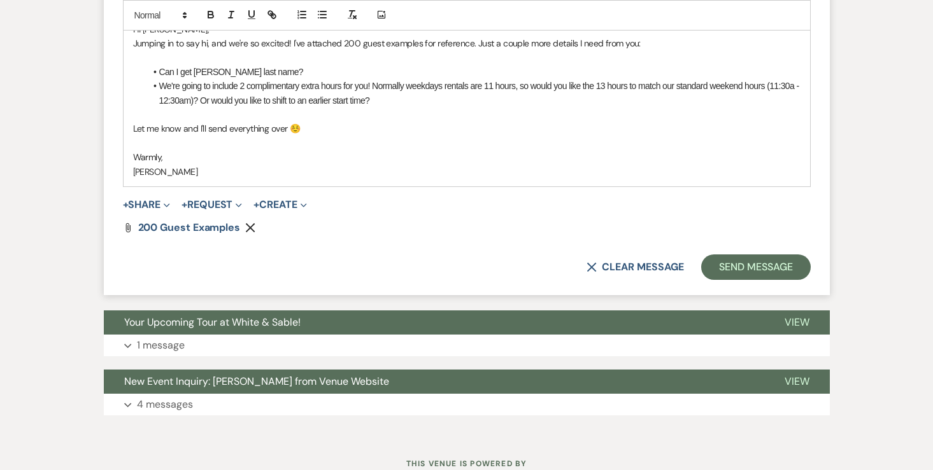
scroll to position [2482, 0]
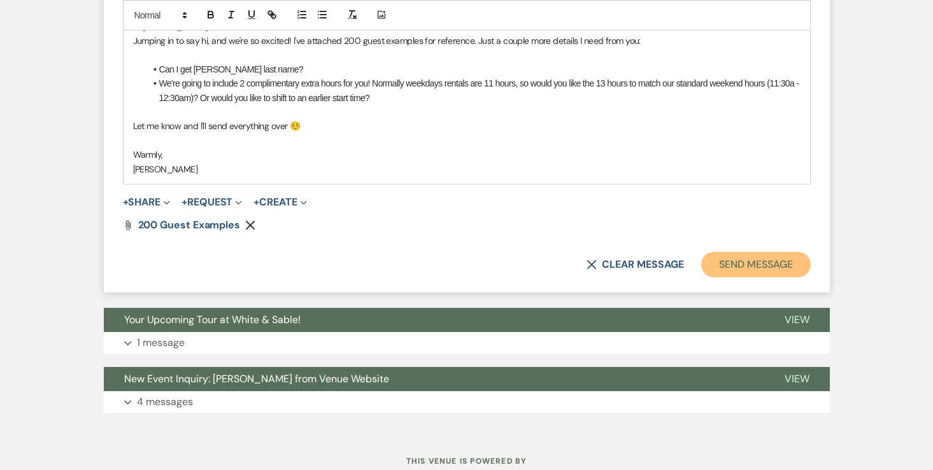
click at [768, 278] on button "Send Message" at bounding box center [755, 264] width 109 height 25
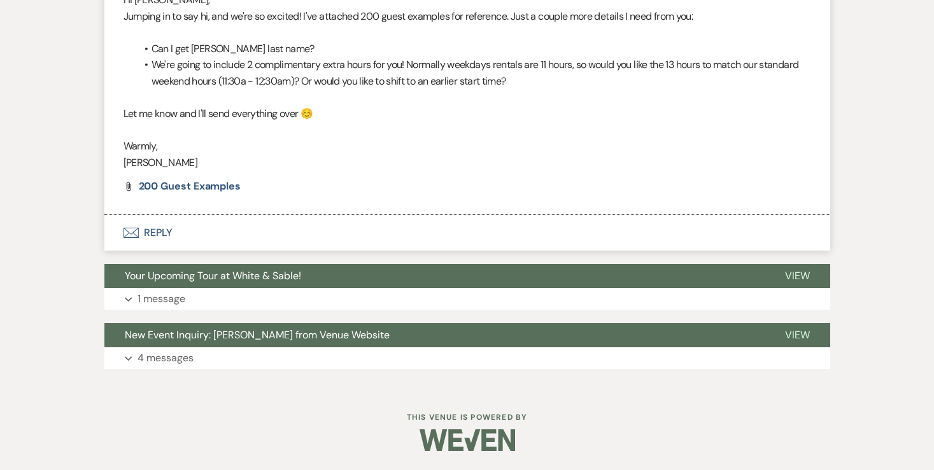
scroll to position [2321, 0]
